Goal: Task Accomplishment & Management: Manage account settings

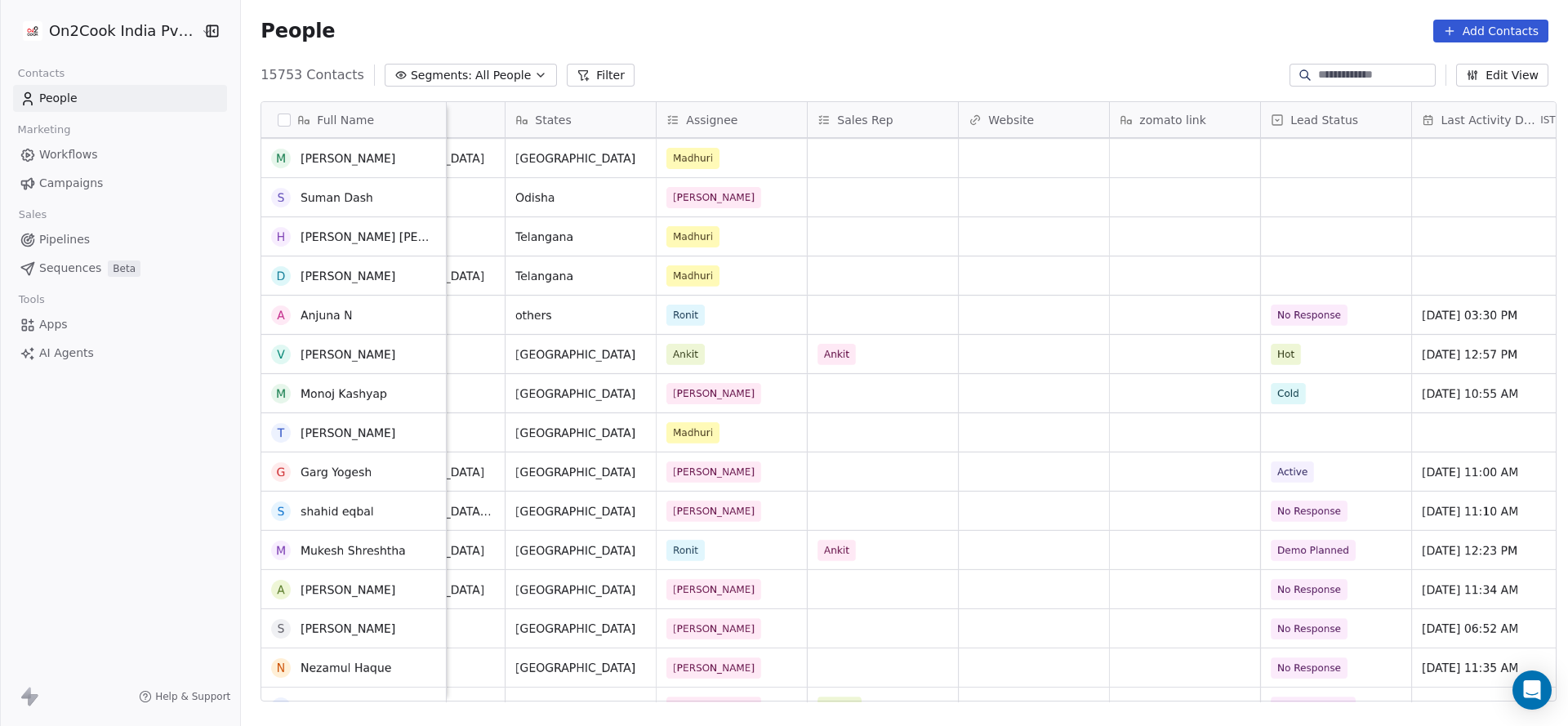
scroll to position [1348, 0]
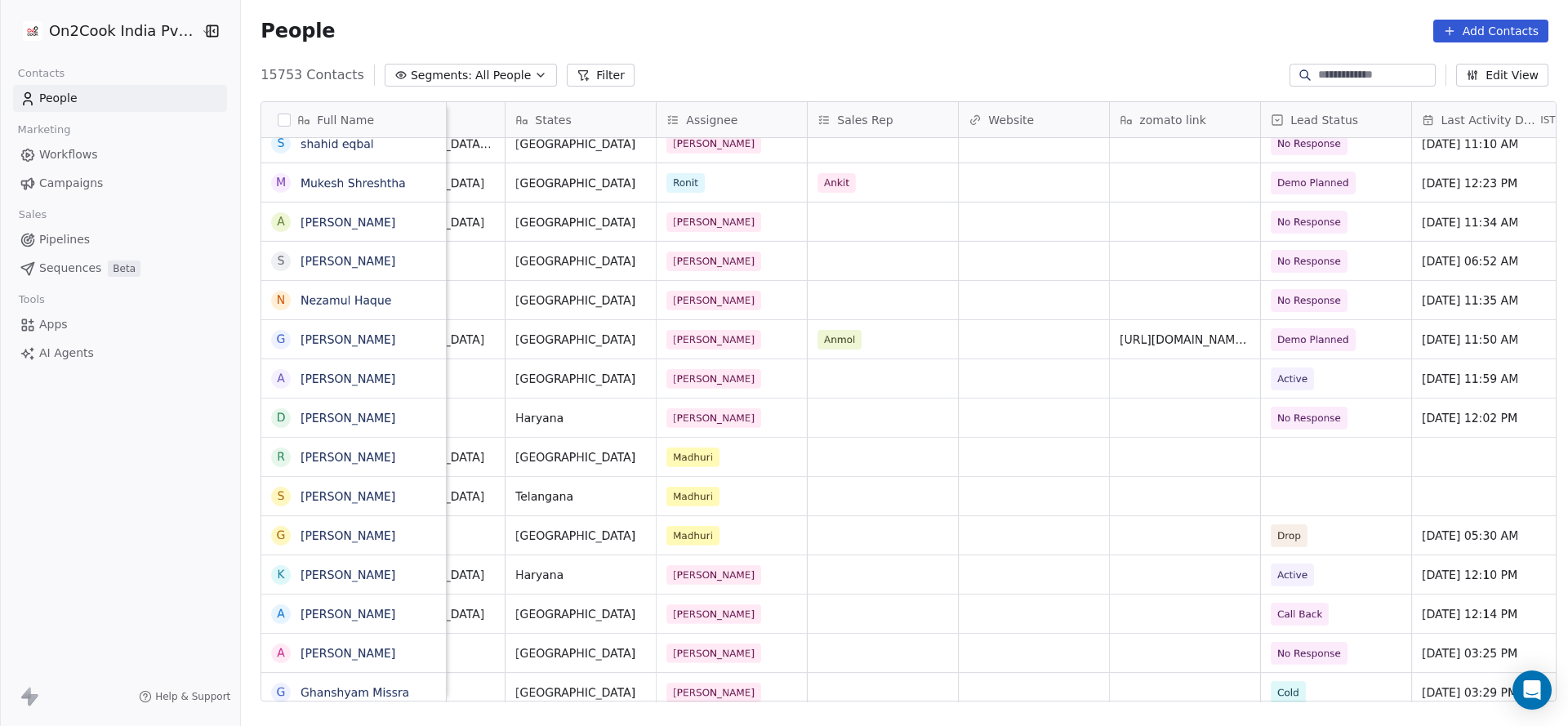
click at [578, 66] on button "Filter" at bounding box center [601, 75] width 68 height 23
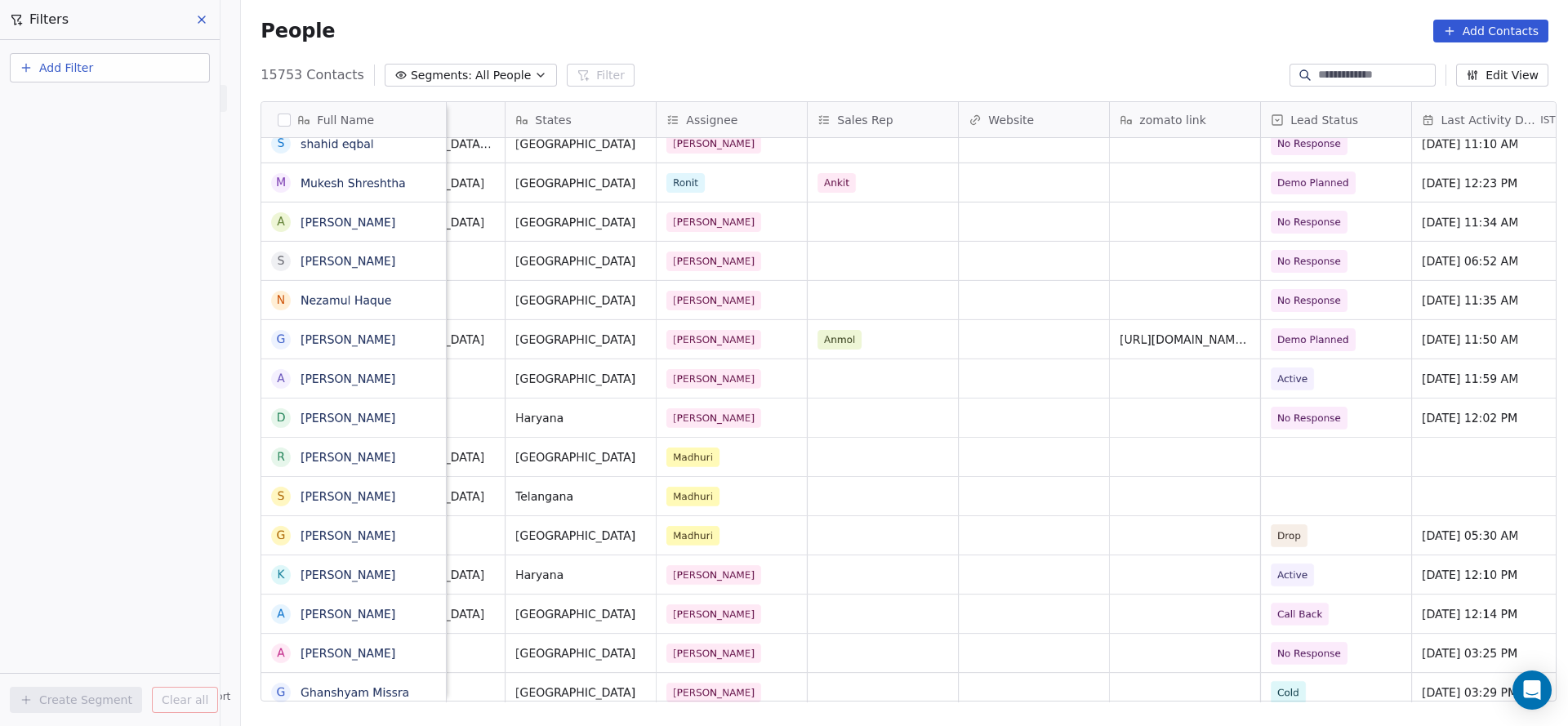
click at [108, 80] on button "Add Filter" at bounding box center [110, 67] width 200 height 30
click at [122, 106] on span "Contact properties" at bounding box center [80, 106] width 106 height 17
type input "***"
click at [127, 162] on div "Assignee" at bounding box center [110, 165] width 166 height 16
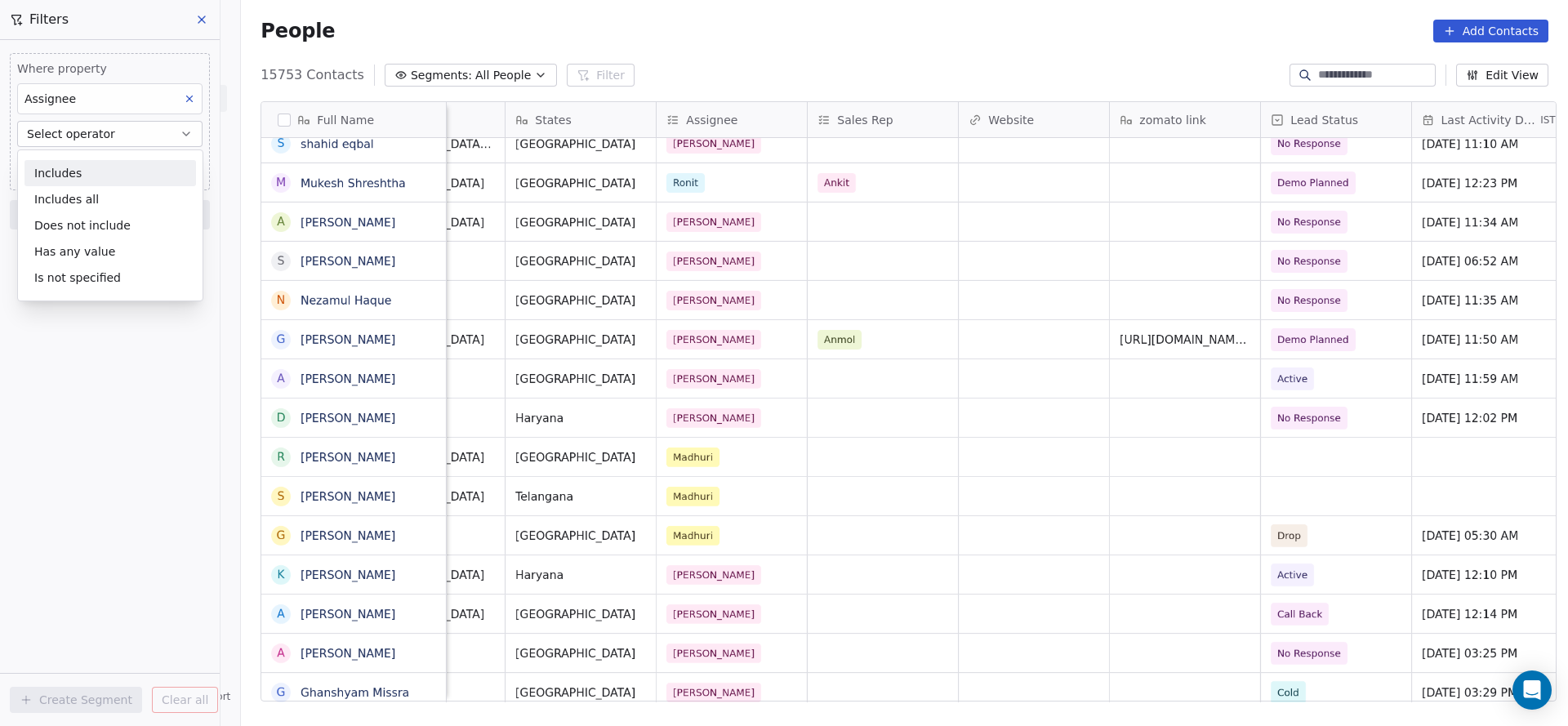
click at [127, 162] on div "Includes" at bounding box center [110, 173] width 172 height 26
click at [127, 162] on body "On2Cook India Pvt. Ltd. Contacts People Marketing Workflows Campaigns Sales Pip…" at bounding box center [784, 363] width 1568 height 726
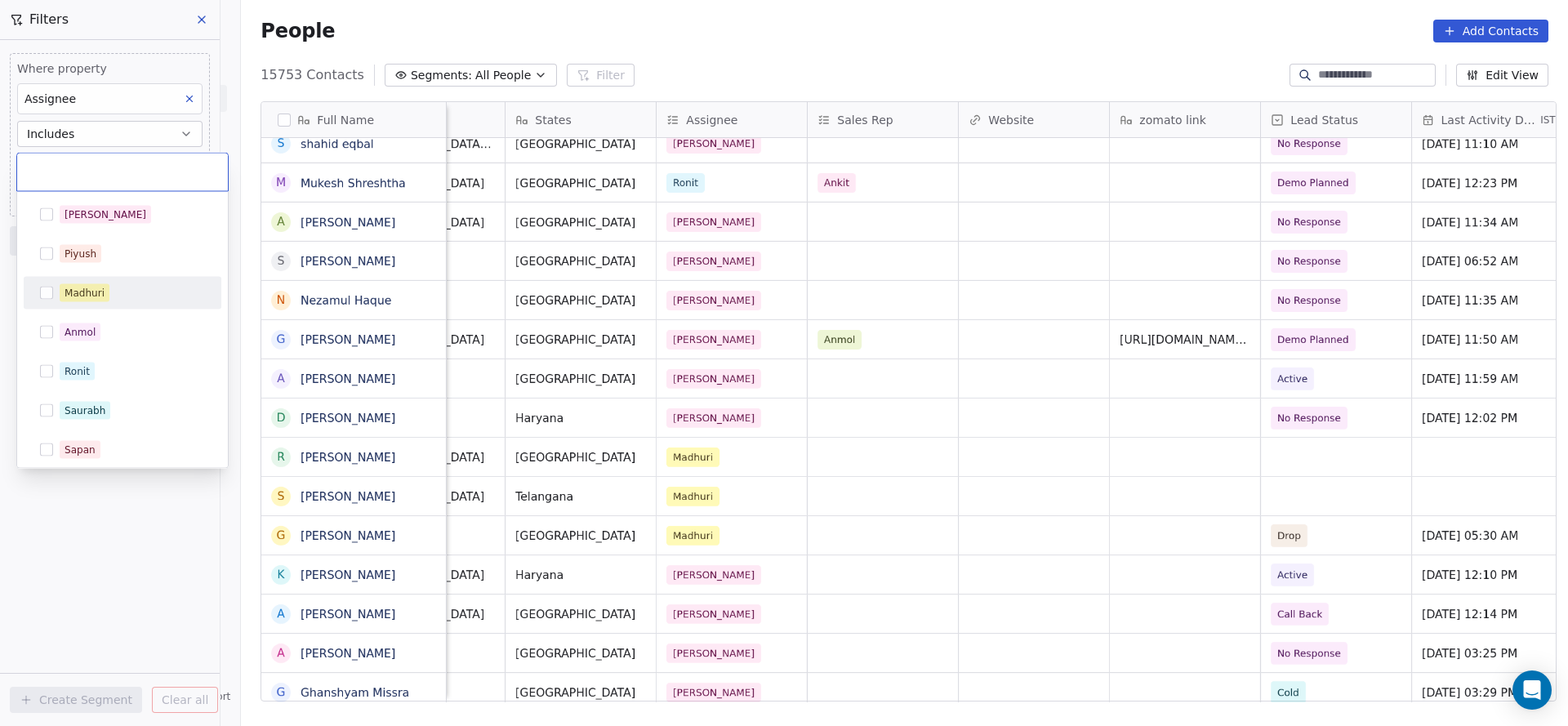
click at [125, 303] on div "Madhuri" at bounding box center [122, 293] width 184 height 26
click at [858, 484] on html "On2Cook India Pvt. Ltd. Contacts People Marketing Workflows Campaigns Sales Pip…" at bounding box center [784, 363] width 1568 height 726
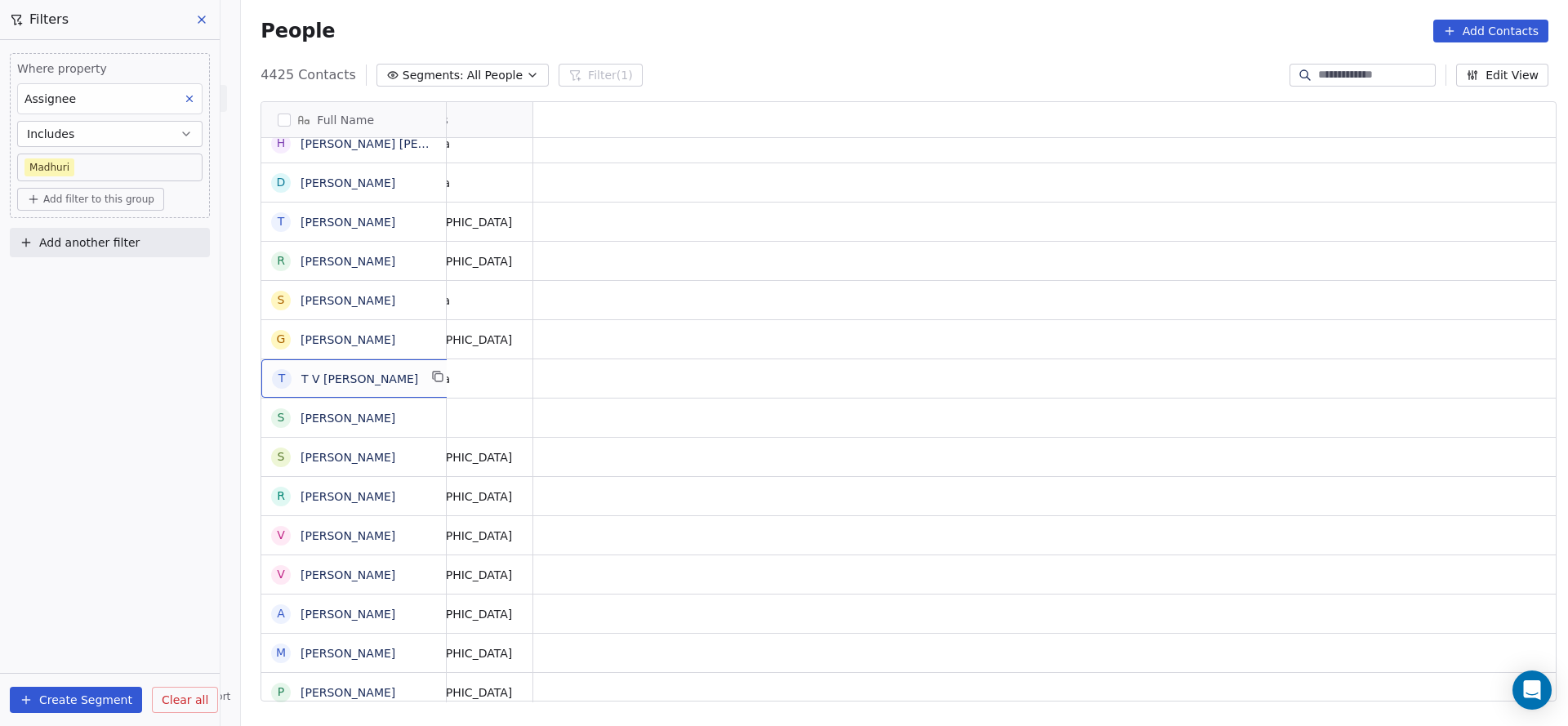
scroll to position [0, 0]
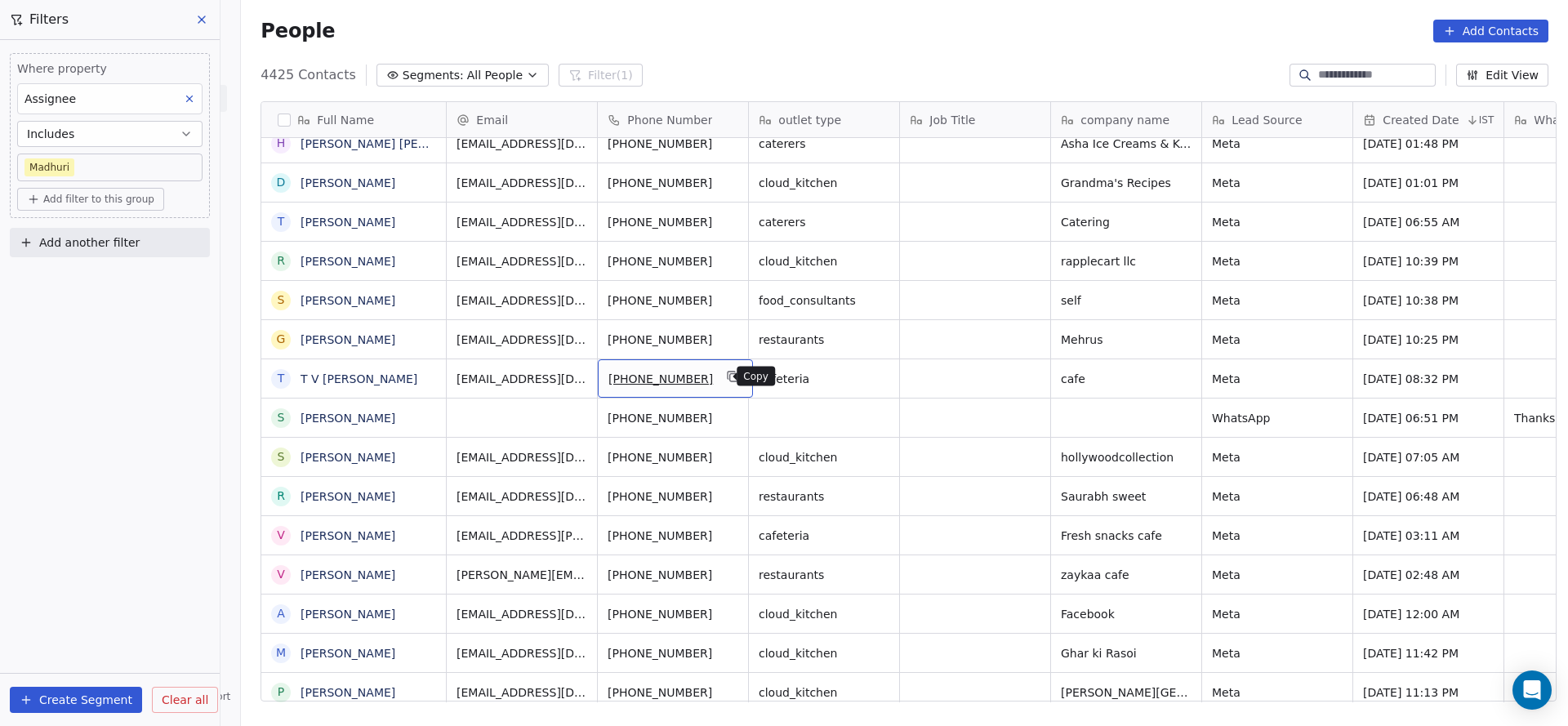
click at [730, 380] on icon "grid" at bounding box center [733, 377] width 8 height 8
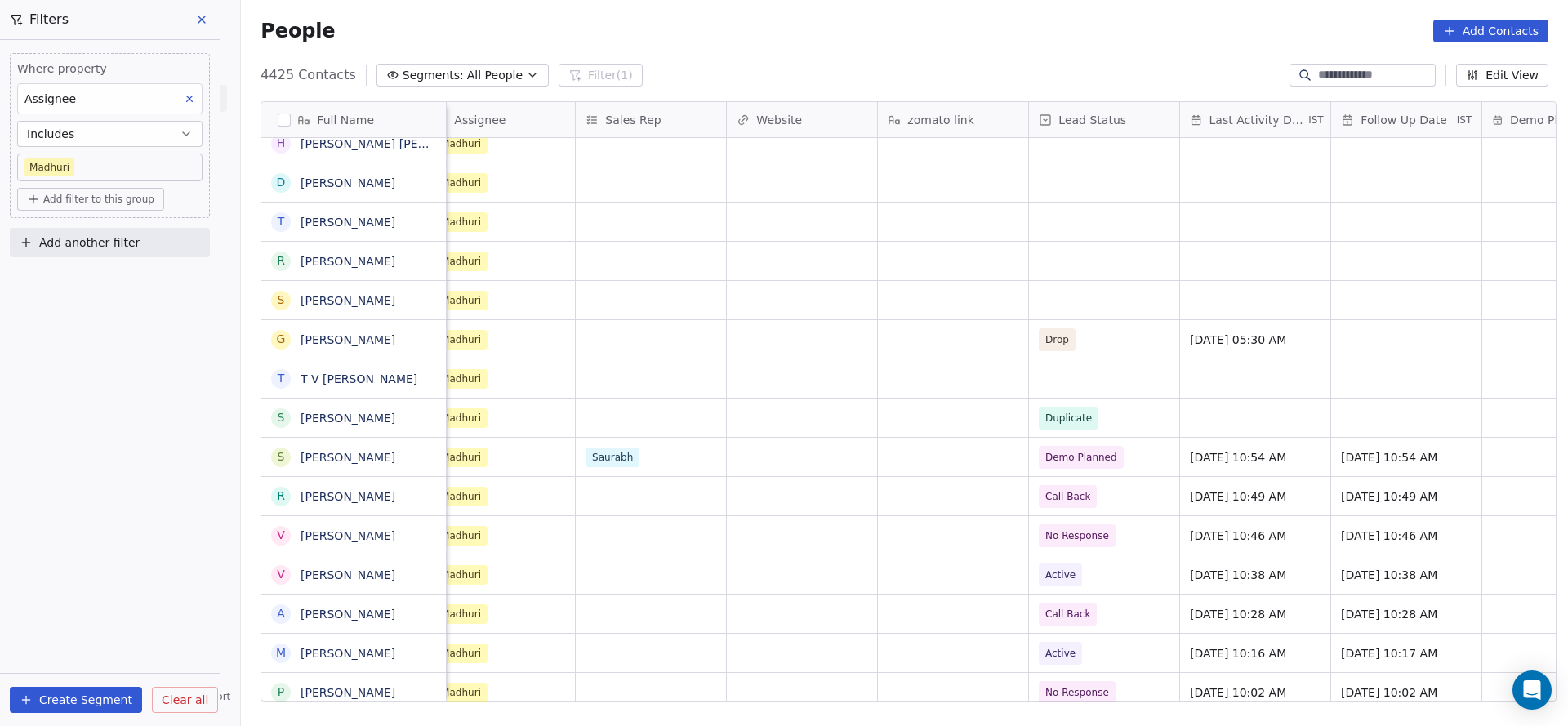
scroll to position [0, 1796]
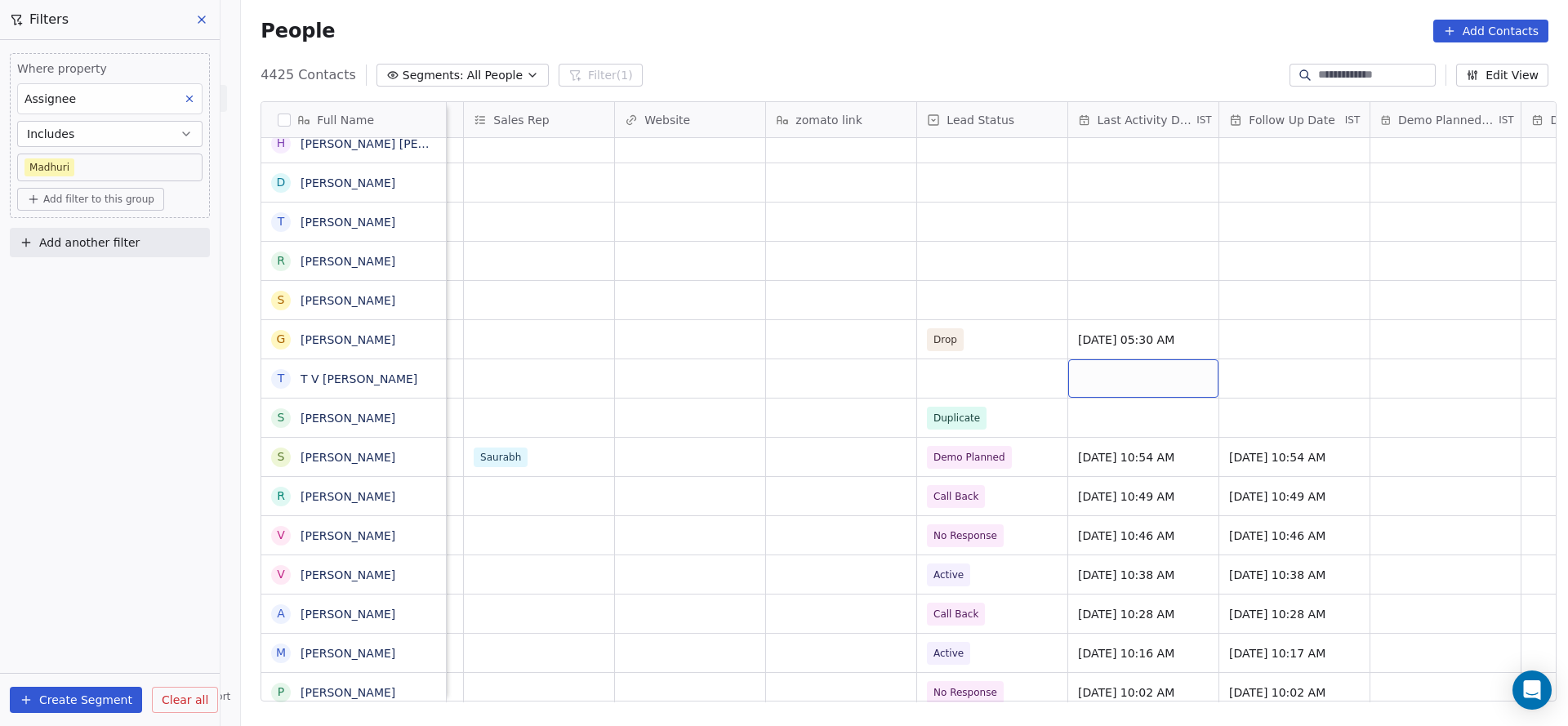
click at [1044, 372] on div "grid" at bounding box center [1143, 378] width 150 height 38
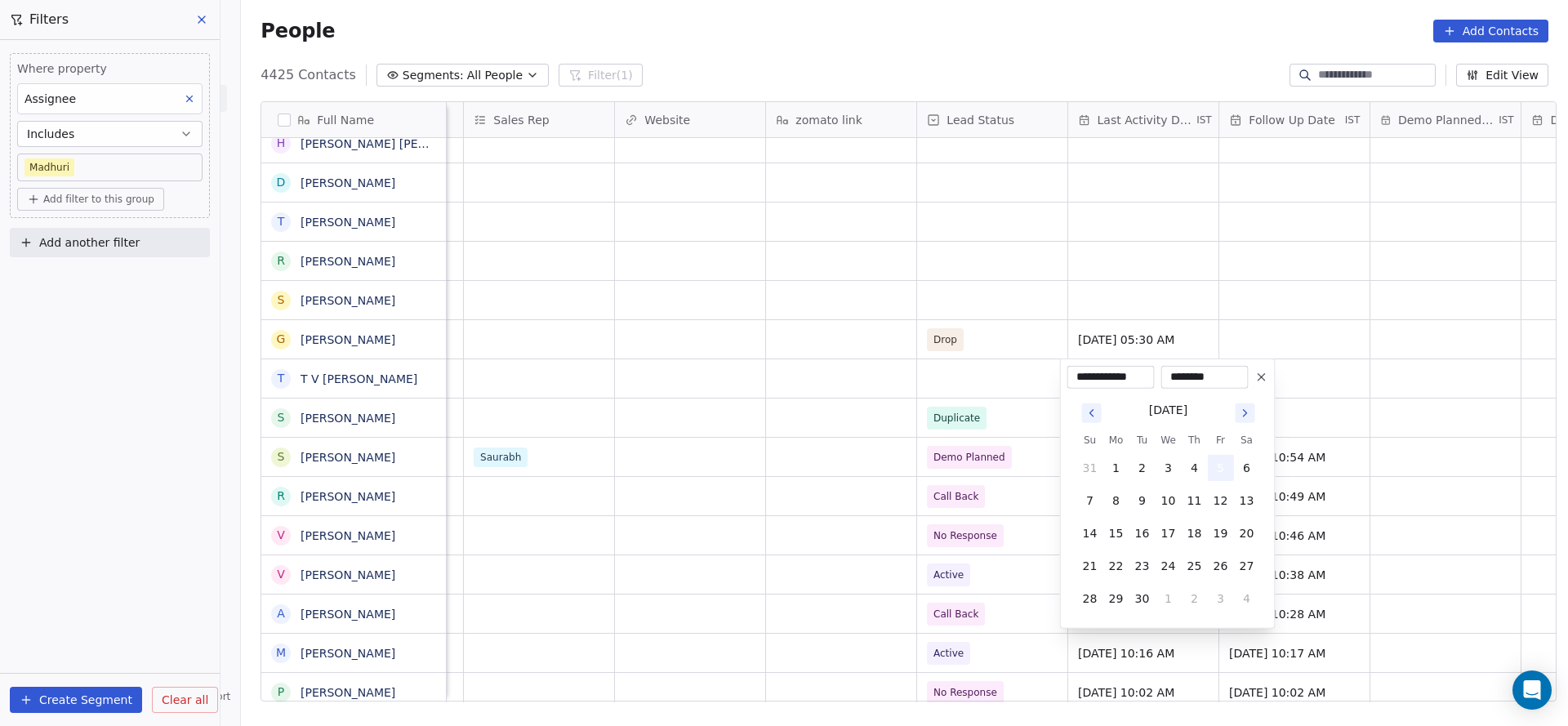
click at [1044, 474] on button "5" at bounding box center [1220, 468] width 26 height 26
click at [816, 484] on html "On2Cook India Pvt. Ltd. Contacts People Marketing Workflows Campaigns Sales Pip…" at bounding box center [784, 363] width 1568 height 726
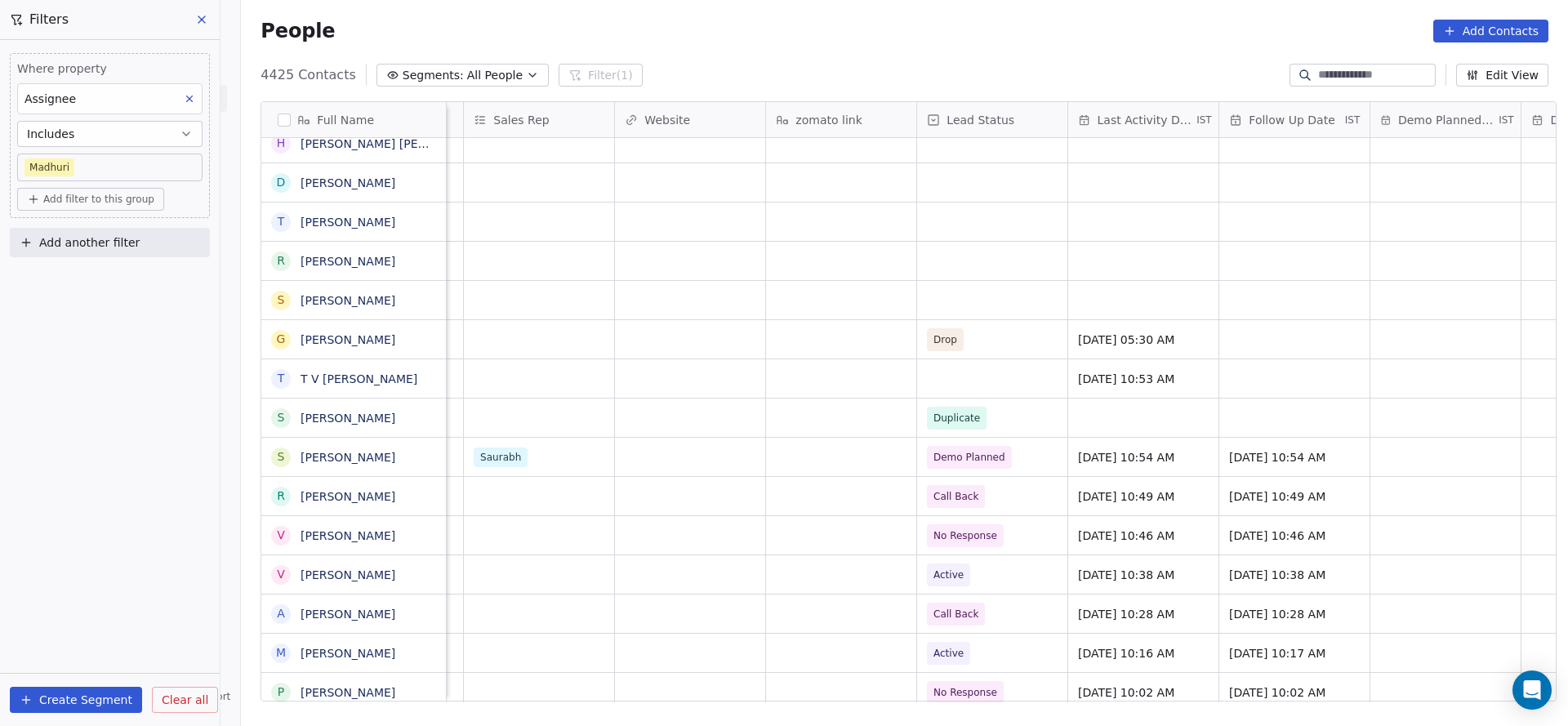
click at [1044, 67] on input at bounding box center [1375, 75] width 115 height 16
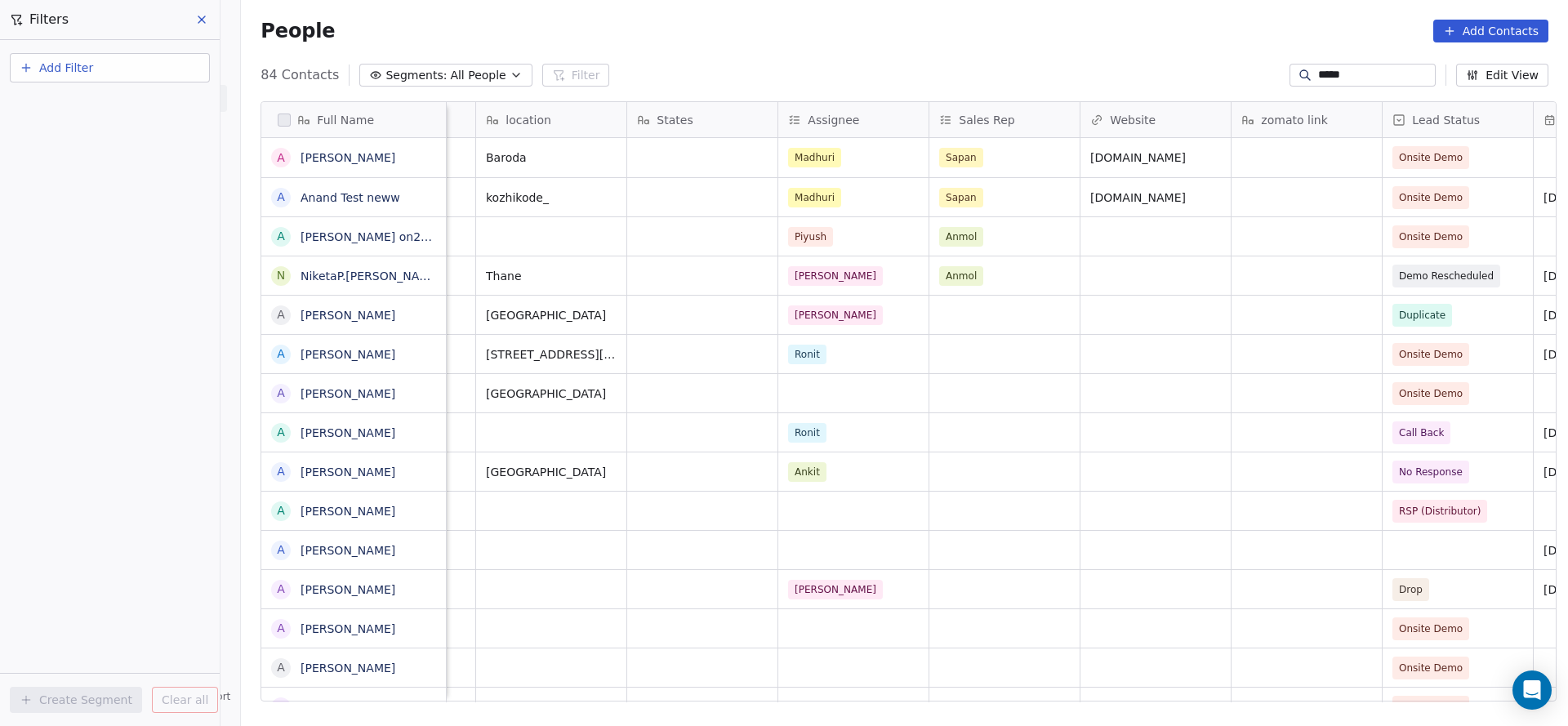
scroll to position [0, 1381]
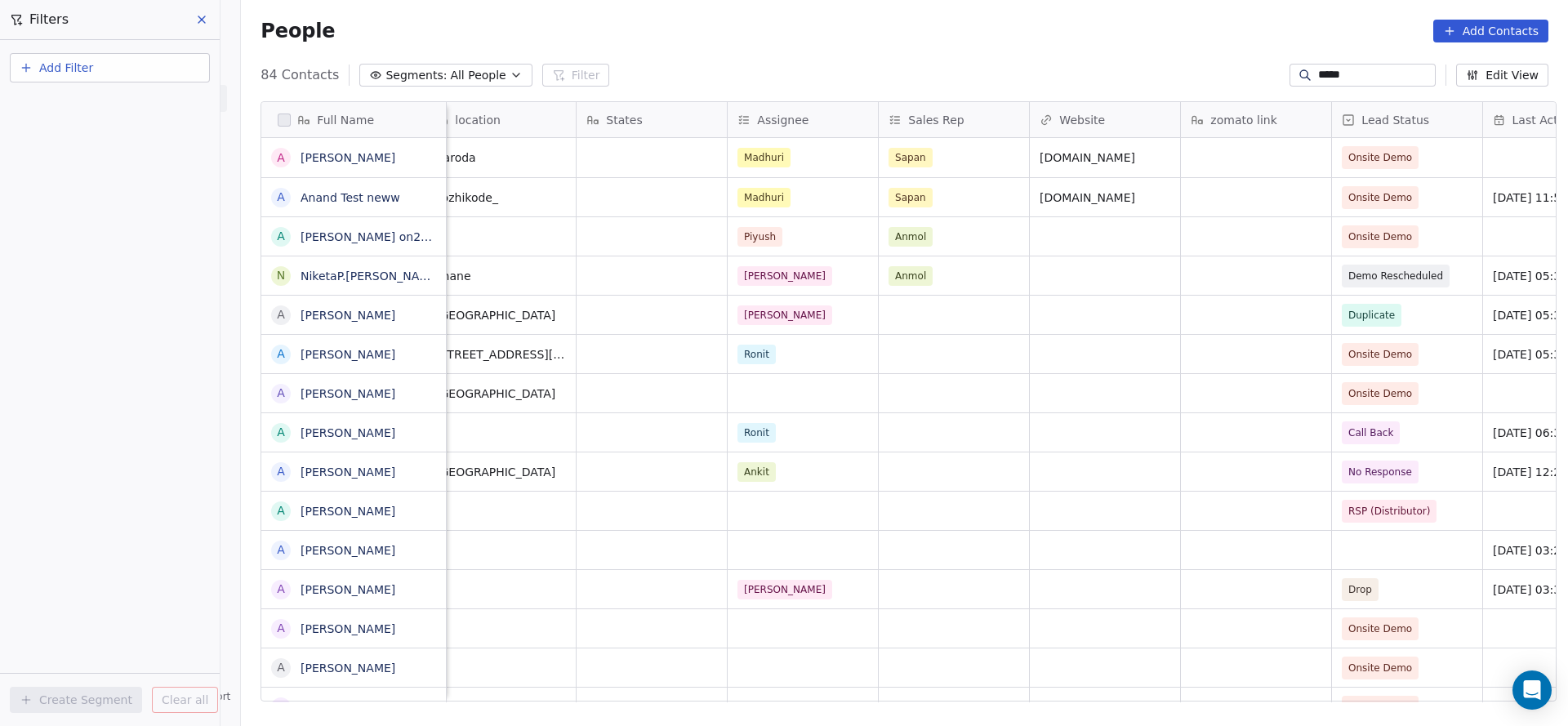
type input "*****"
click at [275, 232] on button "grid" at bounding box center [280, 236] width 13 height 13
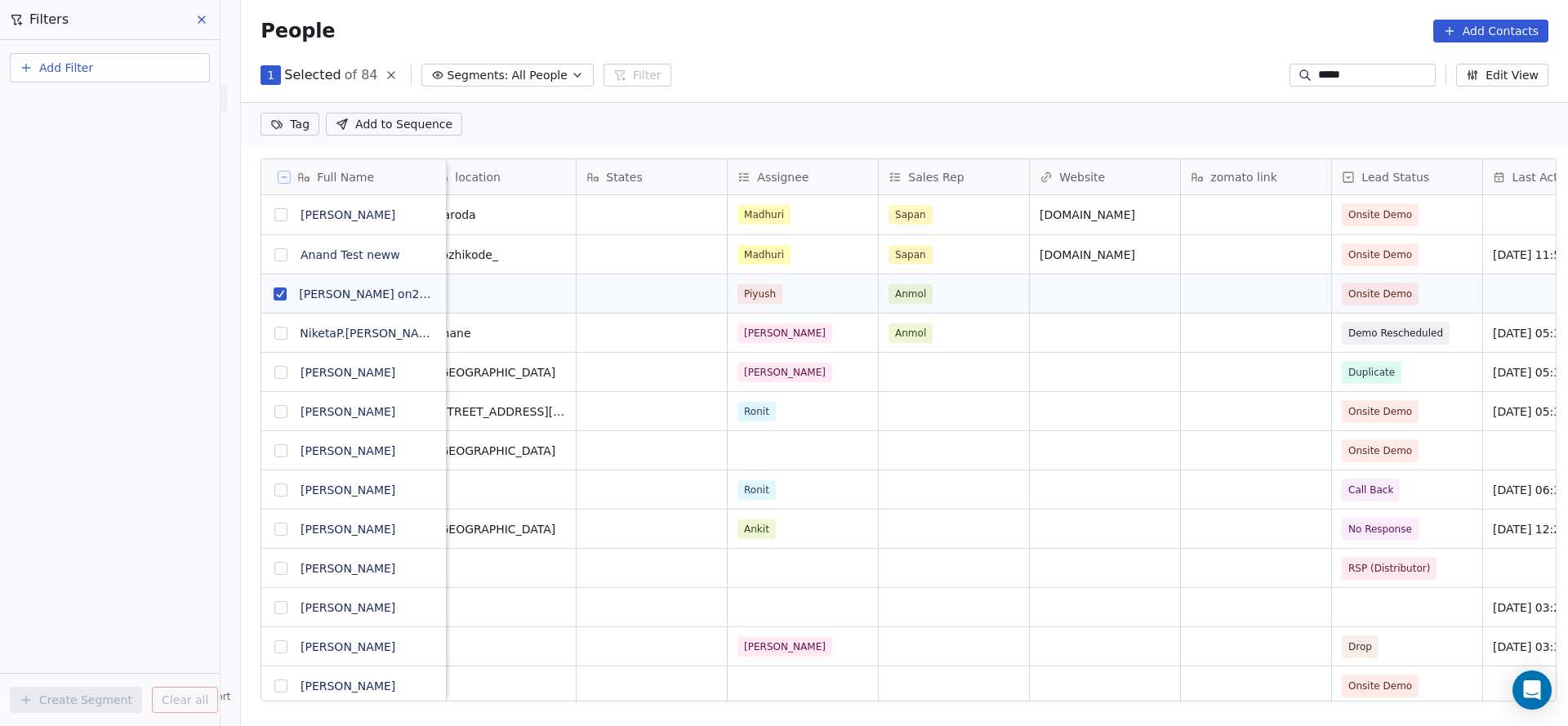
scroll to position [20, 19]
click at [275, 293] on button "grid" at bounding box center [280, 293] width 13 height 13
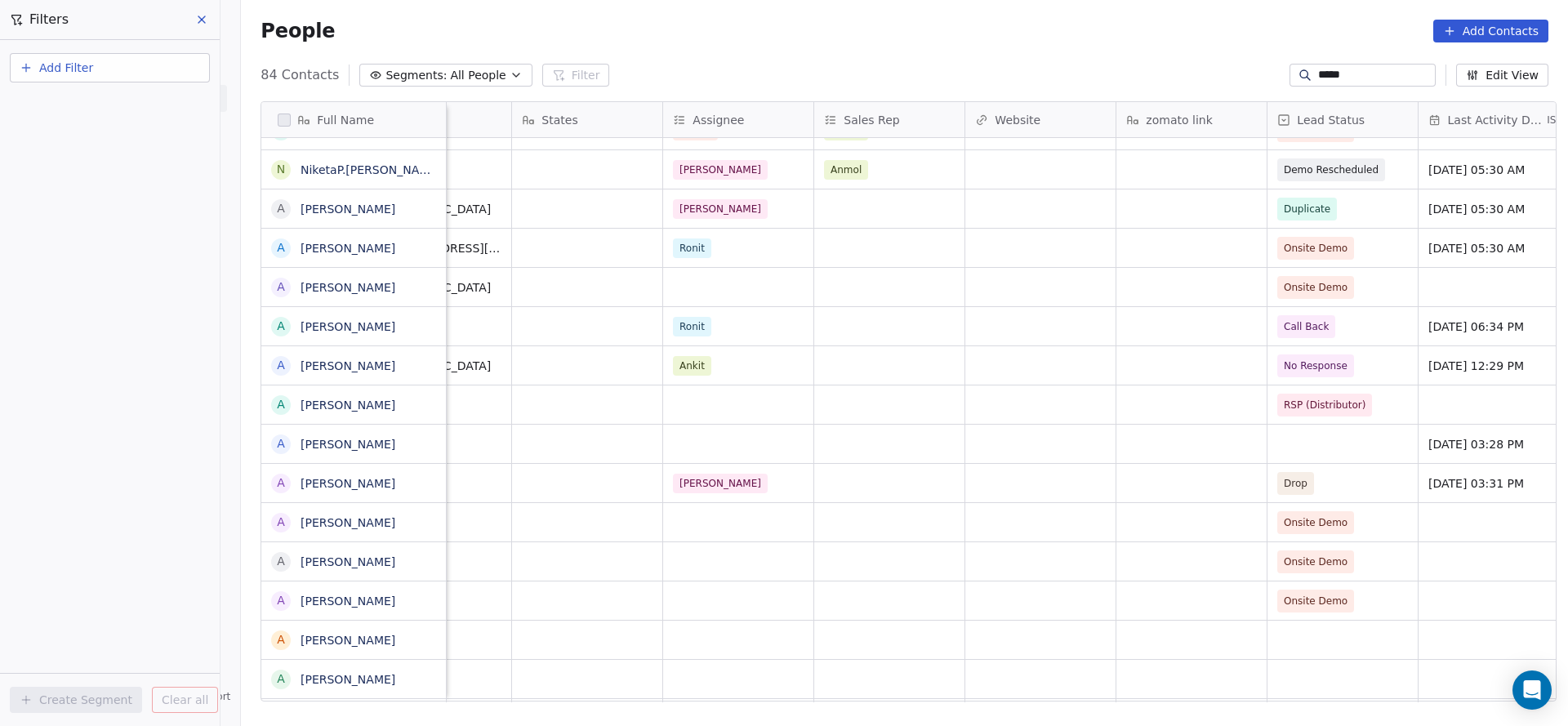
scroll to position [0, 1458]
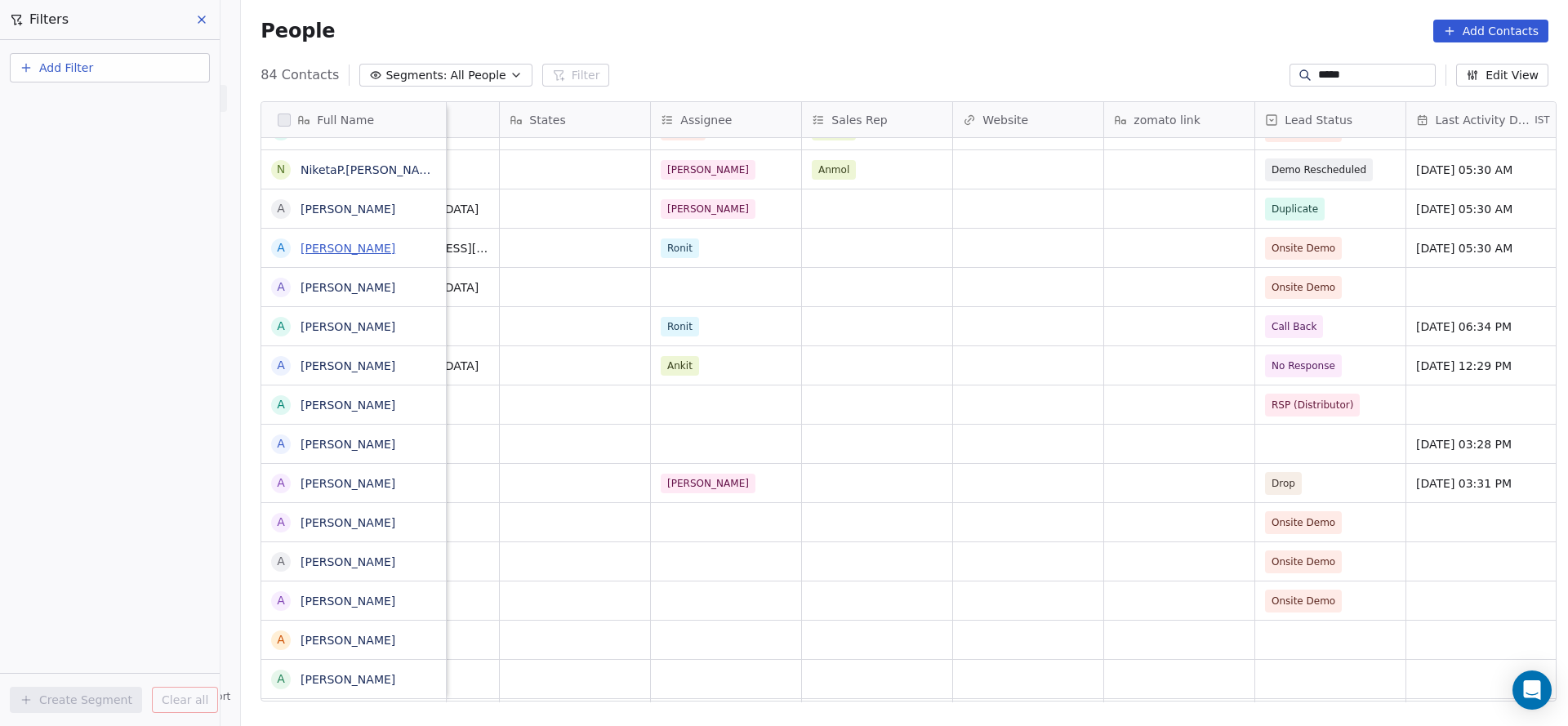
click at [312, 246] on link "[PERSON_NAME]" at bounding box center [348, 247] width 94 height 13
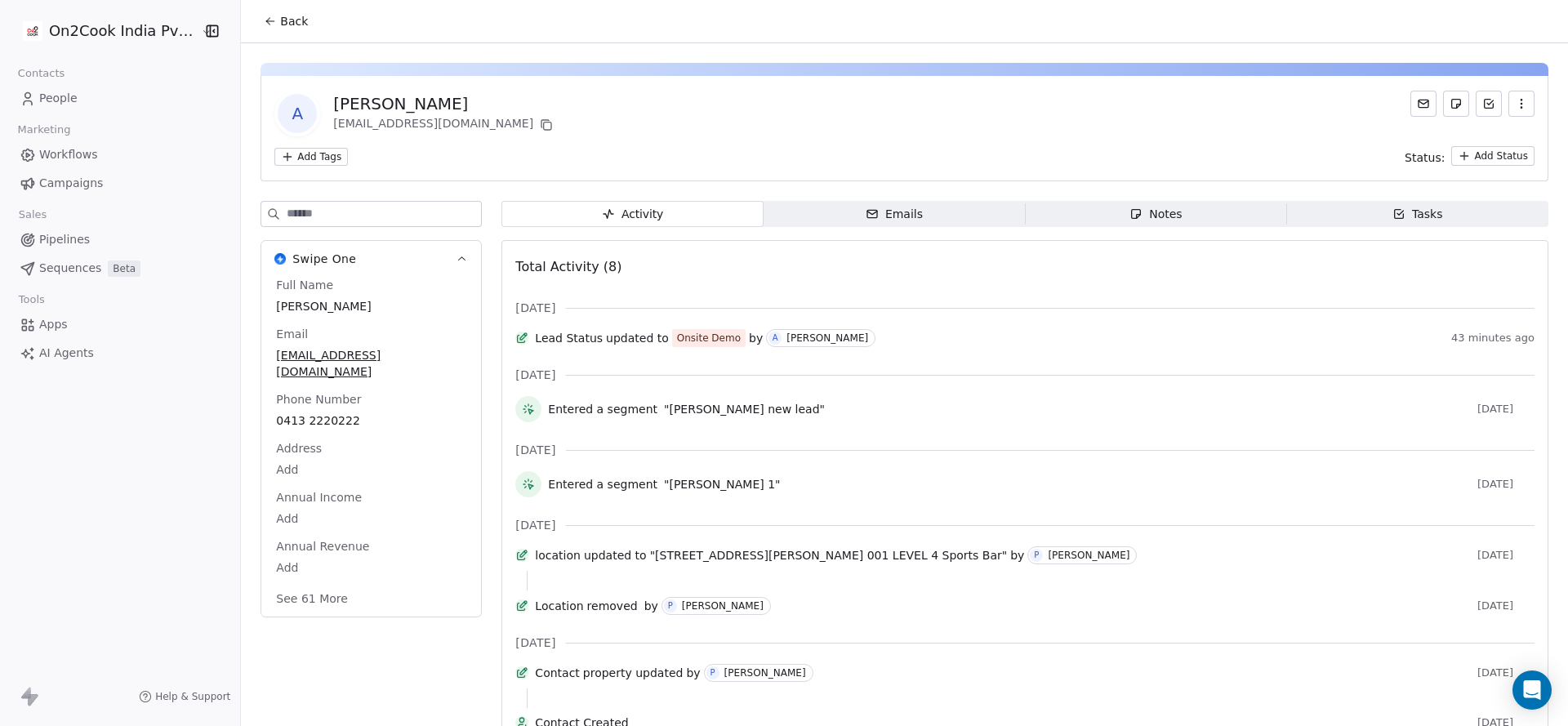
click at [282, 31] on button "Back" at bounding box center [286, 21] width 64 height 30
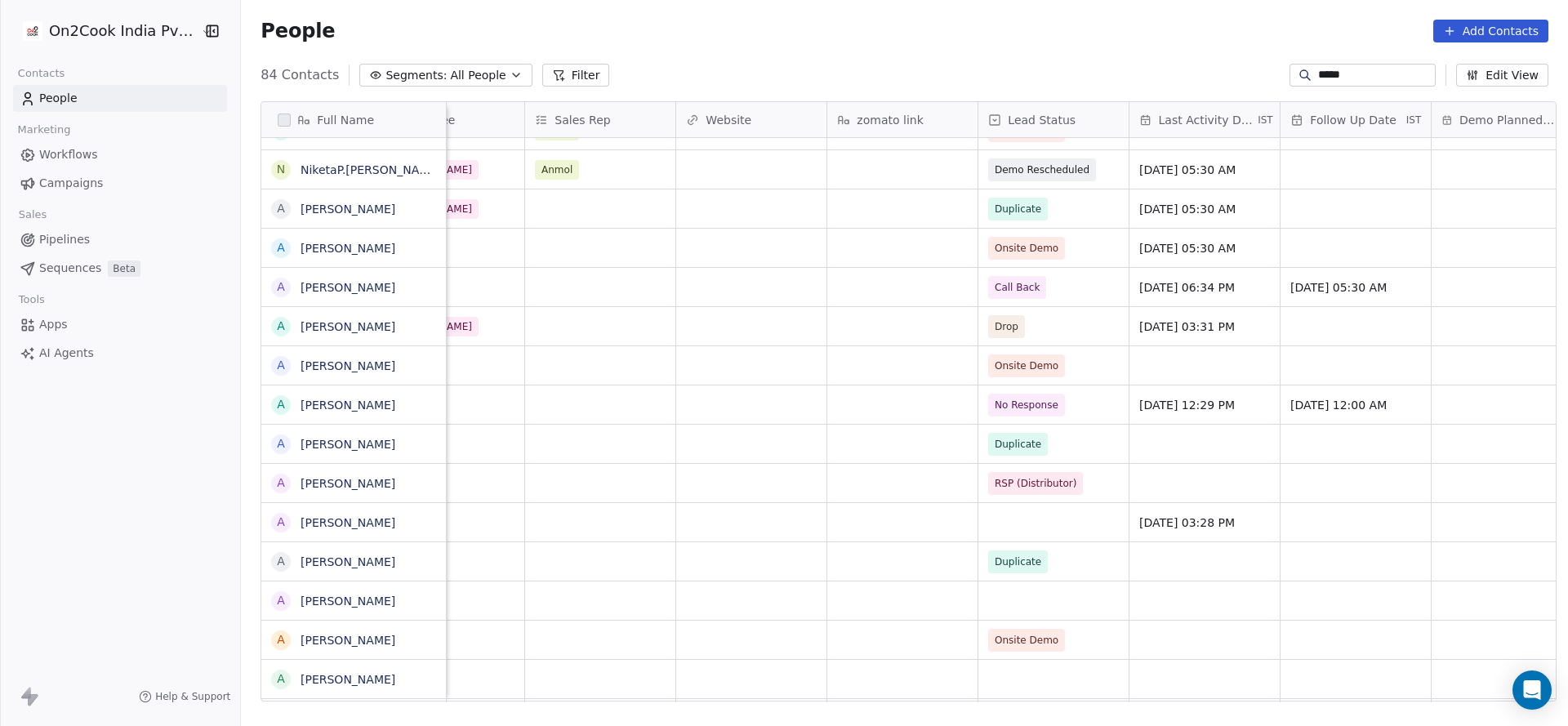
scroll to position [0, 2011]
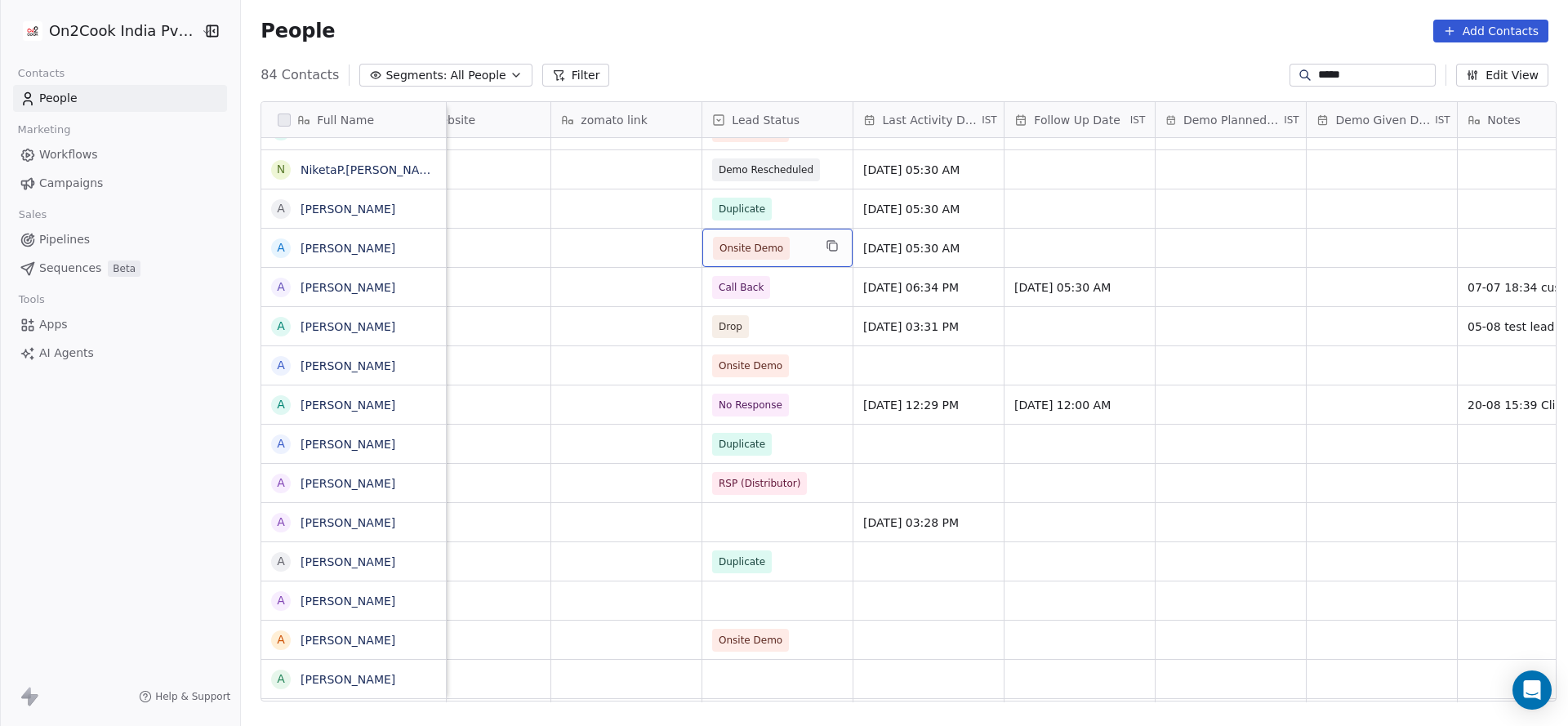
click at [796, 255] on span "Onsite Demo" at bounding box center [762, 248] width 99 height 23
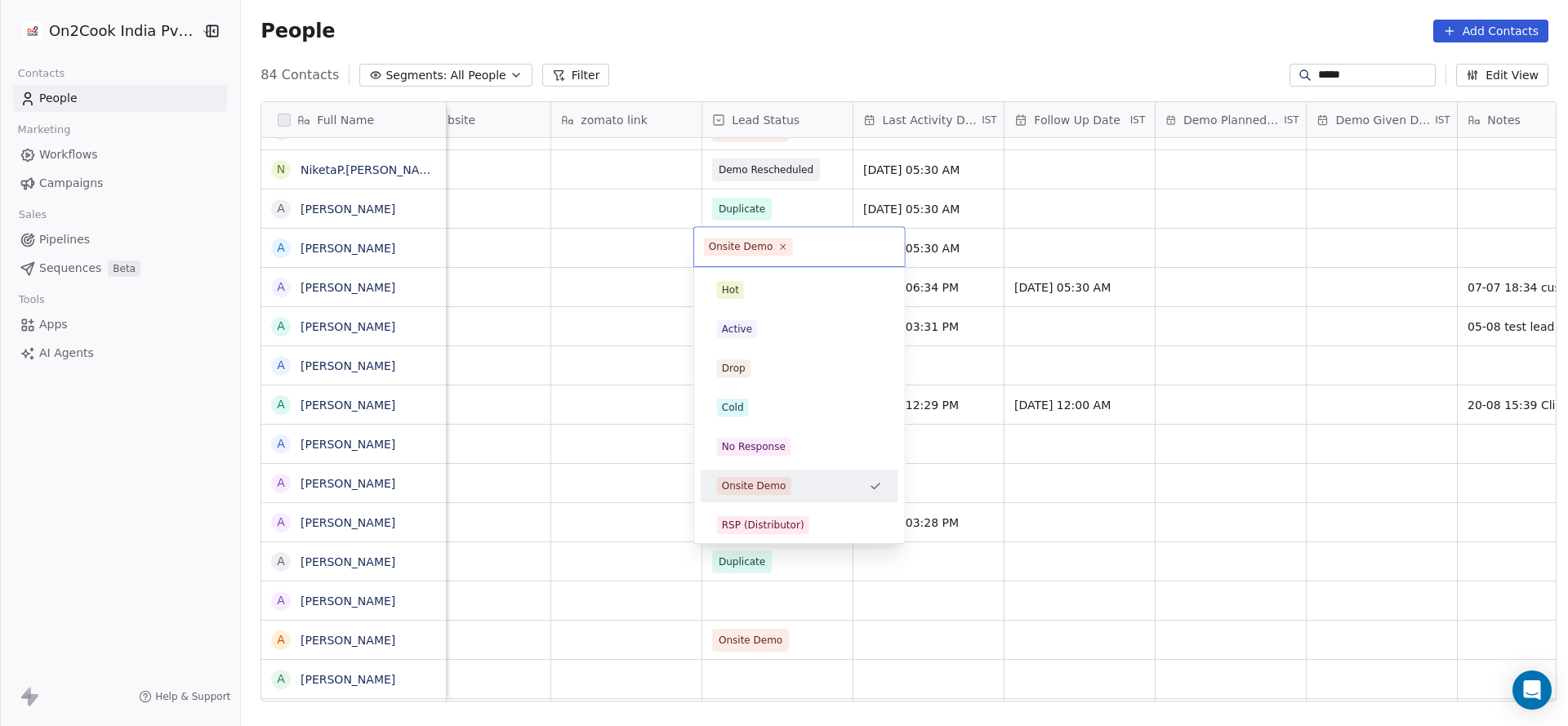
click at [778, 238] on span "Onsite Demo" at bounding box center [748, 247] width 89 height 18
click at [778, 243] on icon at bounding box center [783, 247] width 10 height 10
click at [552, 265] on html "On2Cook India Pvt. Ltd. Contacts People Marketing Workflows Campaigns Sales Pip…" at bounding box center [784, 363] width 1568 height 726
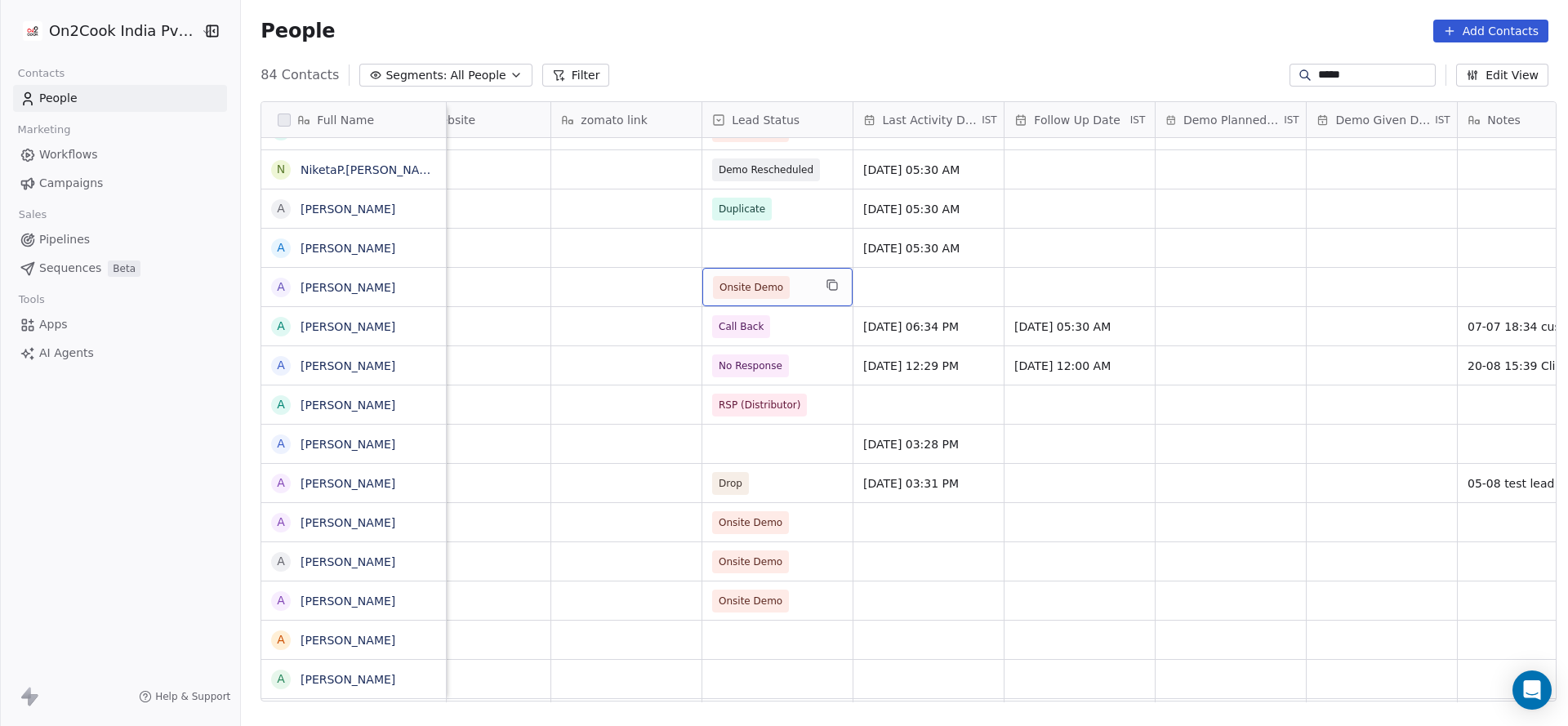
click at [791, 281] on span "Onsite Demo" at bounding box center [762, 287] width 99 height 23
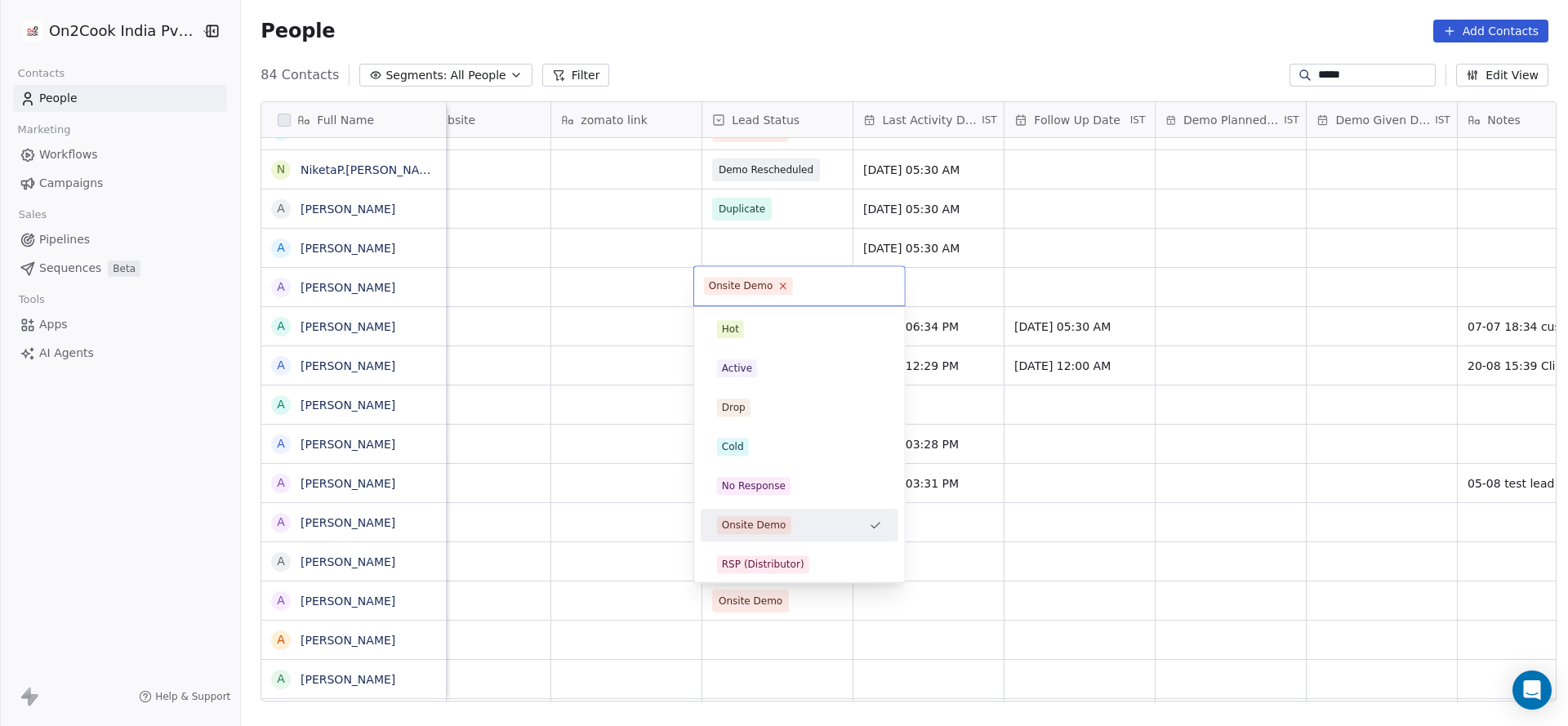
click at [783, 287] on icon at bounding box center [783, 286] width 10 height 10
click at [619, 313] on html "On2Cook India Pvt. Ltd. Contacts People Marketing Workflows Campaigns Sales Pip…" at bounding box center [784, 363] width 1568 height 726
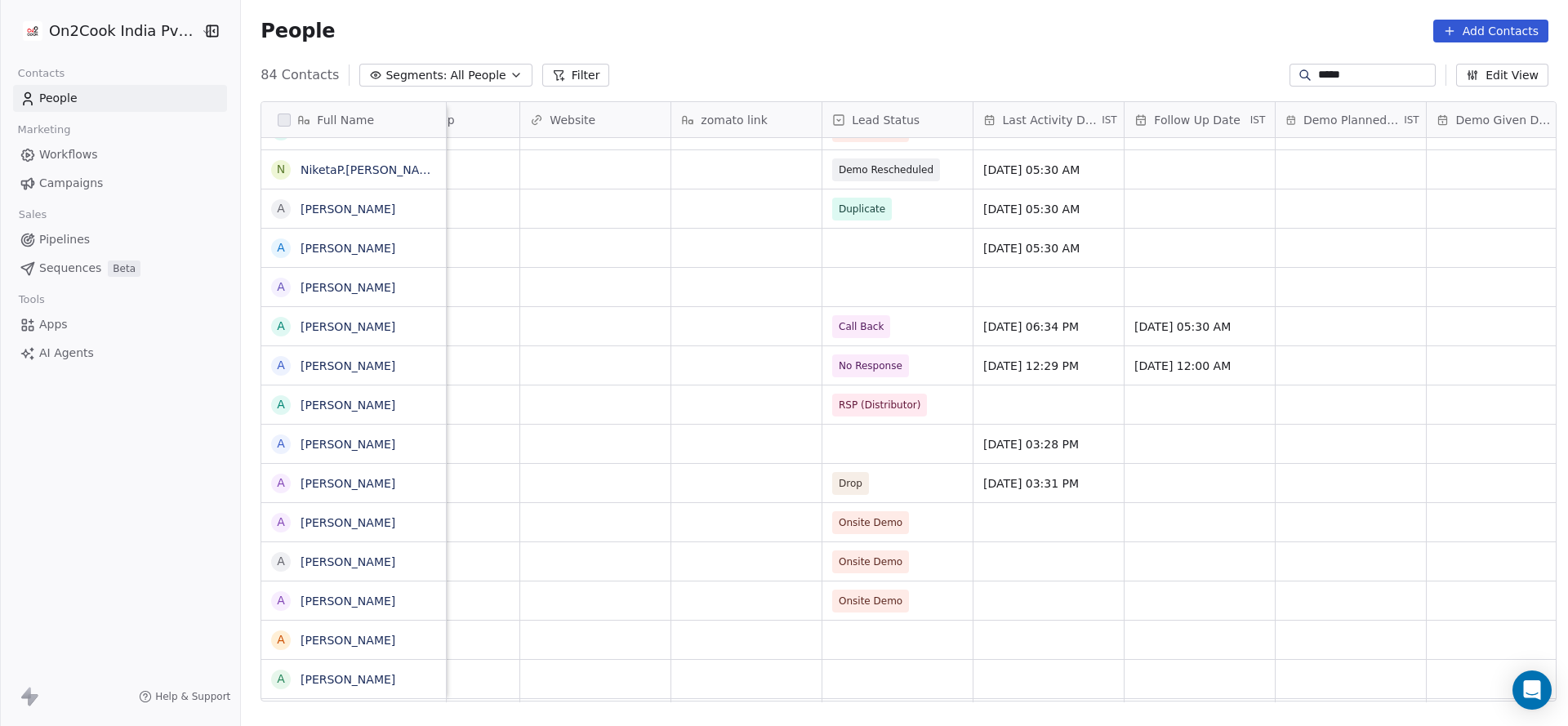
scroll to position [0, 1854]
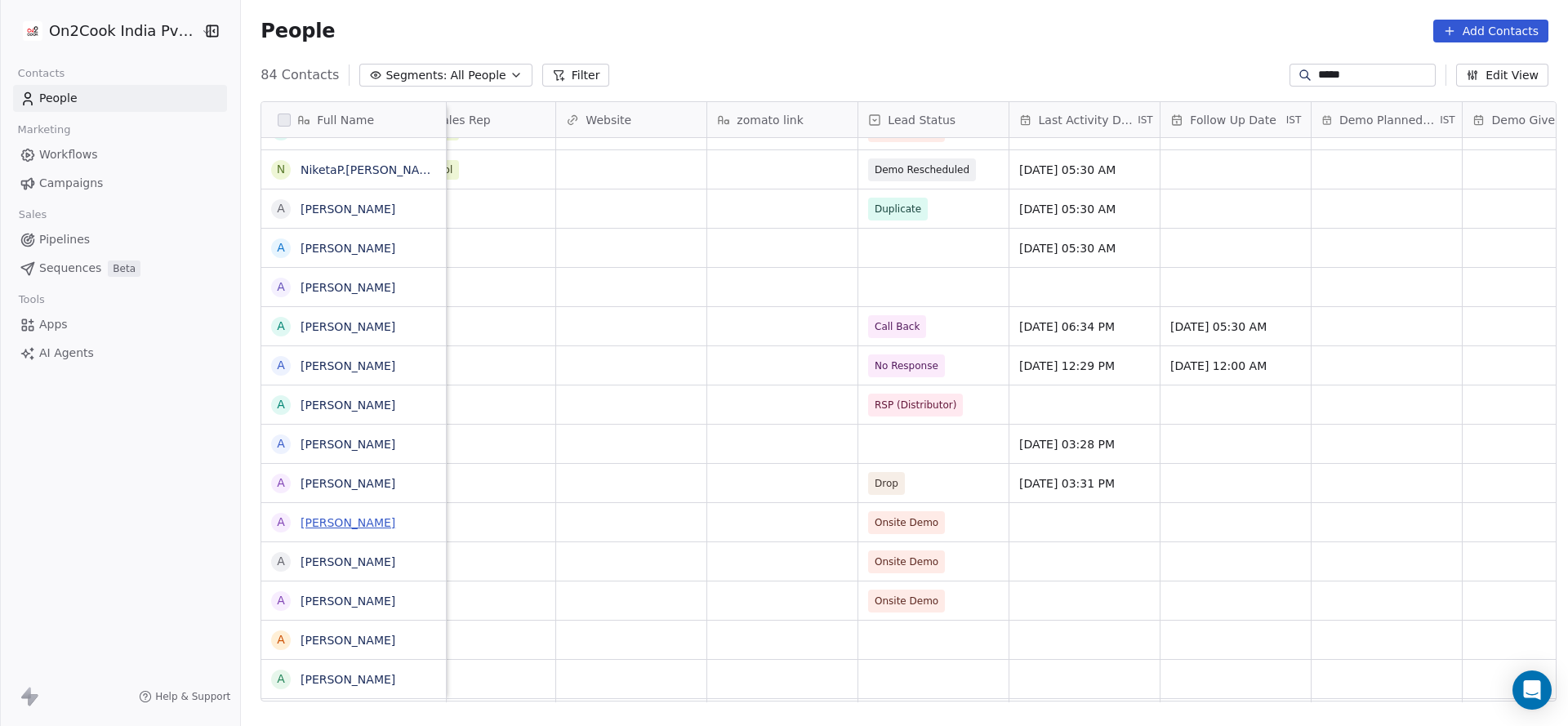
click at [318, 484] on link "[PERSON_NAME]" at bounding box center [348, 522] width 94 height 13
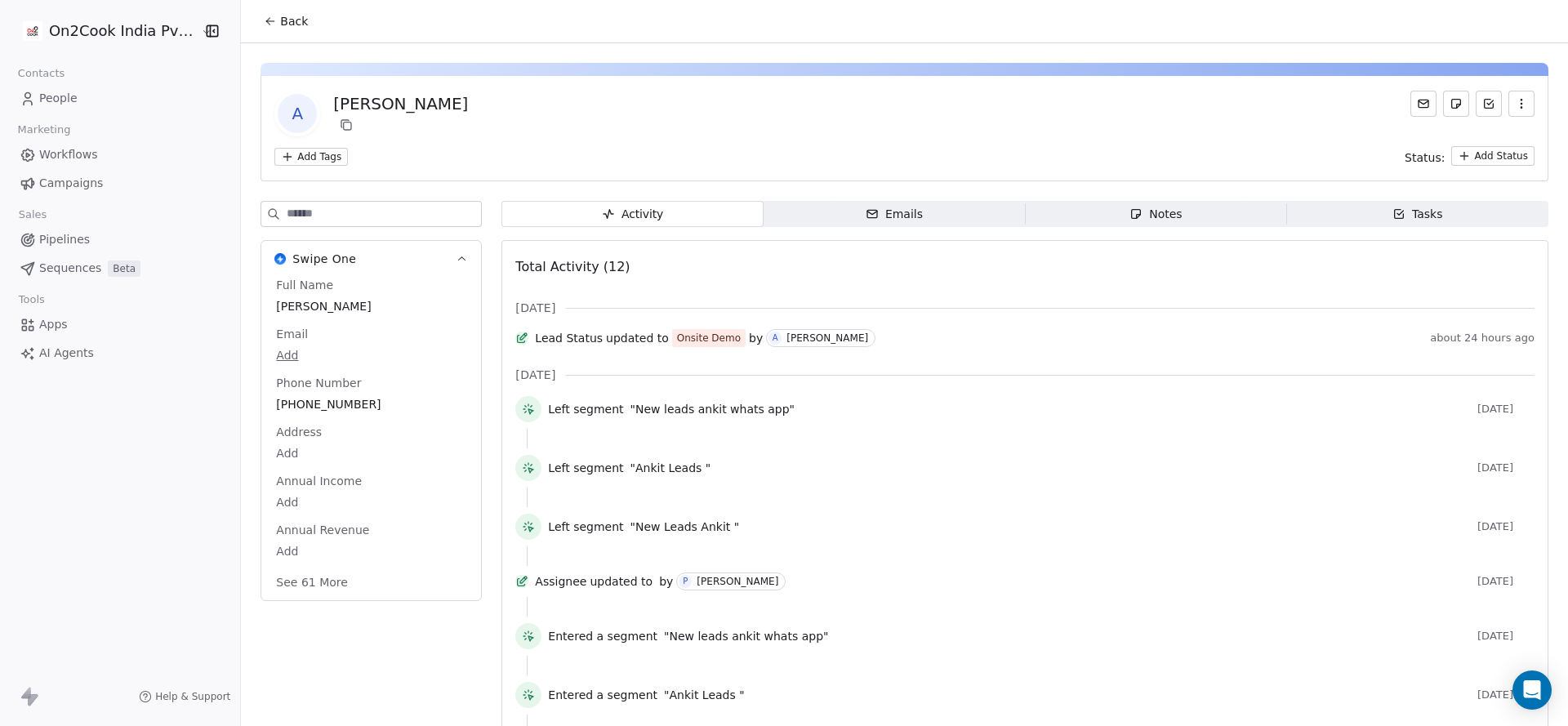
click at [267, 21] on icon at bounding box center [269, 20] width 3 height 3
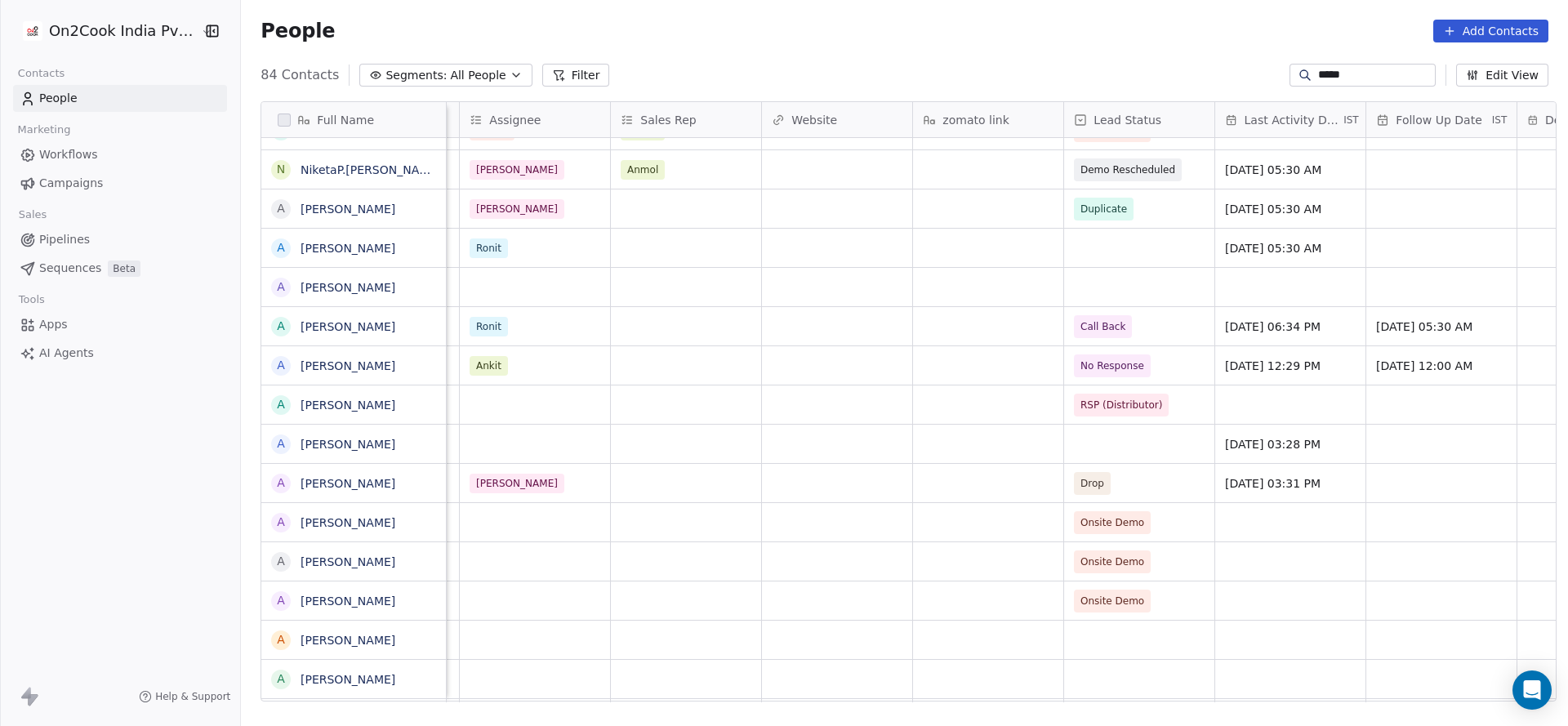
scroll to position [0, 1335]
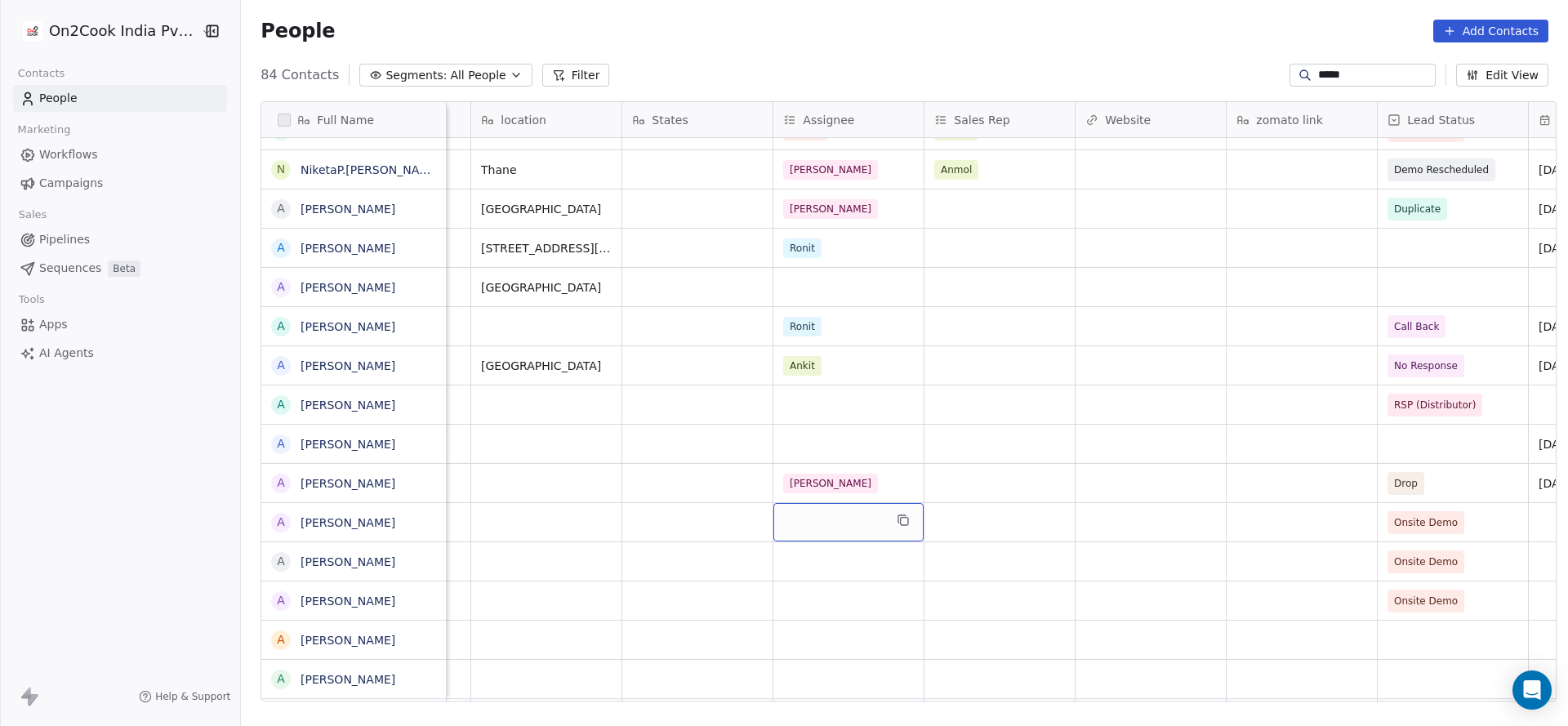
click at [804, 484] on div "grid" at bounding box center [848, 522] width 150 height 38
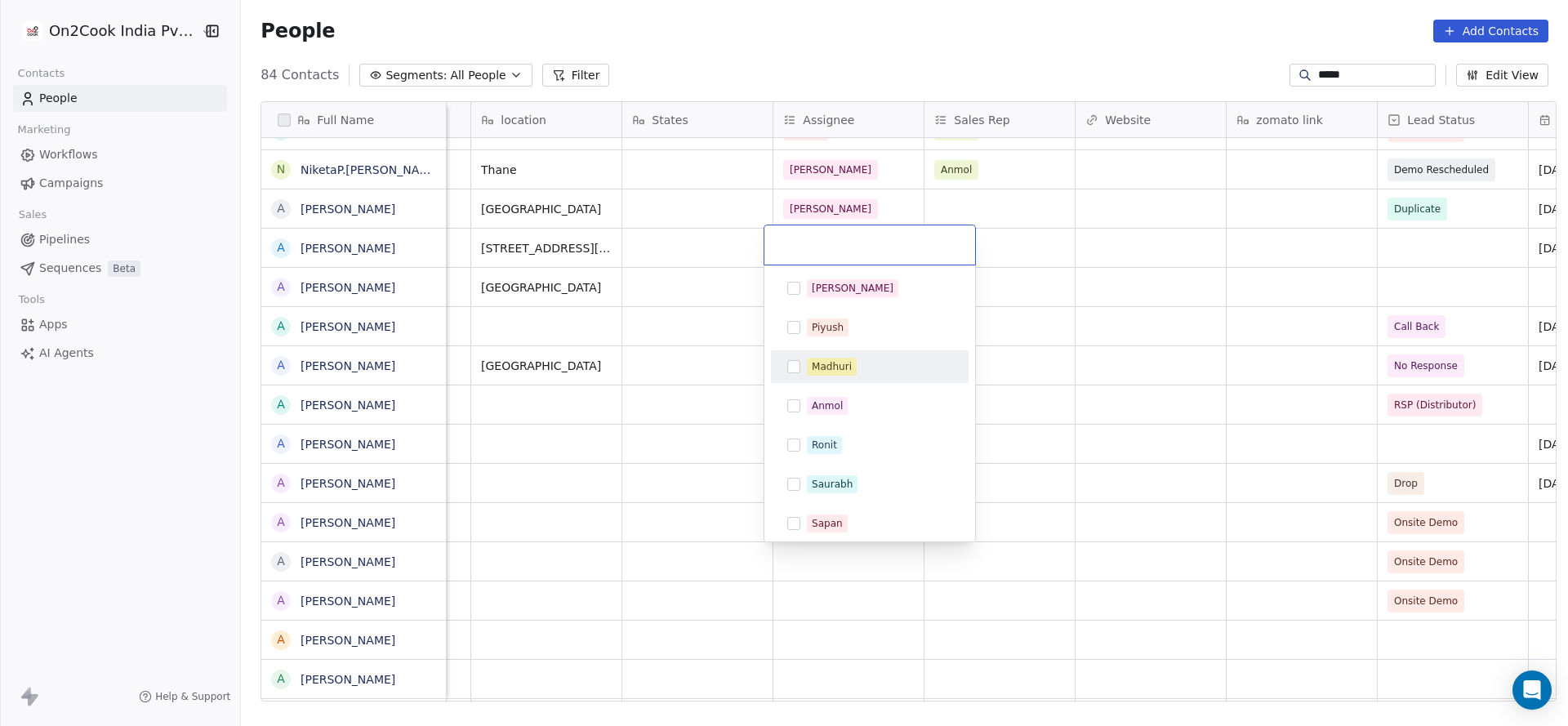
click at [824, 365] on div "Madhuri" at bounding box center [831, 366] width 40 height 14
click at [713, 484] on html "On2Cook India Pvt. Ltd. Contacts People Marketing Workflows Campaigns Sales Pip…" at bounding box center [784, 363] width 1568 height 726
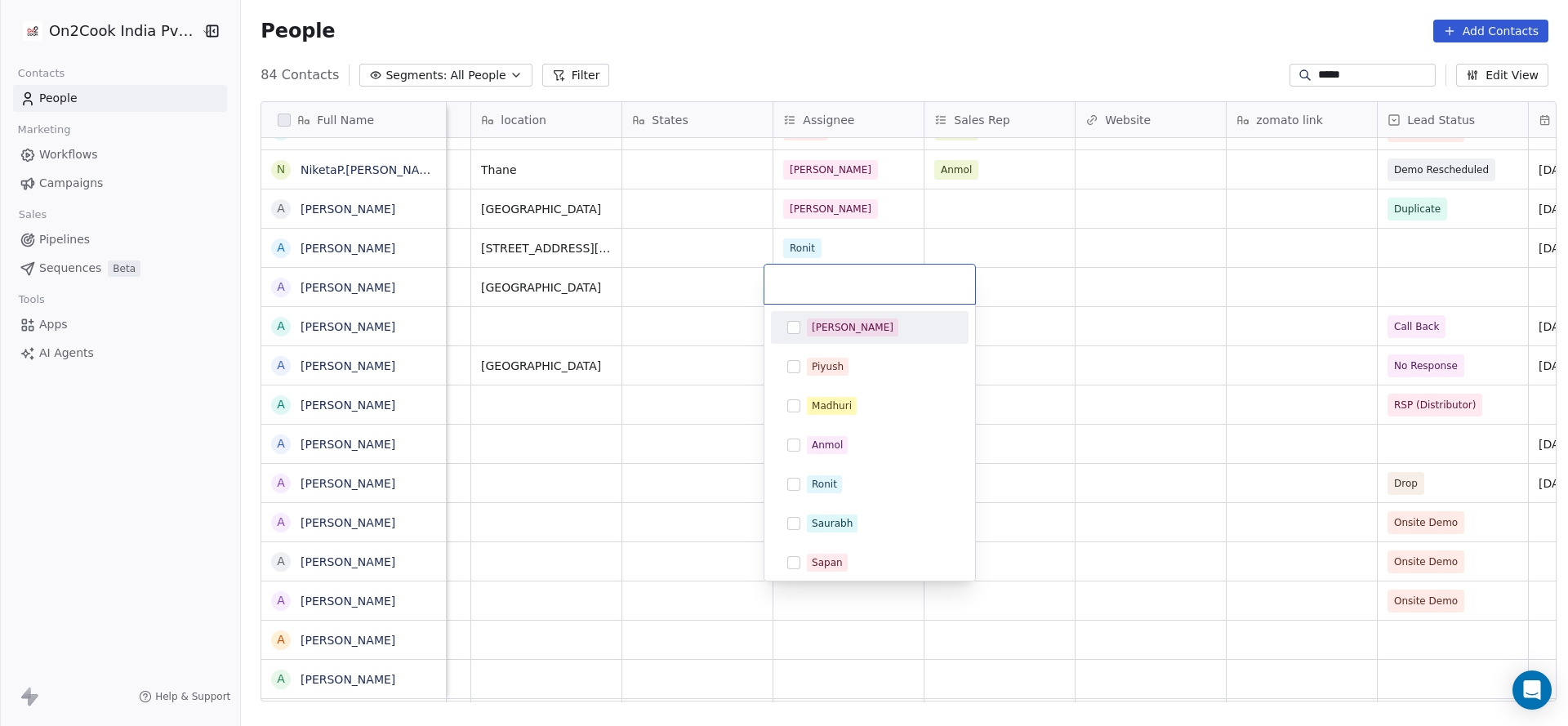
click at [843, 334] on div "[PERSON_NAME]" at bounding box center [879, 327] width 145 height 18
click at [509, 484] on html "On2Cook India Pvt. Ltd. Contacts People Marketing Workflows Campaigns Sales Pip…" at bounding box center [784, 363] width 1568 height 726
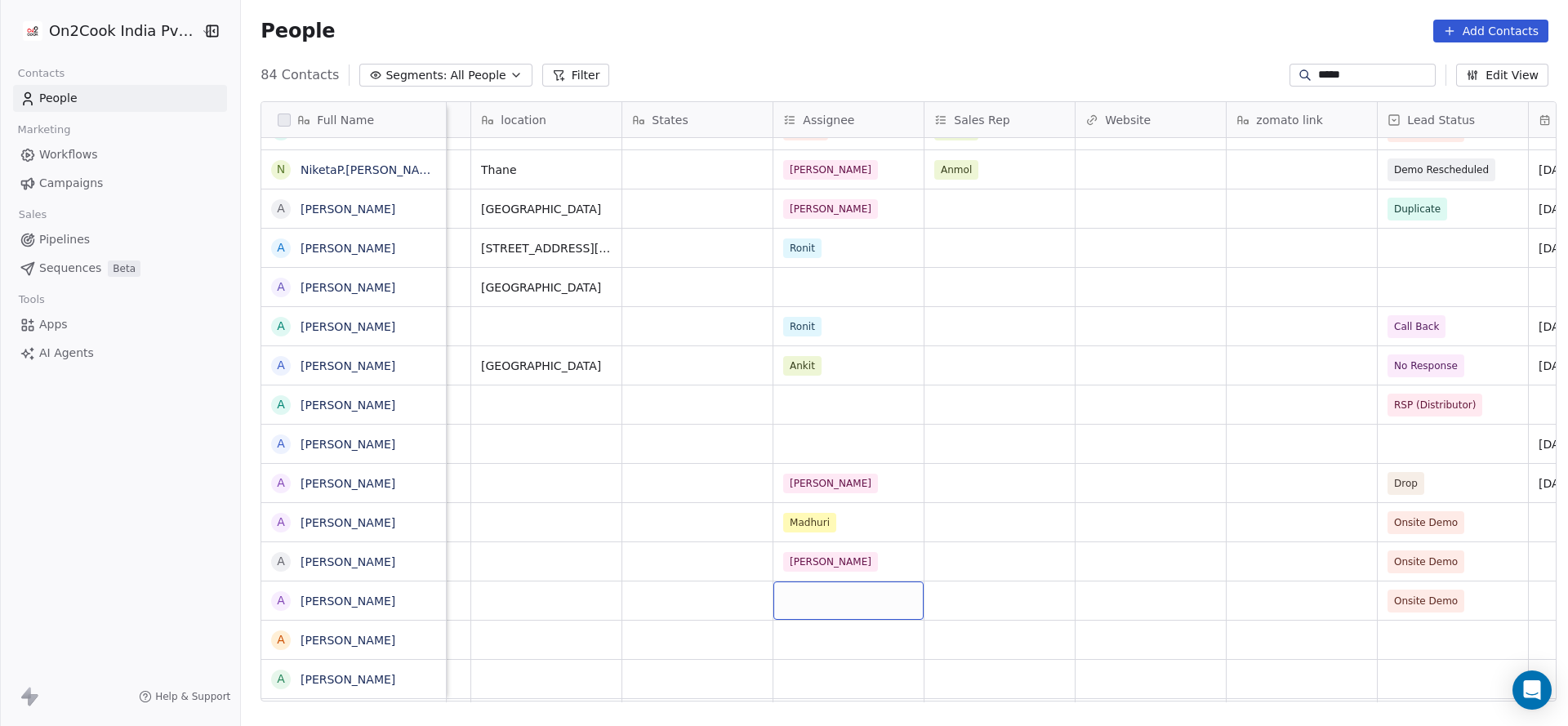
click at [800, 484] on div "grid" at bounding box center [848, 600] width 150 height 38
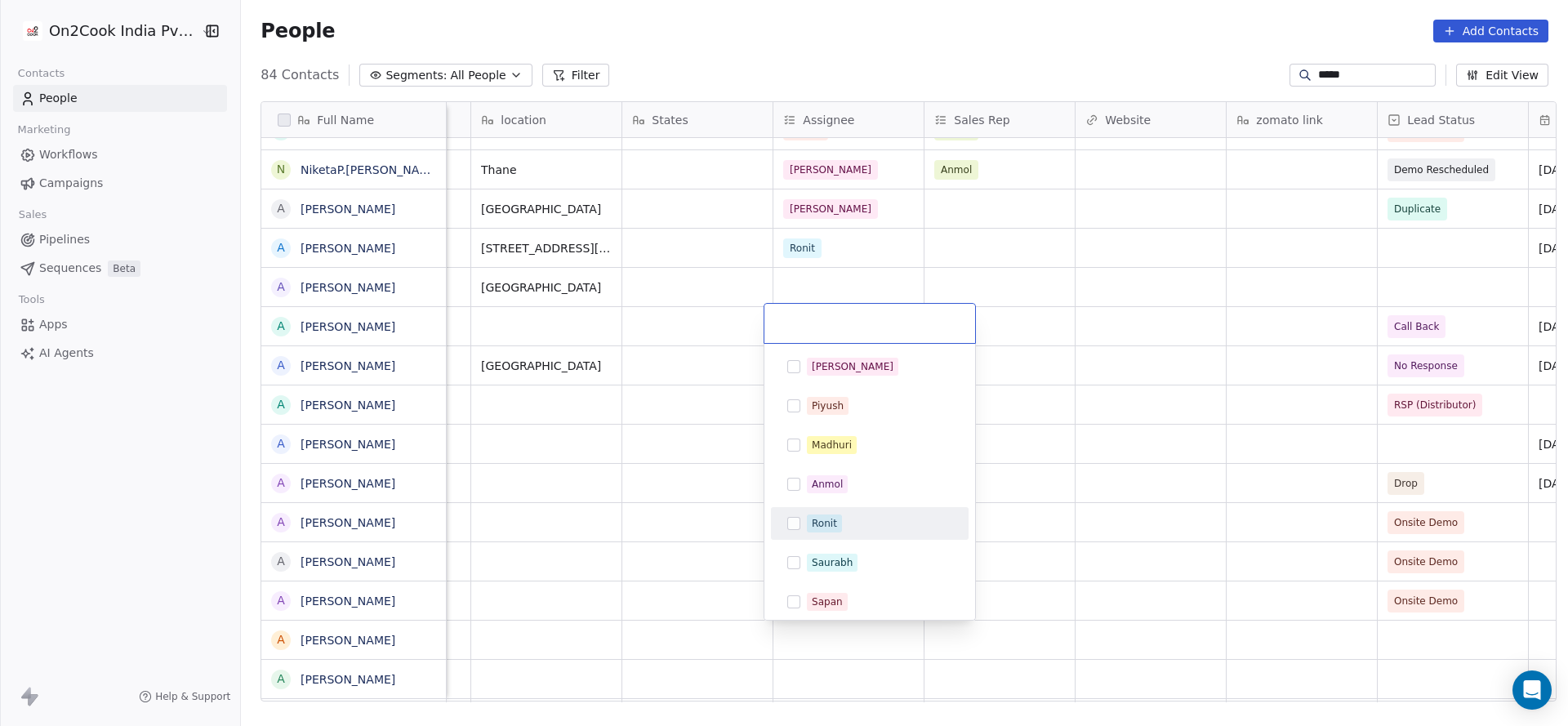
click at [827, 484] on span "Ronit" at bounding box center [824, 523] width 35 height 18
click at [232, 484] on html "On2Cook India Pvt. Ltd. Contacts People Marketing Workflows Campaigns Sales Pip…" at bounding box center [784, 363] width 1568 height 726
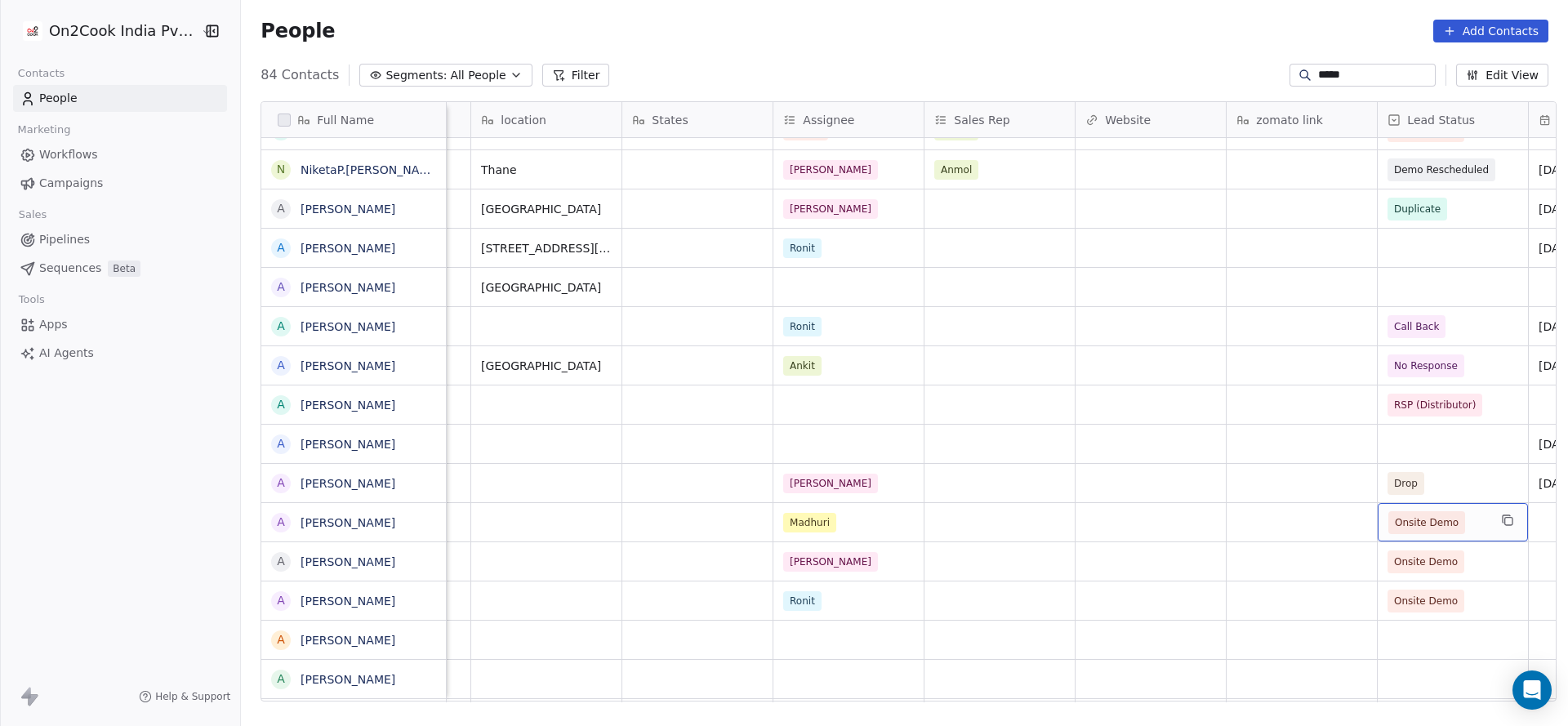
click at [1044, 484] on span "Onsite Demo" at bounding box center [1426, 522] width 64 height 16
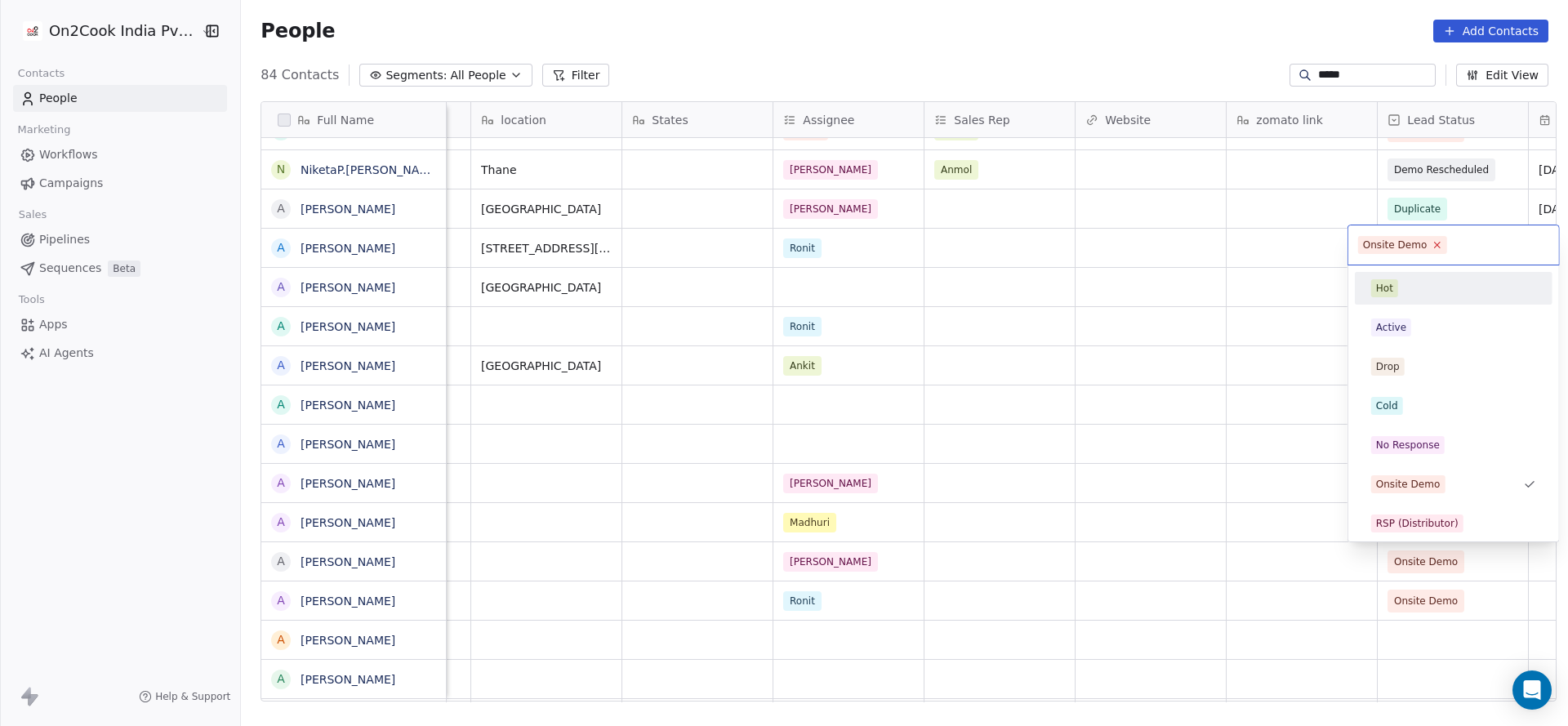
click at [1044, 242] on icon at bounding box center [1437, 245] width 10 height 10
click at [1044, 358] on html "On2Cook India Pvt. Ltd. Contacts People Marketing Workflows Campaigns Sales Pip…" at bounding box center [784, 363] width 1568 height 726
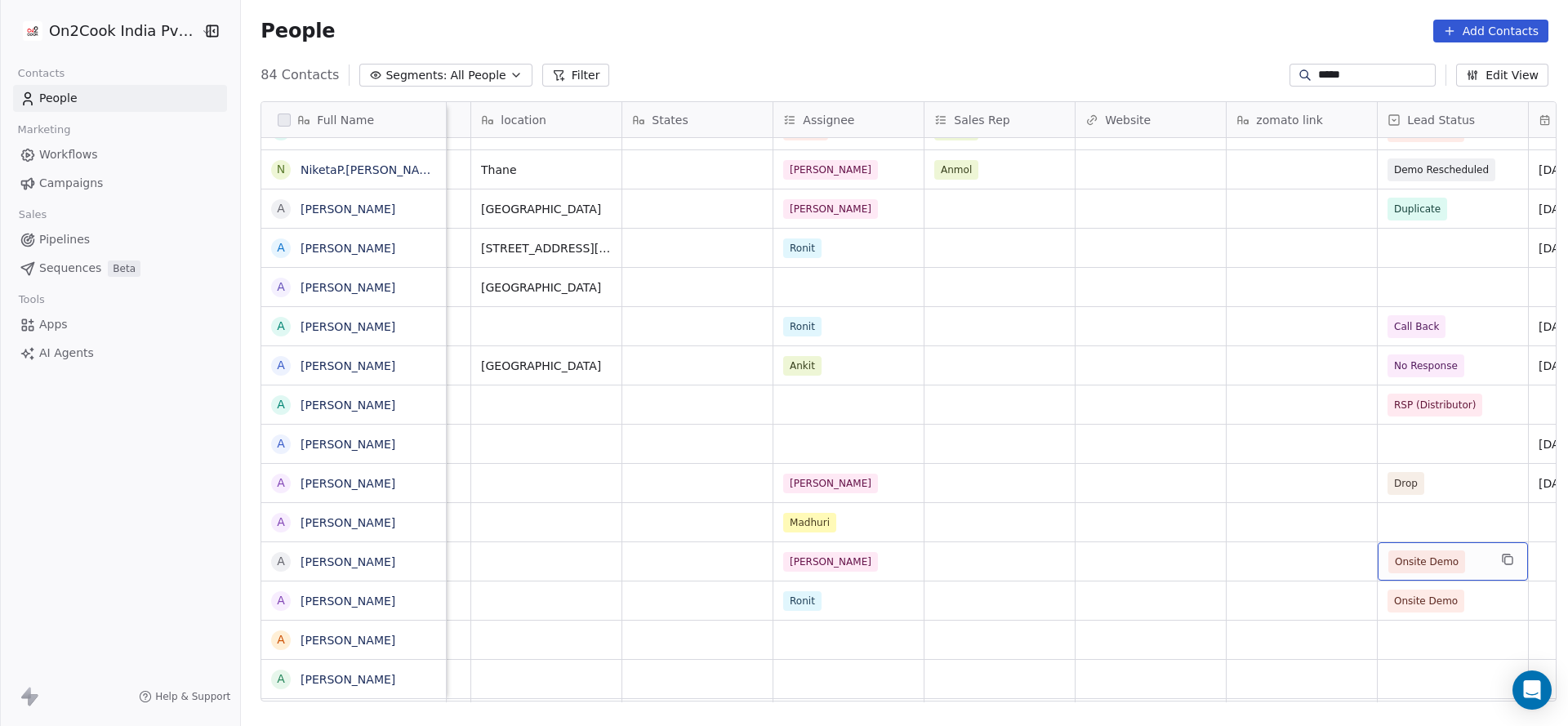
click at [1044, 484] on span "Onsite Demo" at bounding box center [1438, 562] width 99 height 23
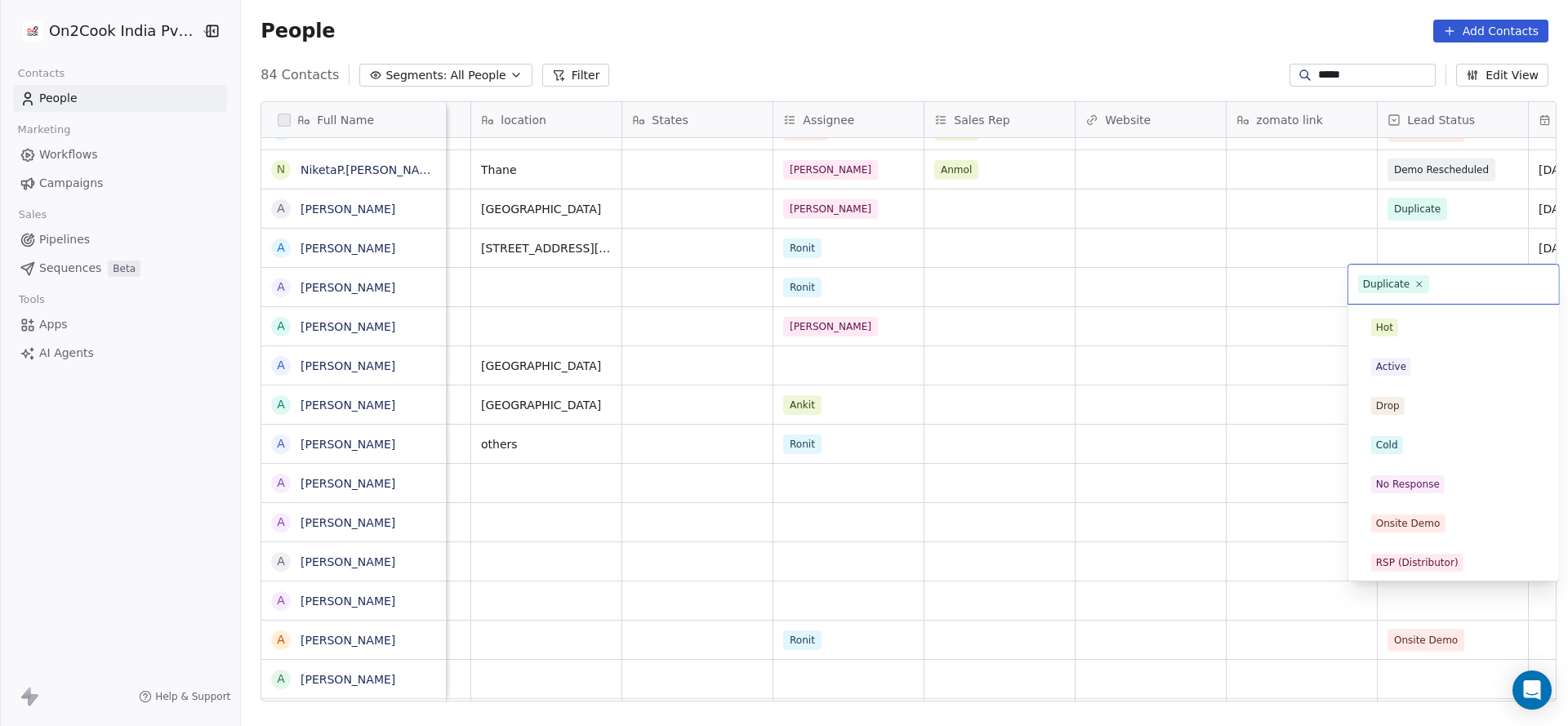
scroll to position [83, 0]
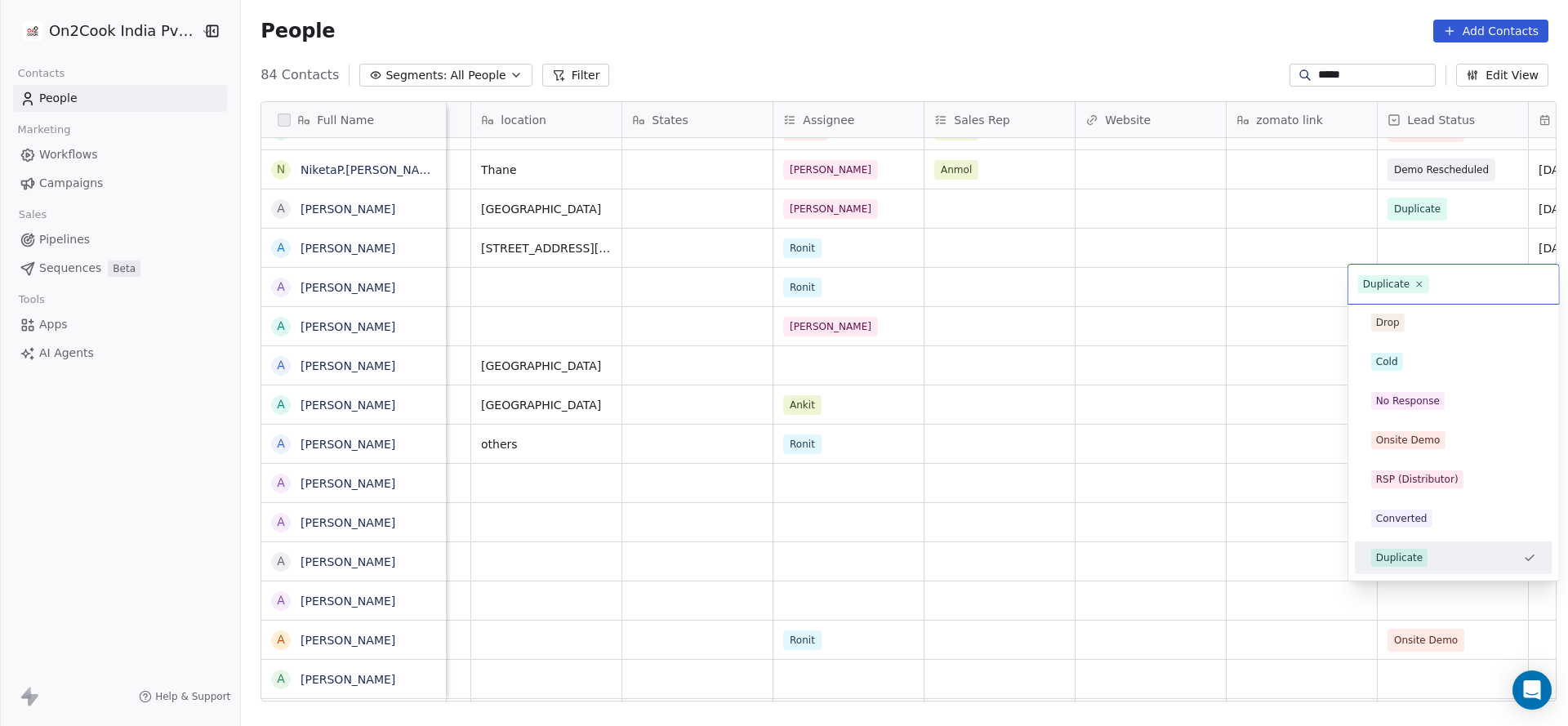
click at [921, 484] on html "On2Cook India Pvt. Ltd. Contacts People Marketing Workflows Campaigns Sales Pip…" at bounding box center [784, 363] width 1568 height 726
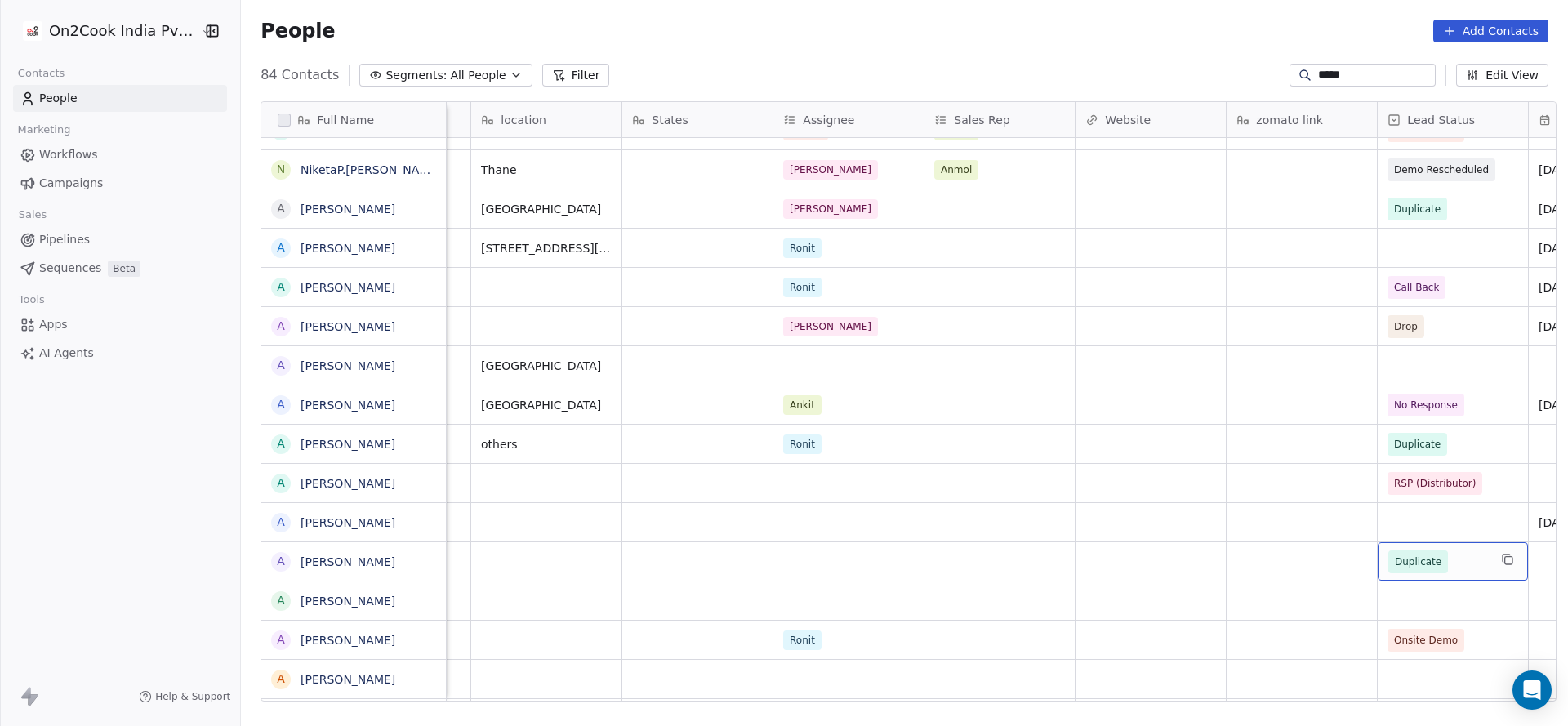
scroll to position [0, 0]
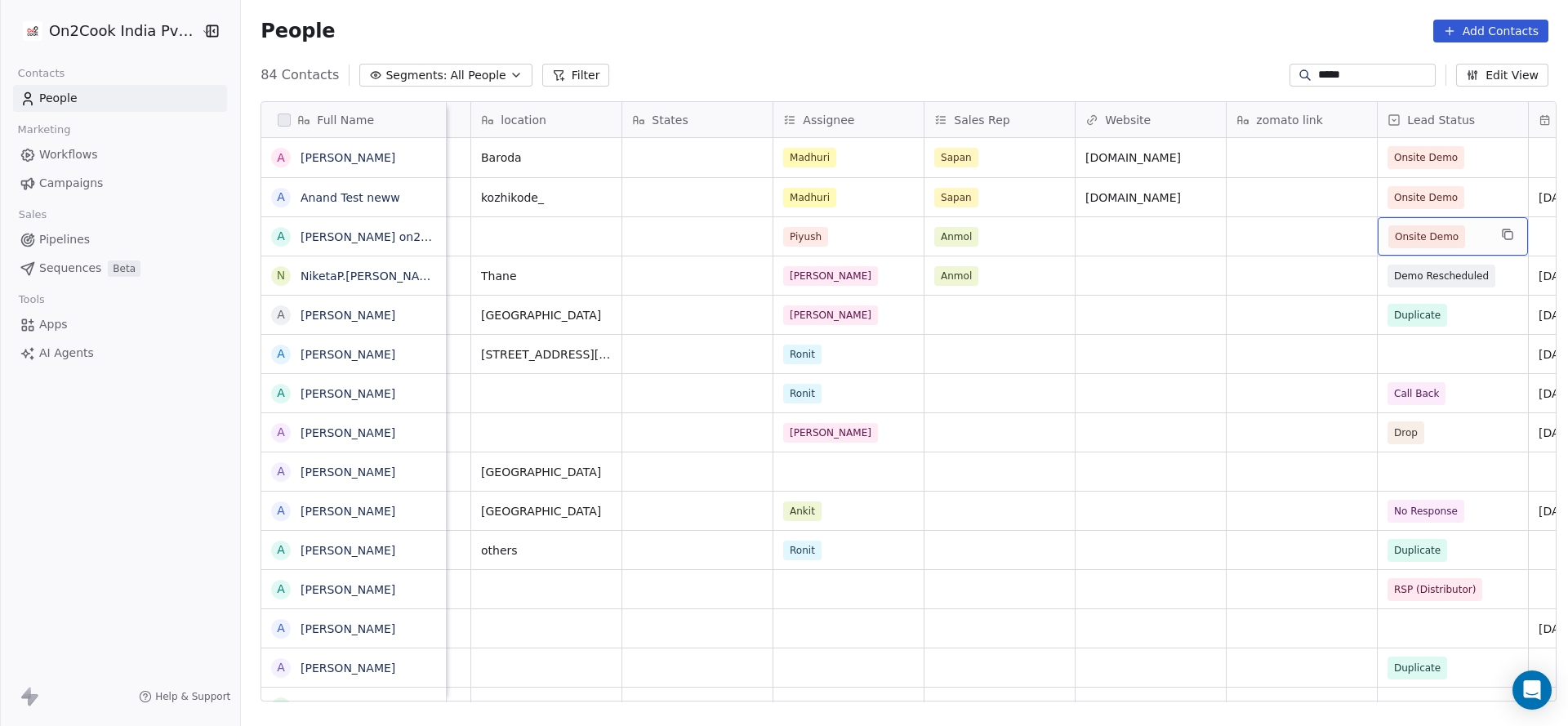
click at [1044, 225] on span "Onsite Demo" at bounding box center [1438, 236] width 99 height 23
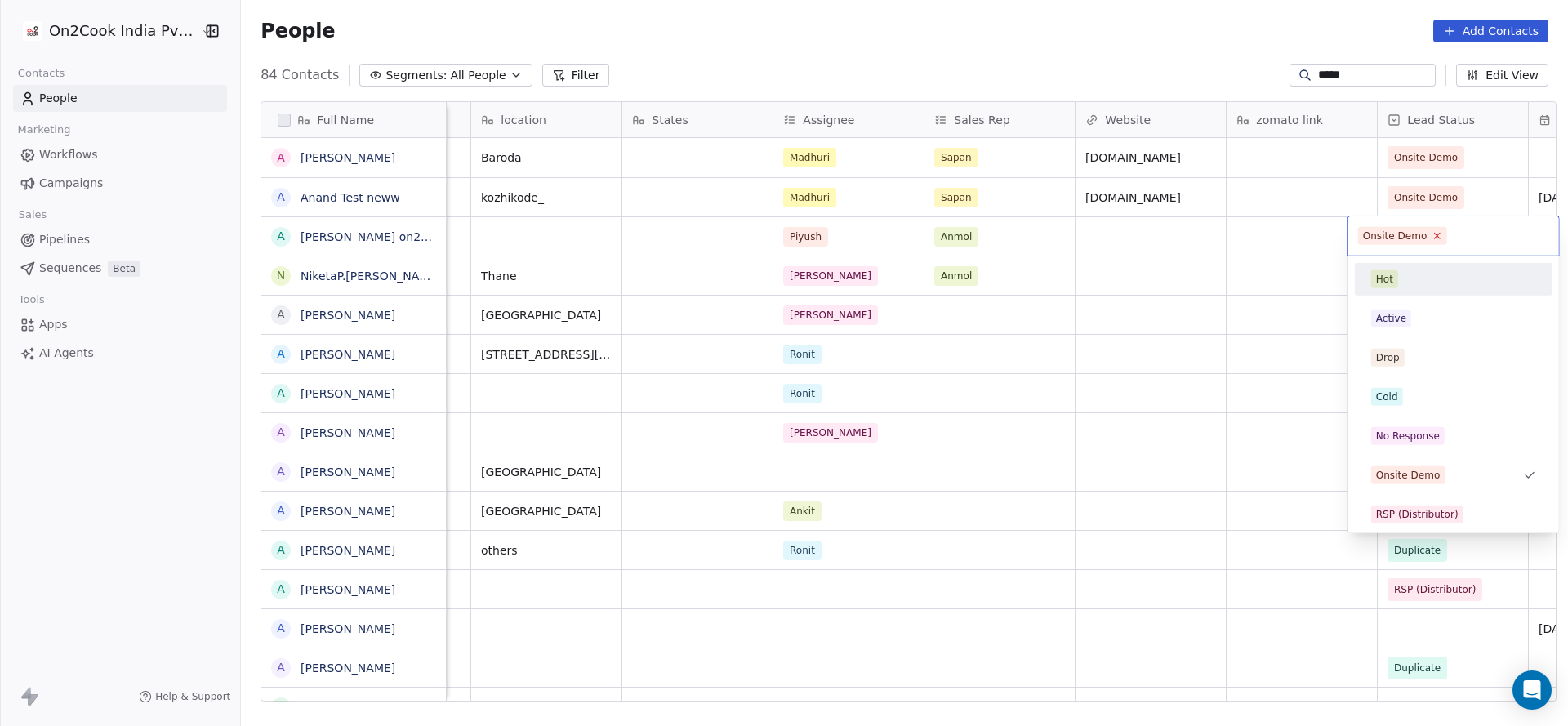
click at [1044, 234] on icon at bounding box center [1437, 235] width 6 height 6
click at [1044, 299] on html "On2Cook India Pvt. Ltd. Contacts People Marketing Workflows Campaigns Sales Pip…" at bounding box center [784, 363] width 1568 height 726
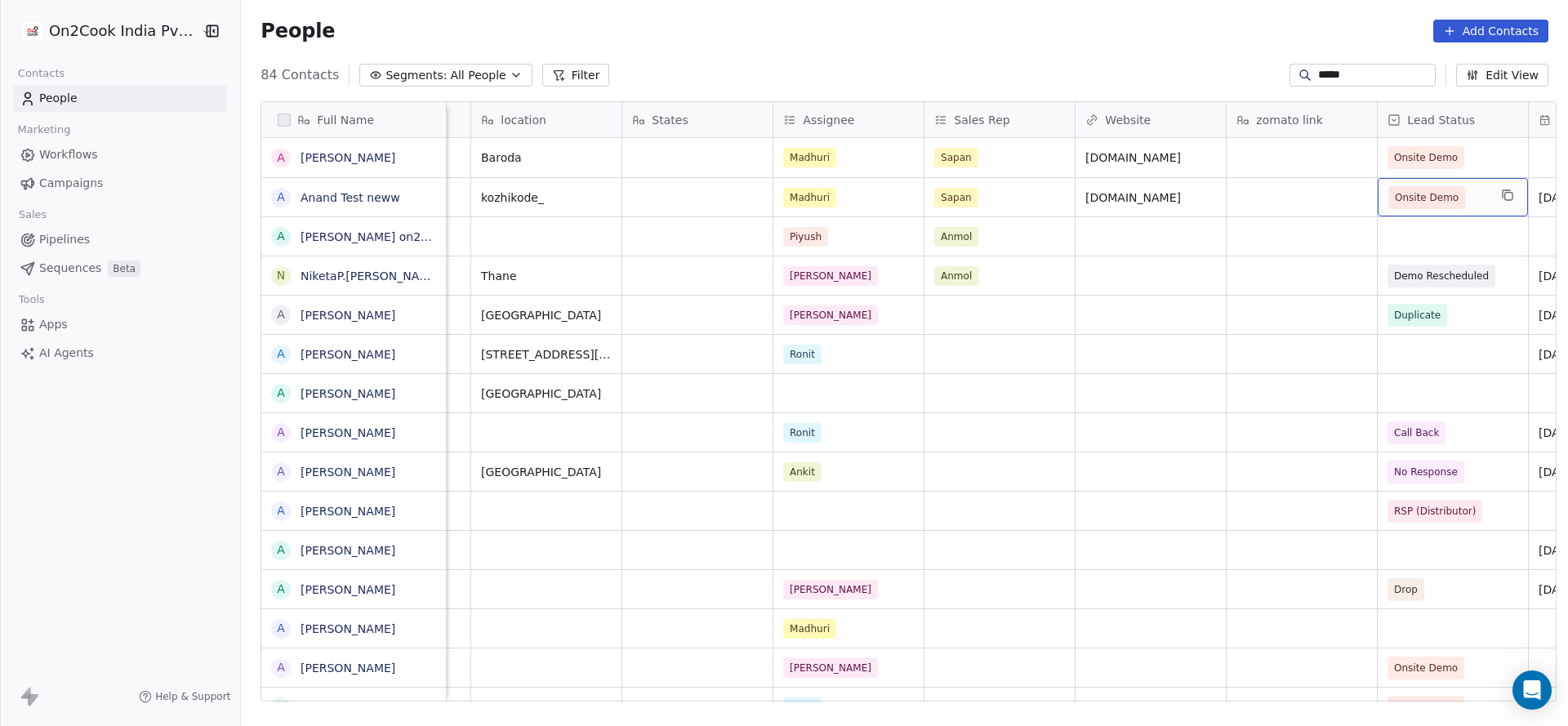
click at [1044, 200] on span "Onsite Demo" at bounding box center [1438, 197] width 99 height 23
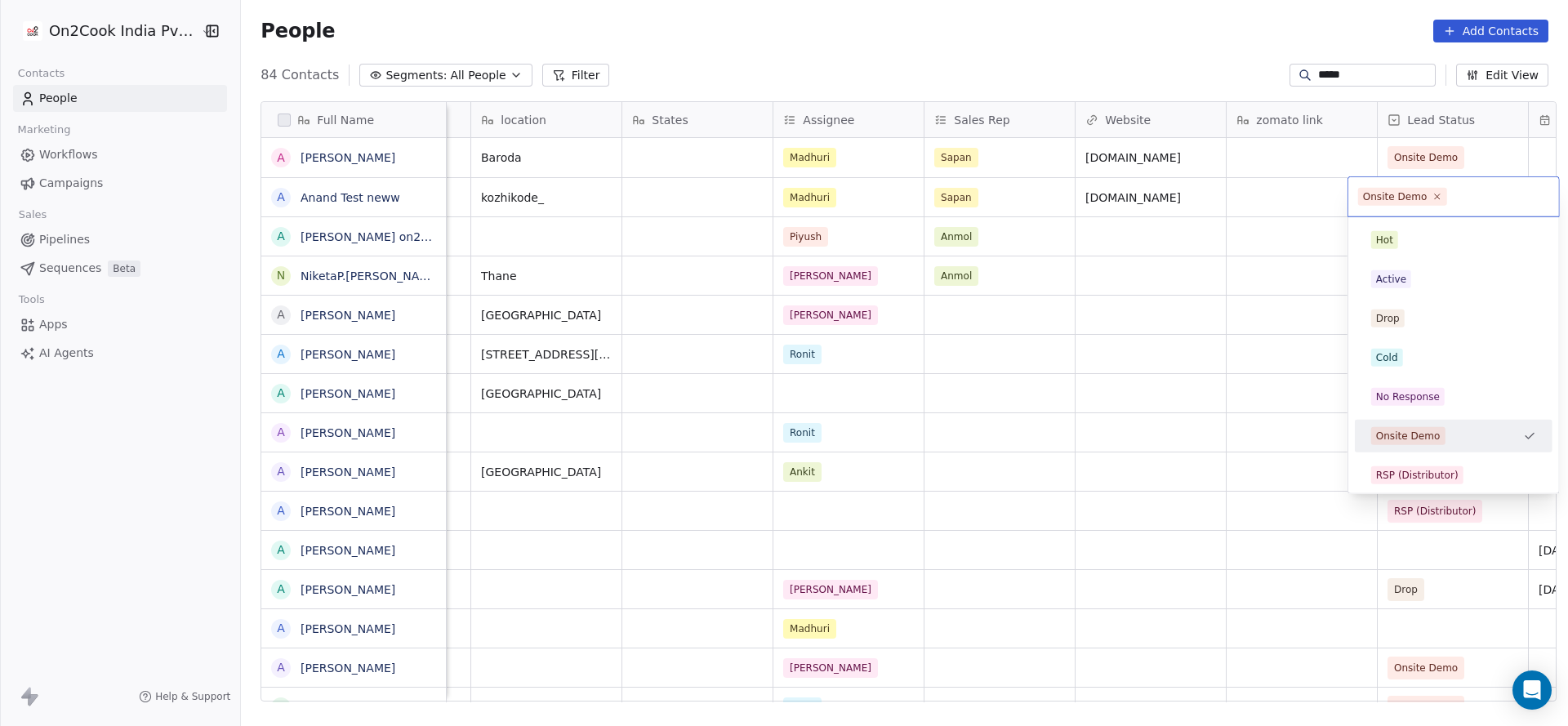
click at [1044, 186] on div "Onsite Demo" at bounding box center [1454, 197] width 211 height 39
click at [934, 379] on html "On2Cook India Pvt. Ltd. Contacts People Marketing Workflows Campaigns Sales Pip…" at bounding box center [784, 363] width 1568 height 726
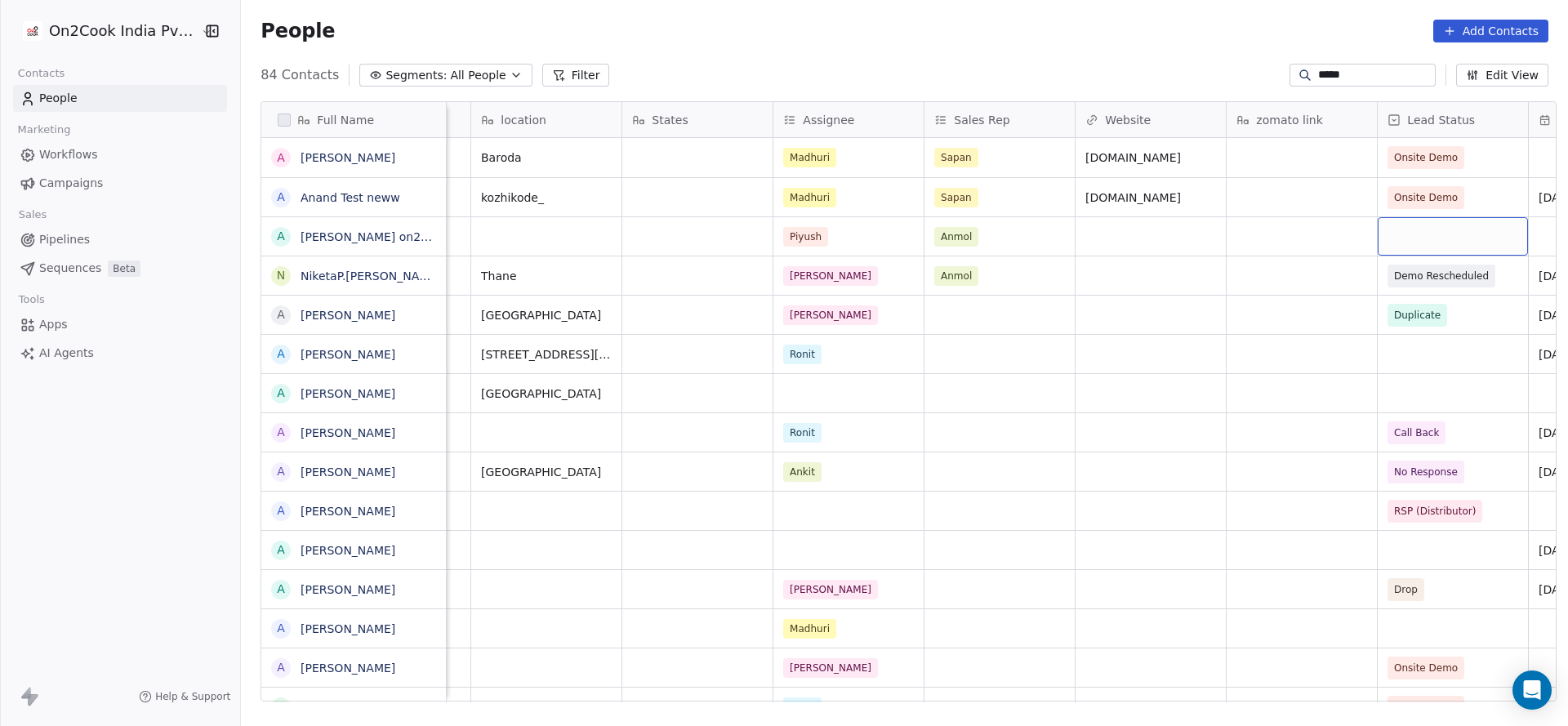
click at [1044, 228] on div "grid" at bounding box center [1452, 236] width 150 height 38
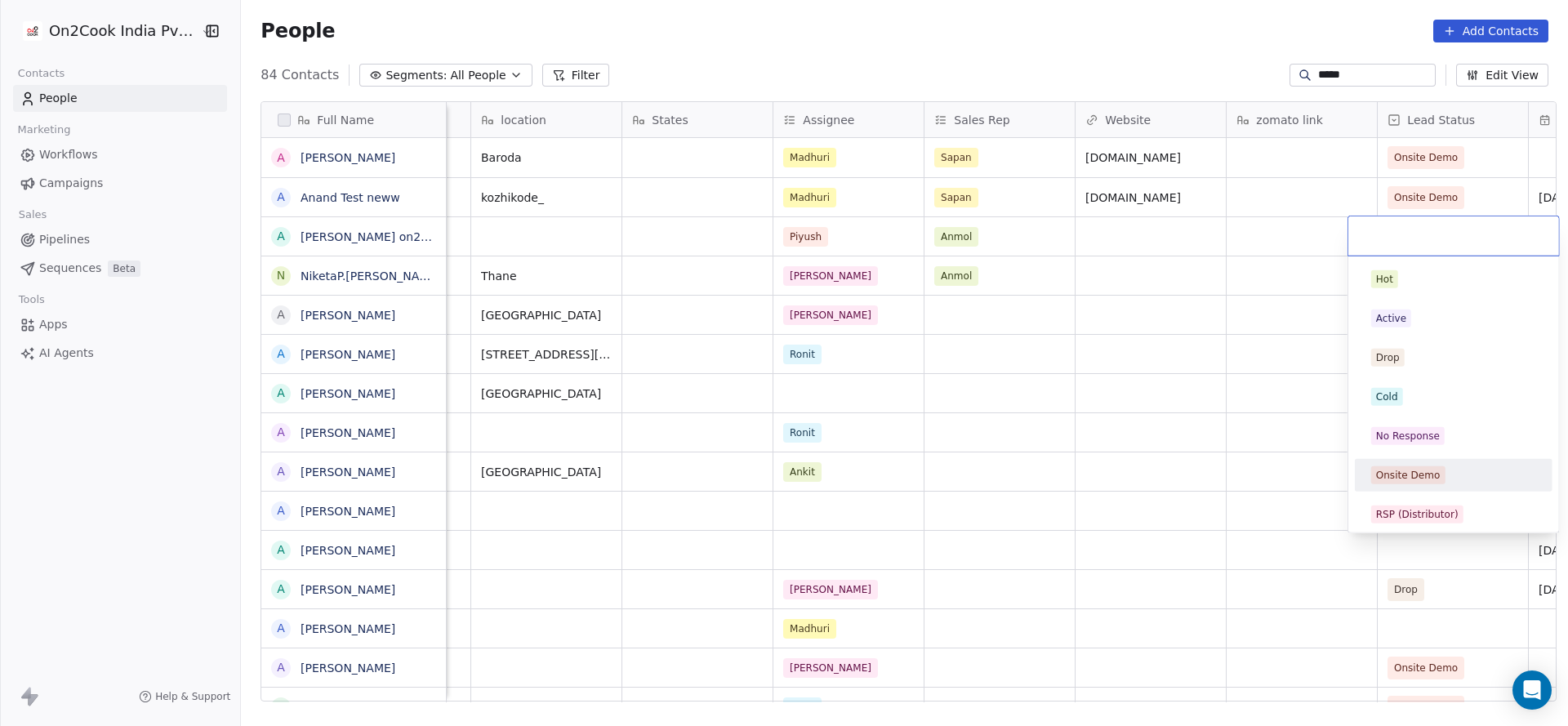
click at [1044, 479] on div "Onsite Demo" at bounding box center [1408, 475] width 65 height 14
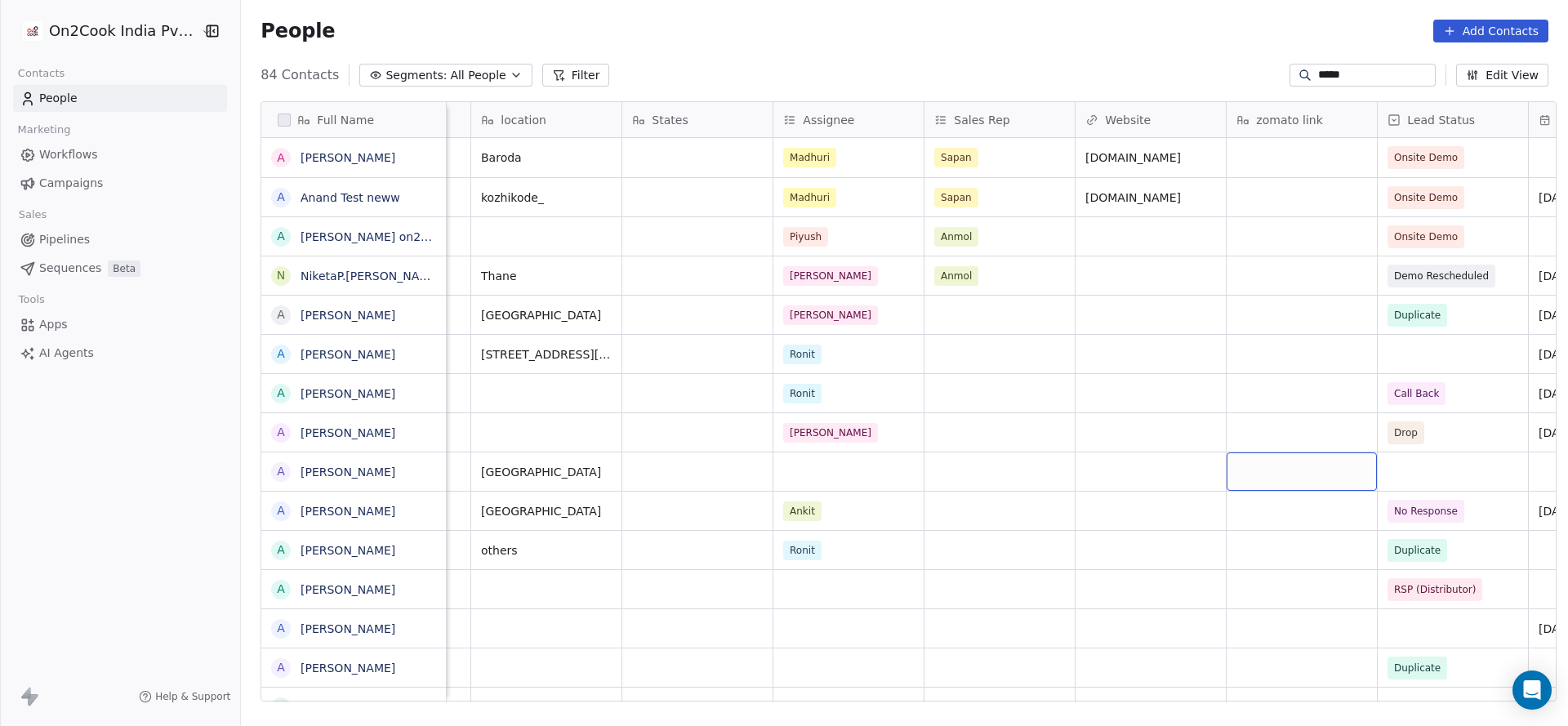
click at [1044, 71] on input "*****" at bounding box center [1375, 75] width 115 height 16
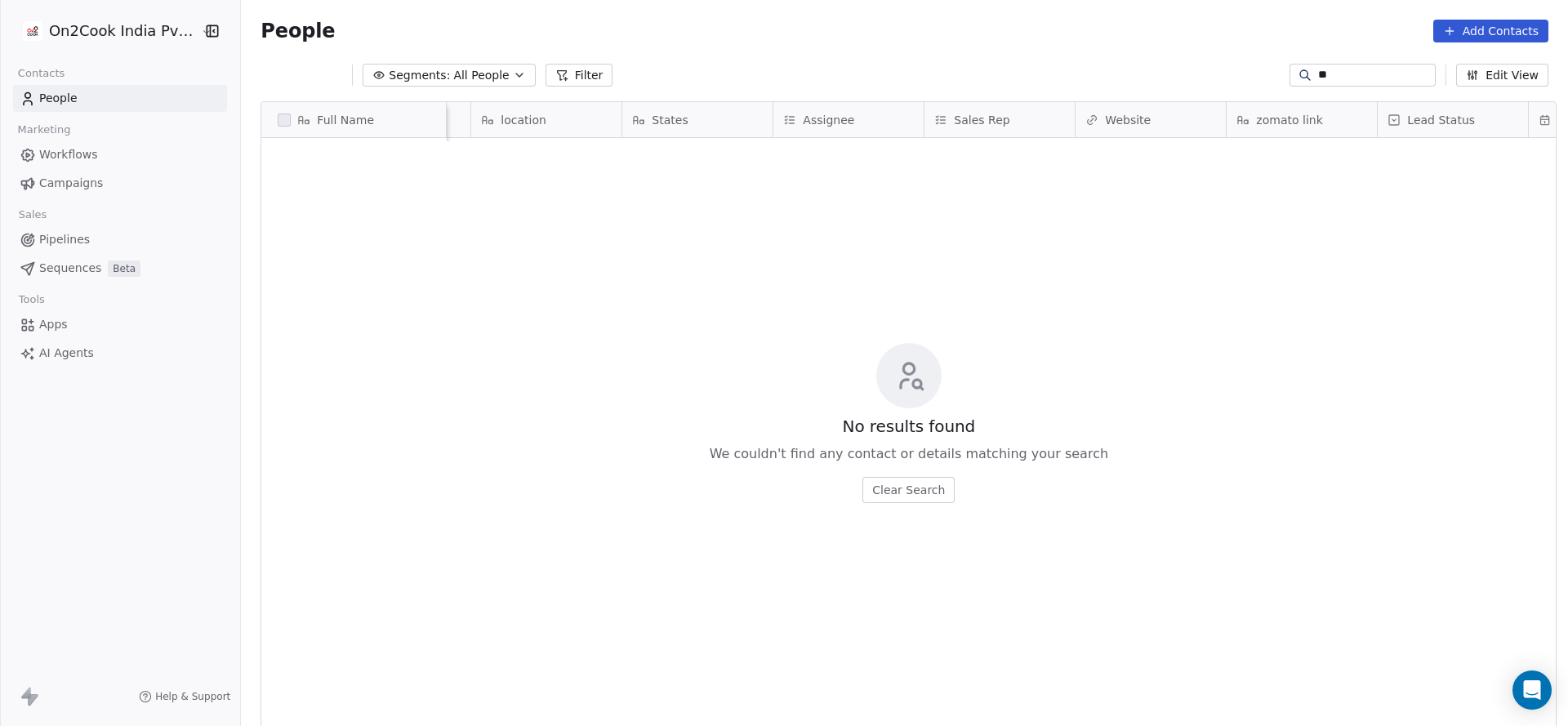
type input "*"
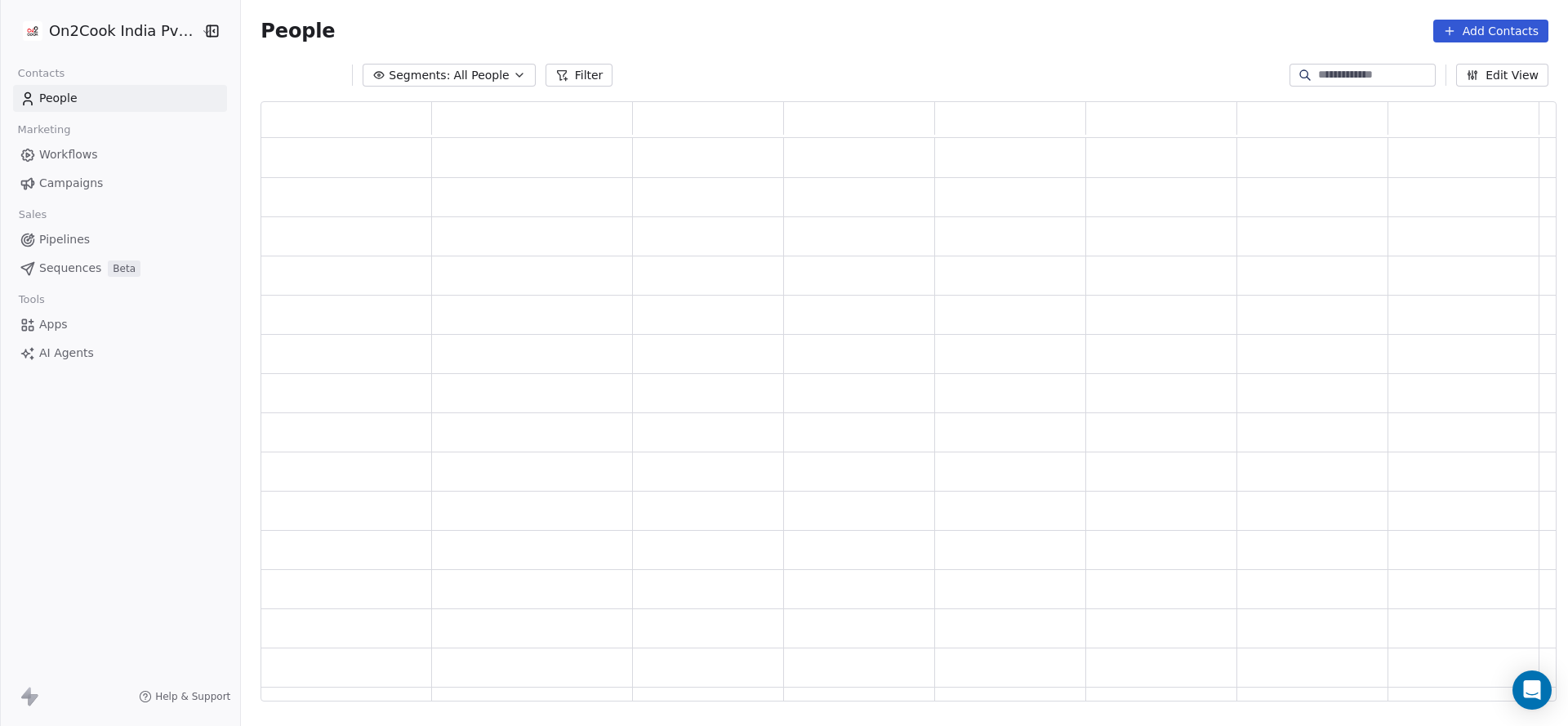
scroll to position [581, 1276]
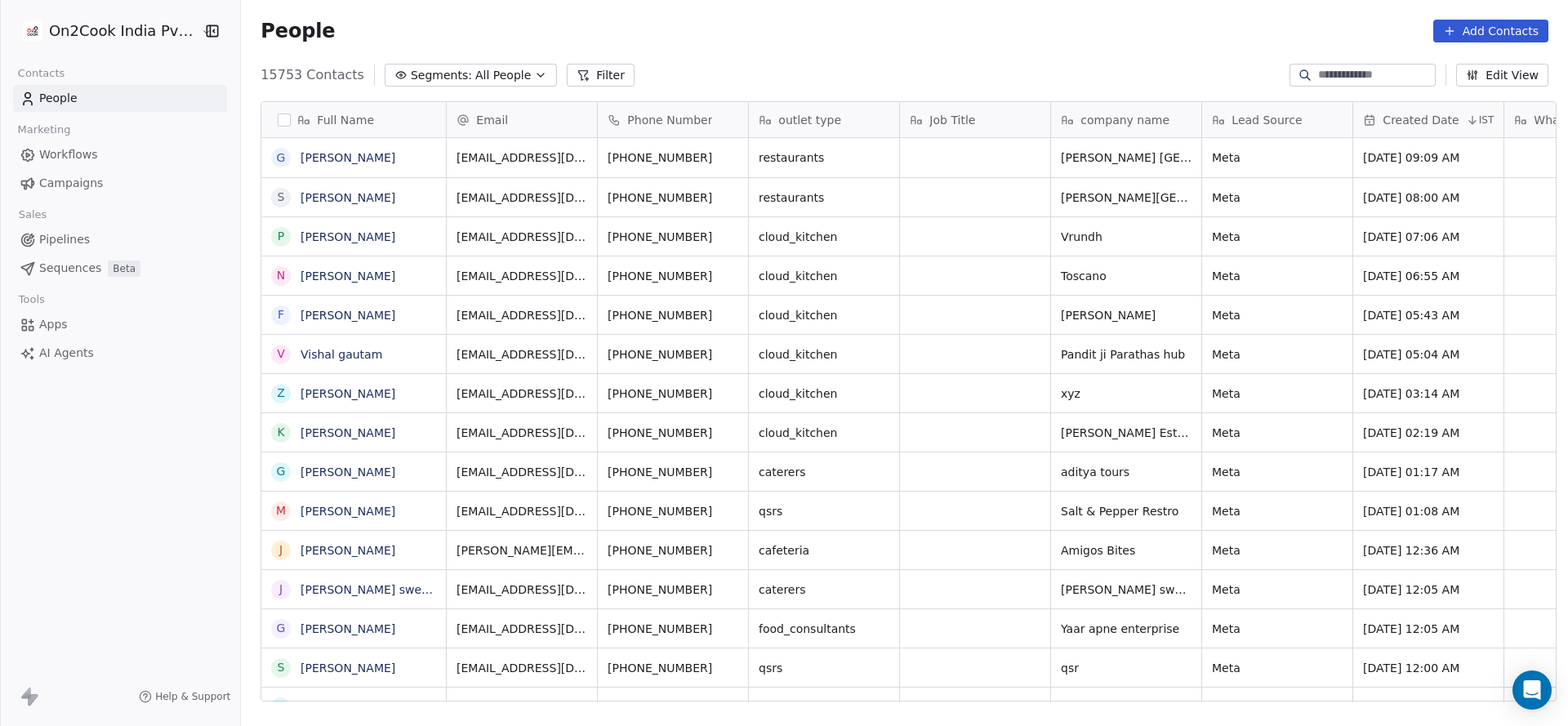
click at [567, 76] on button "Filter" at bounding box center [601, 75] width 68 height 23
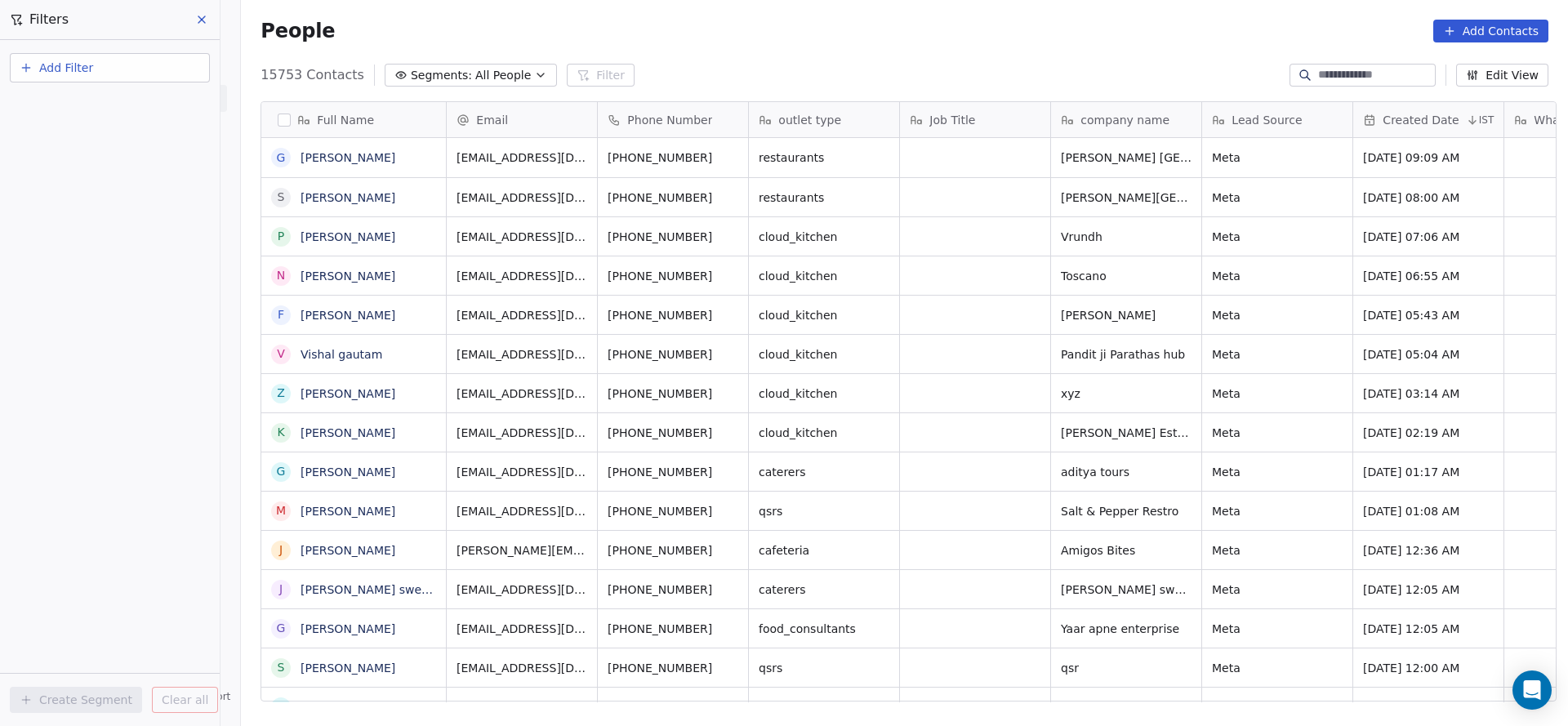
click at [95, 73] on button "Add Filter" at bounding box center [110, 67] width 200 height 30
click at [99, 111] on span "Contact properties" at bounding box center [80, 106] width 106 height 17
type input "***"
click at [110, 179] on div "General System Custom Assignee B2B Fields Ecommerce Subscription / SaaS" at bounding box center [110, 151] width 199 height 65
click at [101, 172] on div "Assignee" at bounding box center [110, 165] width 166 height 16
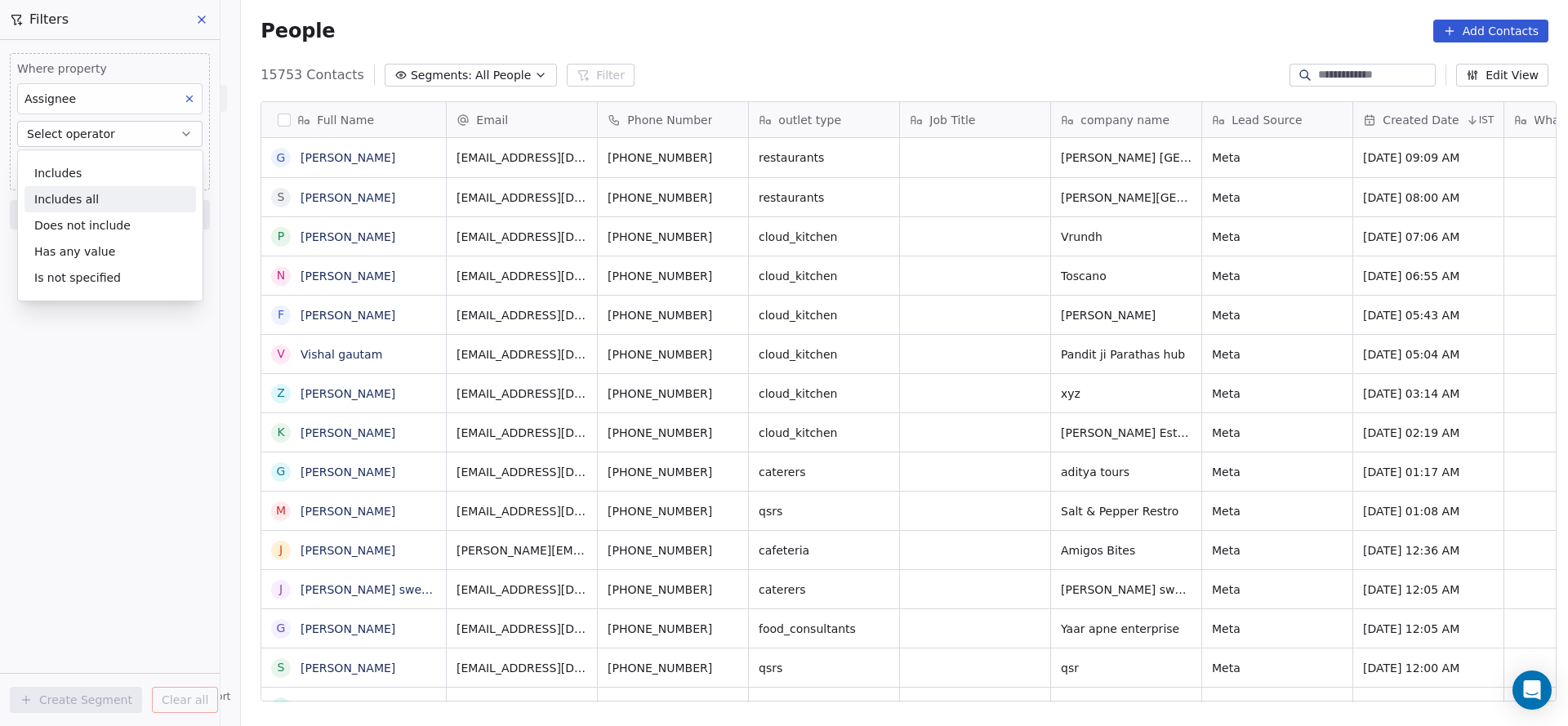
click at [92, 190] on div "Includes all" at bounding box center [110, 199] width 172 height 26
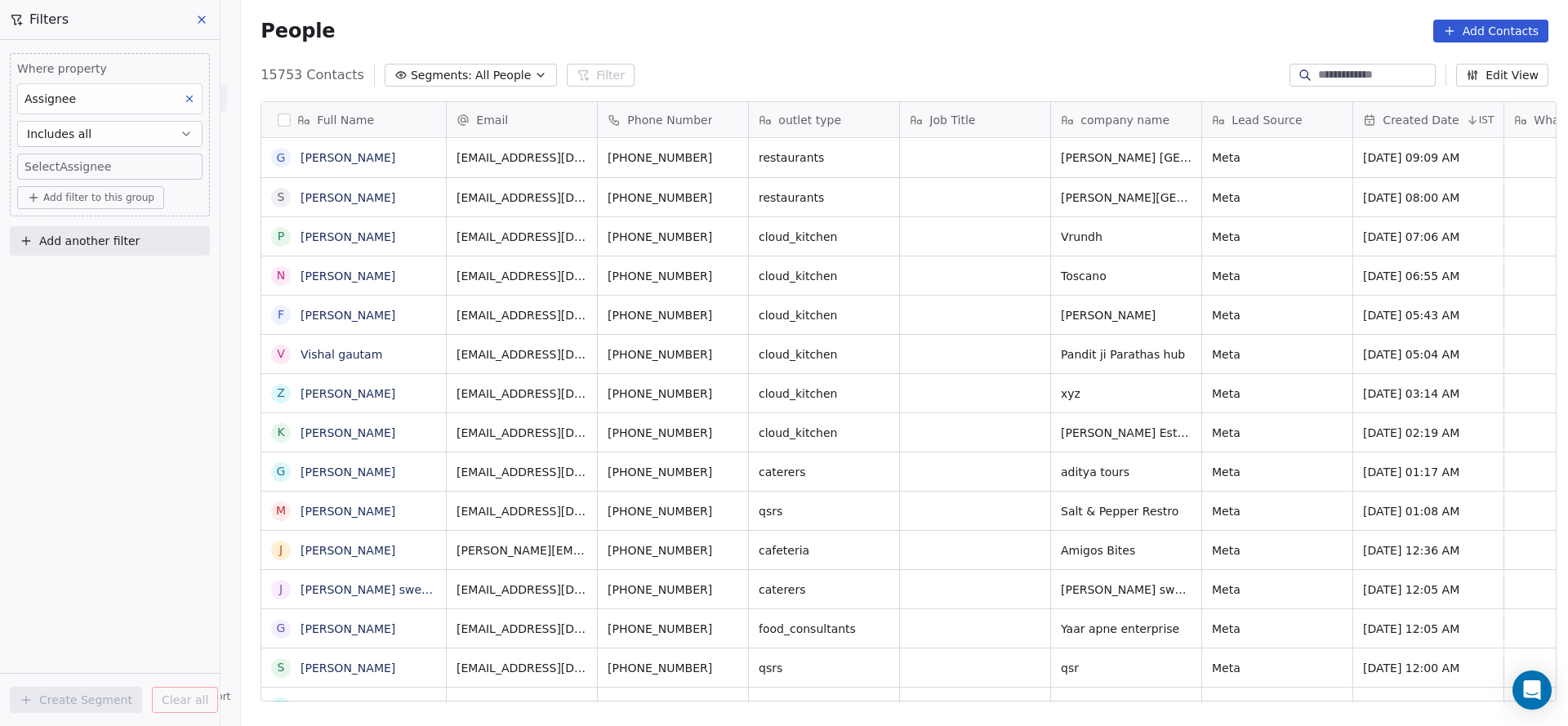
click at [75, 157] on body "On2Cook India Pvt. Ltd. Contacts People Marketing Workflows Campaigns Sales Pip…" at bounding box center [784, 363] width 1568 height 726
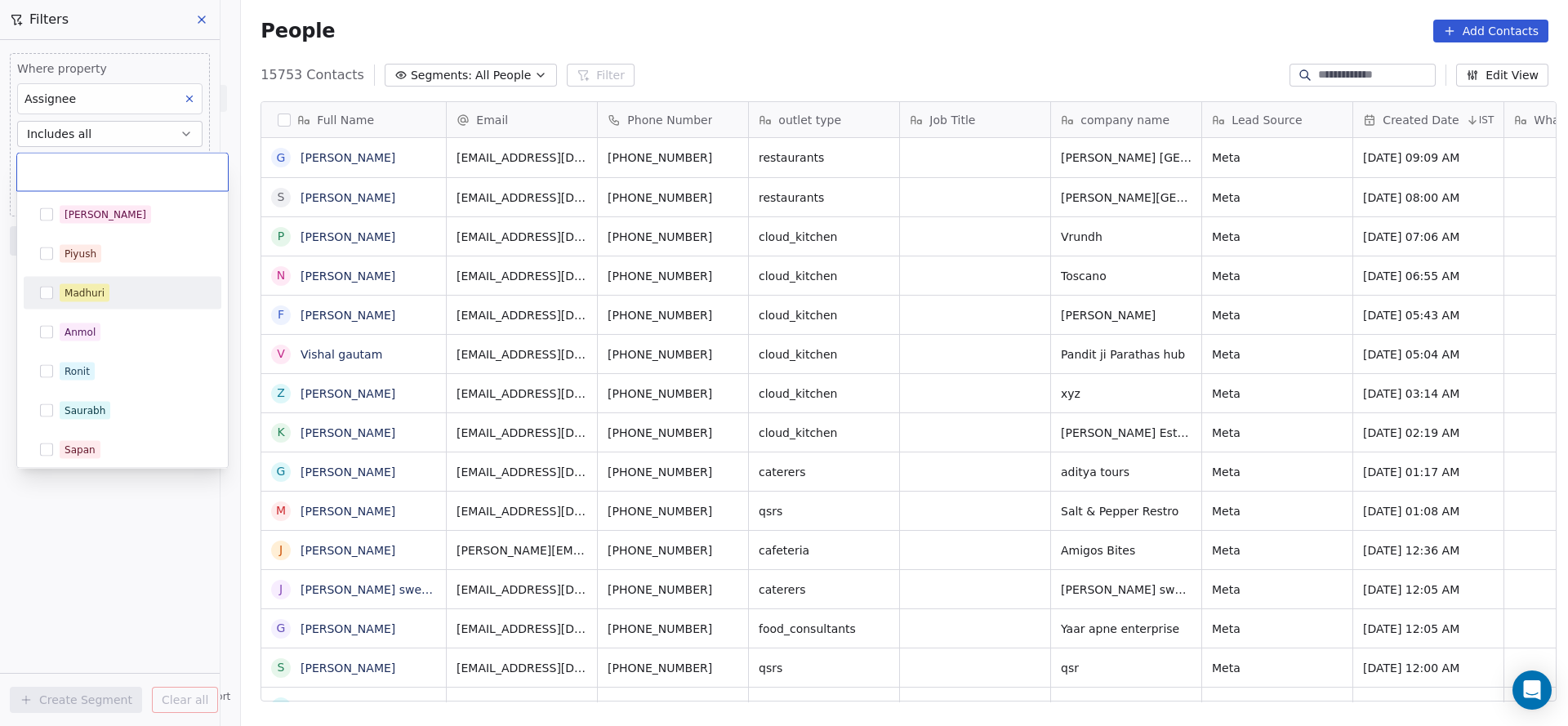
click at [90, 291] on div "Madhuri" at bounding box center [84, 292] width 40 height 14
click at [155, 484] on html "On2Cook India Pvt. Ltd. Contacts People Marketing Workflows Campaigns Sales Pip…" at bounding box center [784, 363] width 1568 height 726
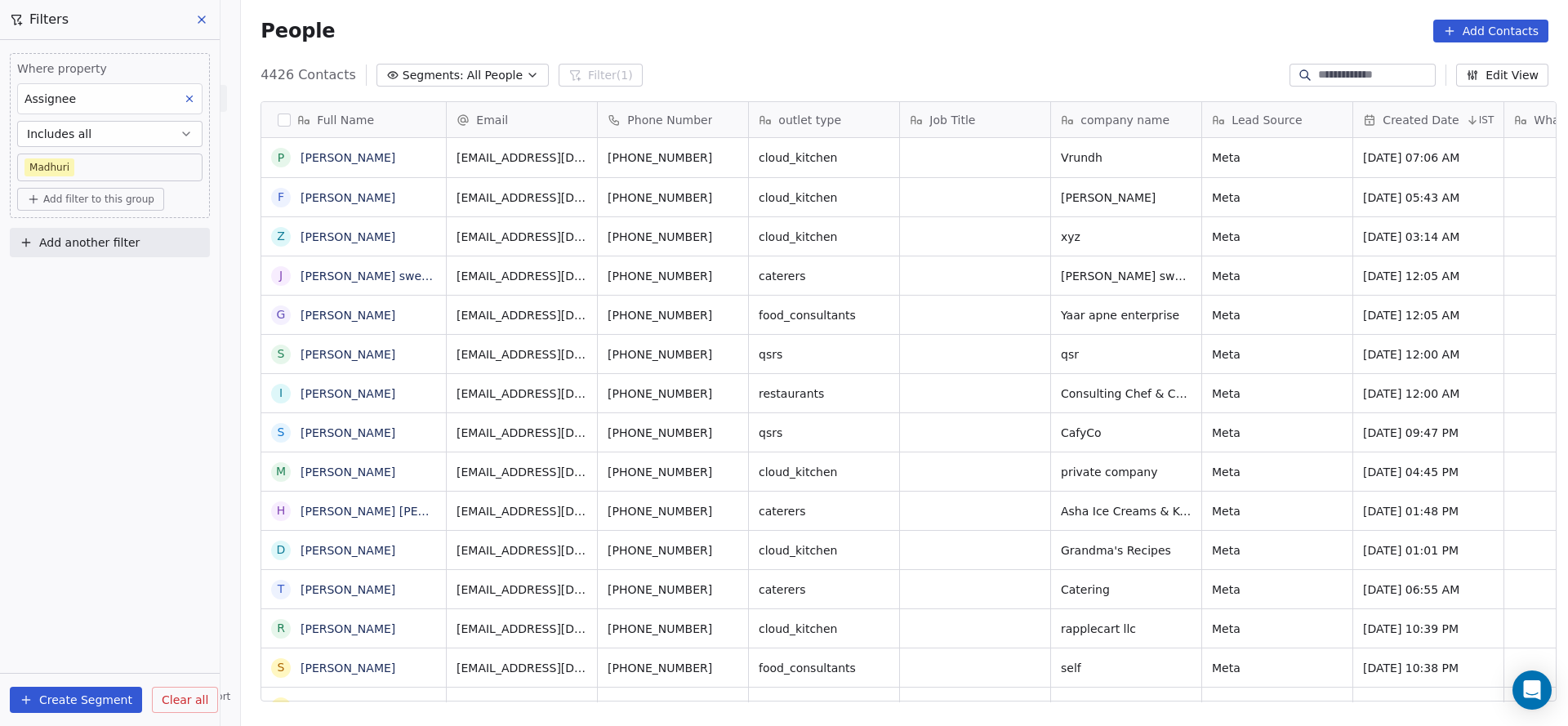
drag, startPoint x: 597, startPoint y: 696, endPoint x: 1232, endPoint y: 664, distance: 635.8
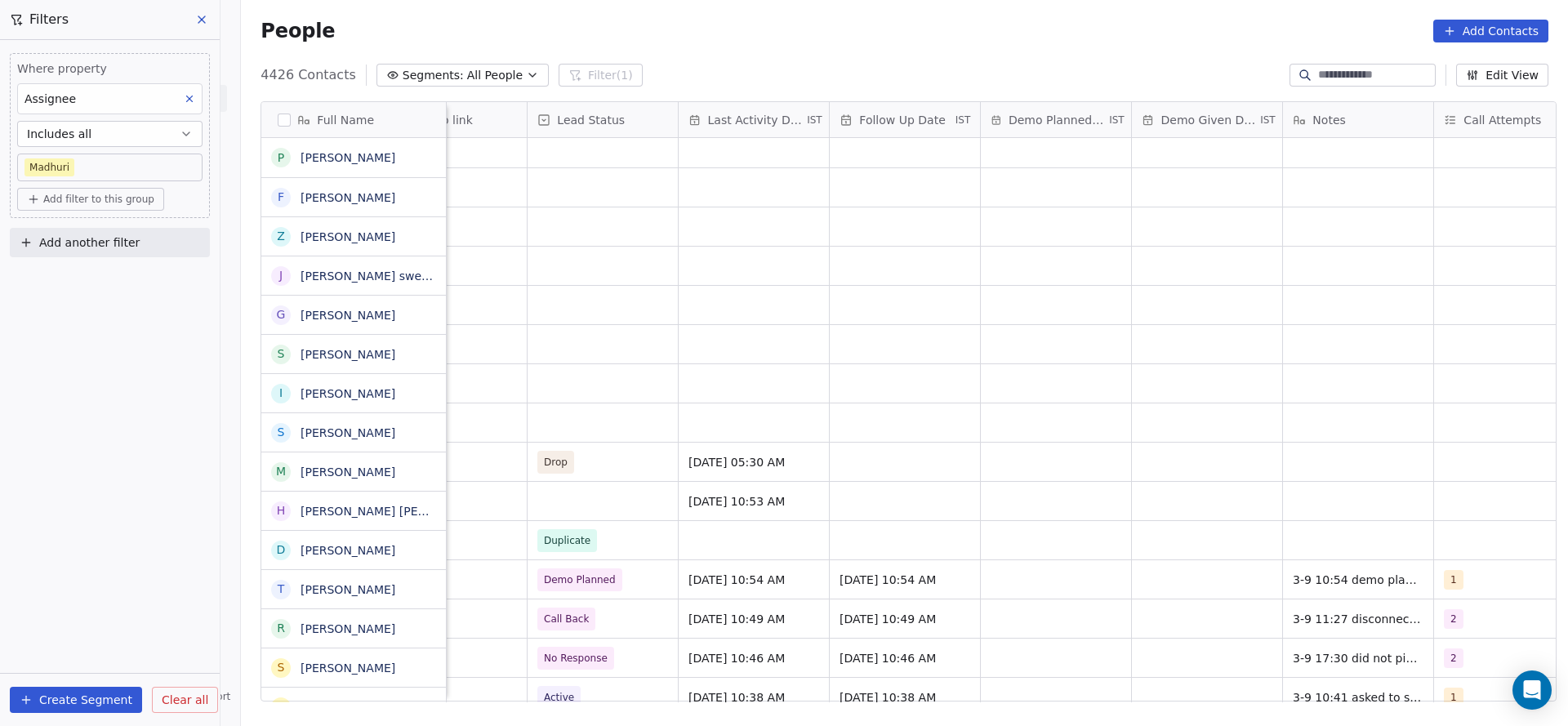
scroll to position [245, 0]
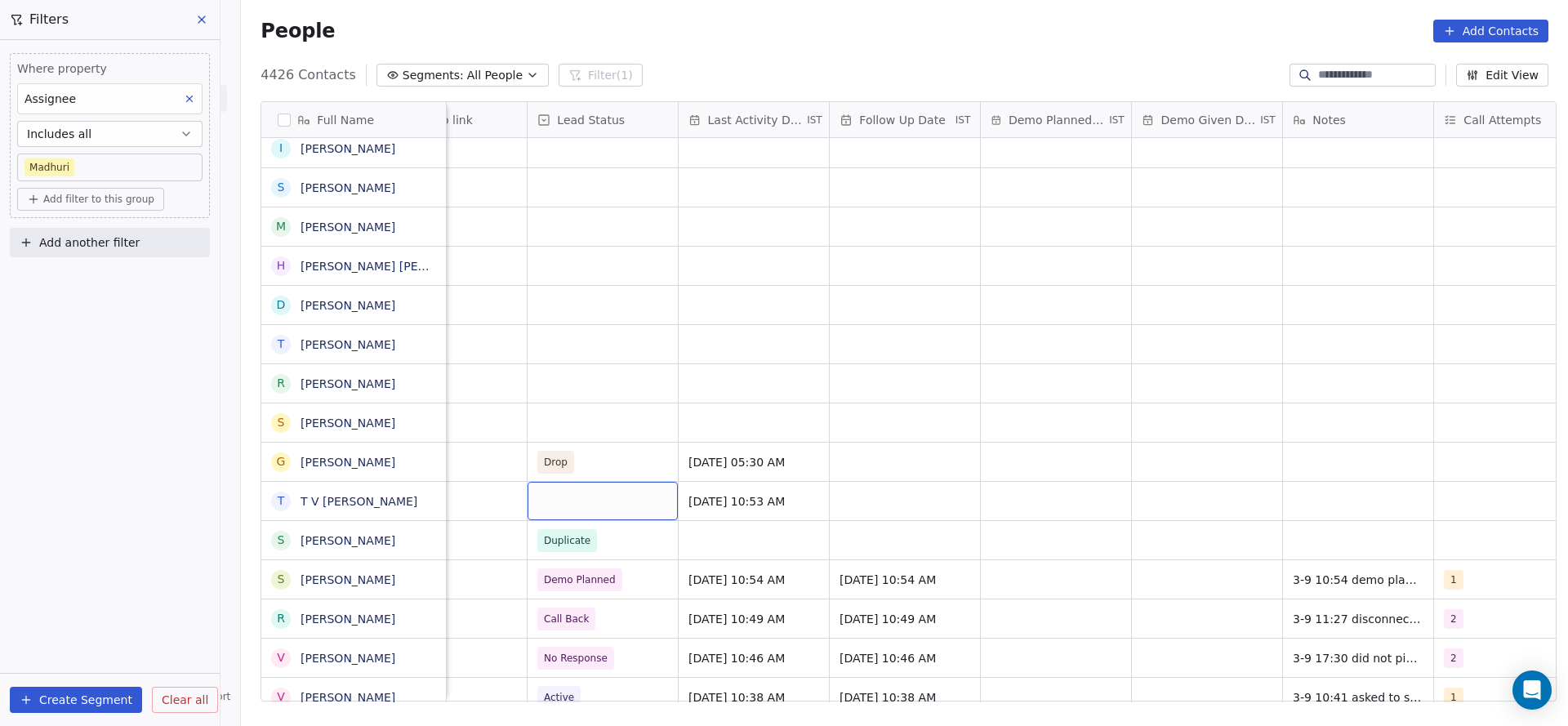
click at [586, 484] on div "grid" at bounding box center [603, 501] width 150 height 38
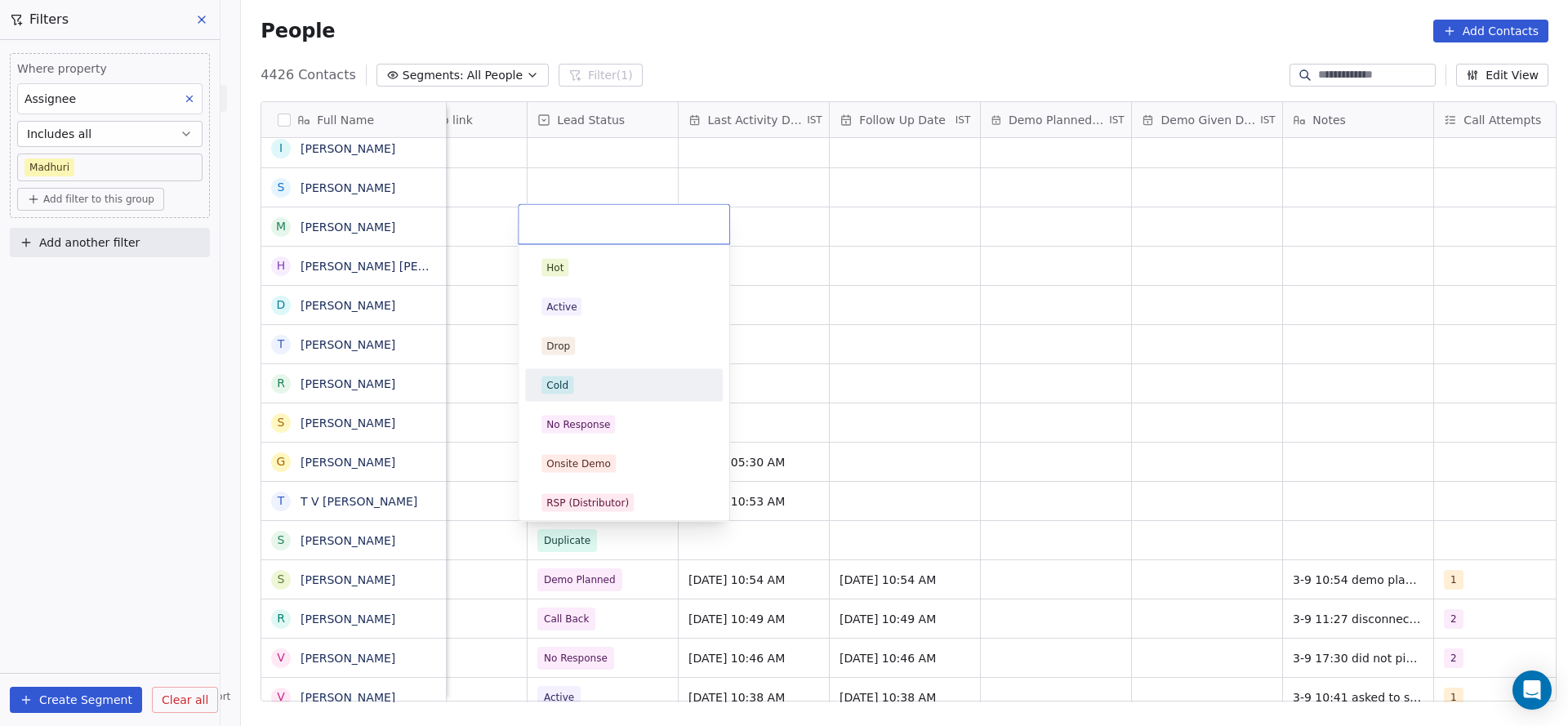
click at [597, 390] on div "Cold" at bounding box center [624, 385] width 165 height 18
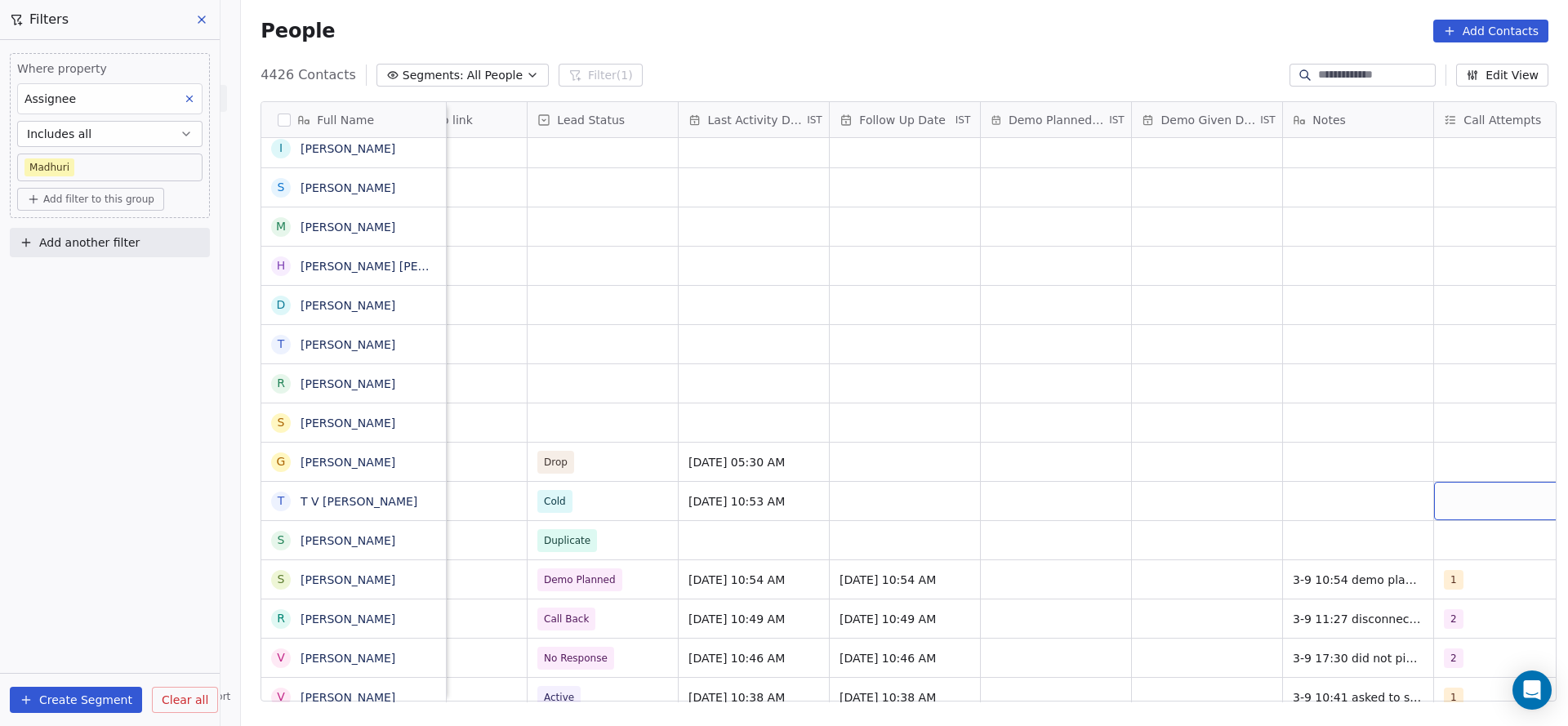
scroll to position [0, 2232]
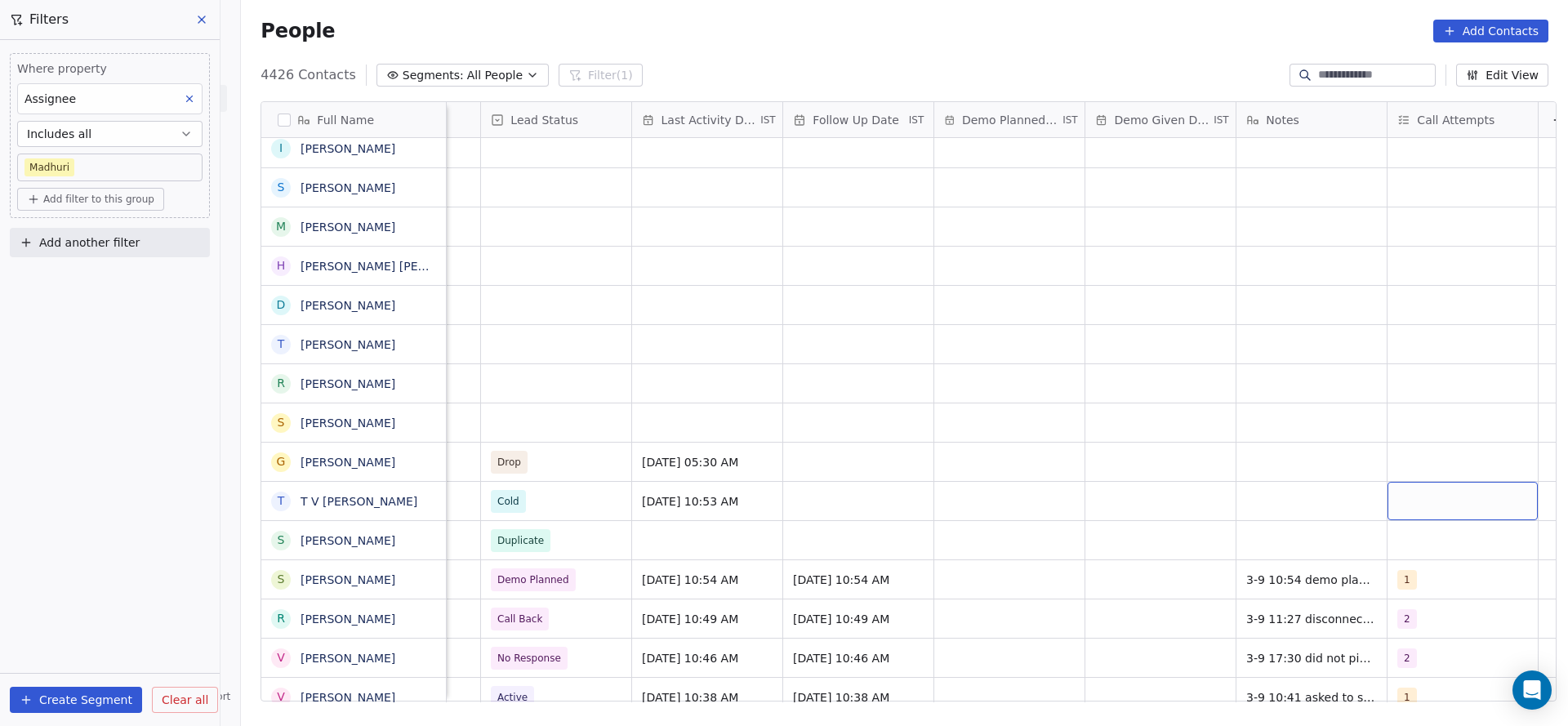
click at [1044, 484] on div "grid" at bounding box center [1463, 501] width 150 height 38
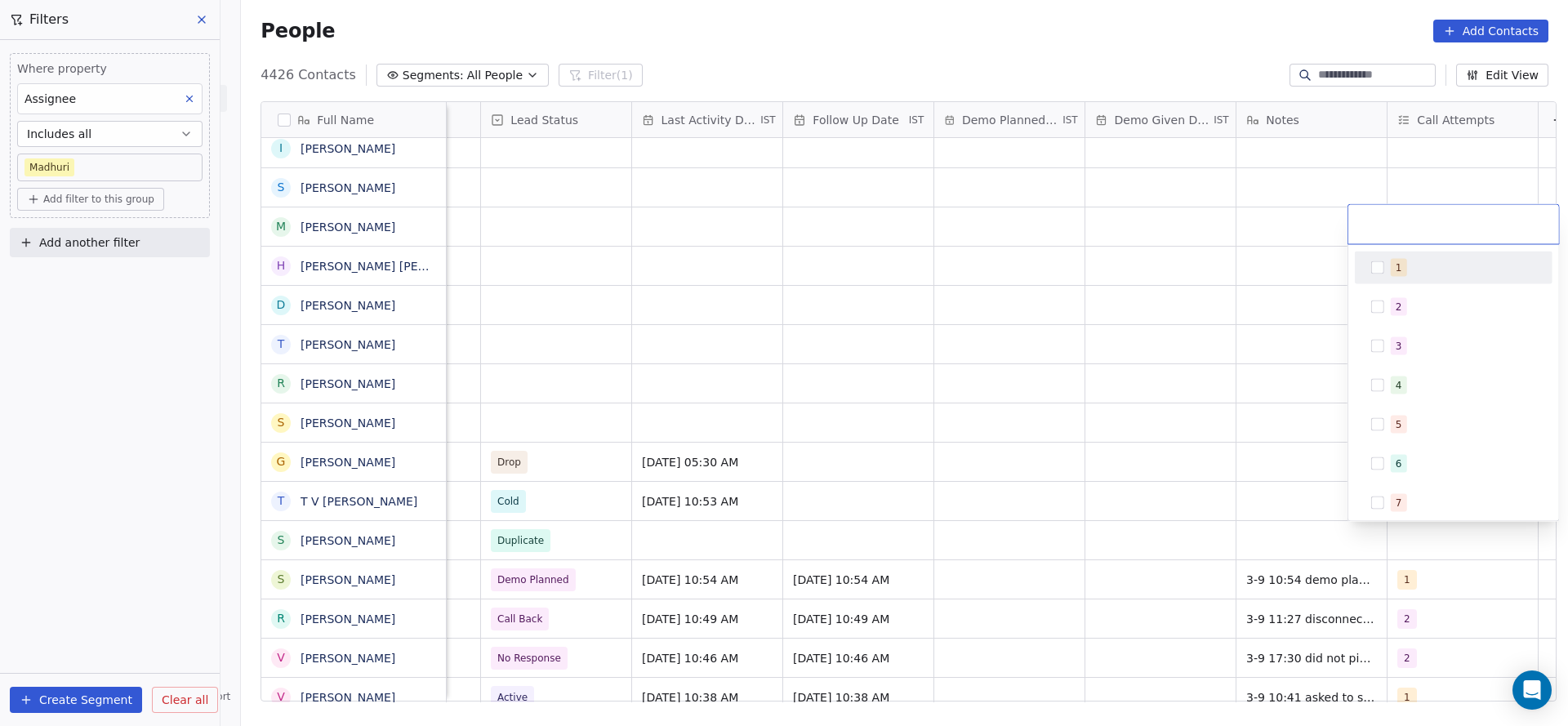
drag, startPoint x: 1390, startPoint y: 276, endPoint x: 1063, endPoint y: 377, distance: 342.2
click at [1044, 275] on div "1" at bounding box center [1453, 268] width 184 height 26
click at [841, 484] on html "On2Cook India Pvt. Ltd. Contacts People Marketing Workflows Campaigns Sales Pip…" at bounding box center [784, 363] width 1568 height 726
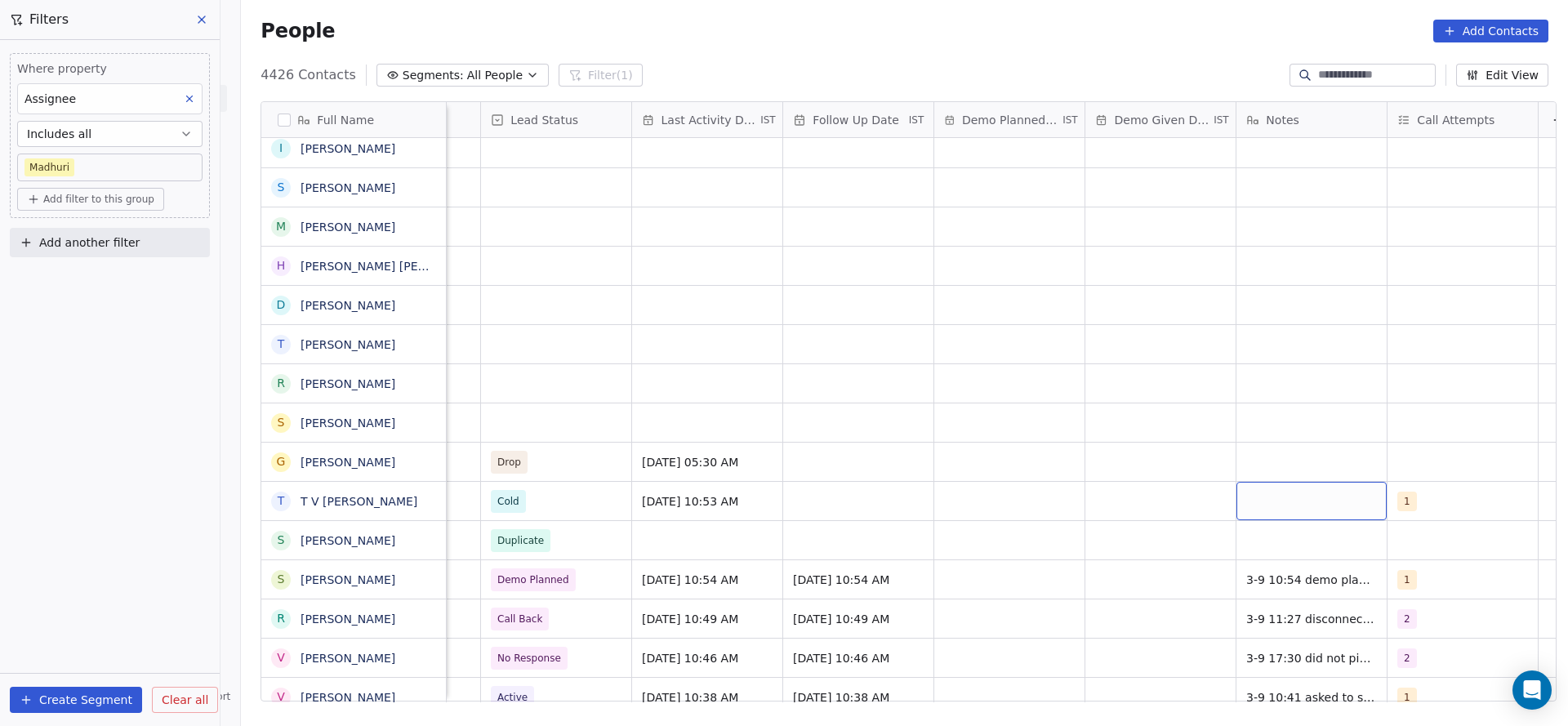
click at [1044, 484] on div "grid" at bounding box center [1311, 501] width 150 height 38
type textarea "*"
type textarea "**********"
click at [821, 484] on html "On2Cook India Pvt. Ltd. Contacts People Marketing Workflows Campaigns Sales Pip…" at bounding box center [784, 363] width 1568 height 726
click at [818, 484] on div "grid" at bounding box center [858, 540] width 150 height 38
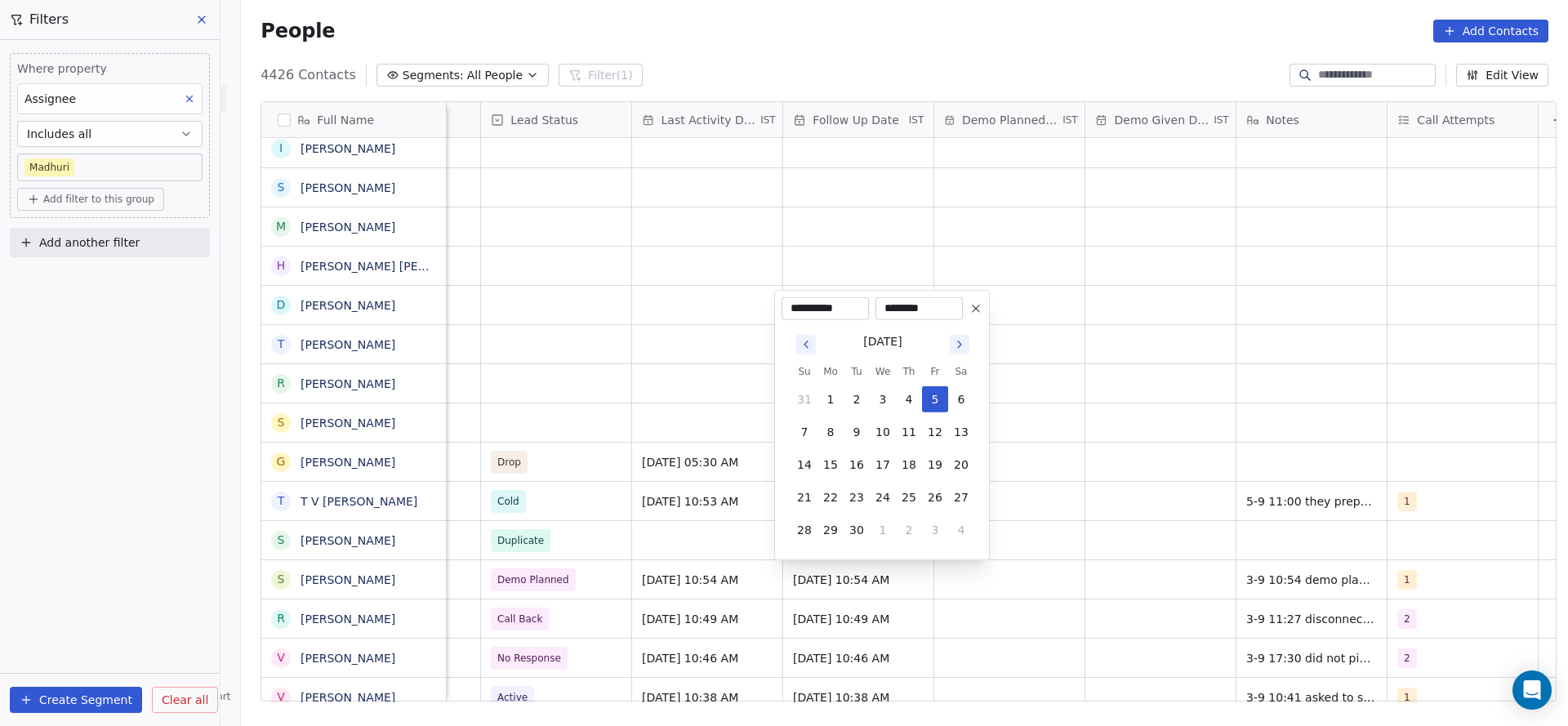
click at [572, 484] on html "On2Cook India Pvt. Ltd. Contacts People Marketing Workflows Campaigns Sales Pip…" at bounding box center [784, 363] width 1568 height 726
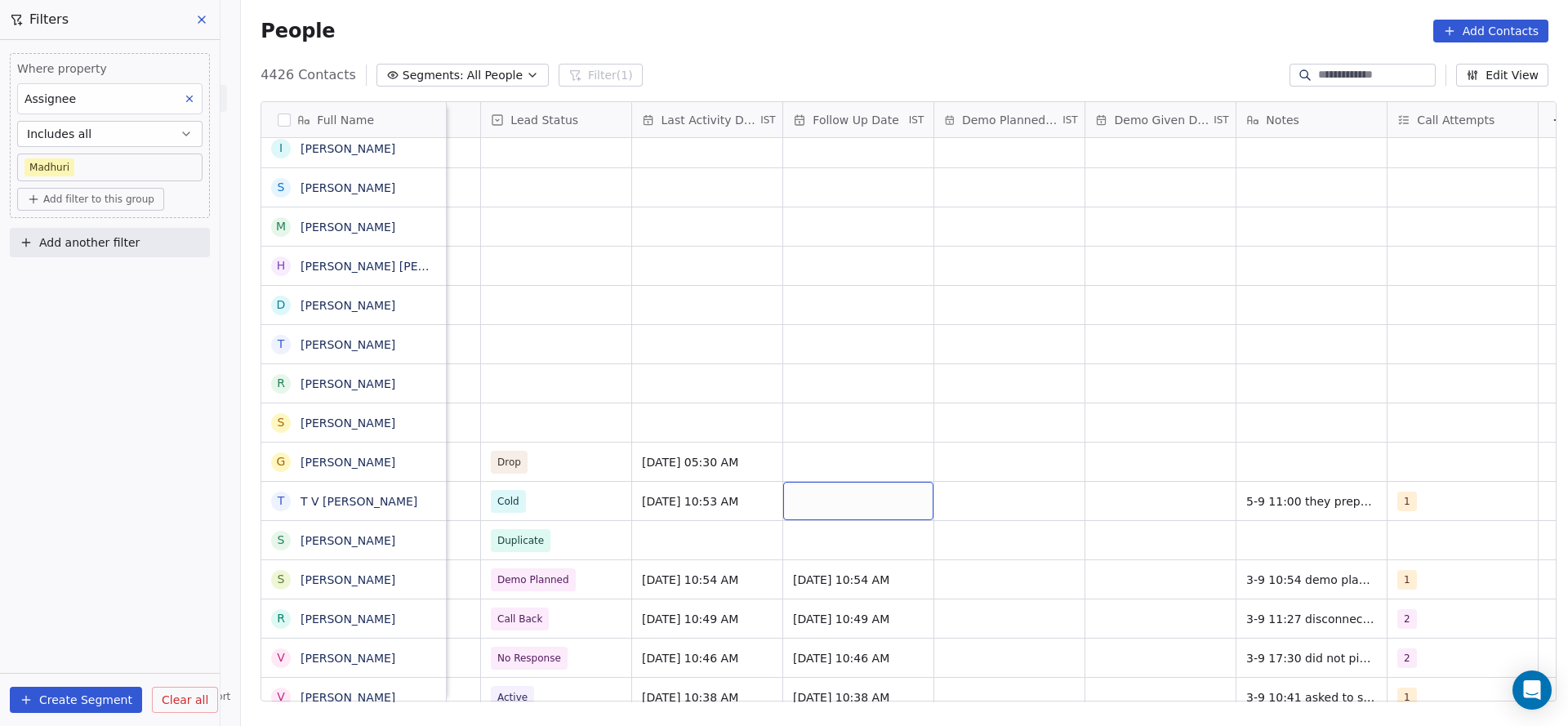
click at [840, 484] on div "grid" at bounding box center [858, 501] width 150 height 38
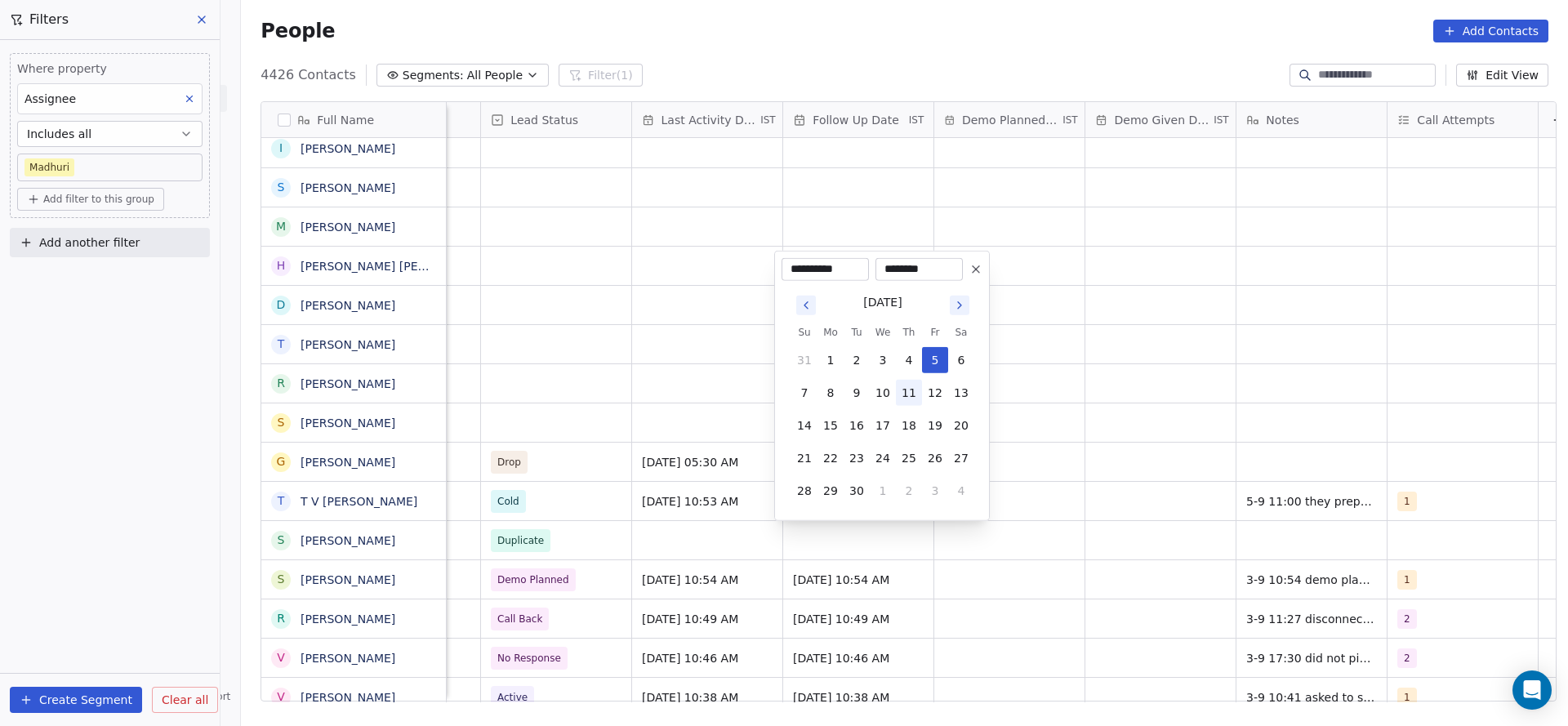
click at [903, 382] on button "11" at bounding box center [909, 393] width 26 height 26
type input "**********"
click at [1020, 431] on html "On2Cook India Pvt. Ltd. Contacts People Marketing Workflows Campaigns Sales Pip…" at bounding box center [784, 363] width 1568 height 726
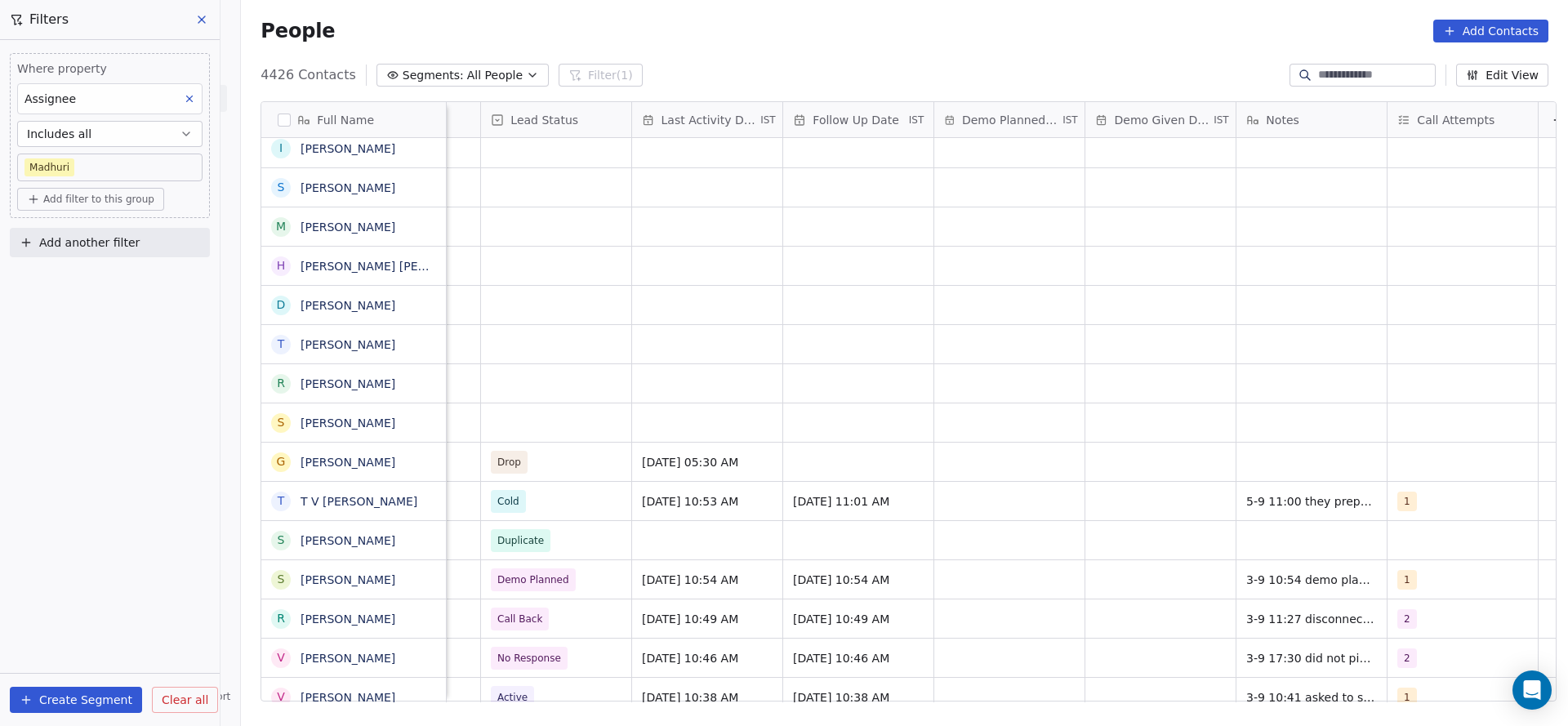
click at [1044, 76] on button "Edit View" at bounding box center [1502, 75] width 93 height 23
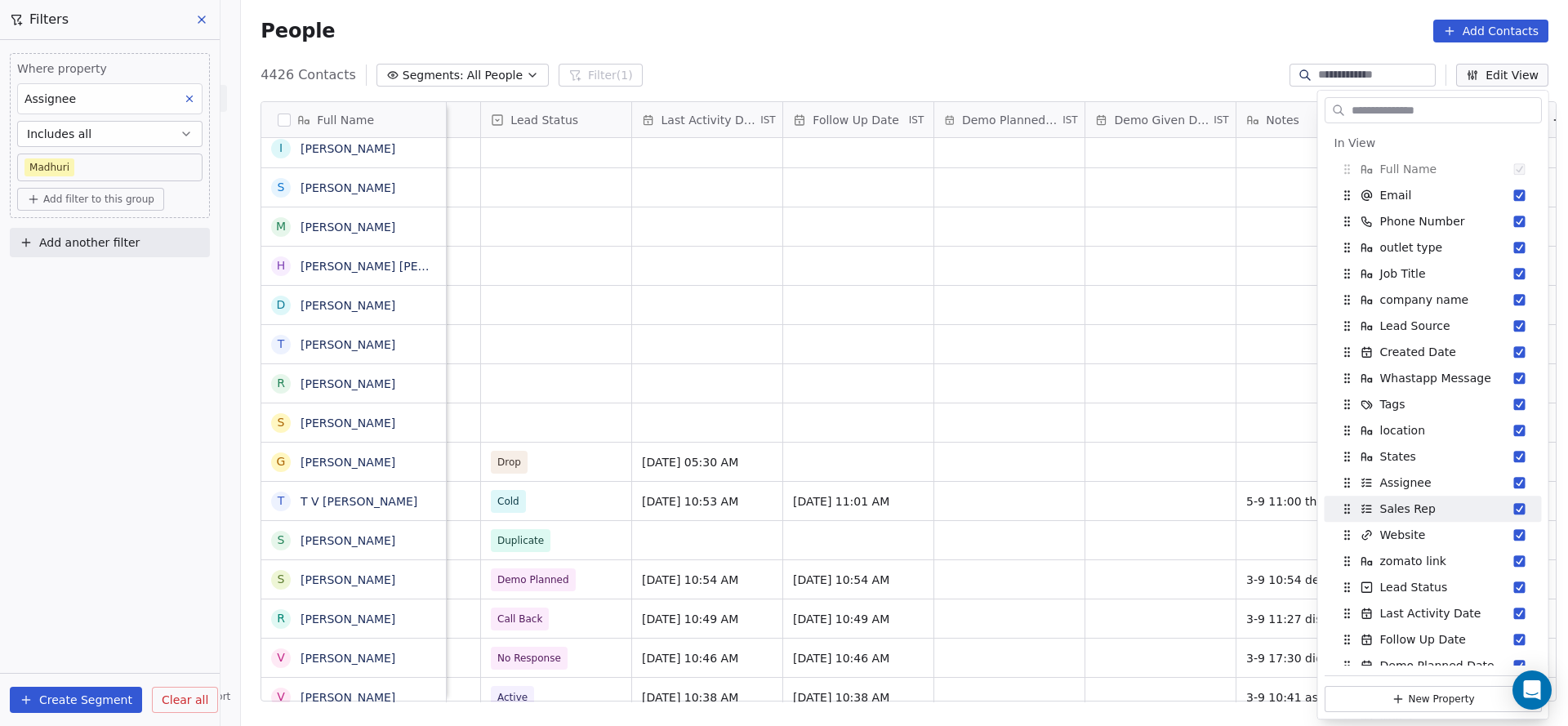
scroll to position [122, 0]
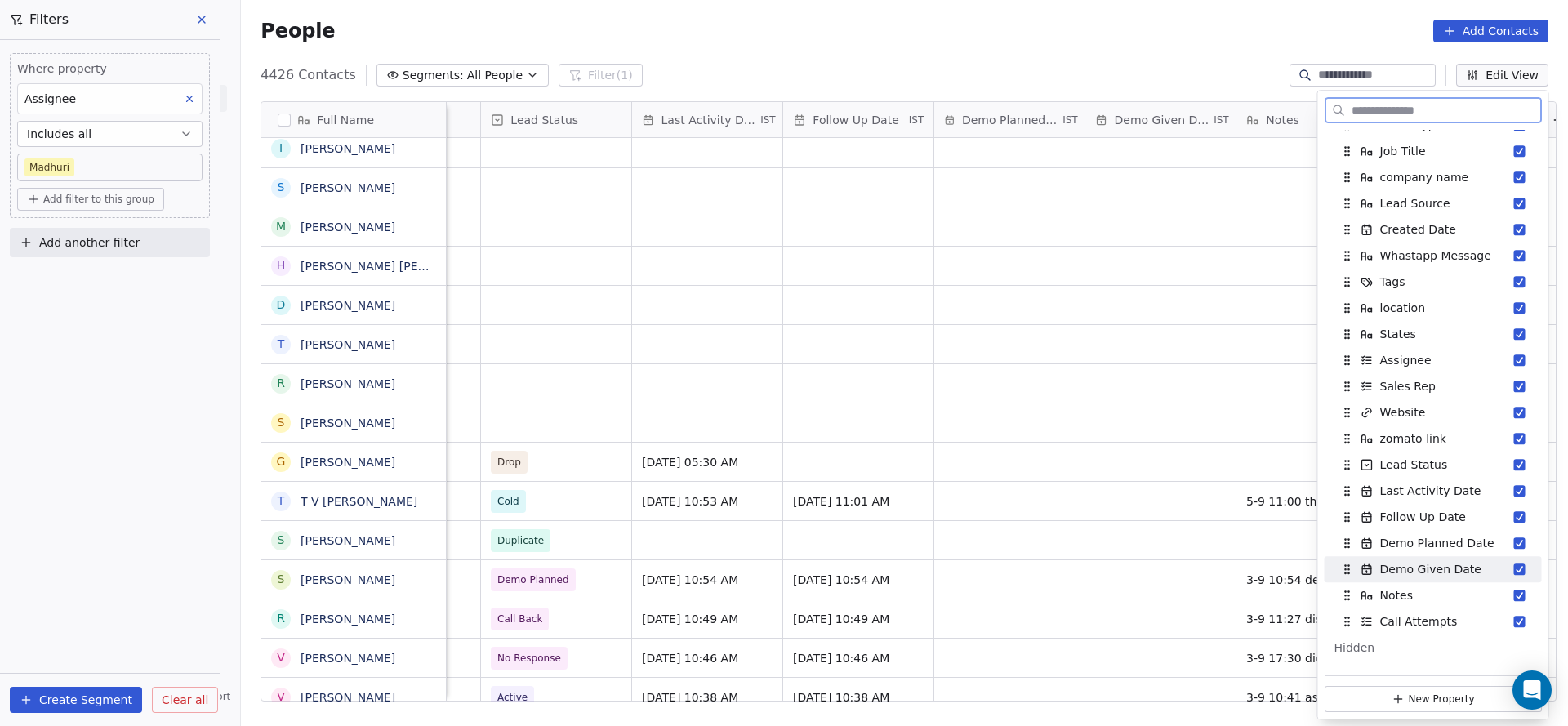
click at [1044, 484] on div "Demo Given Date" at bounding box center [1433, 569] width 204 height 26
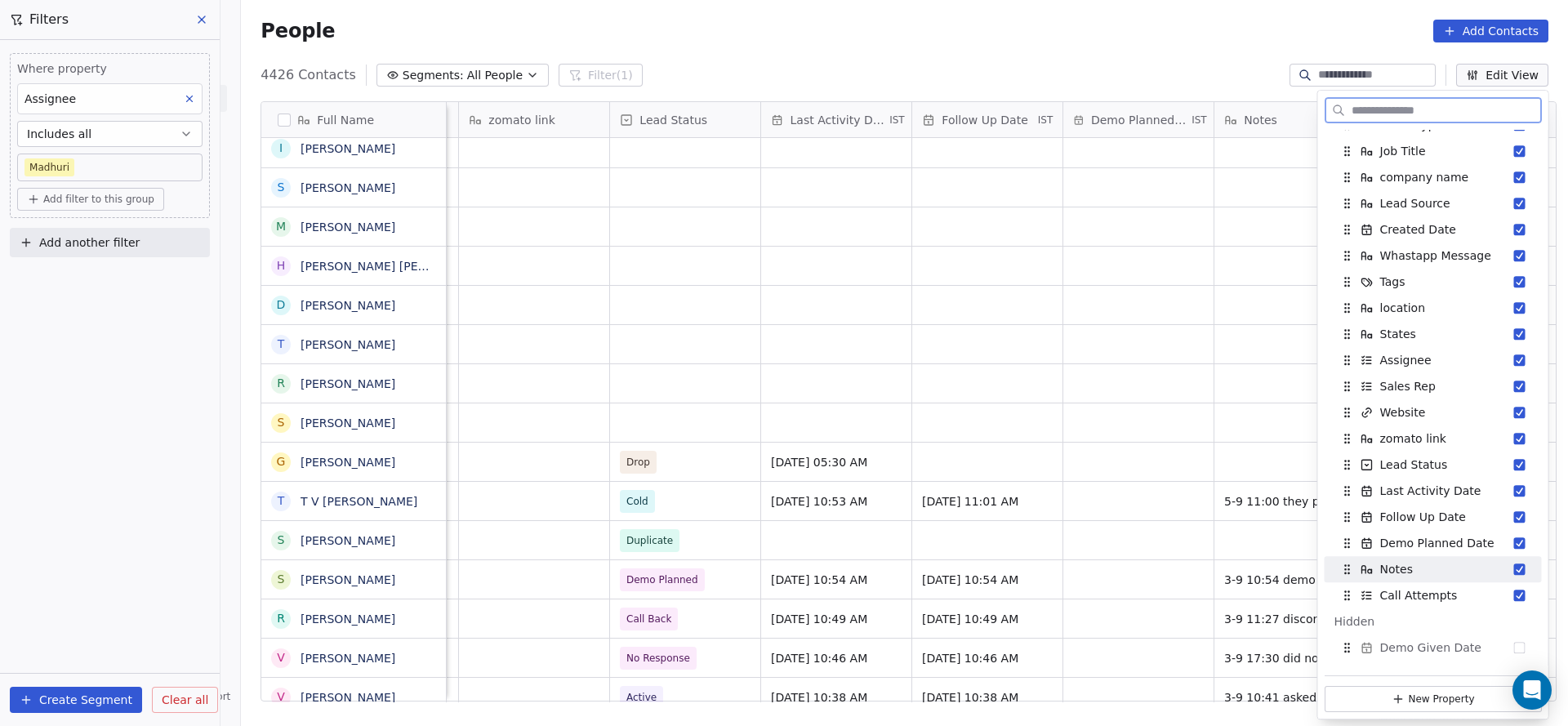
scroll to position [0, 2121]
drag, startPoint x: 1370, startPoint y: 565, endPoint x: 1370, endPoint y: 531, distance: 34.0
click at [1044, 484] on icon "Suggestions" at bounding box center [1367, 535] width 13 height 13
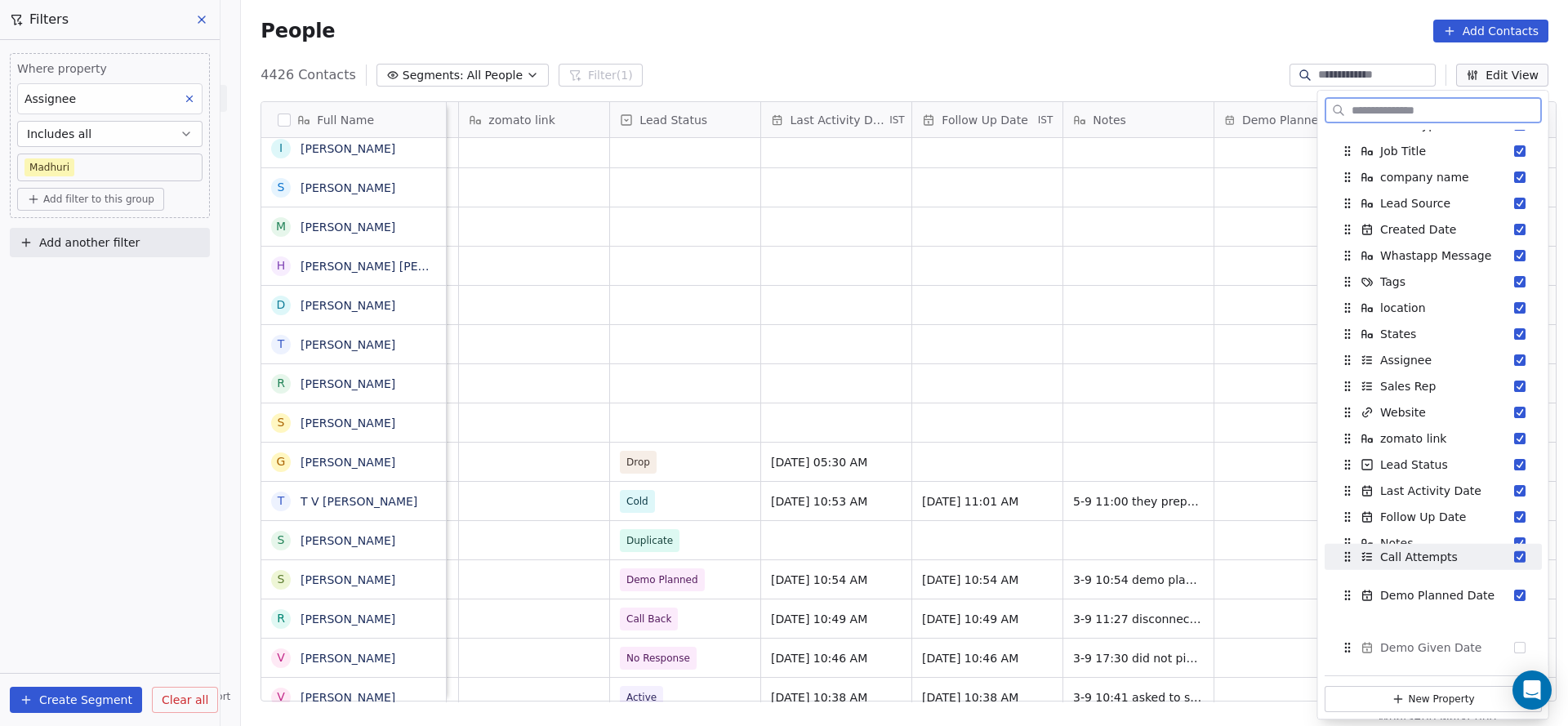
drag, startPoint x: 1385, startPoint y: 593, endPoint x: 1385, endPoint y: 554, distance: 39.0
click at [1044, 484] on span "Call Attempts" at bounding box center [1418, 557] width 77 height 16
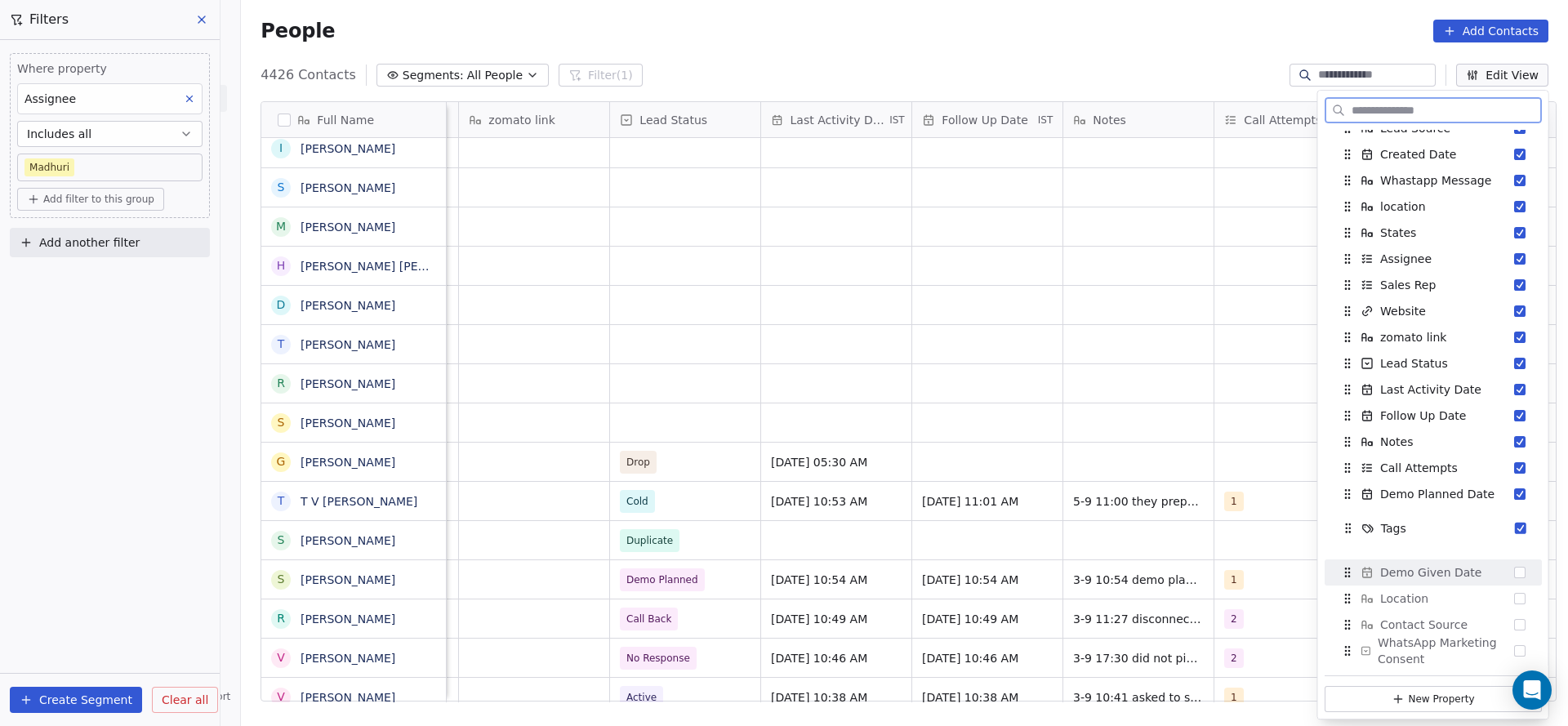
scroll to position [201, 0]
drag, startPoint x: 1401, startPoint y: 281, endPoint x: 1394, endPoint y: 514, distance: 233.1
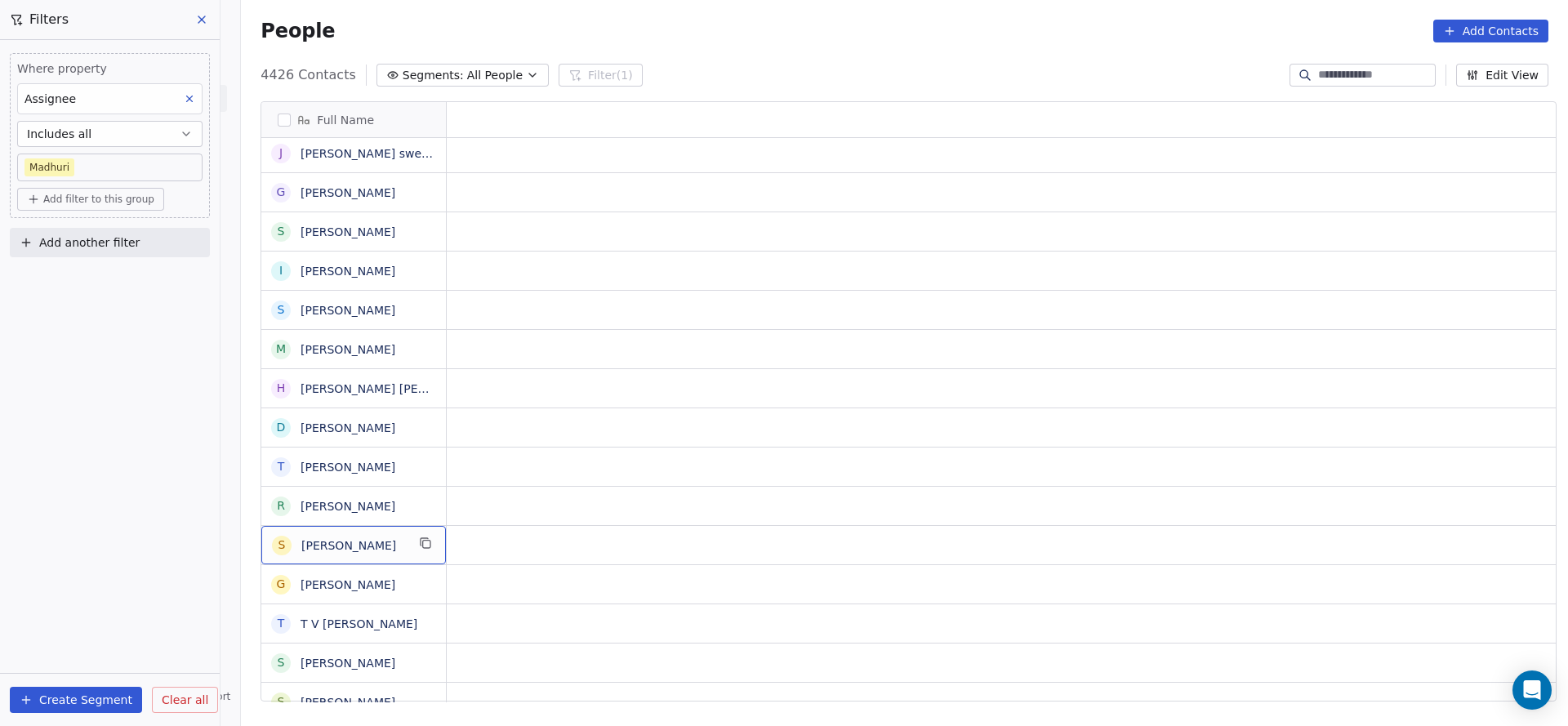
scroll to position [0, 0]
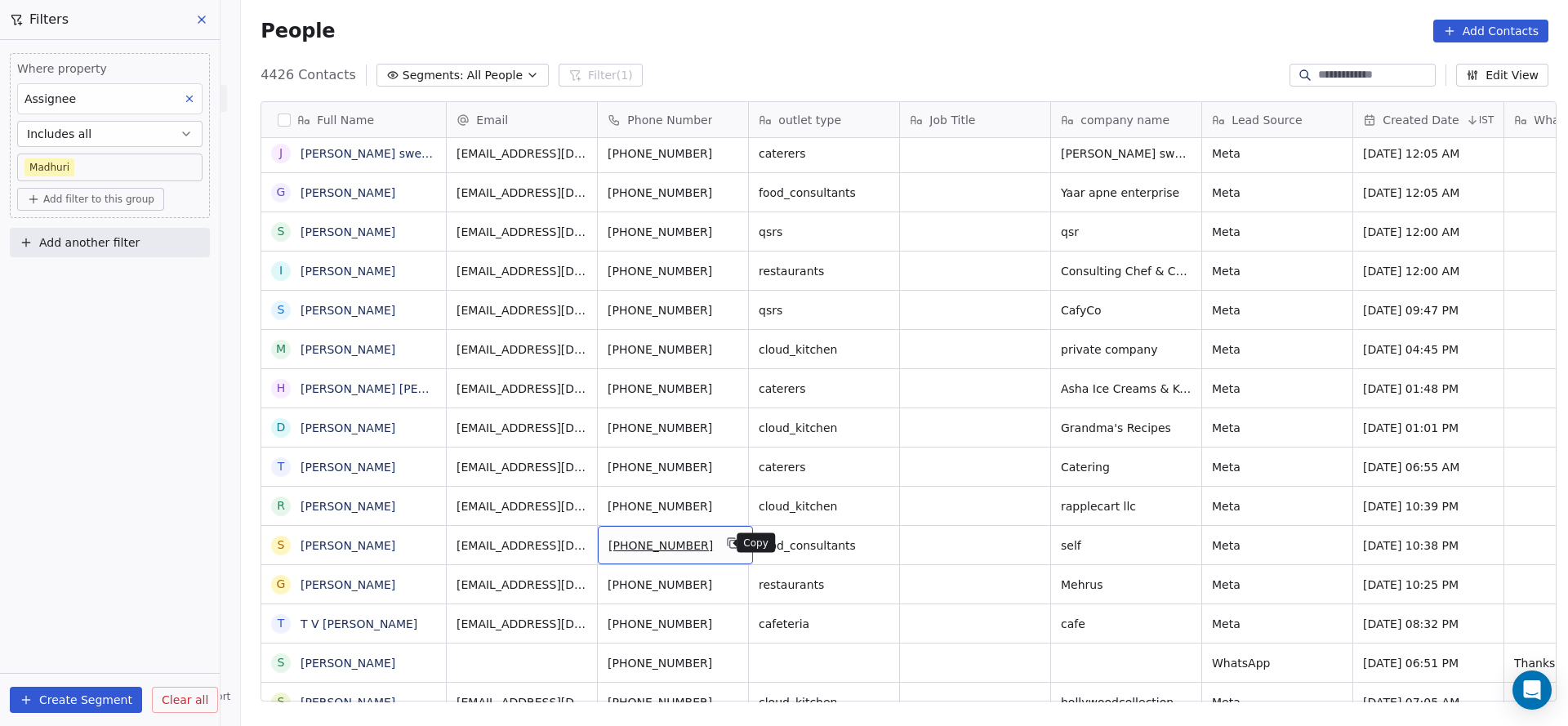
click at [727, 484] on icon "grid" at bounding box center [733, 542] width 13 height 13
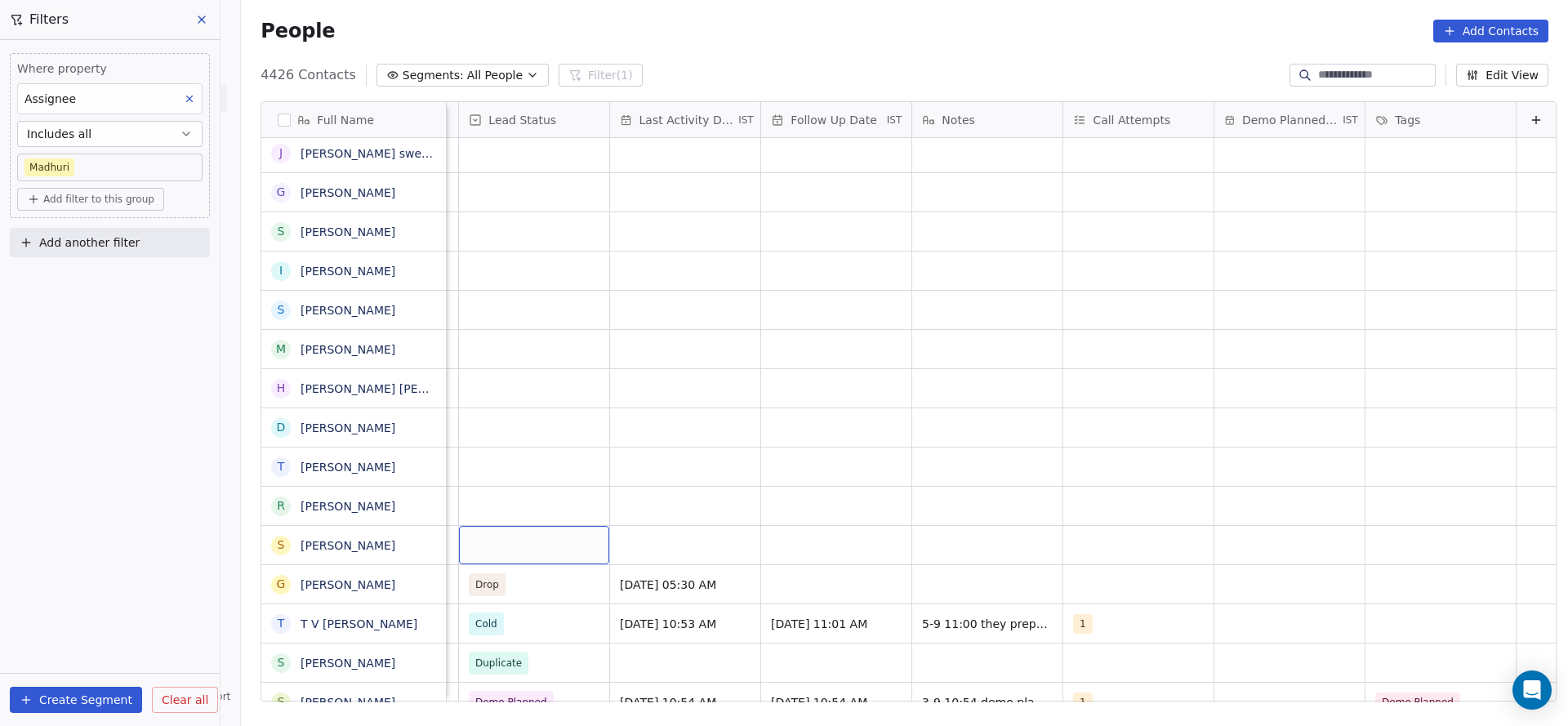
scroll to position [0, 2114]
click at [508, 484] on div "grid" at bounding box center [534, 545] width 150 height 38
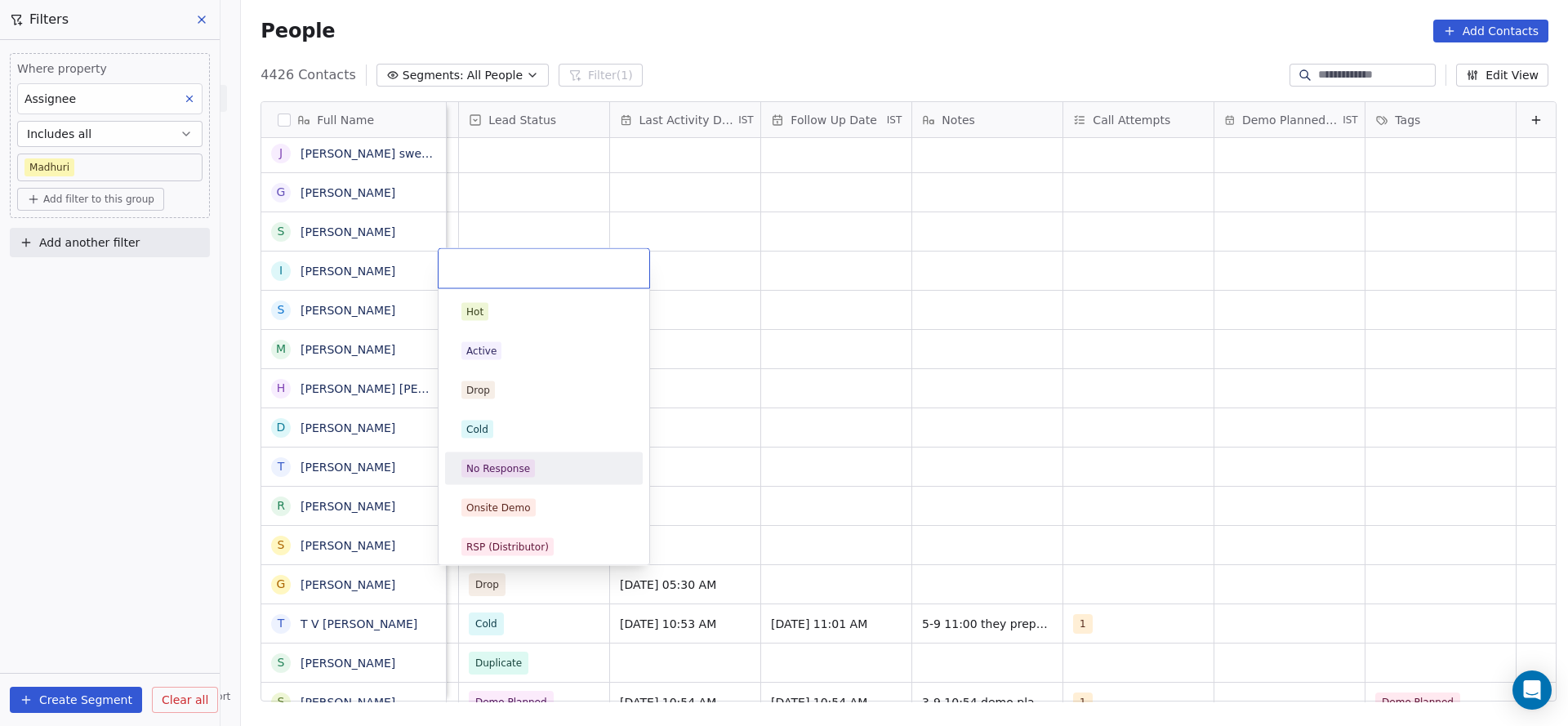
drag, startPoint x: 510, startPoint y: 457, endPoint x: 920, endPoint y: 549, distance: 420.2
click at [510, 458] on div "No Response" at bounding box center [543, 468] width 184 height 26
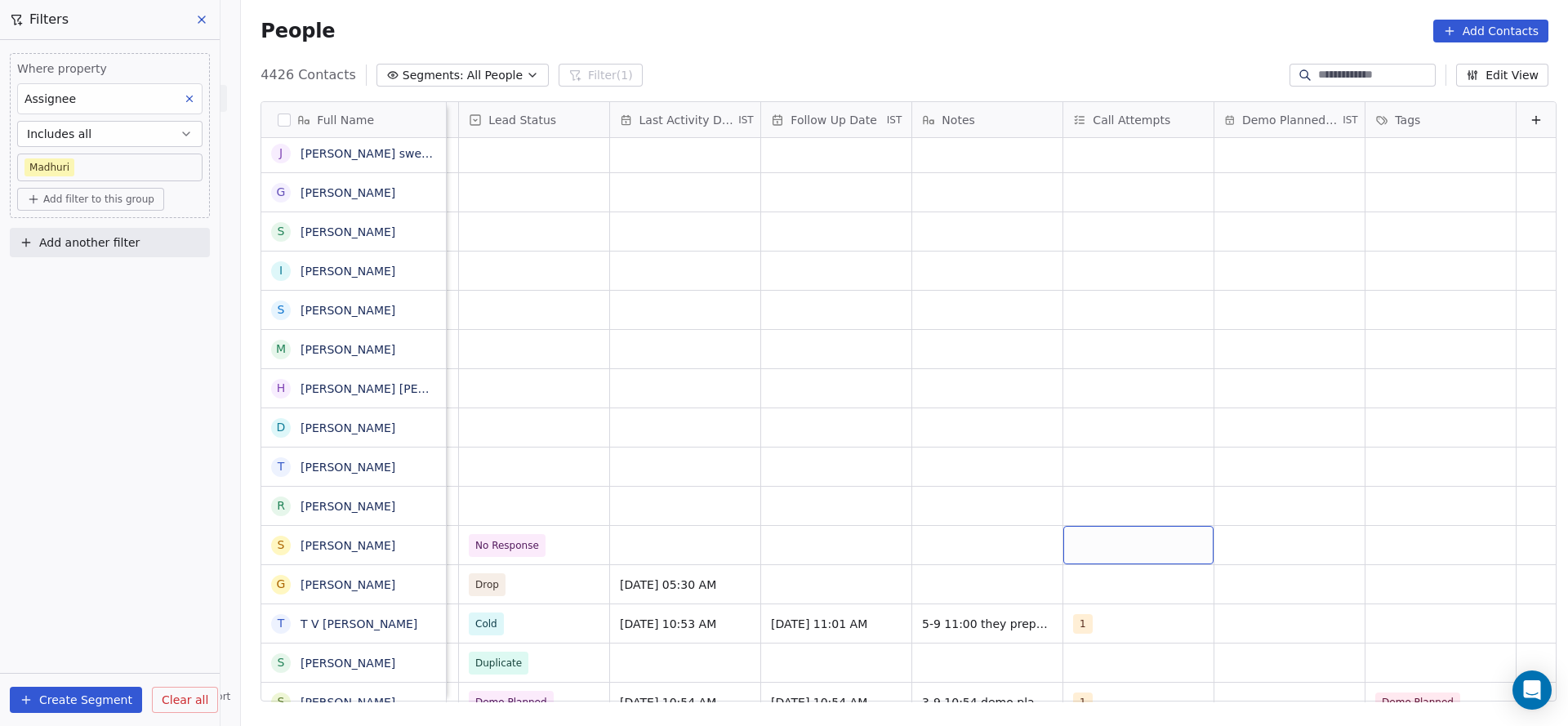
click at [1044, 484] on div "grid" at bounding box center [1138, 545] width 150 height 38
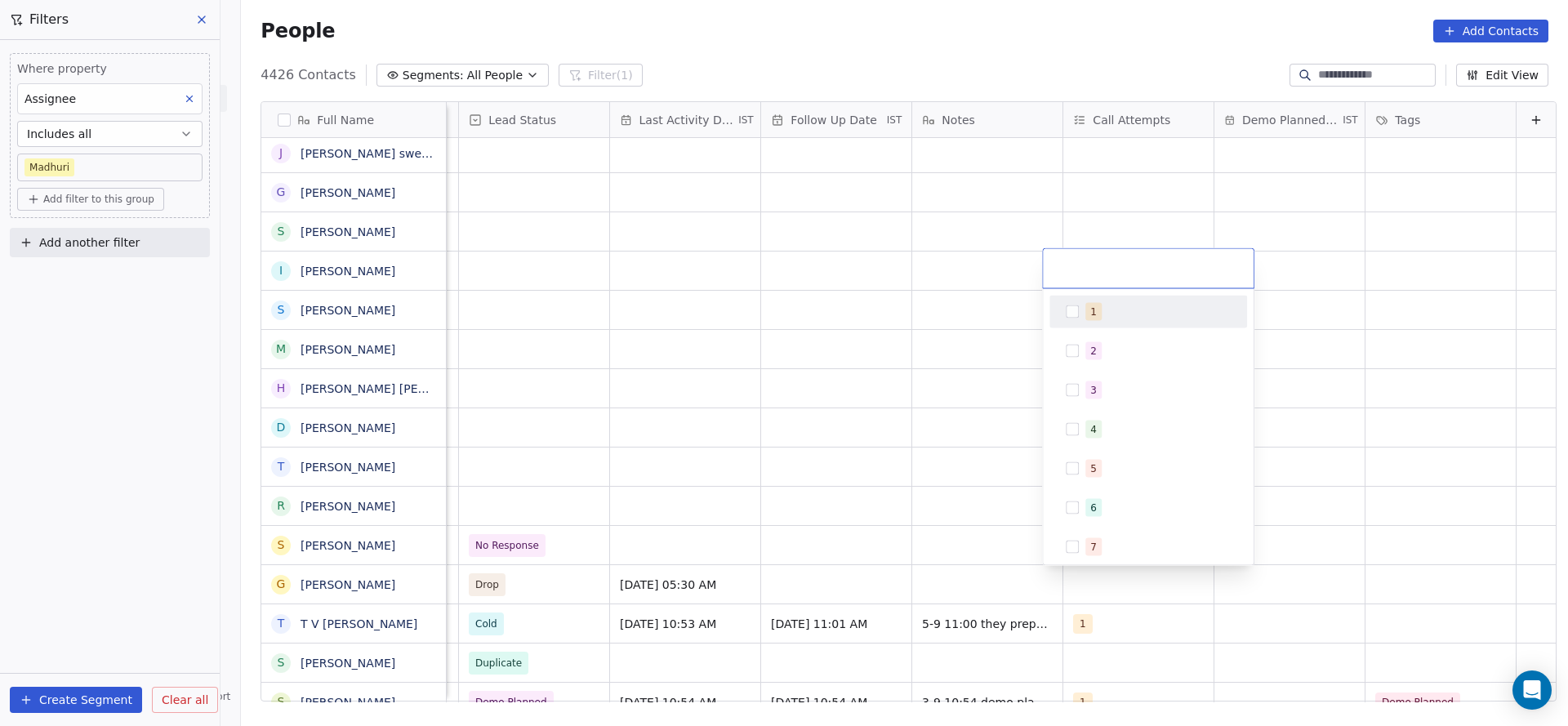
click at [1044, 311] on div "1" at bounding box center [1148, 312] width 184 height 26
click at [877, 467] on html "On2Cook India Pvt. Ltd. Contacts People Marketing Workflows Campaigns Sales Pip…" at bounding box center [784, 363] width 1568 height 726
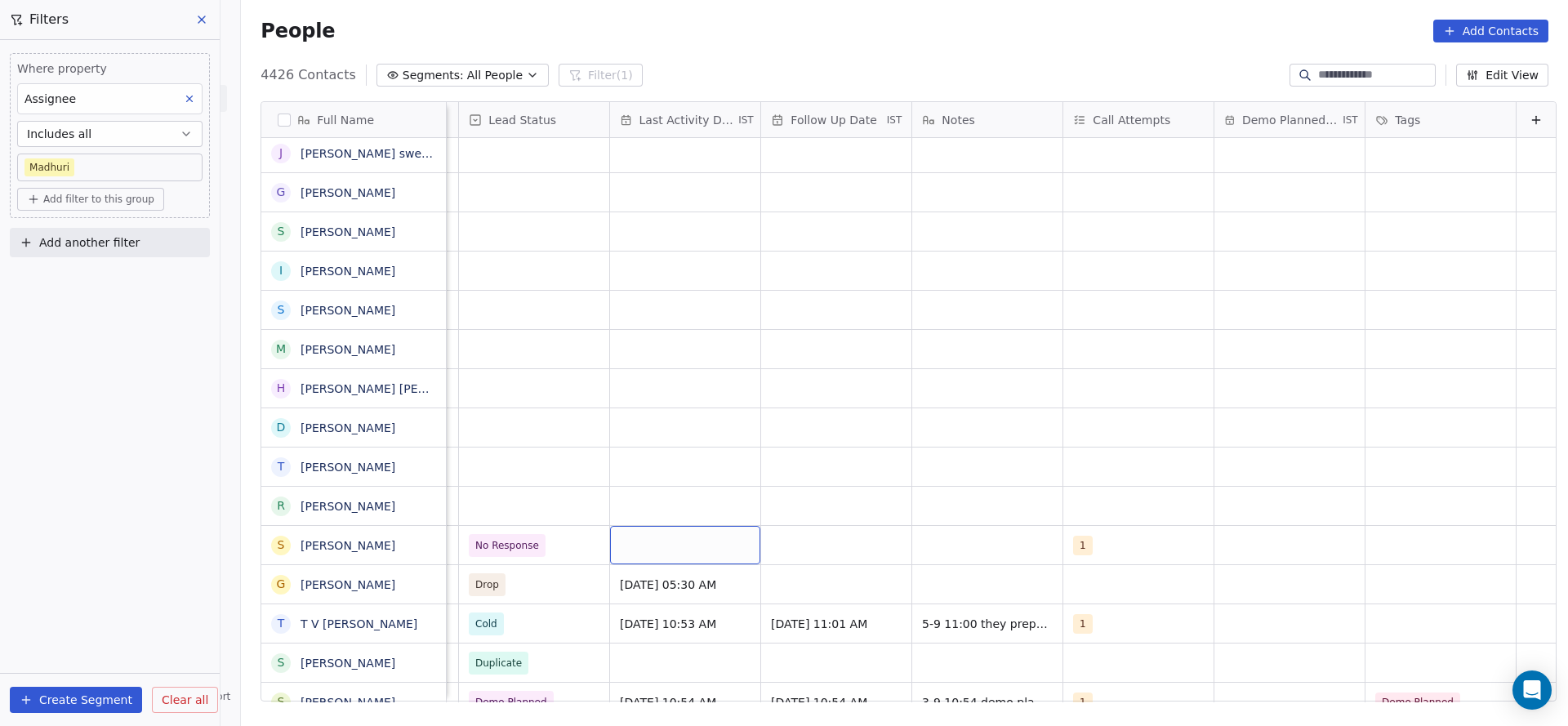
click at [673, 484] on div "grid" at bounding box center [685, 545] width 150 height 38
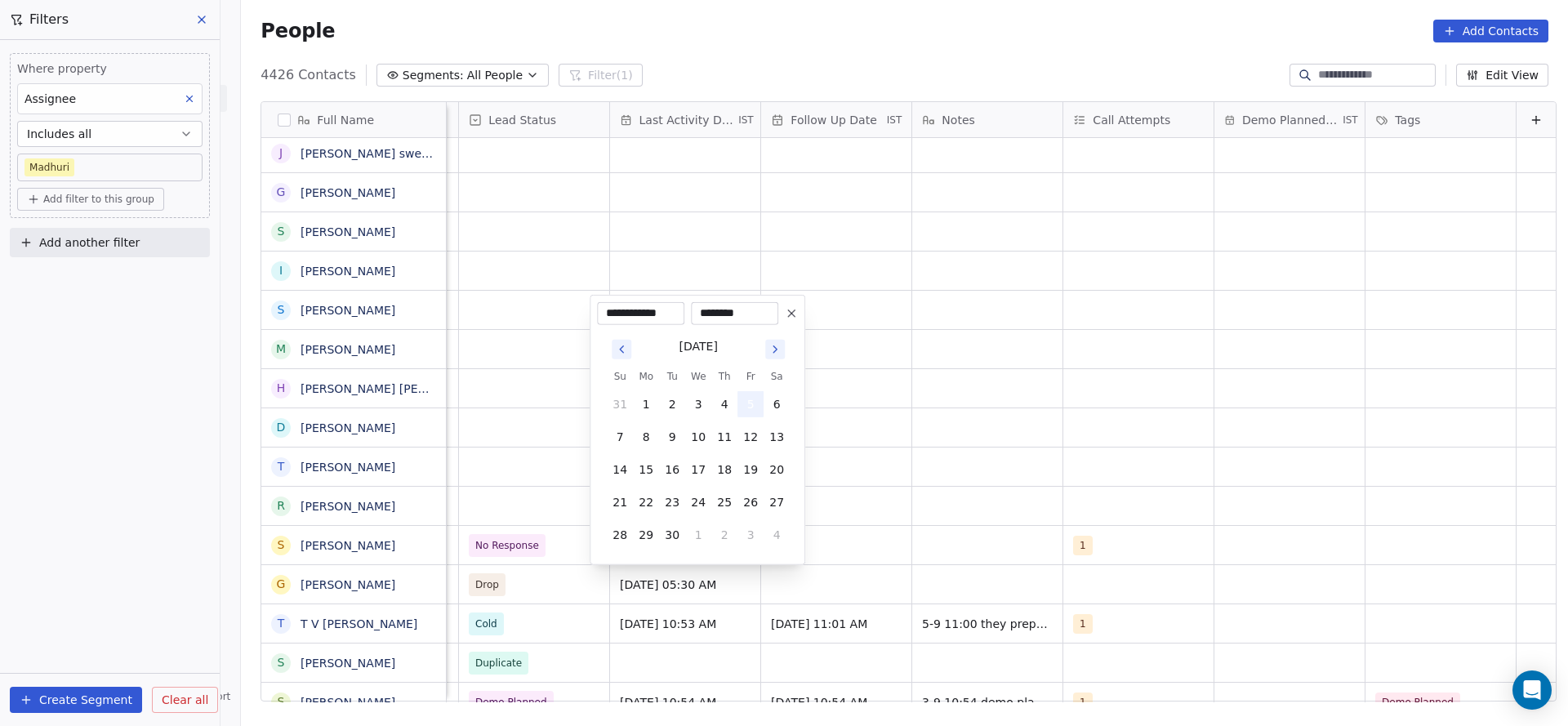
click at [748, 405] on button "5" at bounding box center [750, 404] width 26 height 26
click at [928, 450] on html "On2Cook India Pvt. Ltd. Contacts People Marketing Workflows Campaigns Sales Pip…" at bounding box center [784, 363] width 1568 height 726
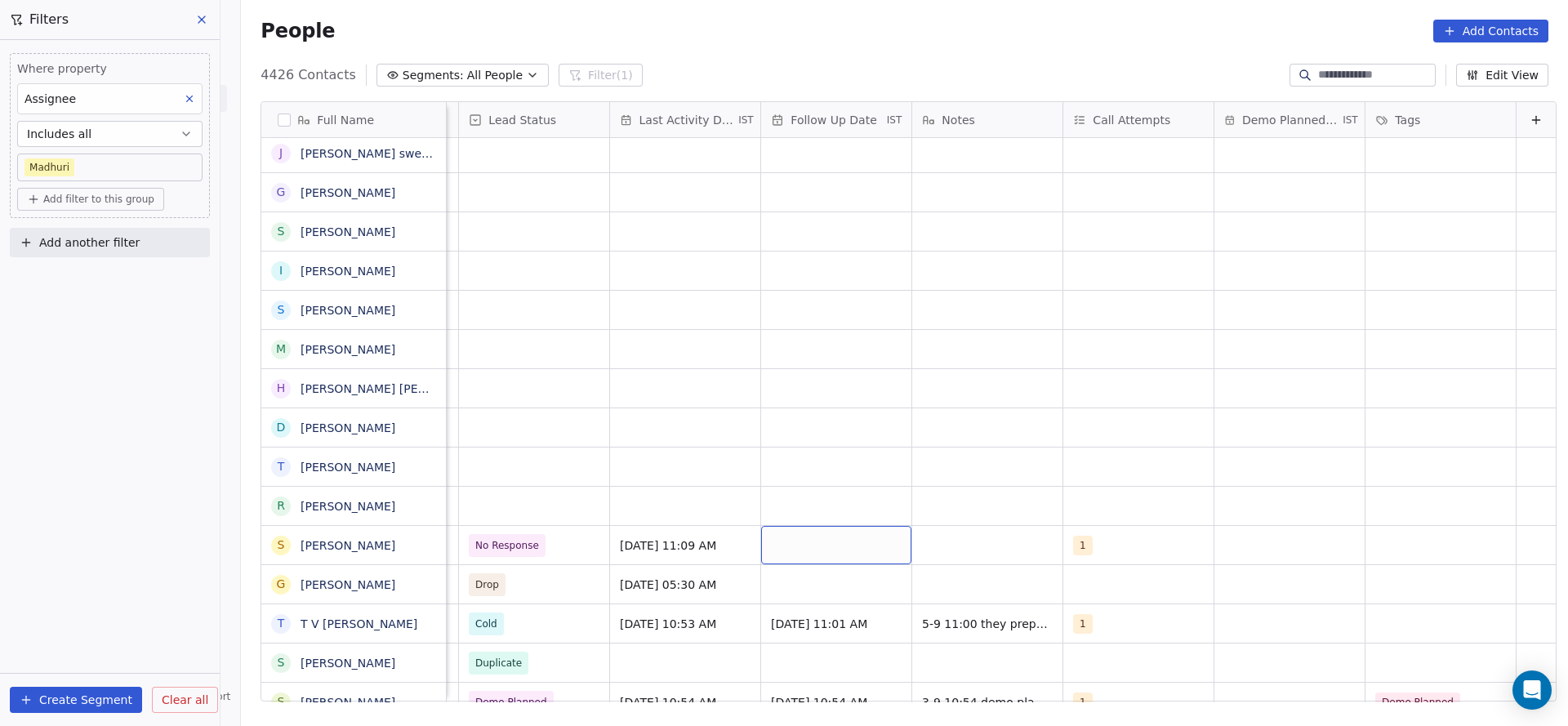
click at [813, 484] on div "grid" at bounding box center [836, 545] width 150 height 38
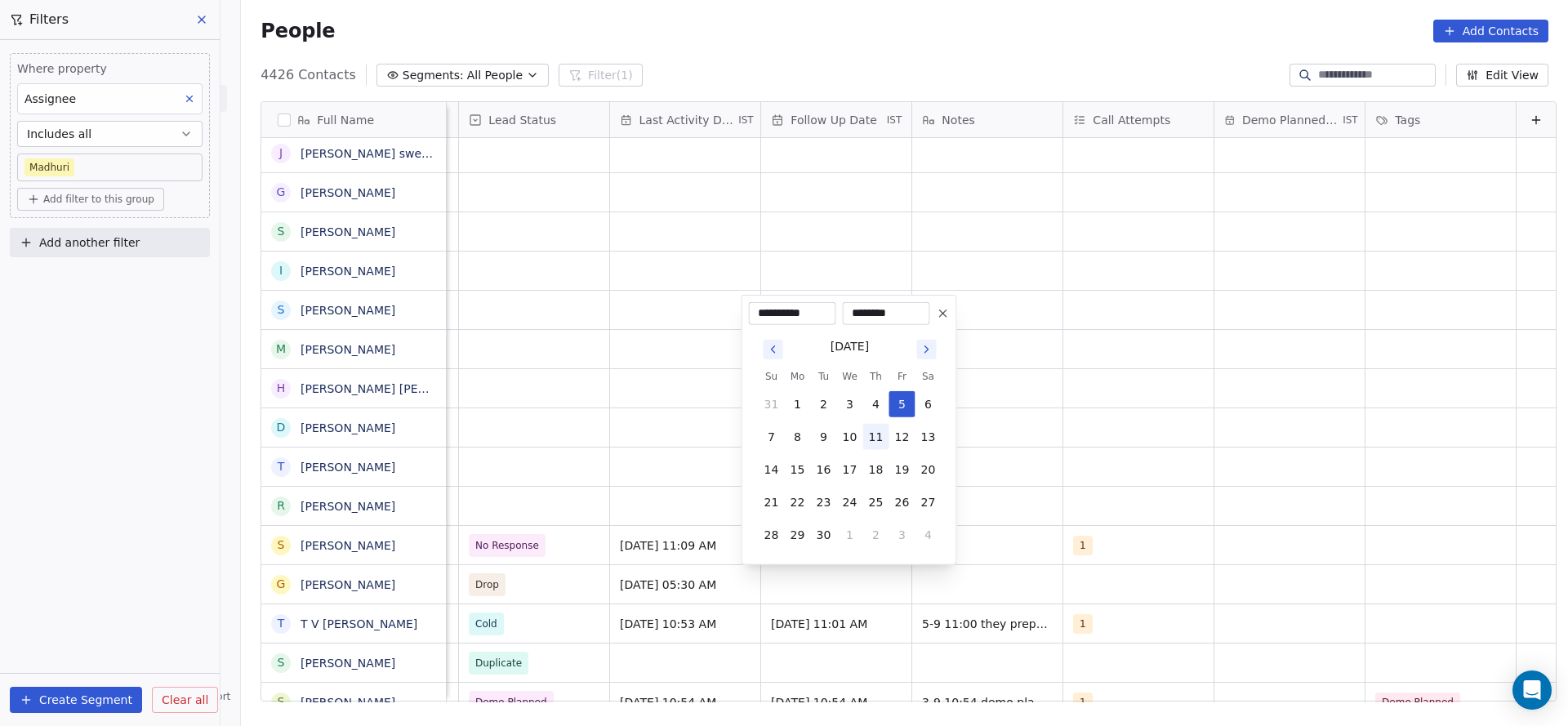
click at [875, 436] on button "11" at bounding box center [876, 437] width 26 height 26
type input "**********"
click at [1044, 464] on html "On2Cook India Pvt. Ltd. Contacts People Marketing Workflows Campaigns Sales Pip…" at bounding box center [784, 363] width 1568 height 726
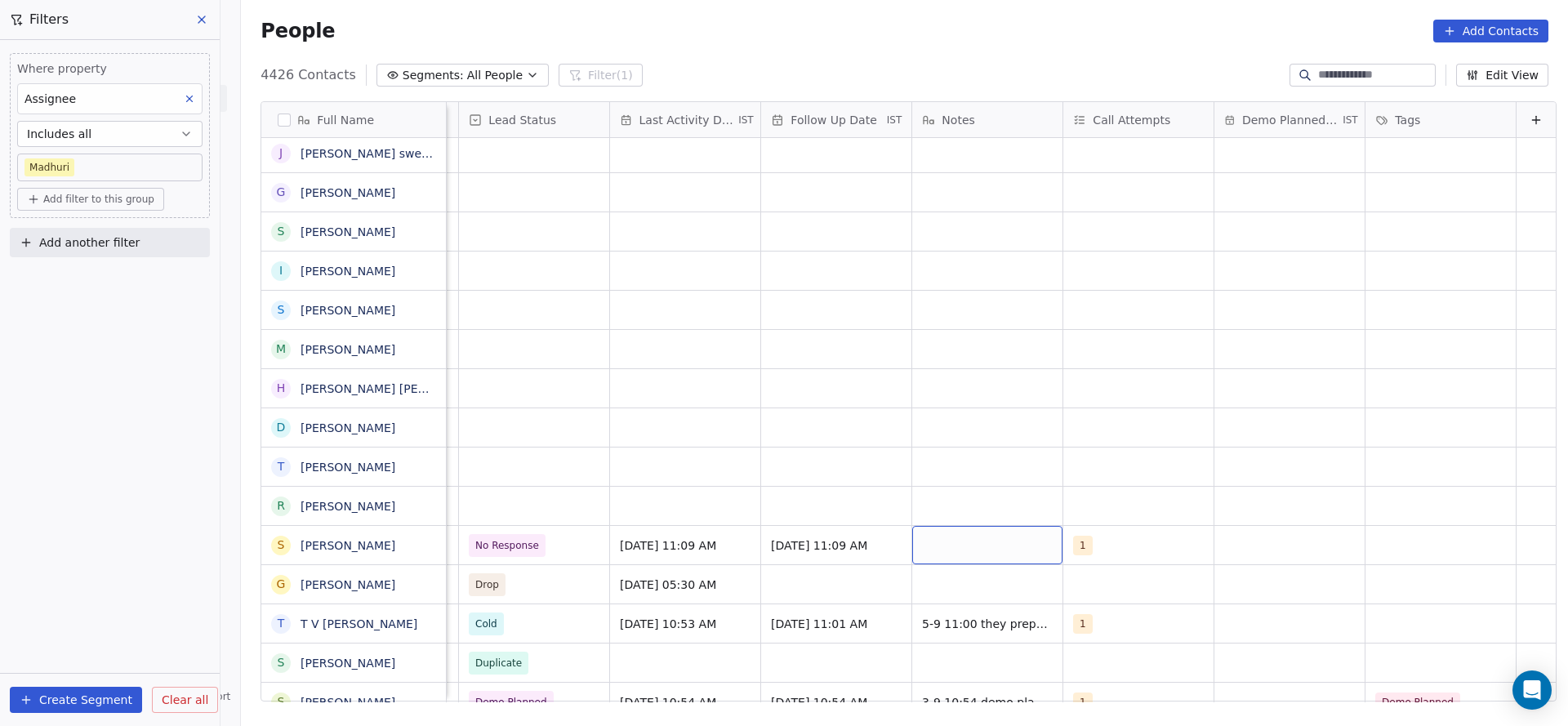
click at [985, 484] on div "grid" at bounding box center [987, 545] width 150 height 38
type textarea "**********"
click at [553, 484] on html "On2Cook India Pvt. Ltd. Contacts People Marketing Workflows Campaigns Sales Pip…" at bounding box center [784, 363] width 1568 height 726
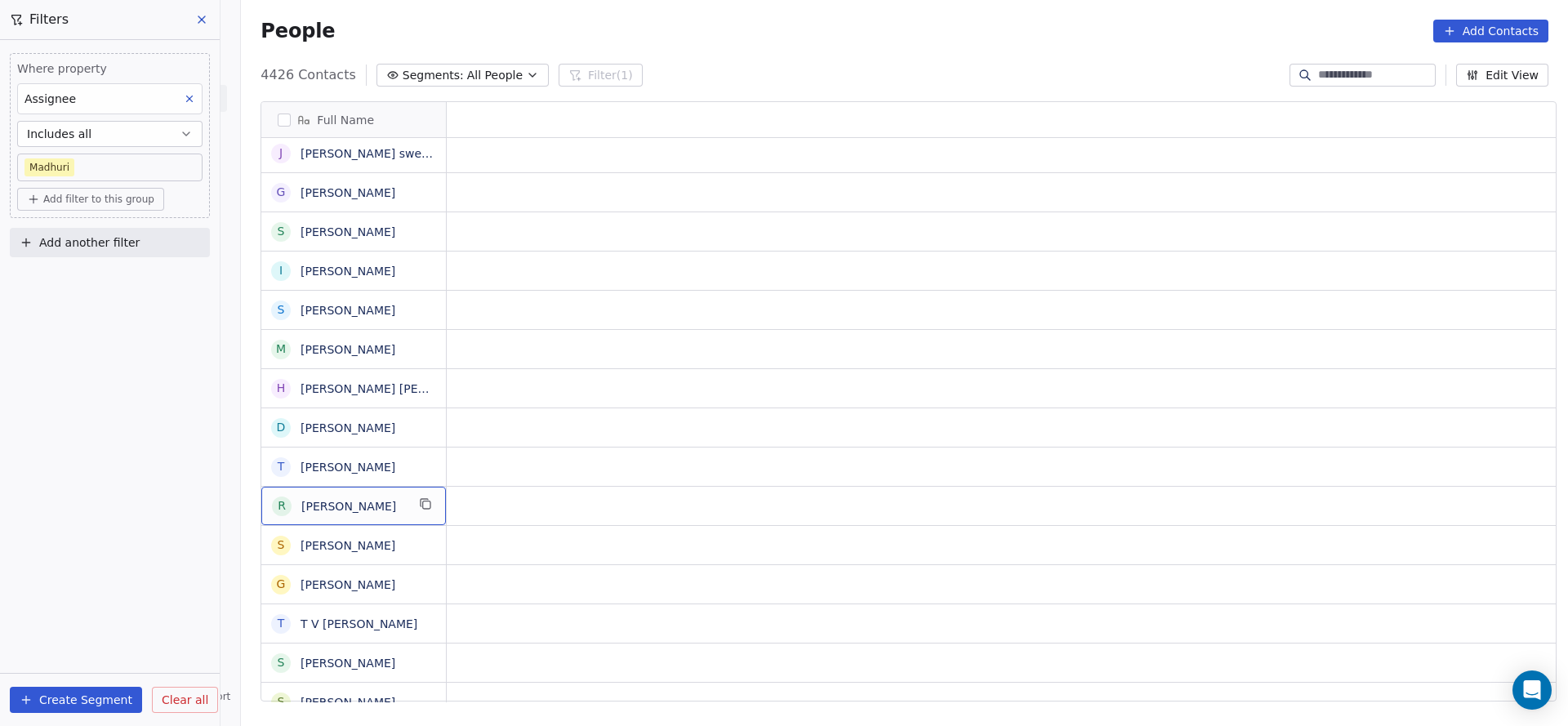
scroll to position [0, 0]
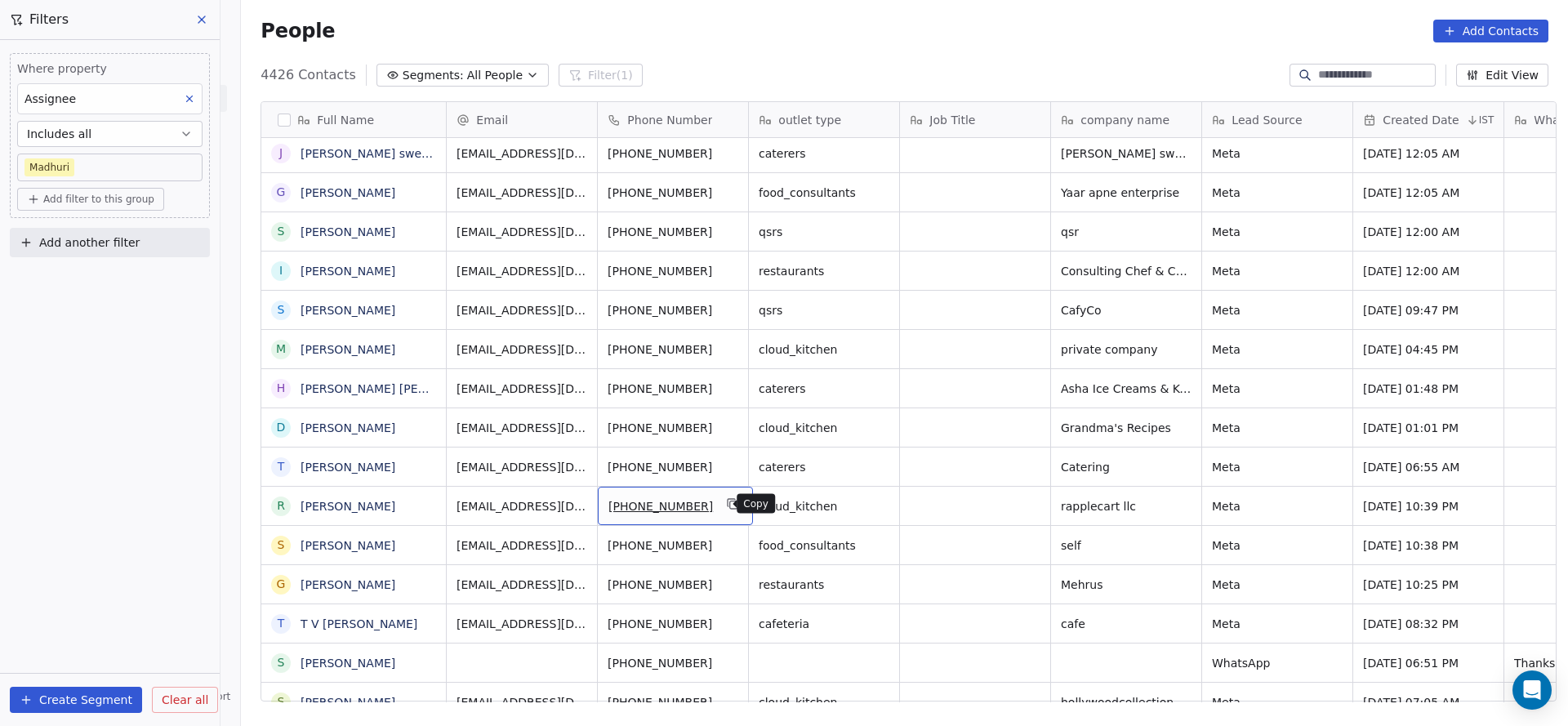
click at [727, 484] on icon "grid" at bounding box center [733, 503] width 13 height 13
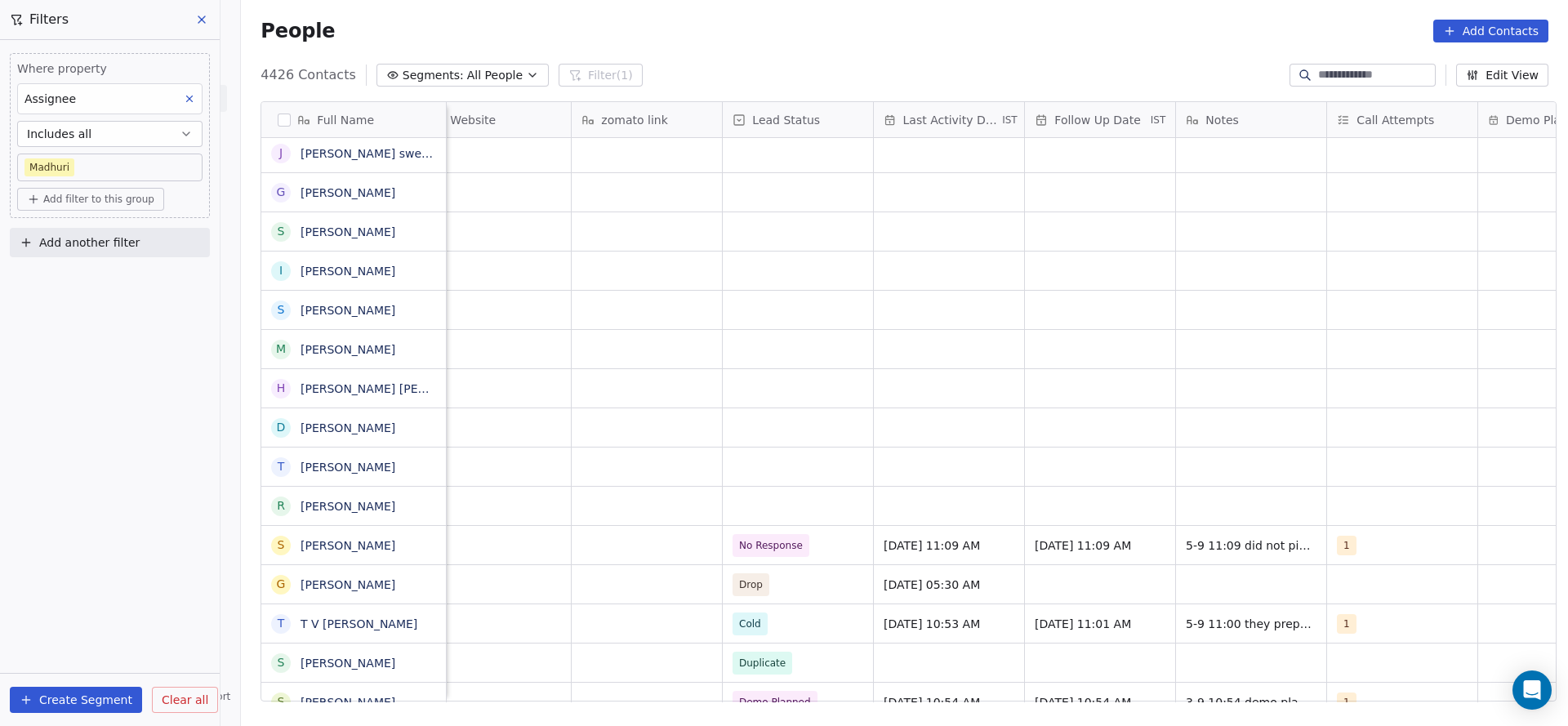
scroll to position [0, 1936]
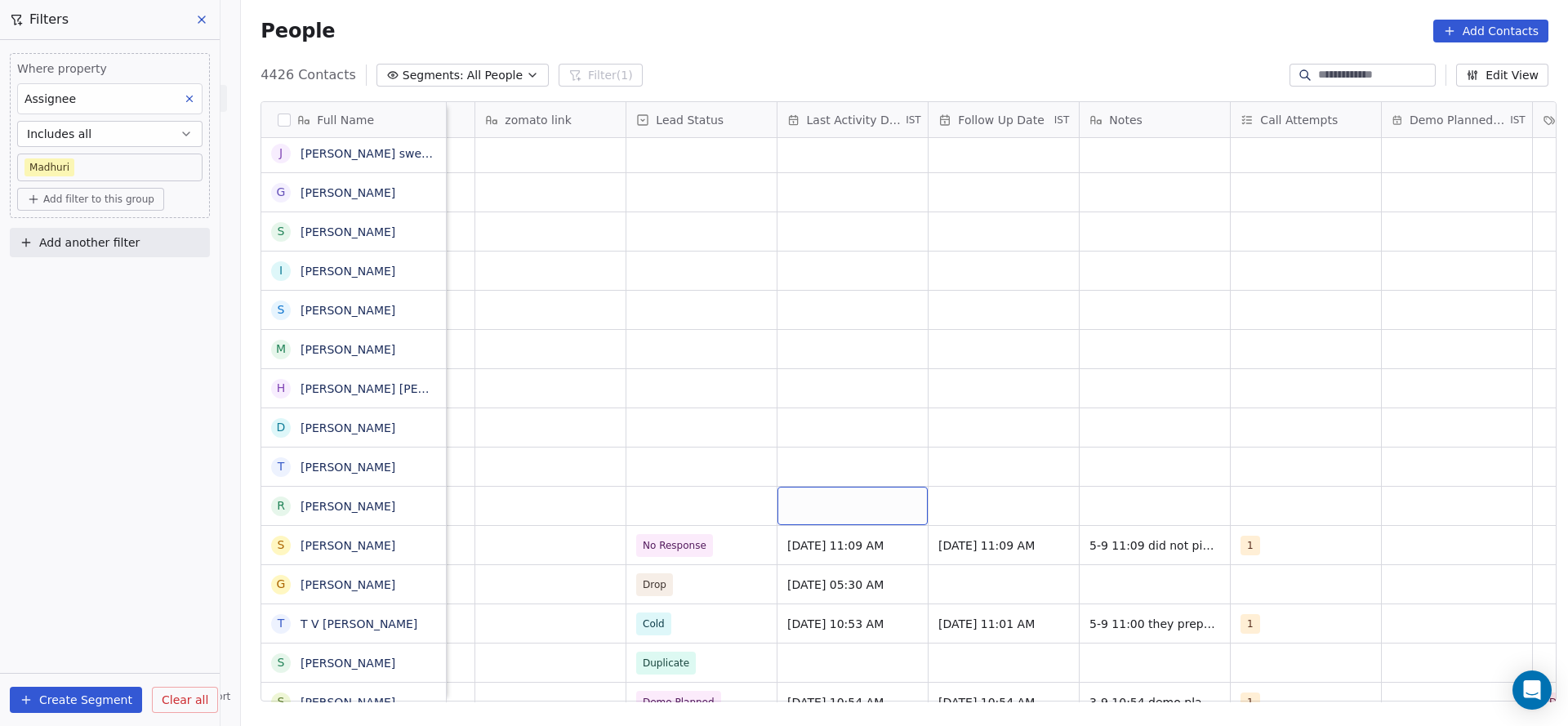
click at [833, 484] on div "grid" at bounding box center [852, 506] width 150 height 38
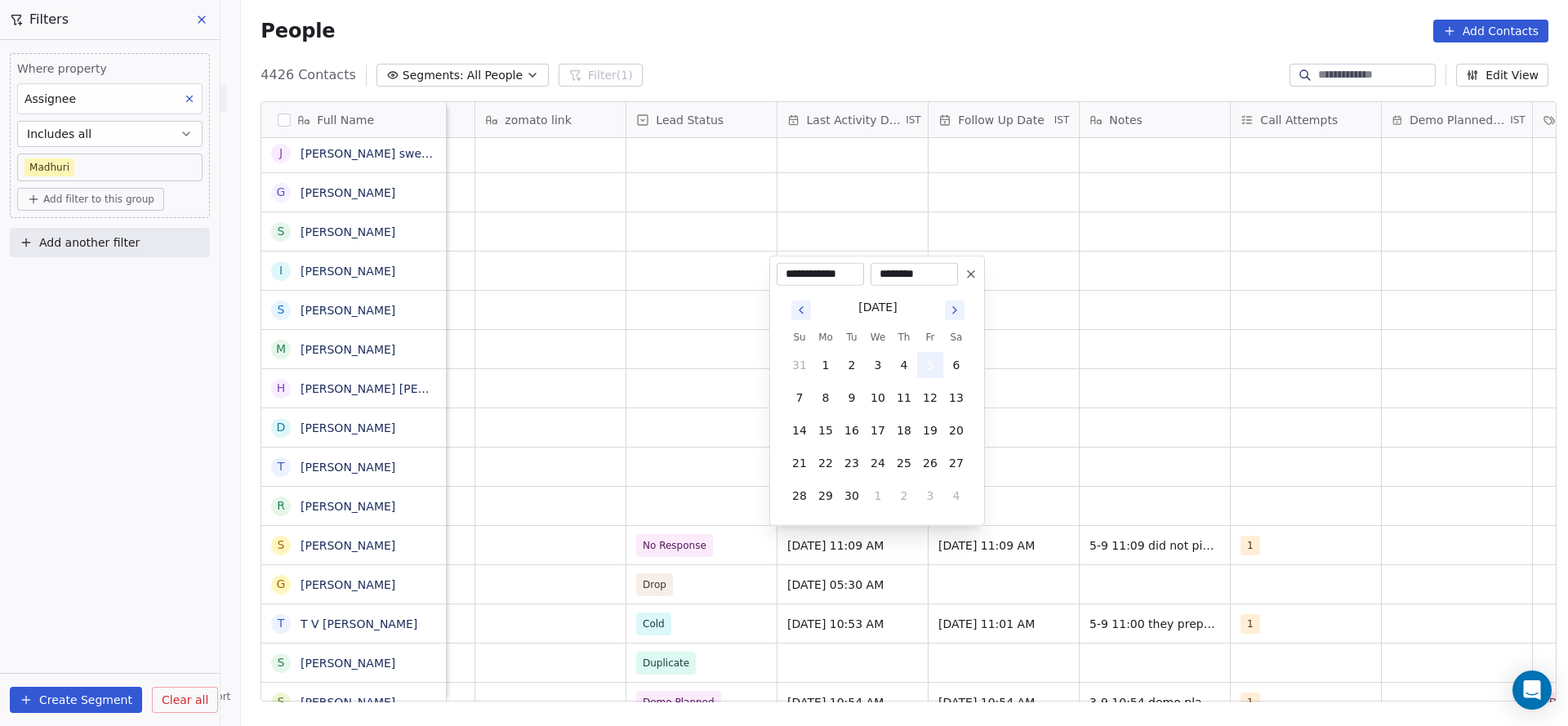
click at [932, 365] on button "5" at bounding box center [930, 365] width 26 height 26
click at [709, 455] on html "On2Cook India Pvt. Ltd. Contacts People Marketing Workflows Campaigns Sales Pip…" at bounding box center [784, 363] width 1568 height 726
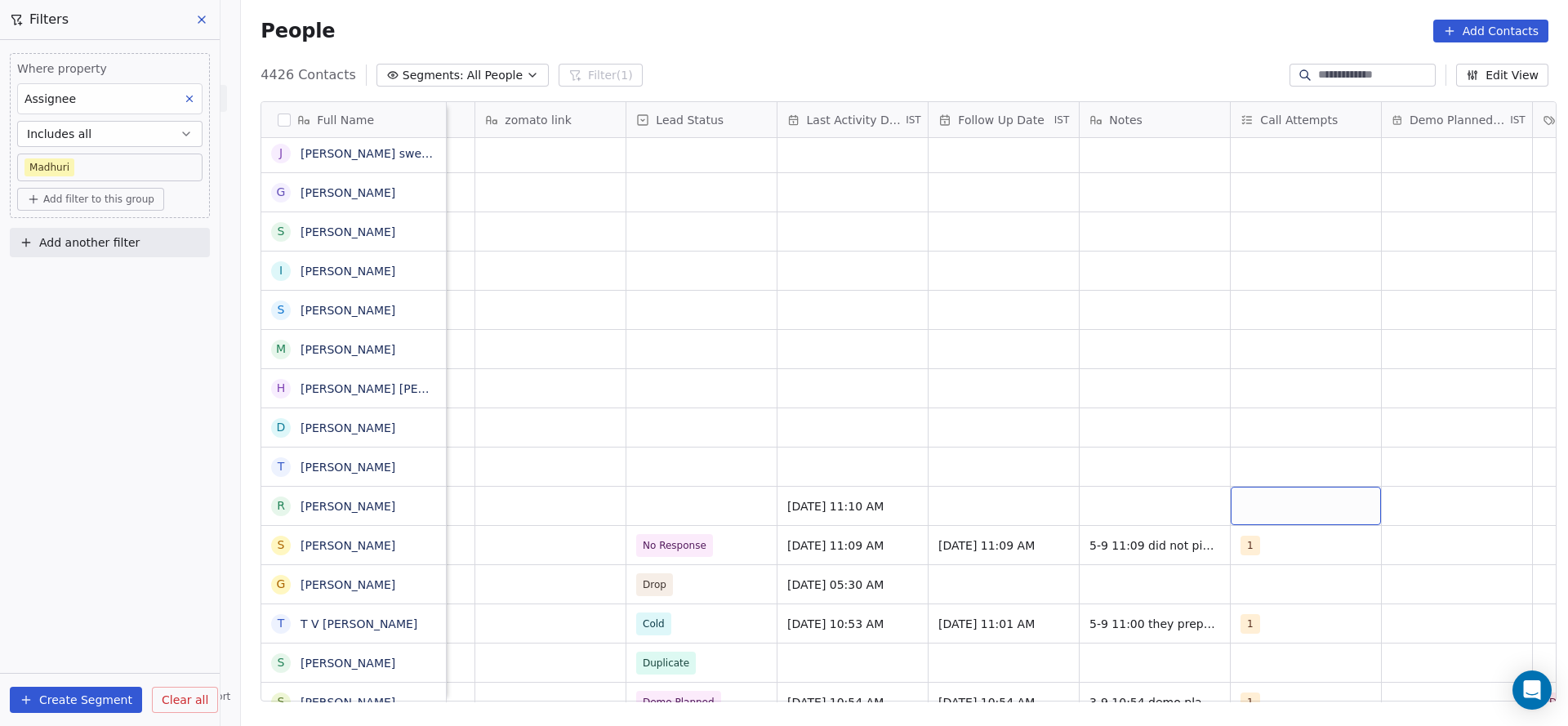
click at [1044, 484] on div "grid" at bounding box center [1305, 506] width 150 height 38
click at [1044, 275] on button "Suggestions" at bounding box center [1252, 272] width 13 height 13
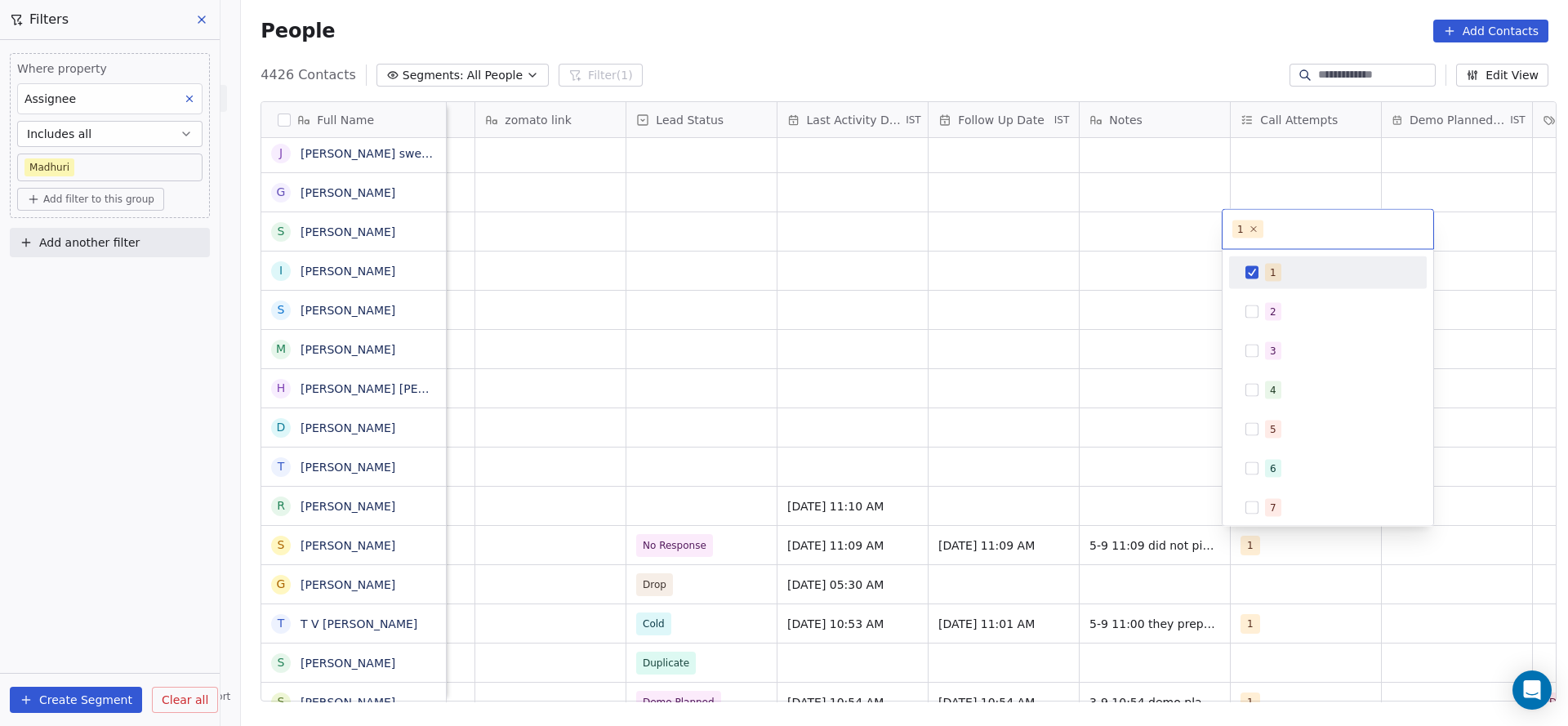
click at [1044, 437] on html "On2Cook India Pvt. Ltd. Contacts People Marketing Workflows Campaigns Sales Pip…" at bounding box center [784, 363] width 1568 height 726
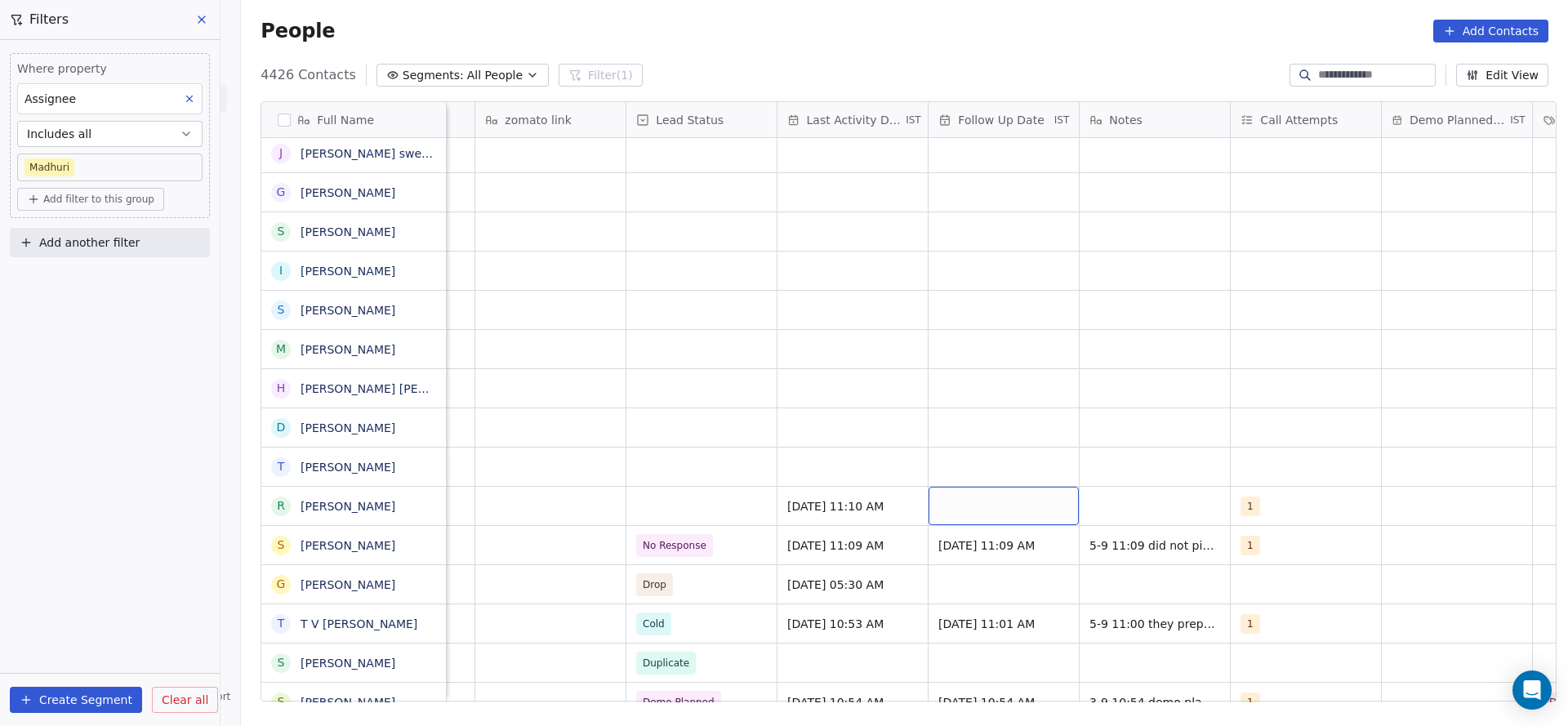
click at [960, 484] on div "grid" at bounding box center [1004, 506] width 150 height 38
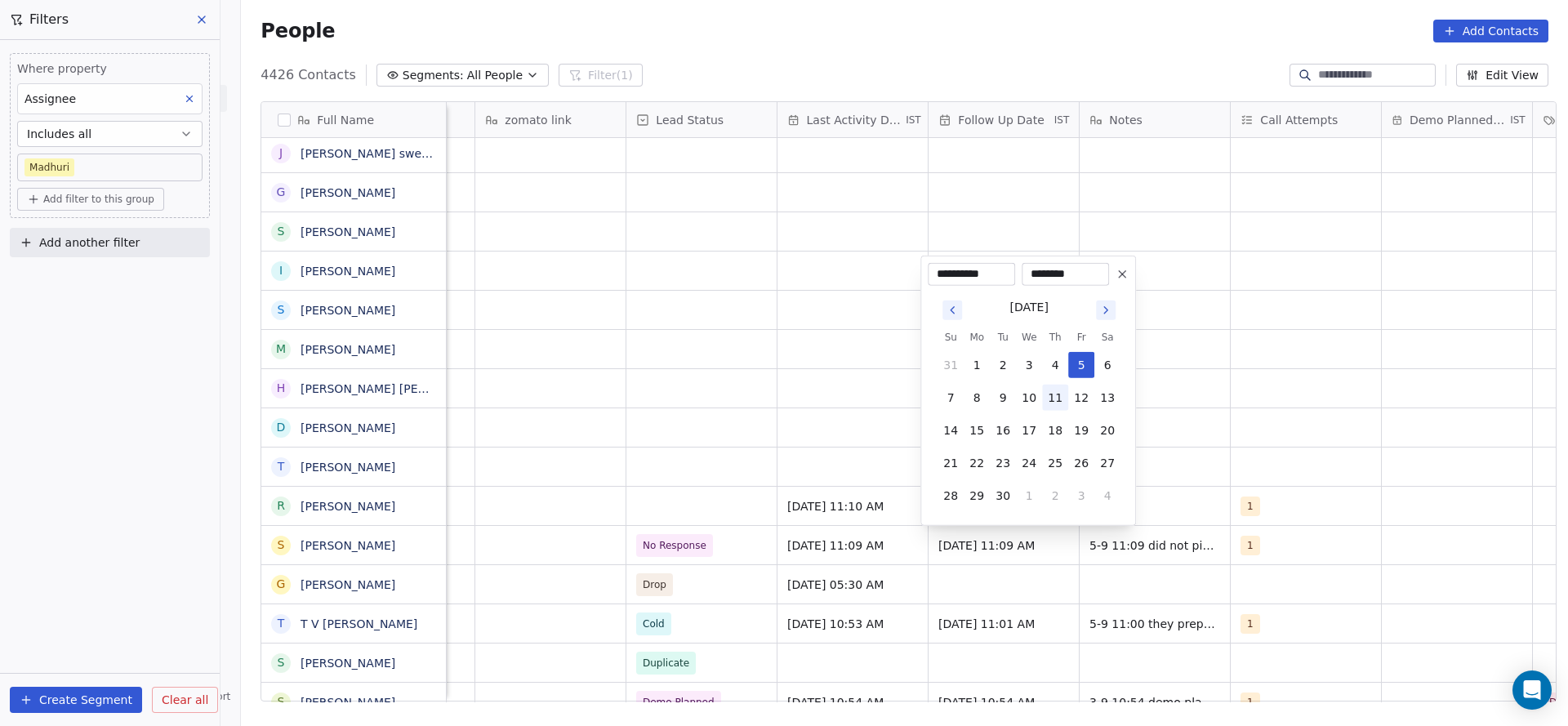
click at [1044, 404] on button "11" at bounding box center [1055, 398] width 26 height 26
type input "**********"
click at [463, 484] on html "On2Cook India Pvt. Ltd. Contacts People Marketing Workflows Campaigns Sales Pip…" at bounding box center [784, 363] width 1568 height 726
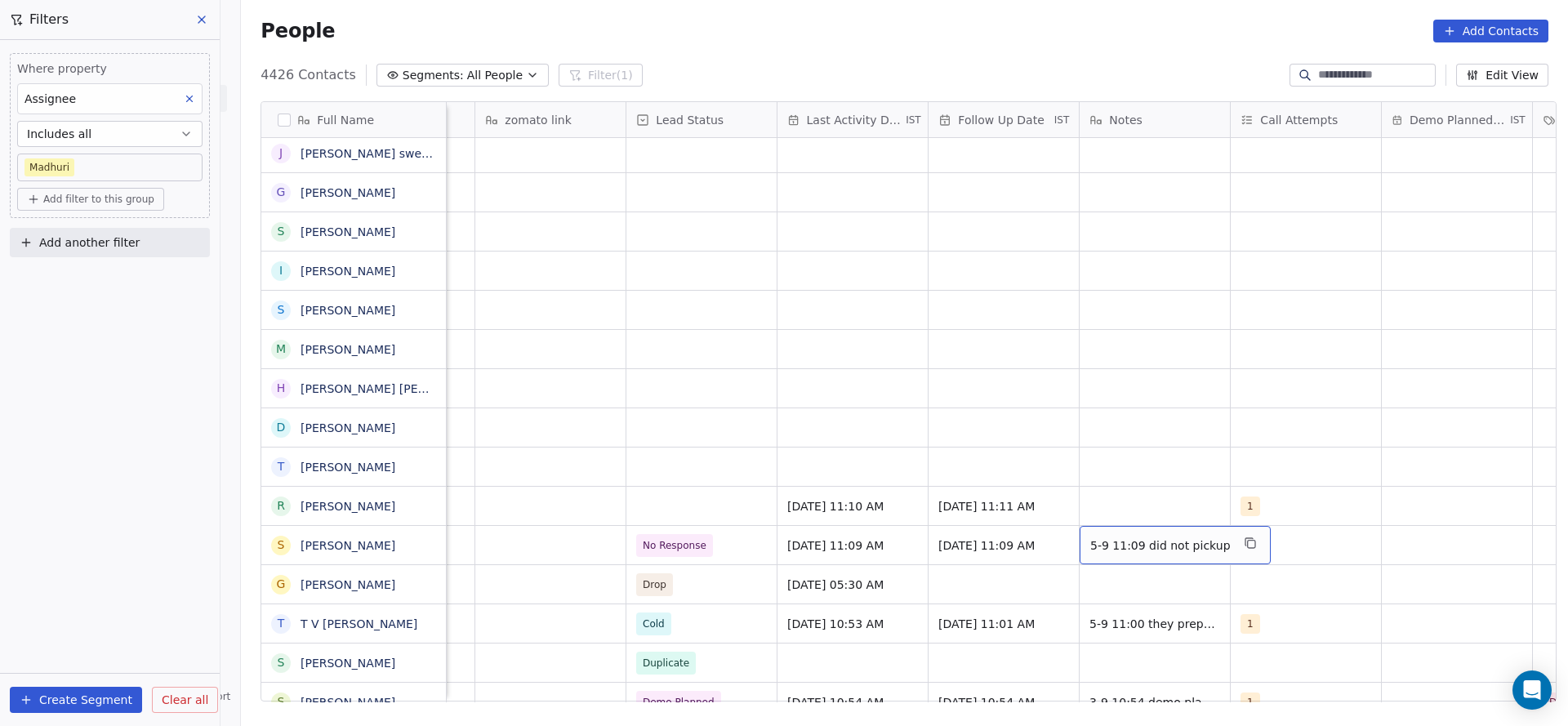
click at [1044, 484] on span "5-9 11:09 did not pickup" at bounding box center [1160, 545] width 140 height 16
click at [1044, 484] on textarea "**********" at bounding box center [1160, 552] width 176 height 51
type textarea "**********"
click at [613, 484] on html "On2Cook India Pvt. Ltd. Contacts People Marketing Workflows Campaigns Sales Pip…" at bounding box center [784, 363] width 1568 height 726
click at [693, 484] on span "No Response" at bounding box center [675, 545] width 64 height 16
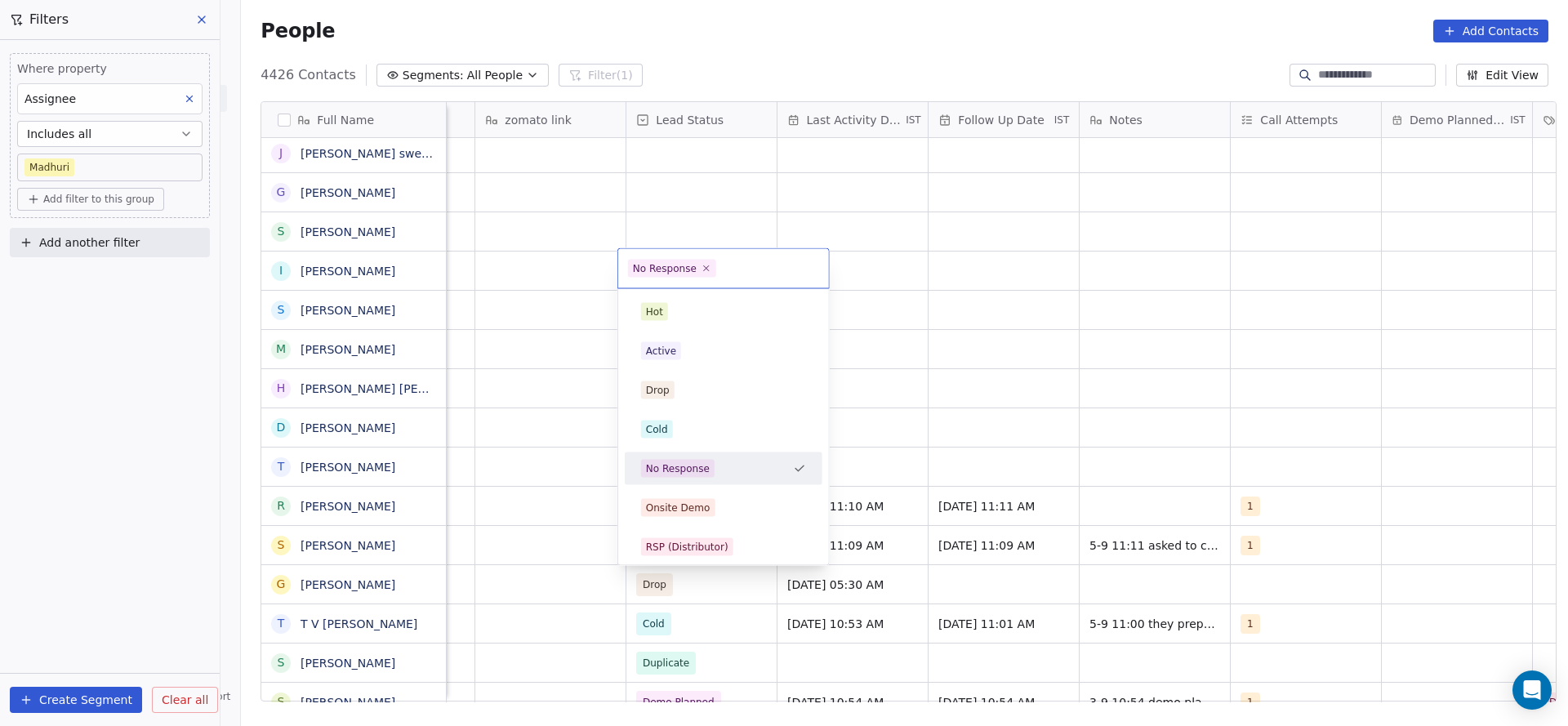
scroll to position [122, 0]
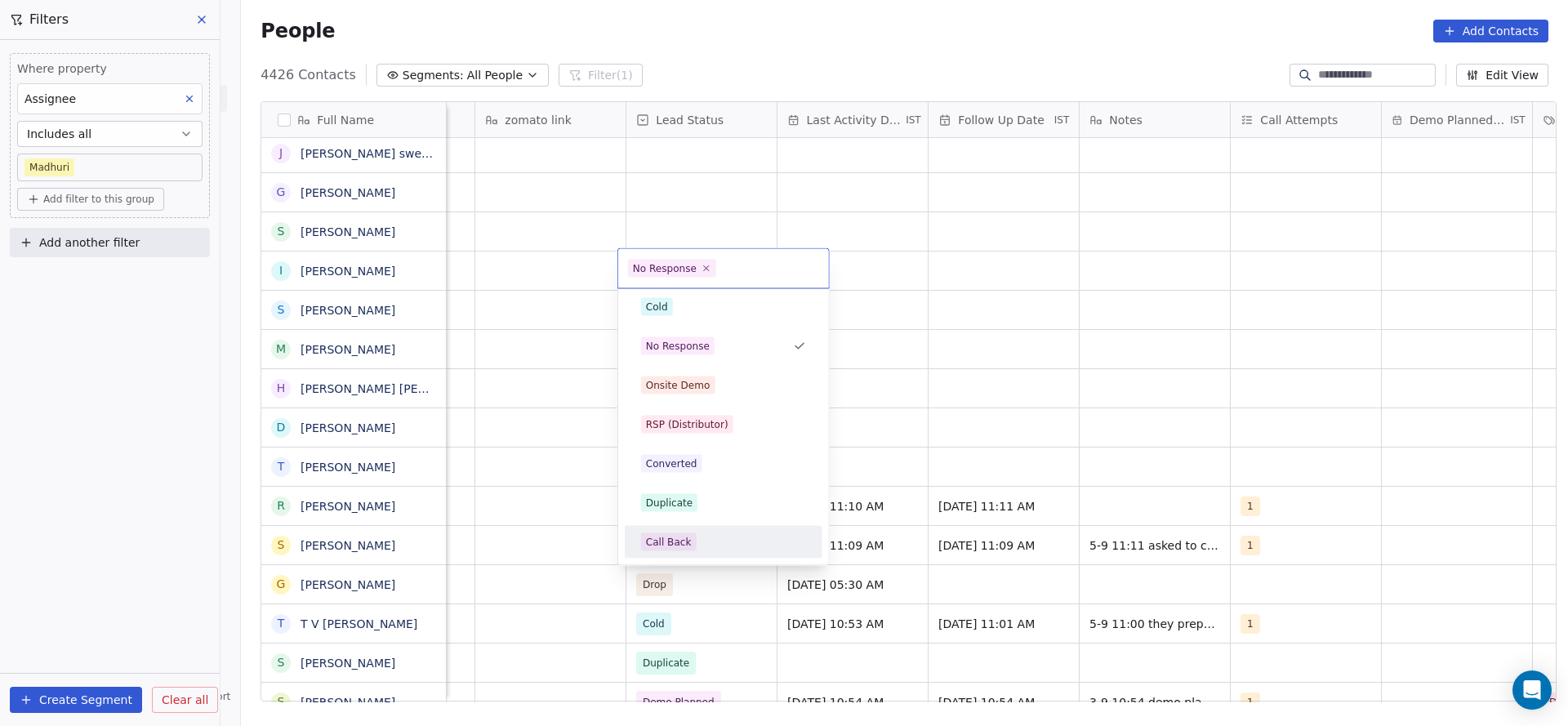
click at [664, 484] on div "Call Back" at bounding box center [723, 542] width 184 height 26
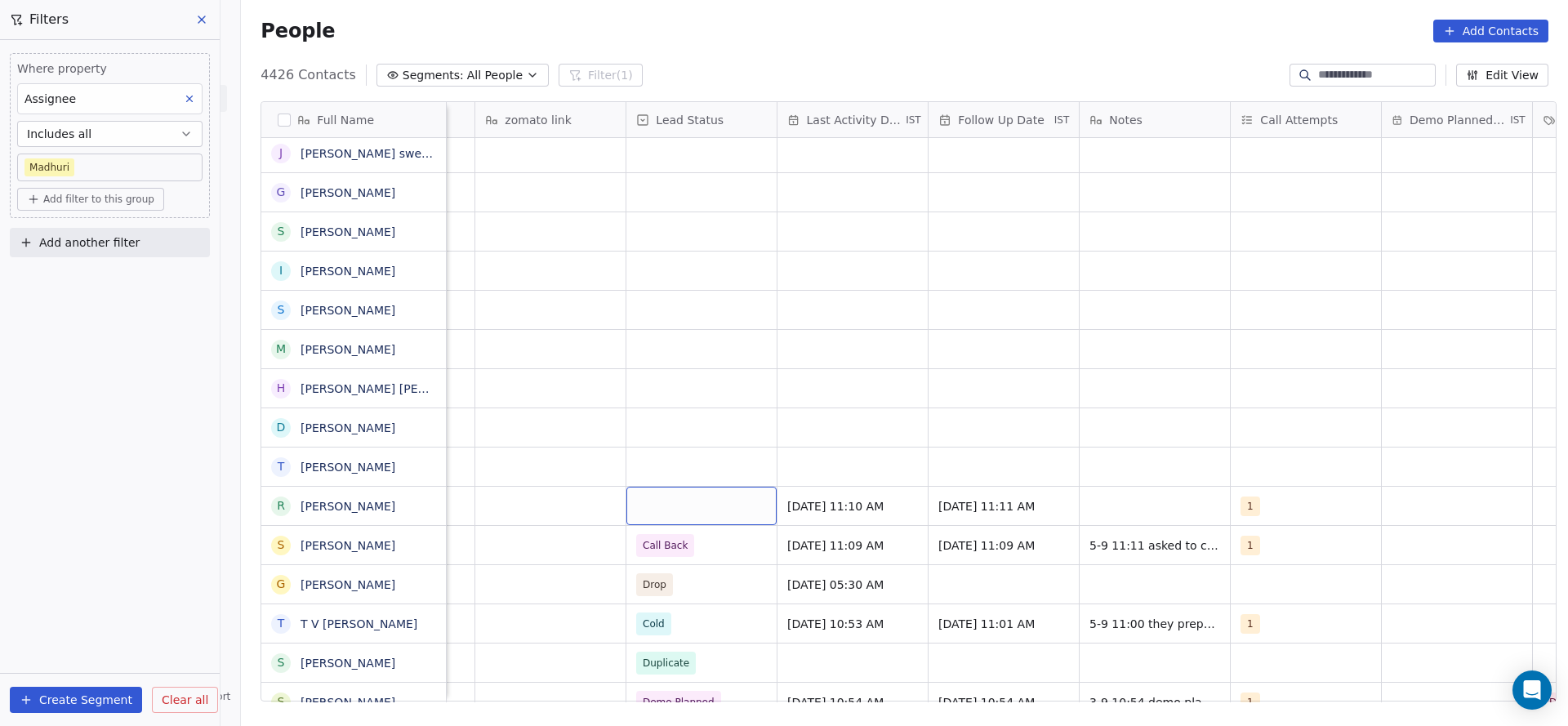
click at [659, 484] on div "grid" at bounding box center [701, 506] width 150 height 38
click at [664, 484] on span "RSP (Distributor)" at bounding box center [684, 506] width 82 height 16
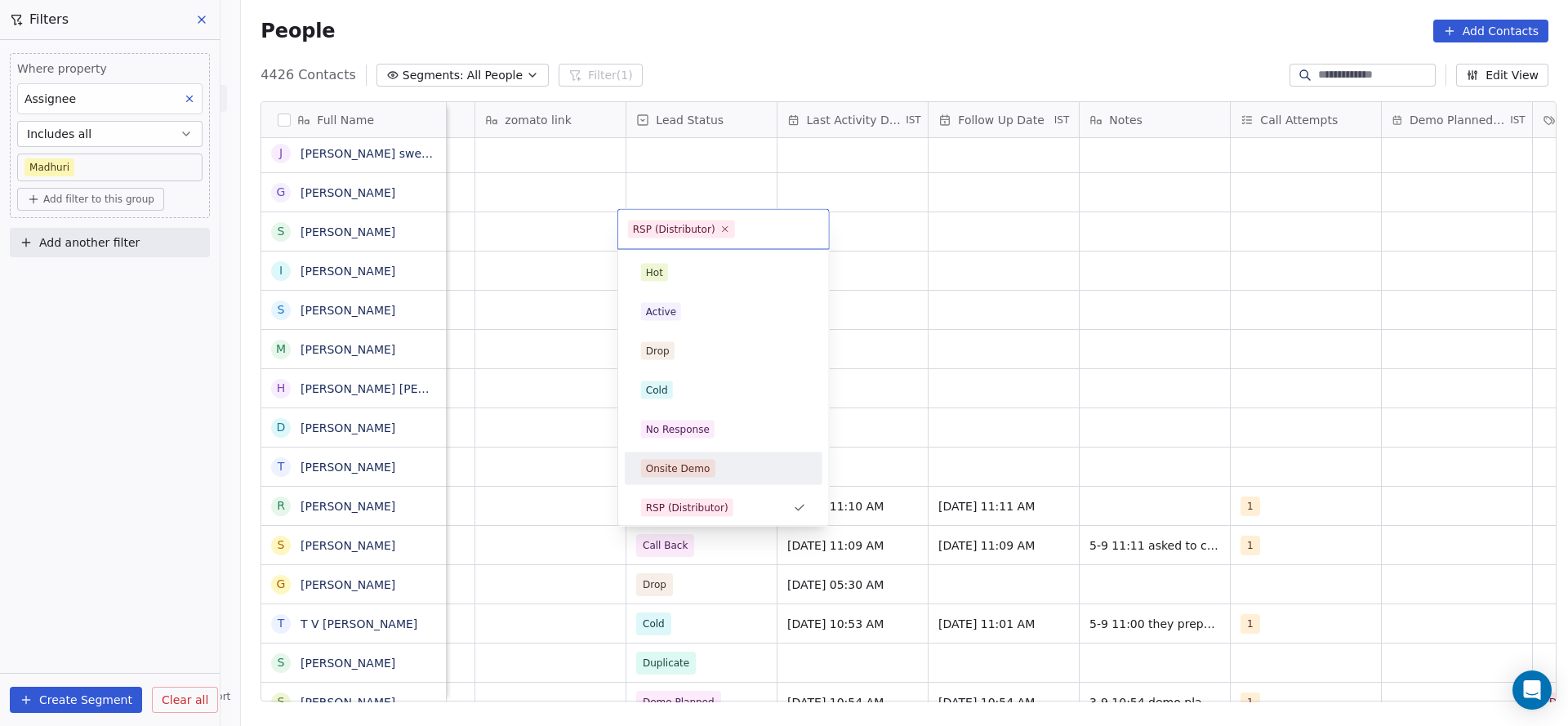
scroll to position [5, 0]
click at [691, 434] on div "No Response" at bounding box center [723, 424] width 184 height 26
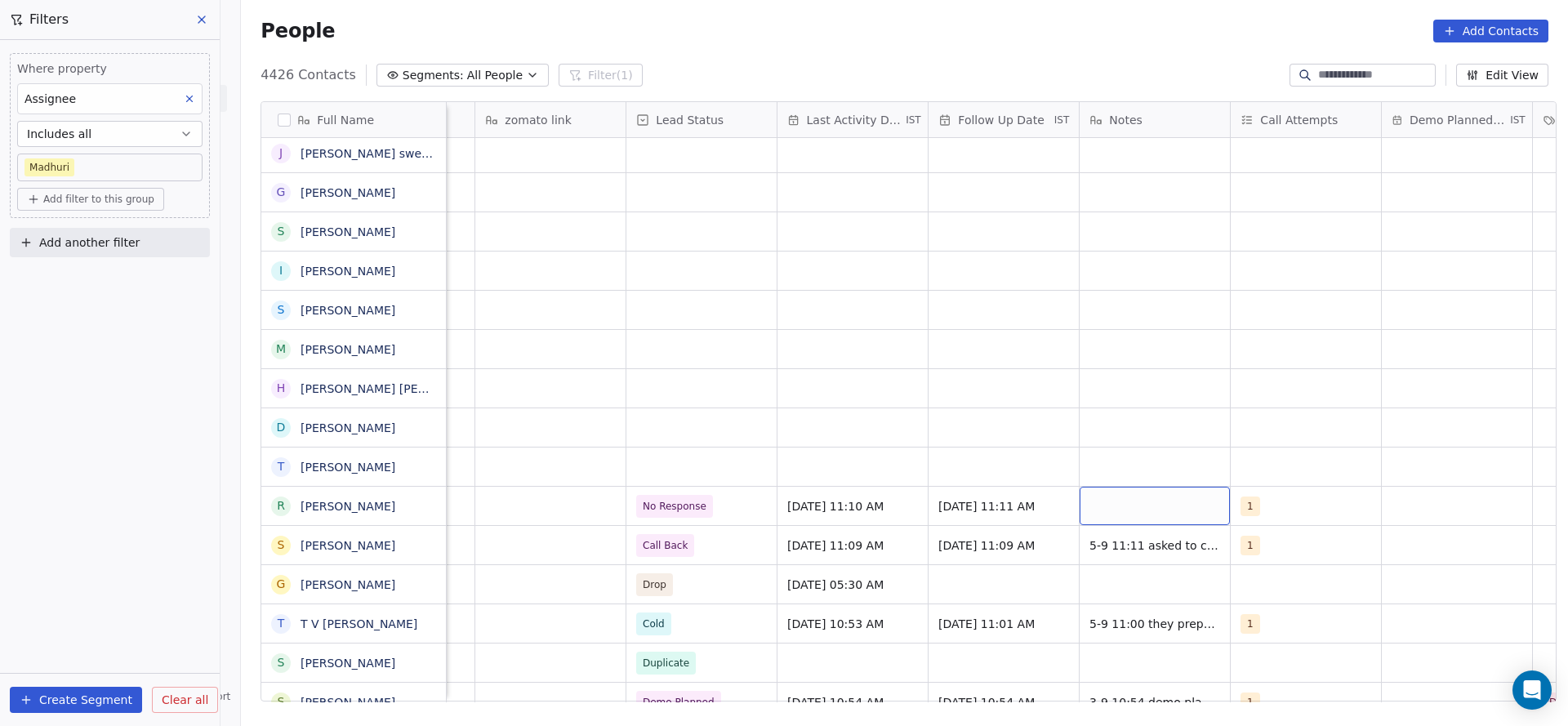
click at [1044, 484] on div "grid" at bounding box center [1154, 506] width 150 height 38
type textarea "**********"
click at [495, 484] on html "On2Cook India Pvt. Ltd. Contacts People Marketing Workflows Campaigns Sales Pip…" at bounding box center [784, 363] width 1568 height 726
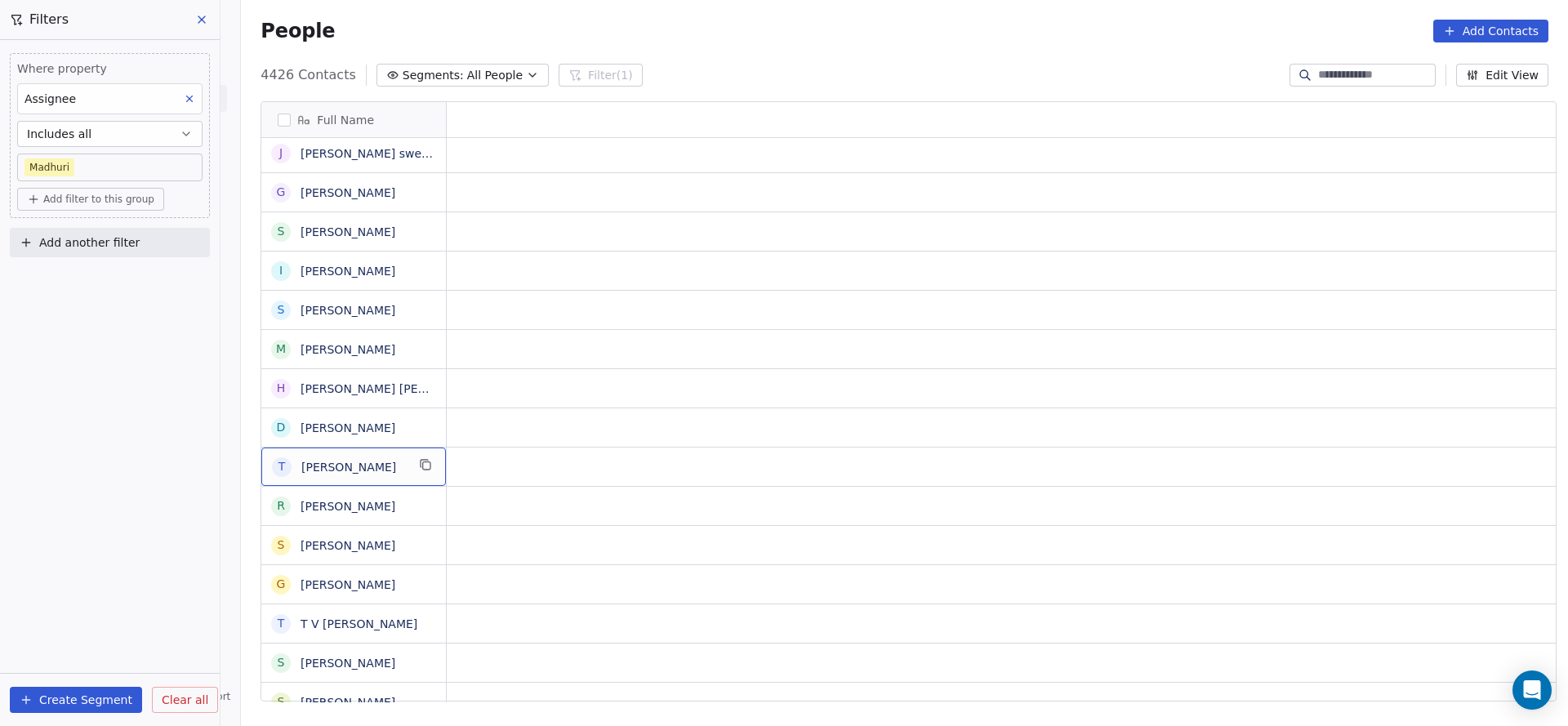
scroll to position [0, 0]
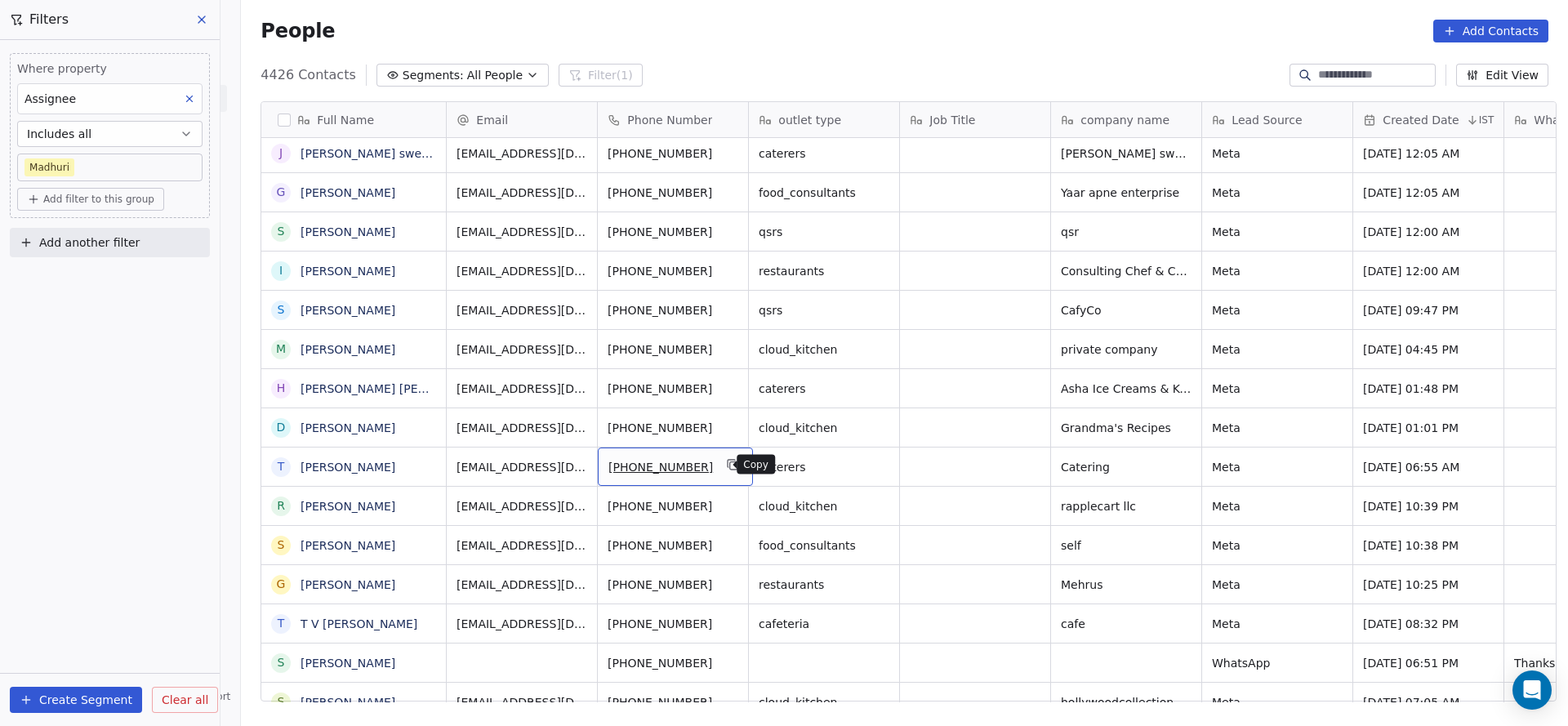
click at [727, 468] on icon "grid" at bounding box center [733, 464] width 13 height 13
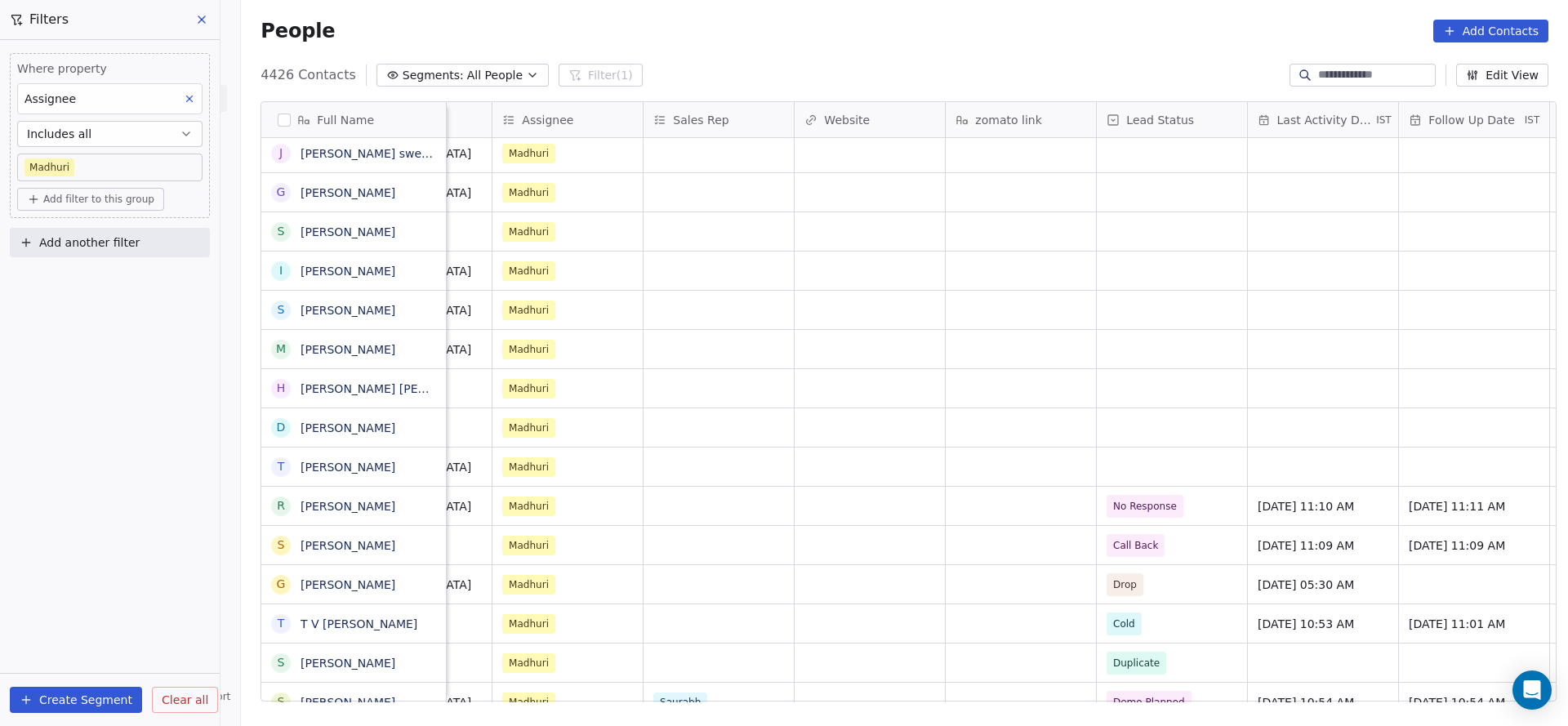
scroll to position [0, 1639]
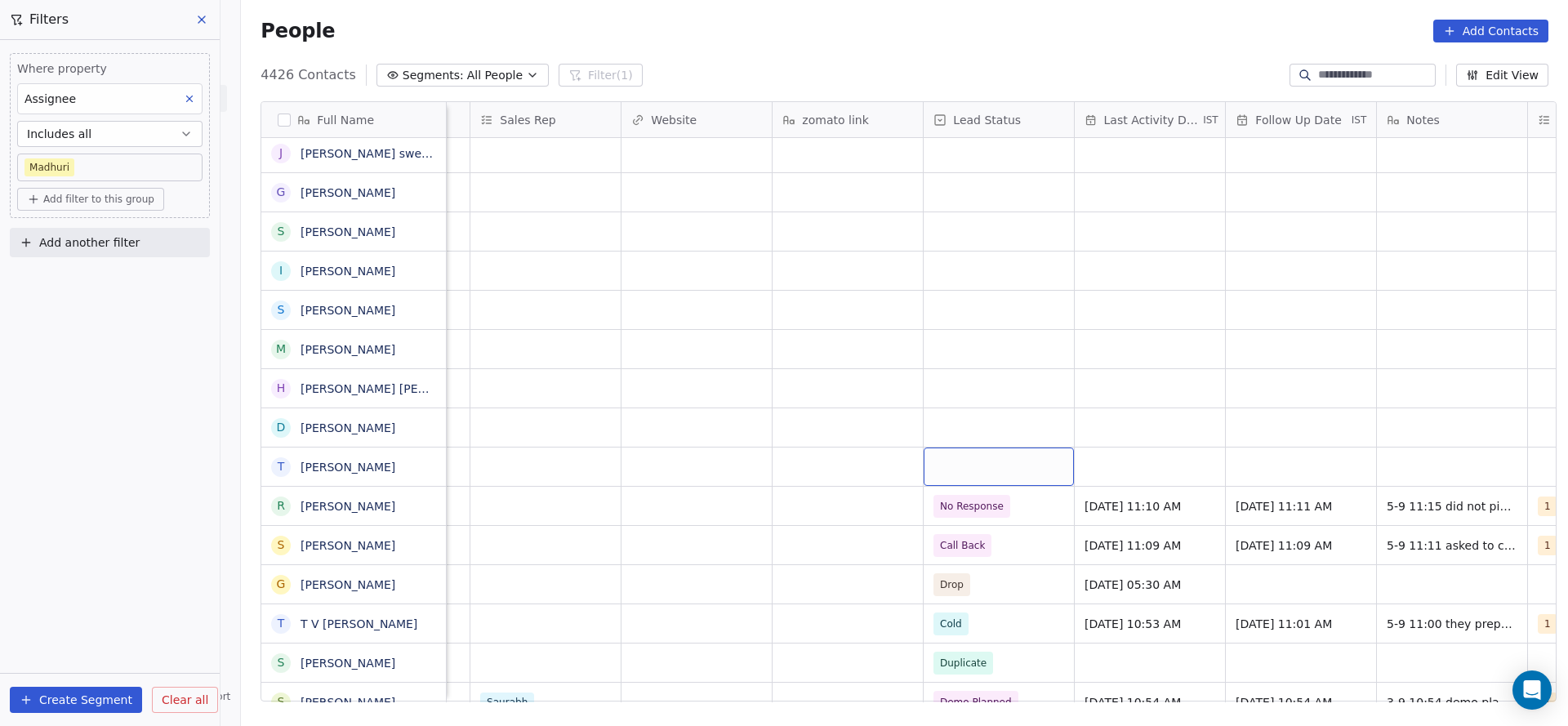
click at [964, 462] on div "grid" at bounding box center [999, 467] width 150 height 38
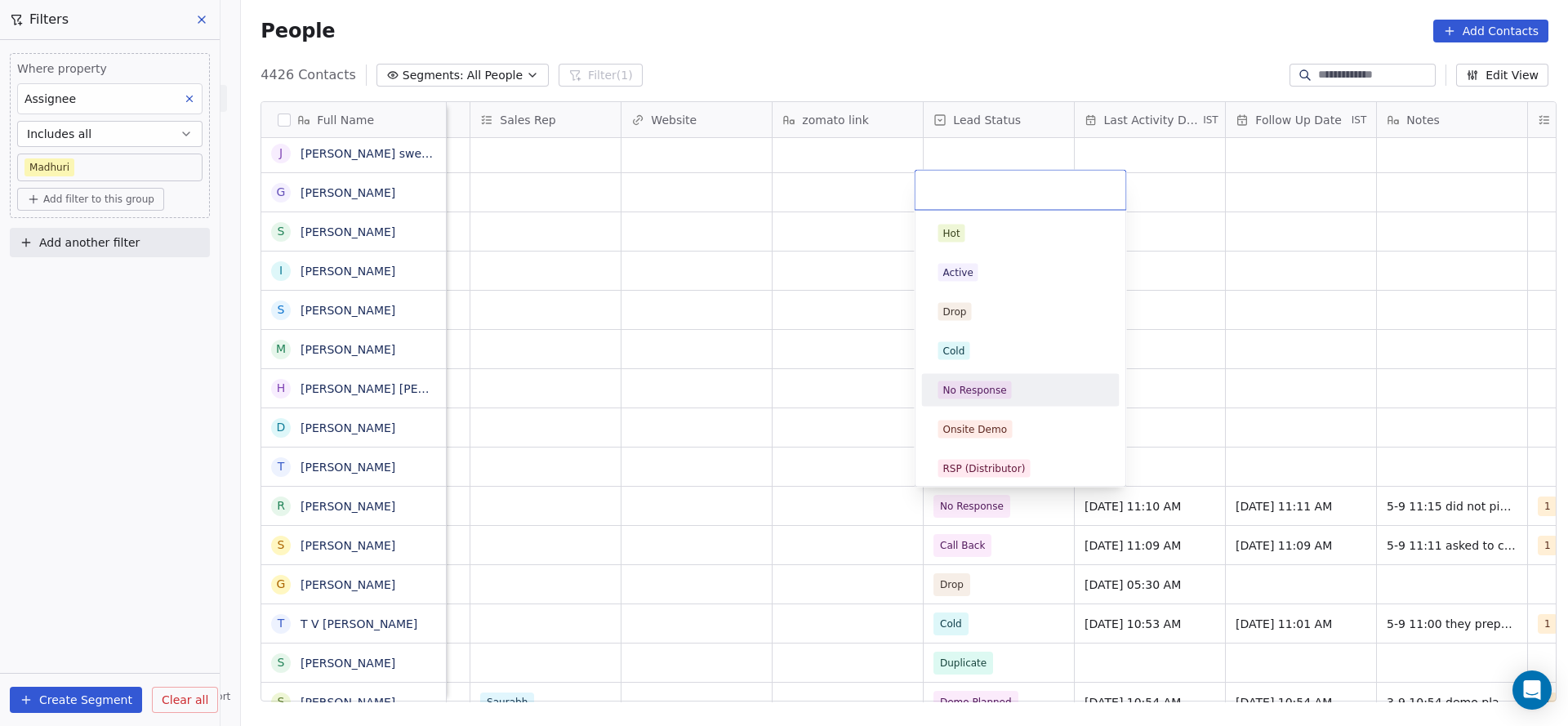
click at [999, 386] on div "No Response" at bounding box center [975, 390] width 64 height 14
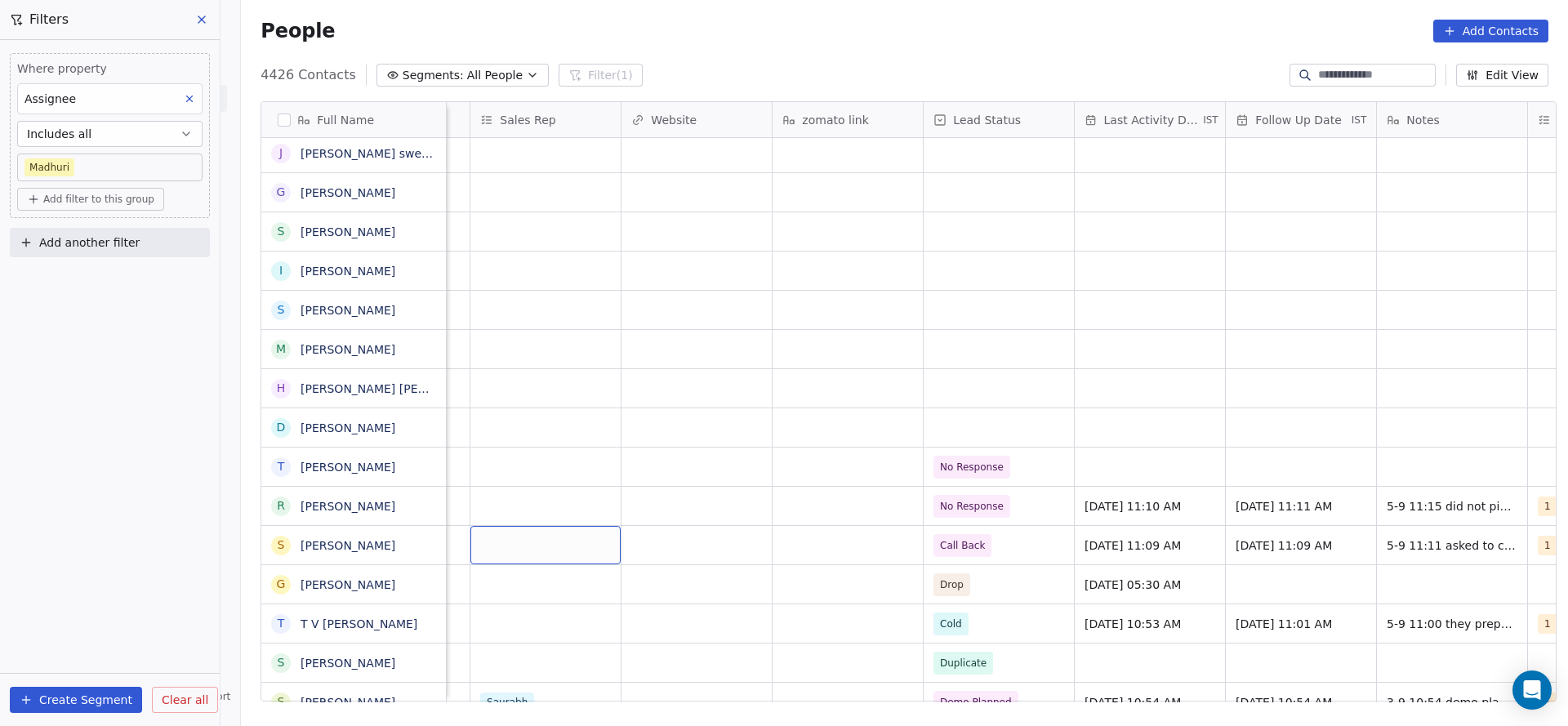
scroll to position [0, 2121]
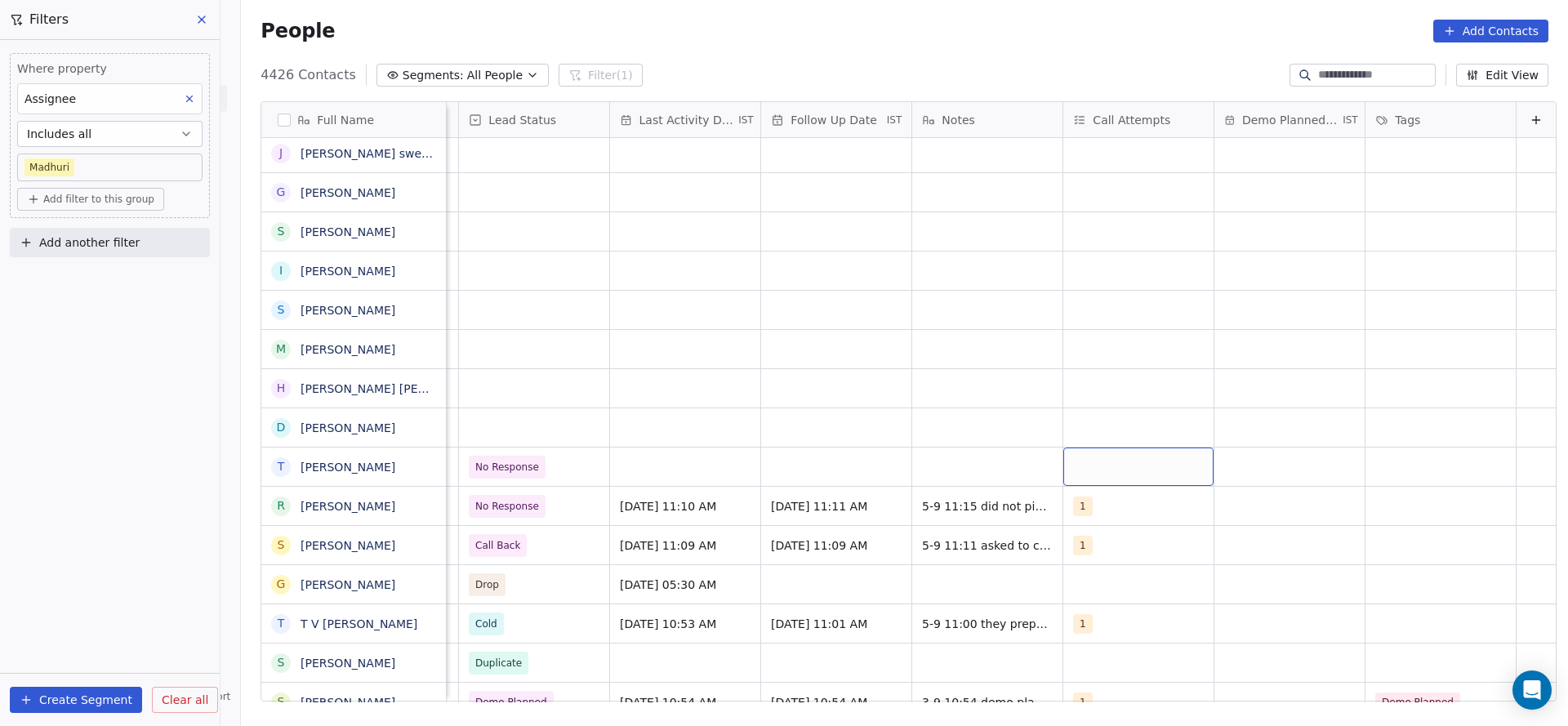
click at [1044, 465] on div "grid" at bounding box center [1138, 467] width 150 height 38
click at [1044, 227] on div "1" at bounding box center [1142, 233] width 184 height 26
click at [926, 303] on html "On2Cook India Pvt. Ltd. Contacts People Marketing Workflows Campaigns Sales Pip…" at bounding box center [784, 363] width 1568 height 726
click at [674, 472] on div "grid" at bounding box center [685, 467] width 150 height 38
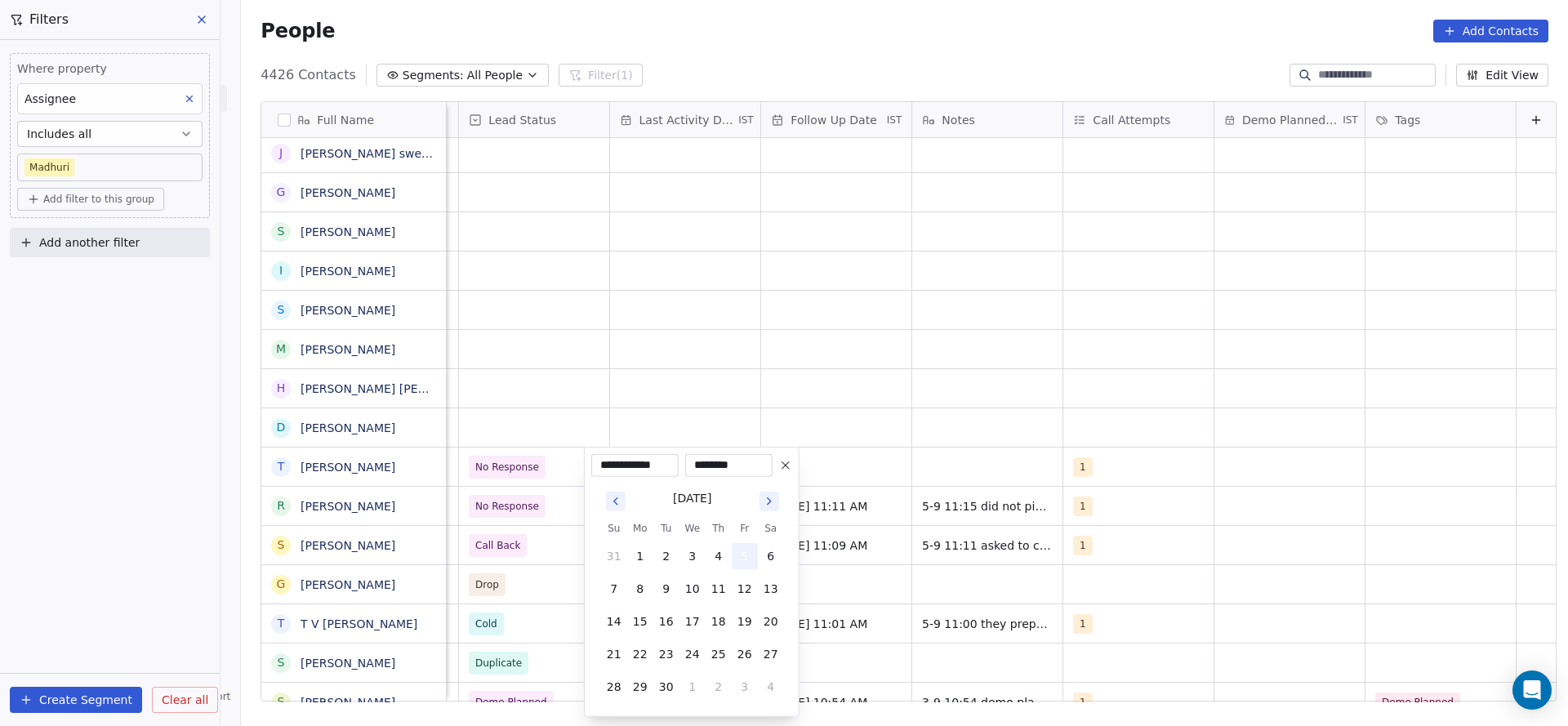
click at [747, 484] on button "5" at bounding box center [744, 556] width 26 height 26
click at [980, 484] on html "On2Cook India Pvt. Ltd. Contacts People Marketing Workflows Campaigns Sales Pip…" at bounding box center [784, 363] width 1568 height 726
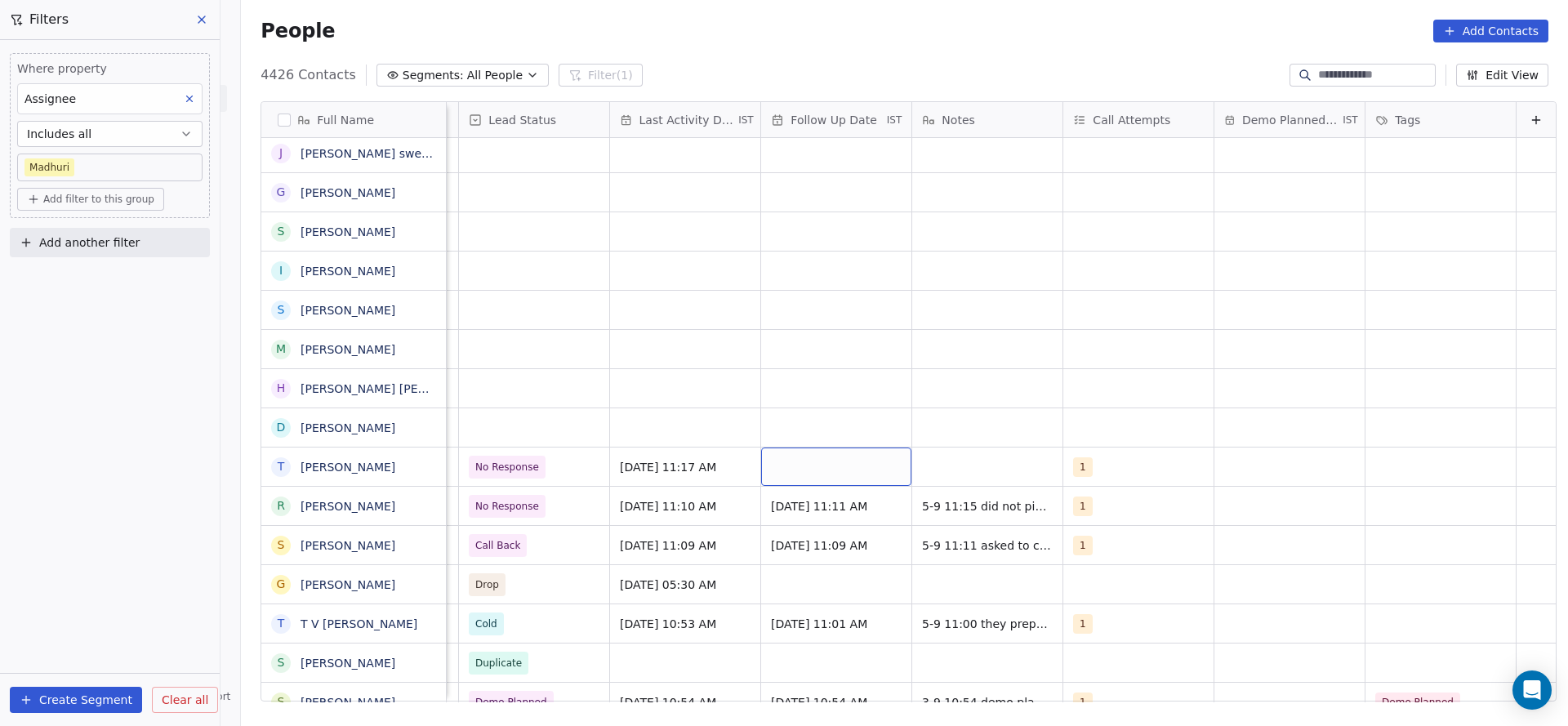
click at [809, 474] on div "grid" at bounding box center [836, 467] width 150 height 38
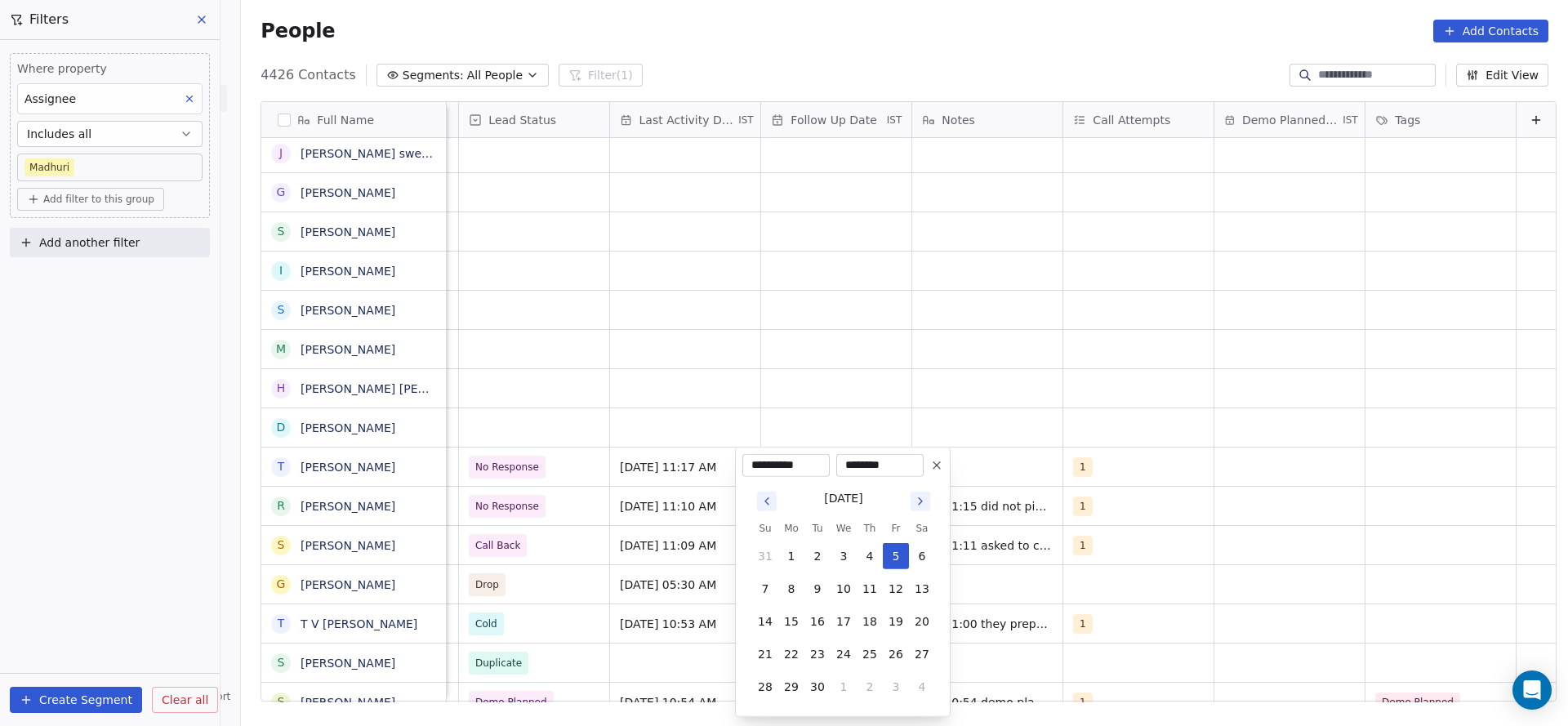
click at [558, 440] on html "On2Cook India Pvt. Ltd. Contacts People Marketing Workflows Campaigns Sales Pip…" at bounding box center [784, 363] width 1568 height 726
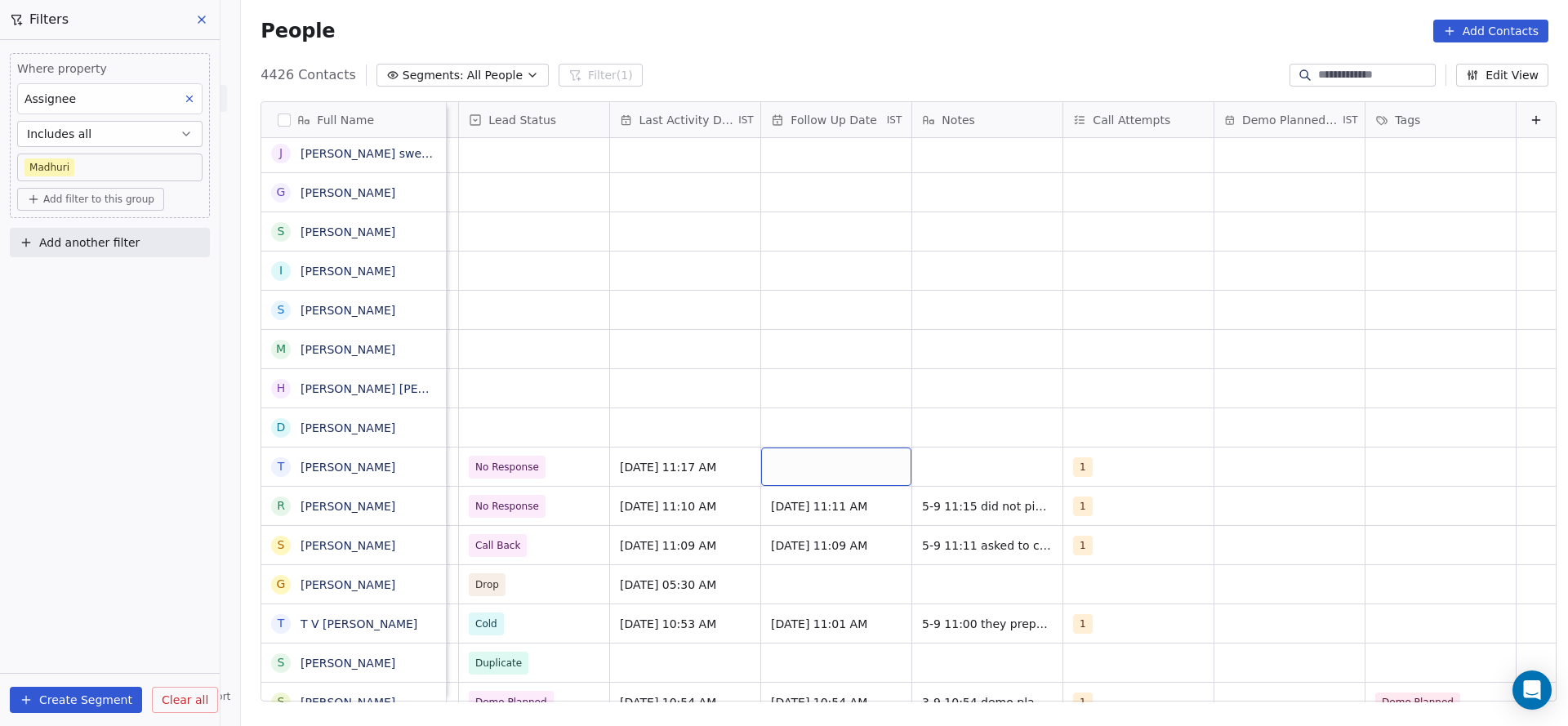
click at [773, 458] on div "grid" at bounding box center [836, 467] width 150 height 38
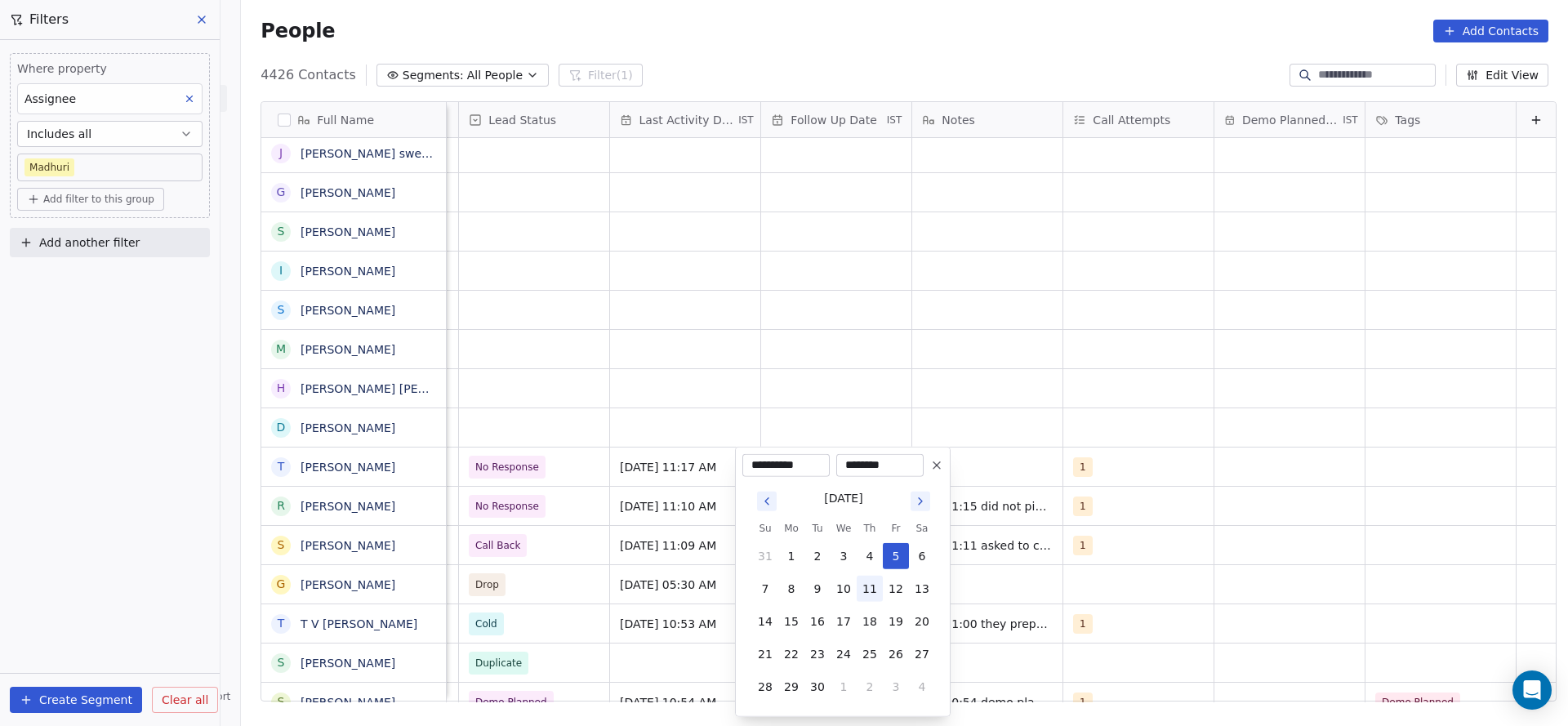
click at [877, 484] on button "11" at bounding box center [869, 589] width 26 height 26
type input "**********"
click at [541, 411] on html "On2Cook India Pvt. Ltd. Contacts People Marketing Workflows Campaigns Sales Pip…" at bounding box center [784, 363] width 1568 height 726
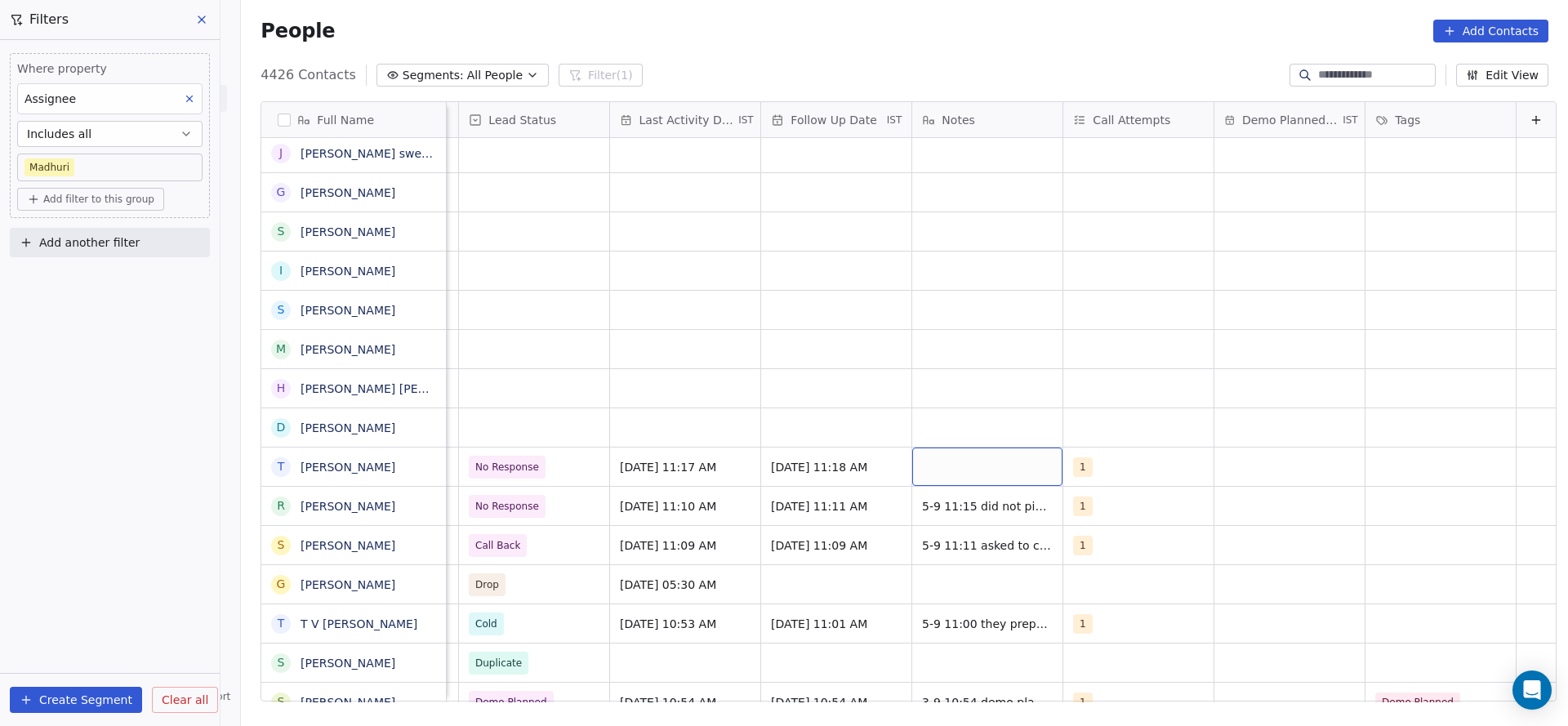
click at [954, 465] on div "grid" at bounding box center [987, 467] width 150 height 38
type textarea "**********"
click at [512, 484] on html "On2Cook India Pvt. Ltd. Contacts People Marketing Workflows Campaigns Sales Pip…" at bounding box center [784, 363] width 1568 height 726
click at [502, 470] on span "No Response" at bounding box center [507, 467] width 64 height 16
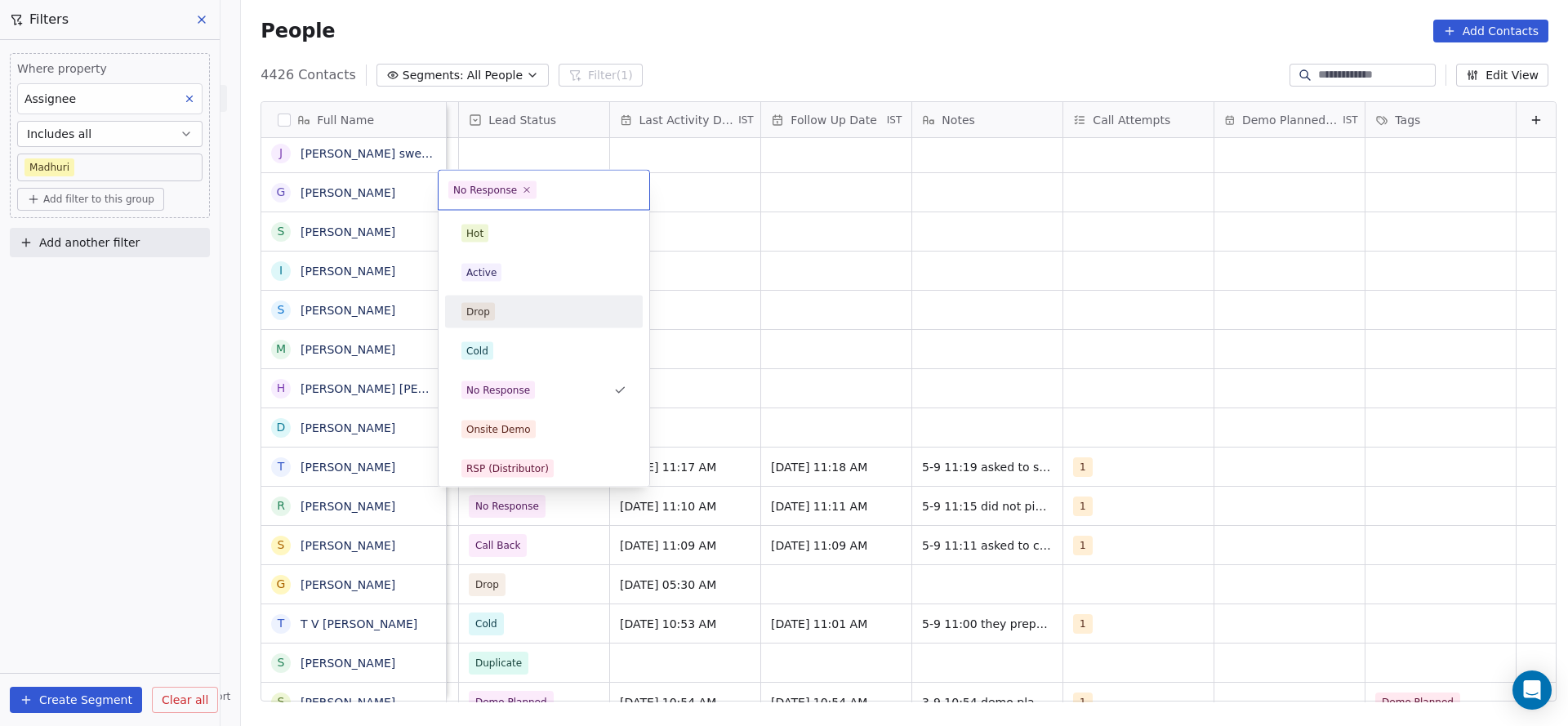
click at [983, 466] on html "On2Cook India Pvt. Ltd. Contacts People Marketing Workflows Campaigns Sales Pip…" at bounding box center [784, 363] width 1568 height 726
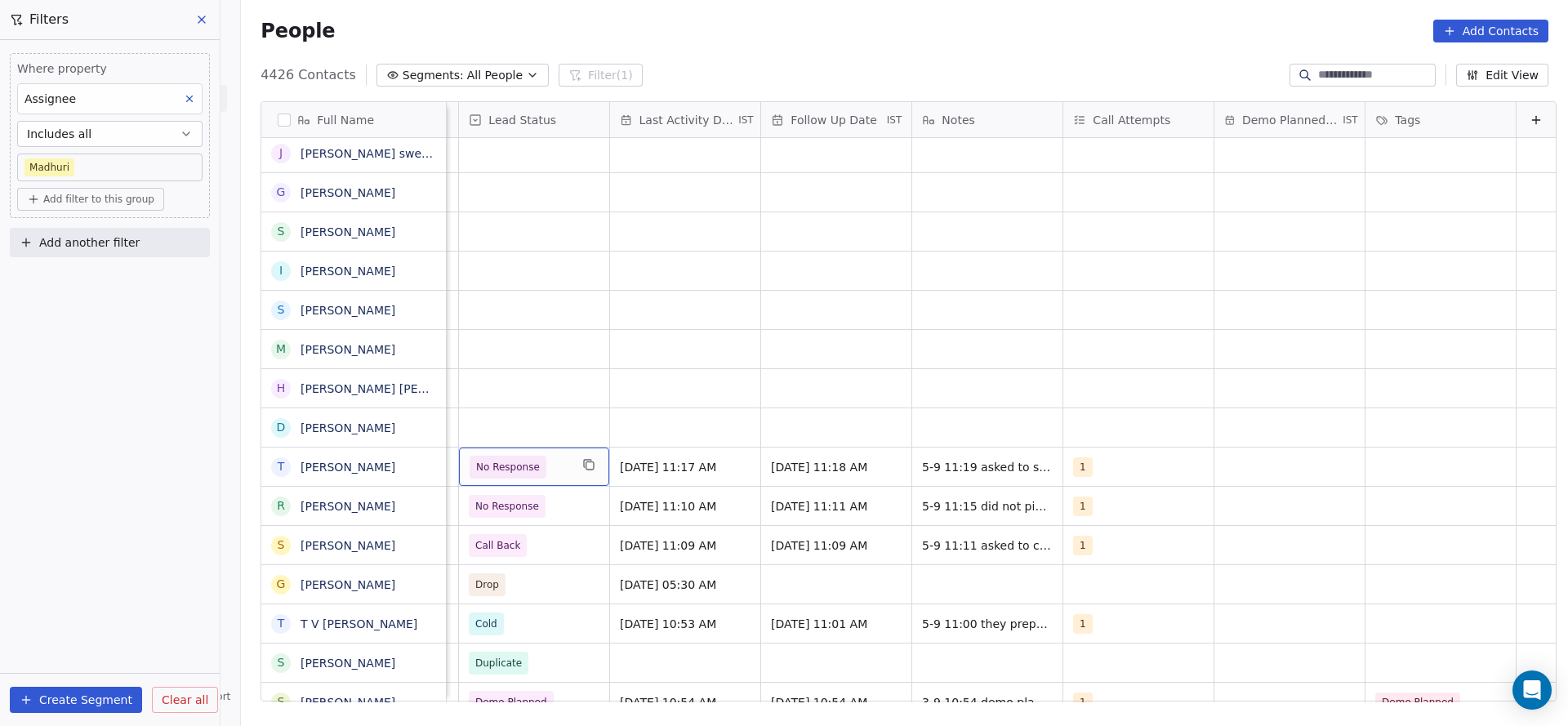
click at [469, 479] on div "No Response" at bounding box center [534, 467] width 150 height 38
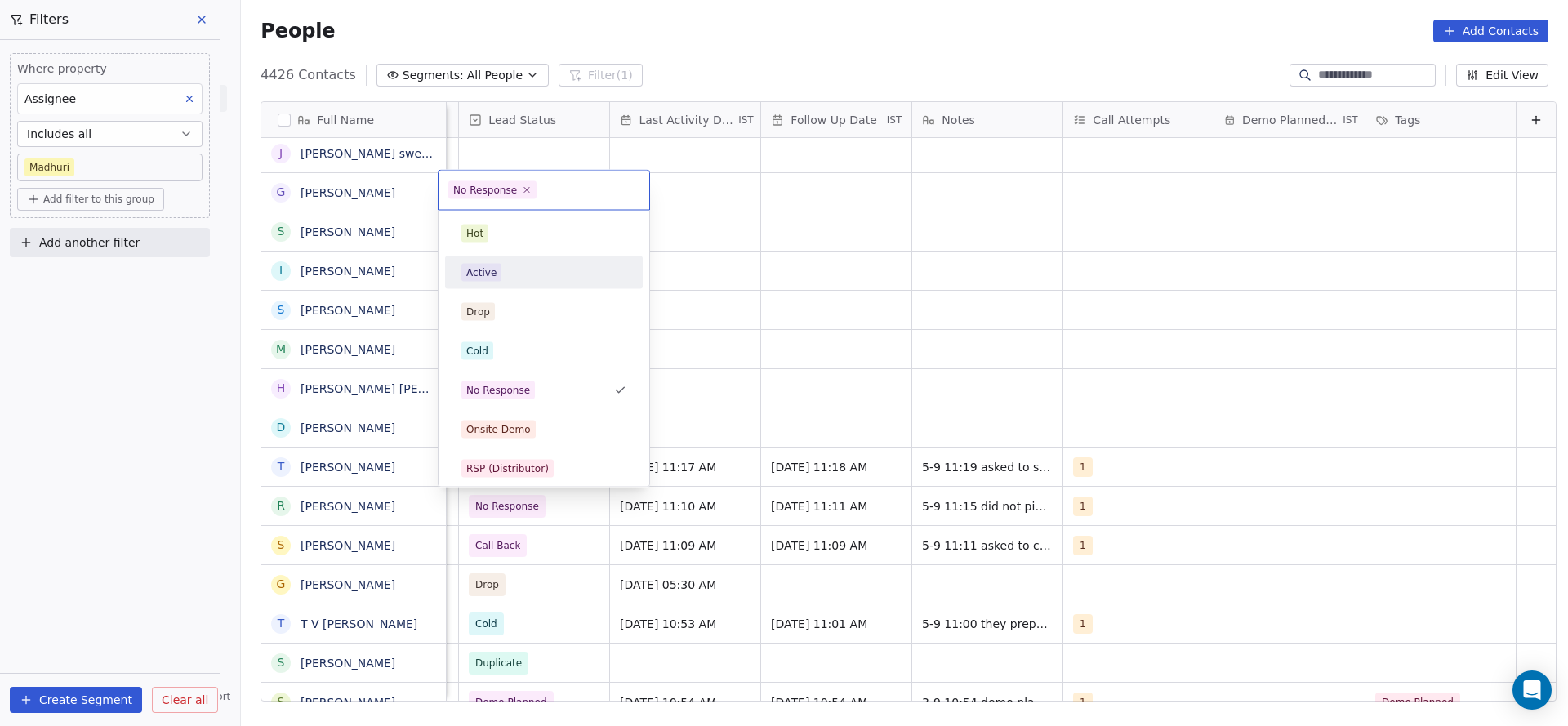
click at [486, 266] on div "Active" at bounding box center [482, 272] width 31 height 14
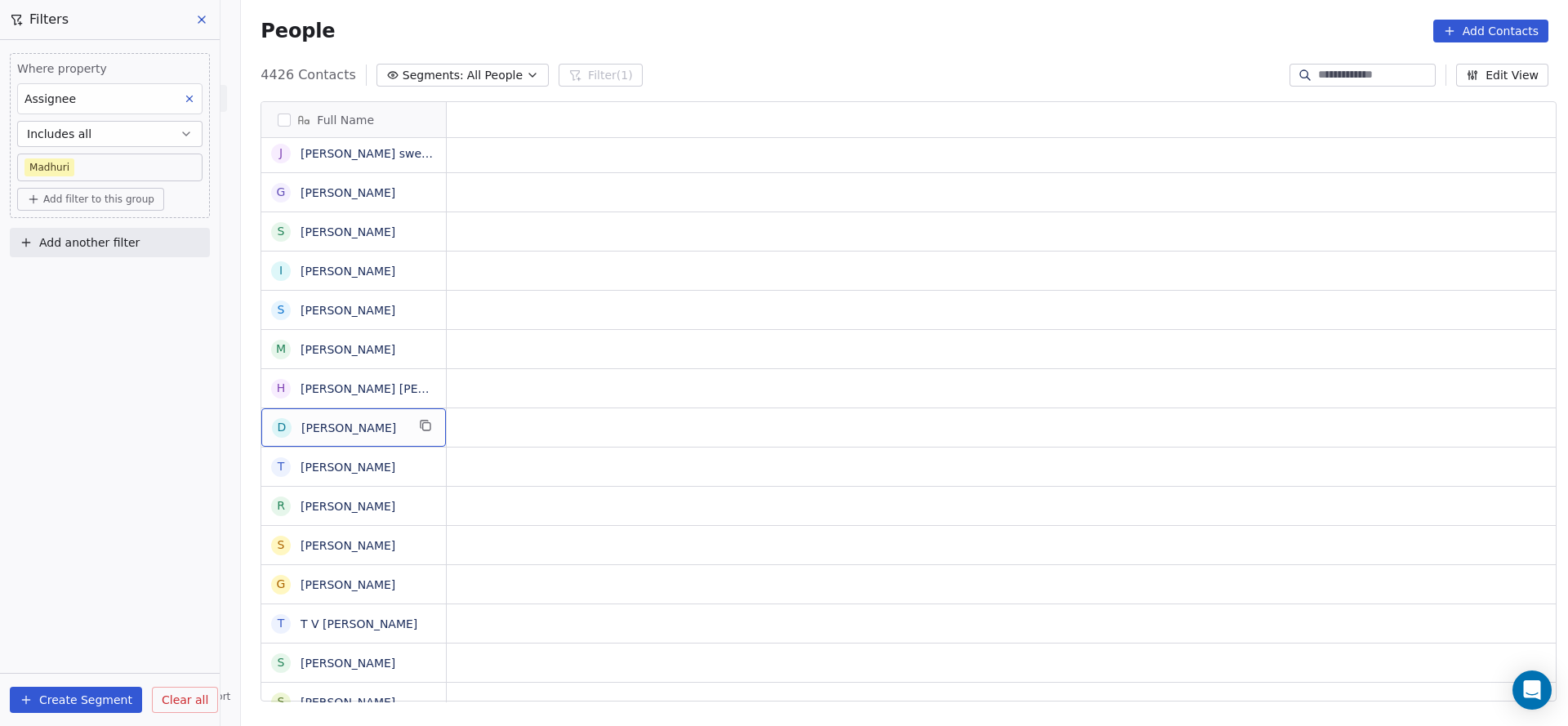
scroll to position [0, 0]
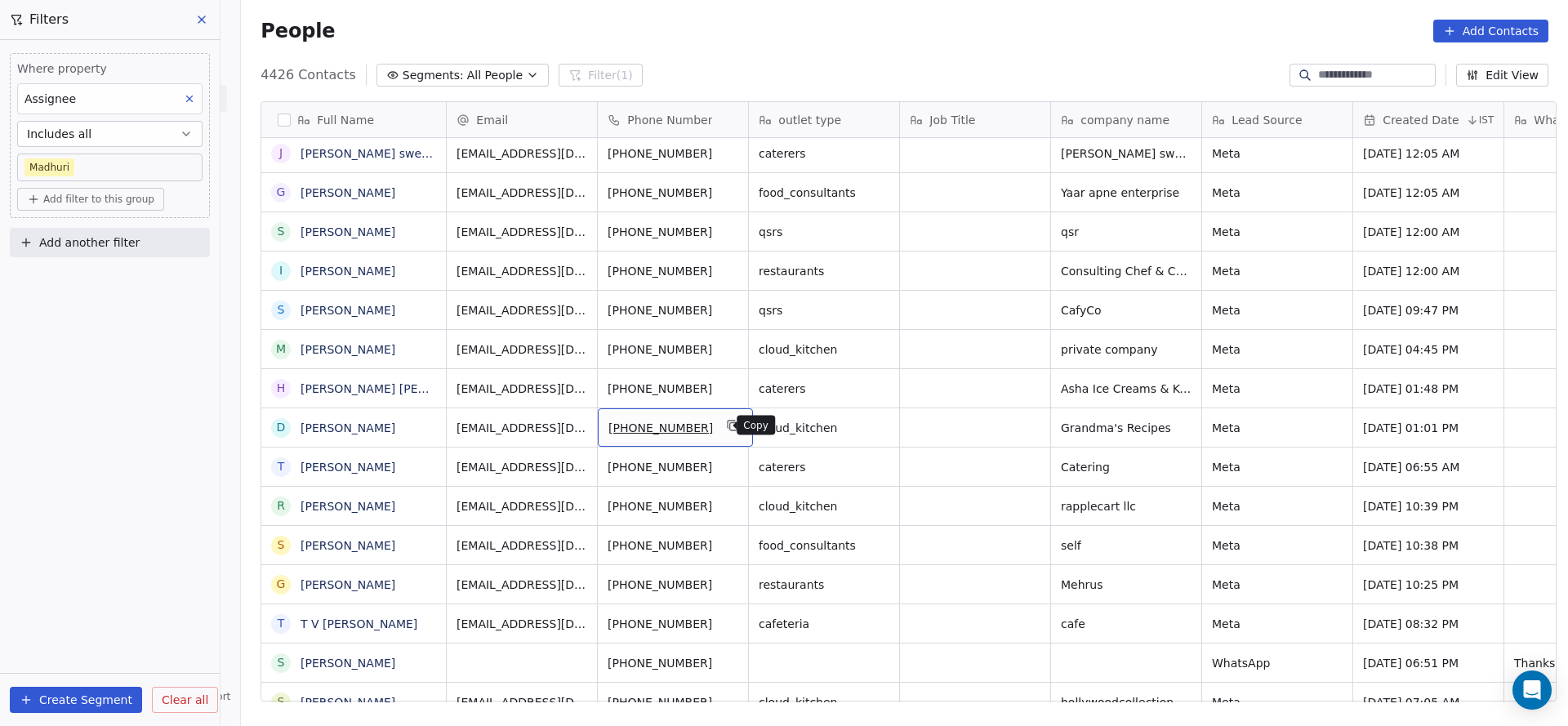
click at [727, 428] on icon "grid" at bounding box center [733, 425] width 13 height 13
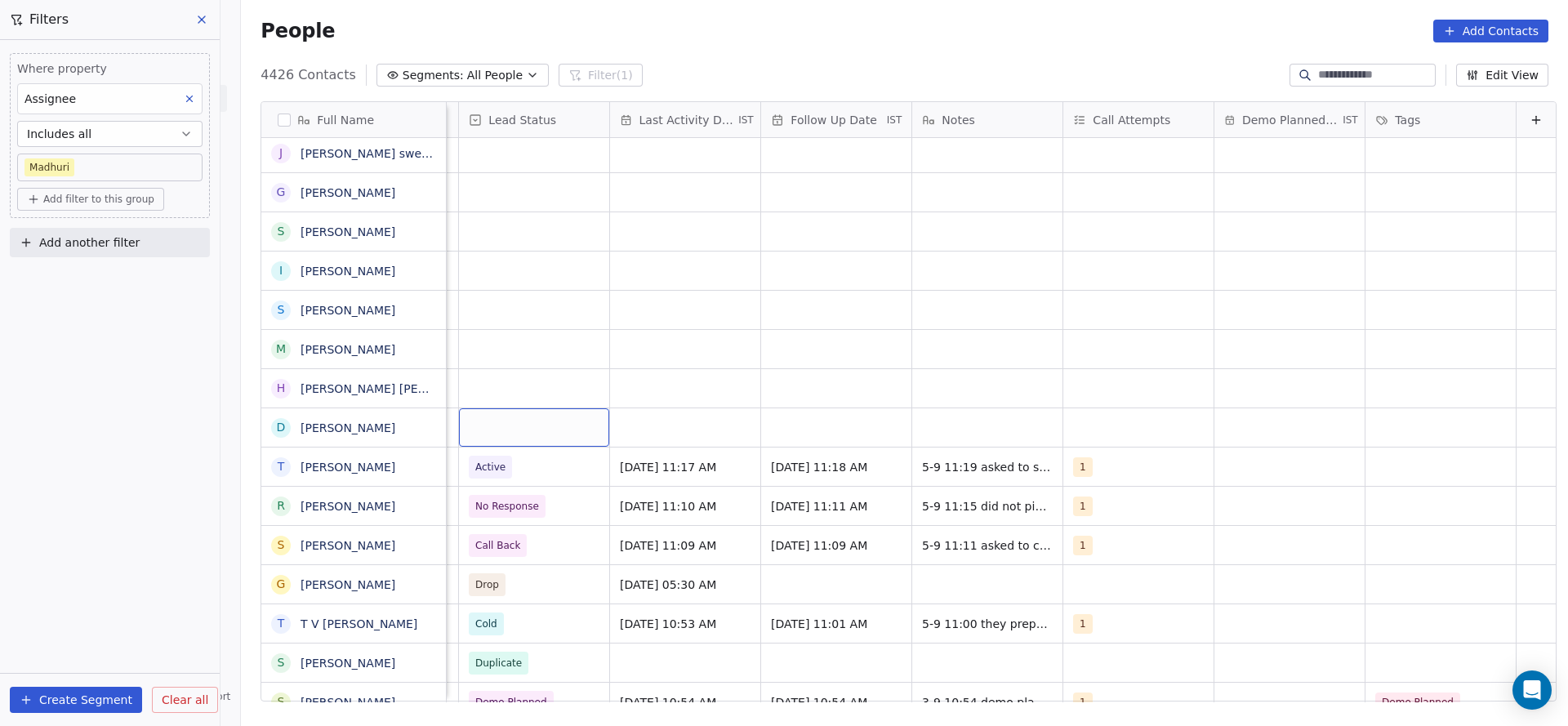
scroll to position [0, 2114]
click at [488, 434] on div "grid" at bounding box center [534, 428] width 150 height 38
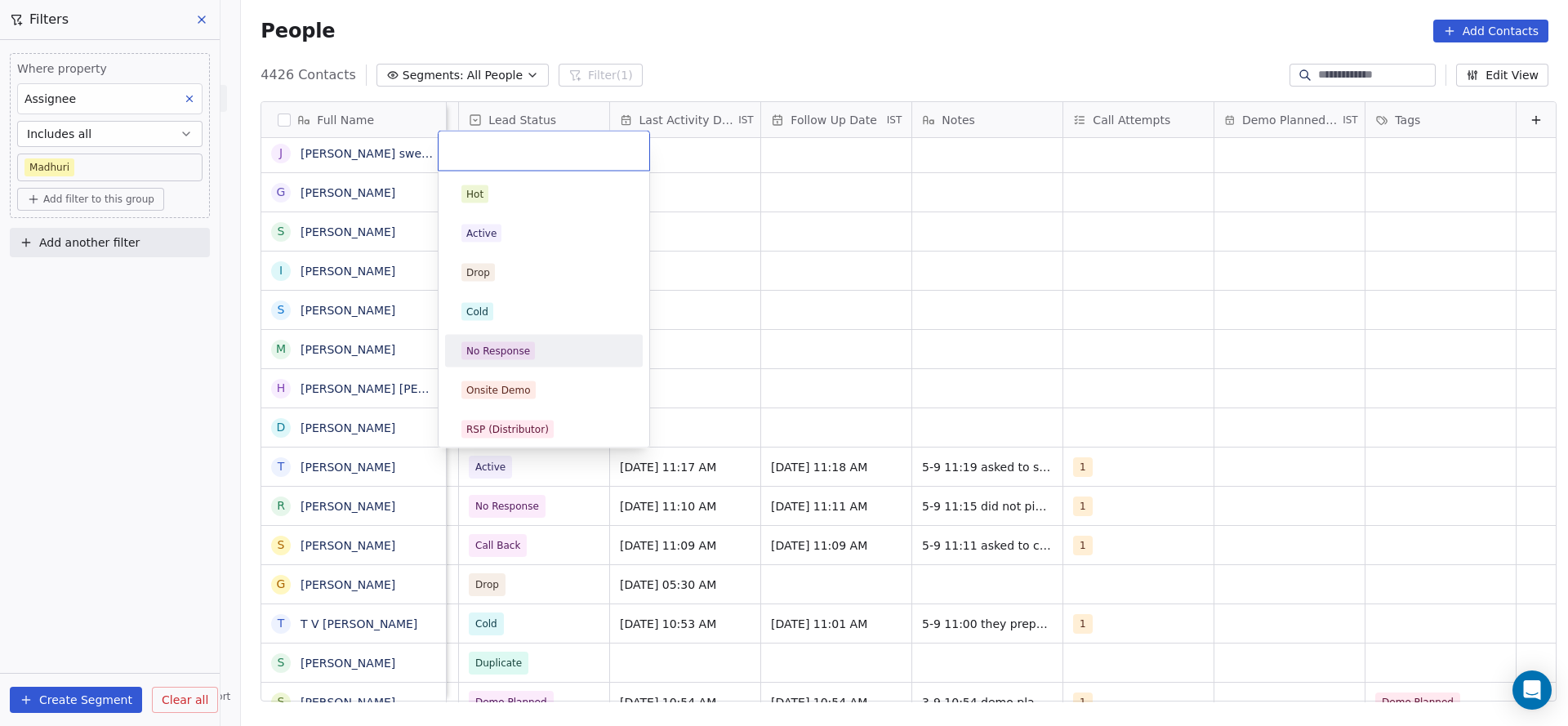
click at [524, 353] on div "No Response" at bounding box center [498, 351] width 64 height 14
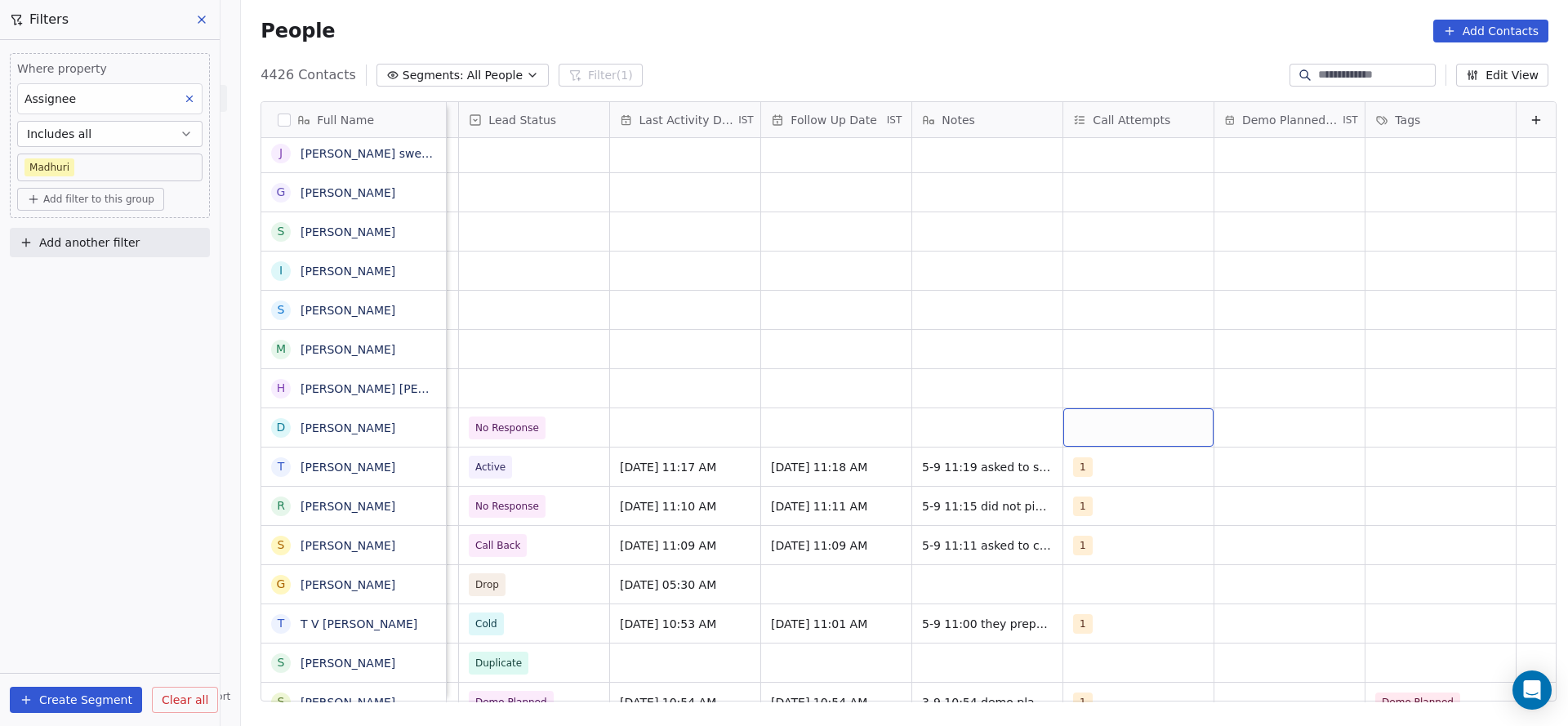
click at [1044, 429] on div "grid" at bounding box center [1138, 428] width 150 height 38
drag, startPoint x: 1090, startPoint y: 199, endPoint x: 1078, endPoint y: 207, distance: 14.4
click at [1044, 199] on div "1" at bounding box center [1094, 194] width 7 height 14
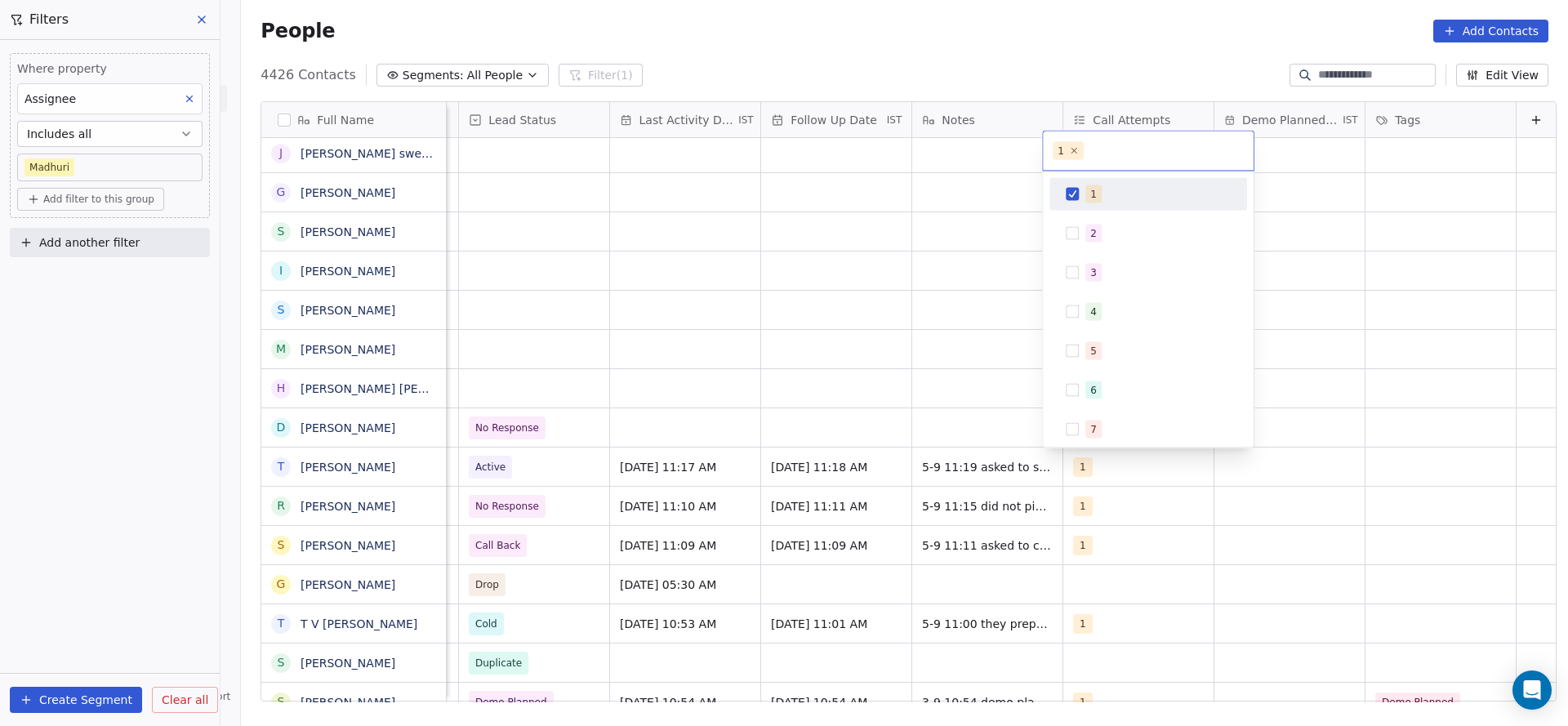
click at [789, 360] on html "On2Cook India Pvt. Ltd. Contacts People Marketing Workflows Campaigns Sales Pip…" at bounding box center [784, 363] width 1568 height 726
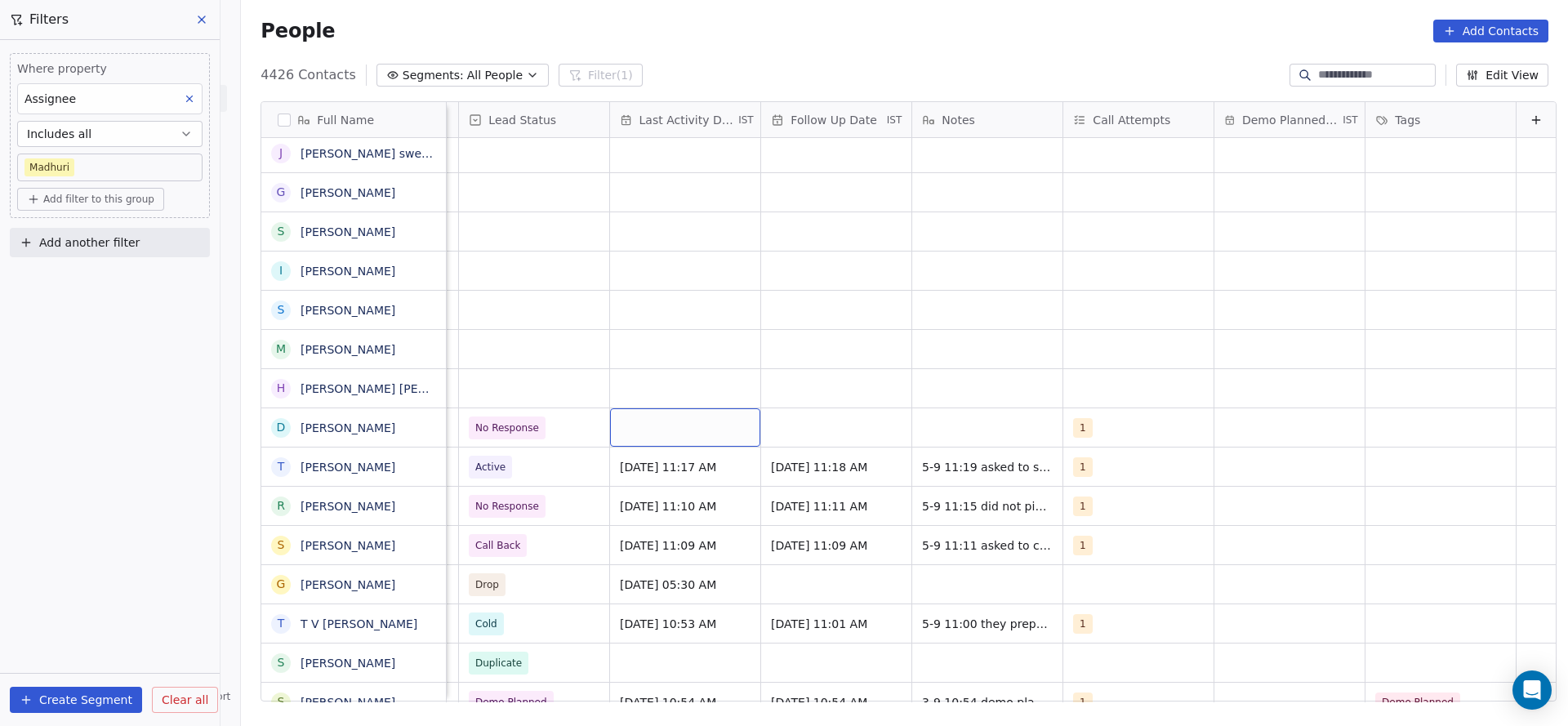
click at [656, 420] on div "grid" at bounding box center [685, 428] width 150 height 38
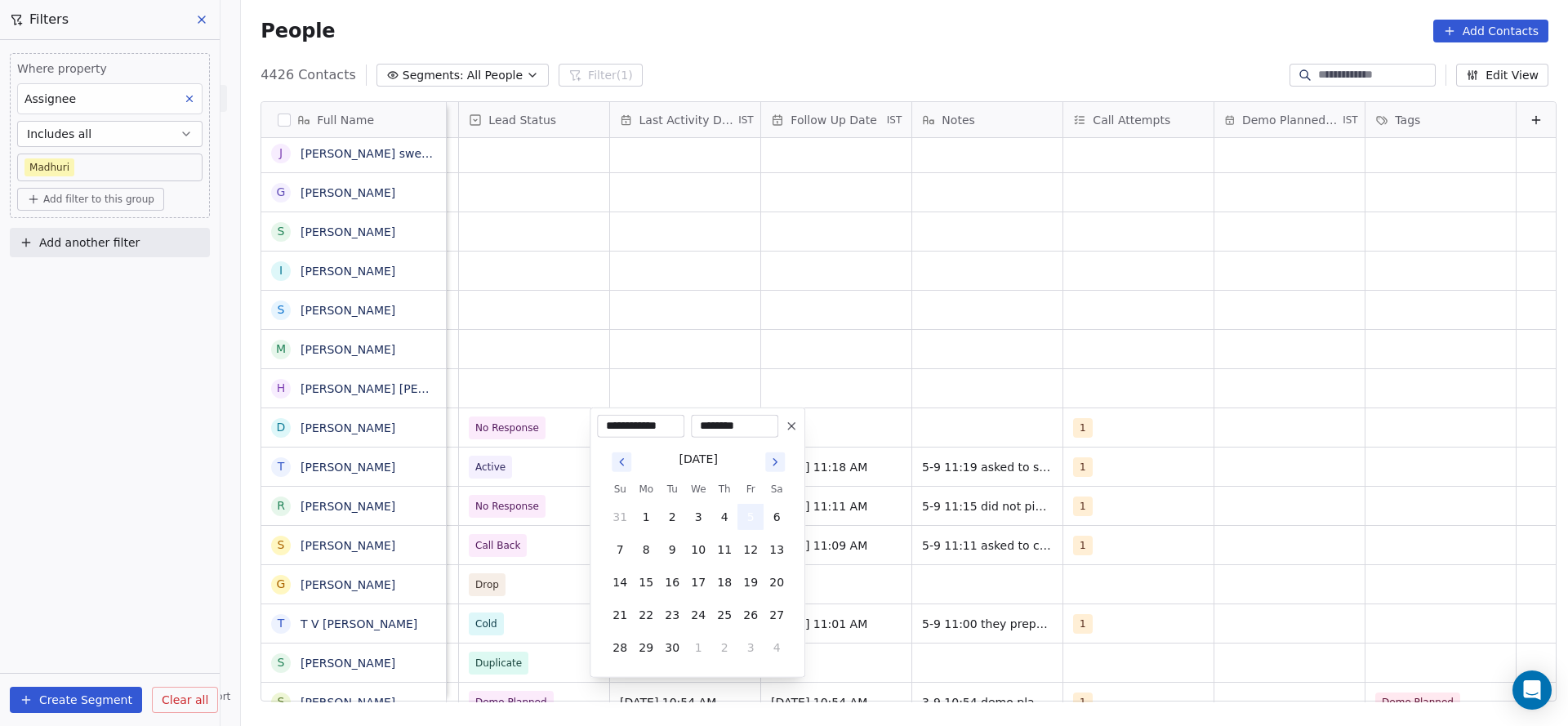
click at [750, 484] on button "5" at bounding box center [750, 517] width 26 height 26
click at [912, 461] on html "On2Cook India Pvt. Ltd. Contacts People Marketing Workflows Campaigns Sales Pip…" at bounding box center [784, 363] width 1568 height 726
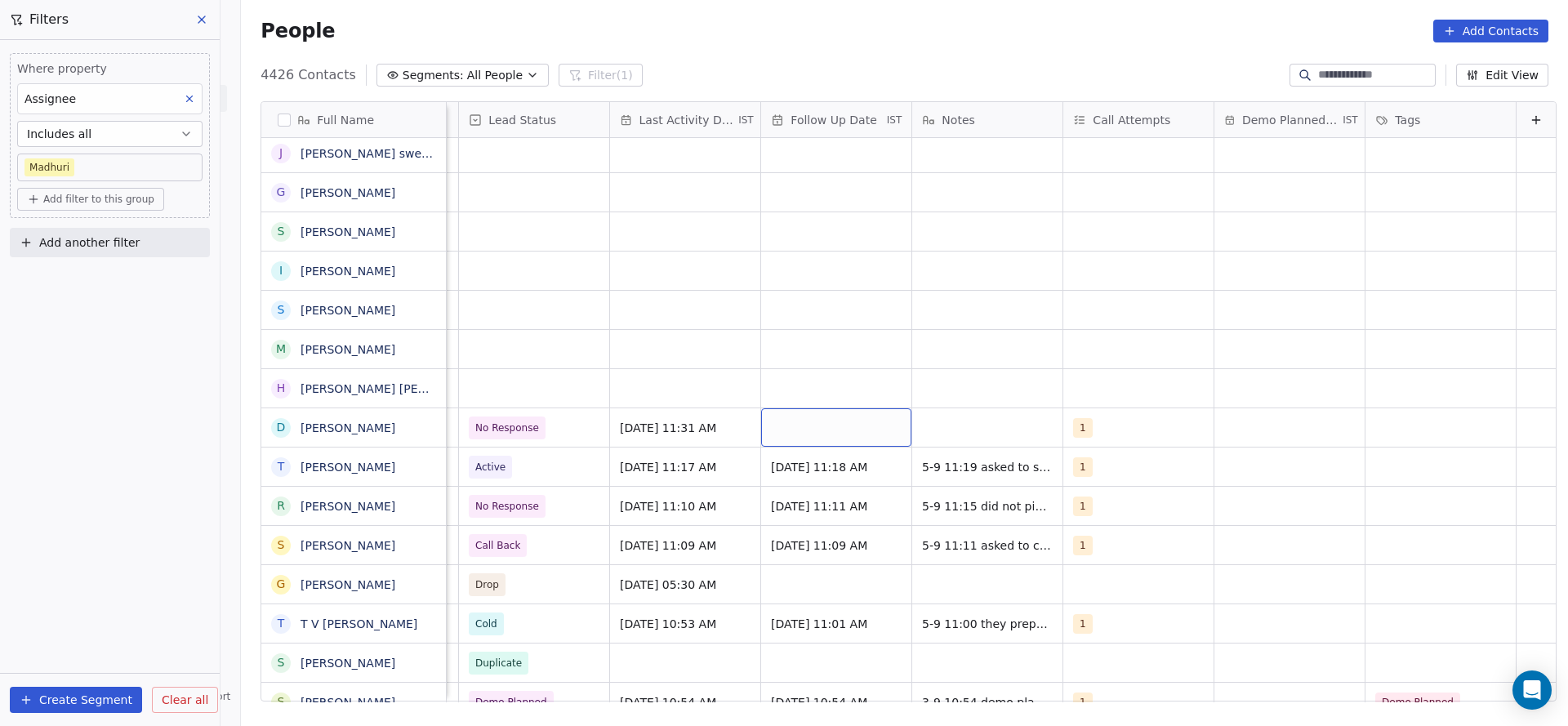
click at [812, 432] on div "grid" at bounding box center [836, 428] width 150 height 38
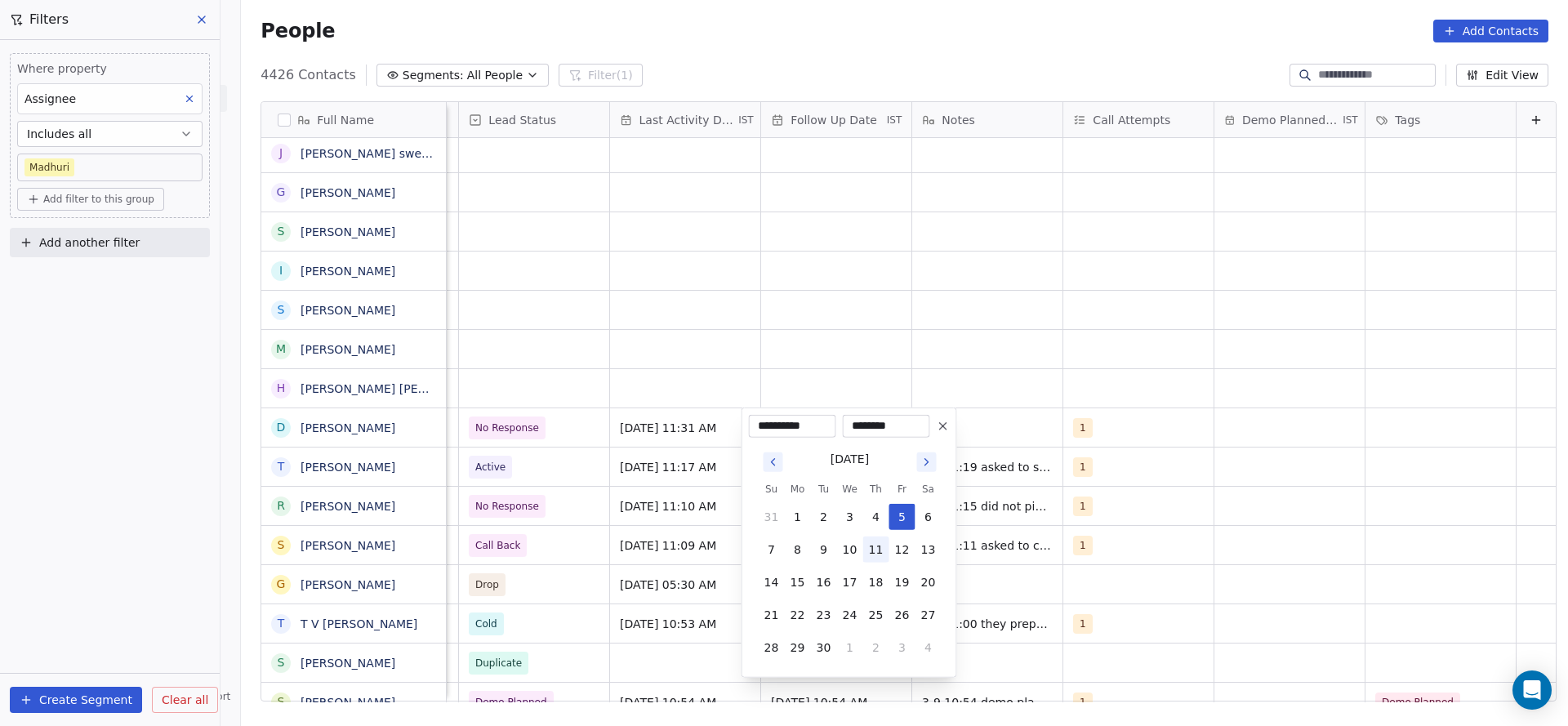
click at [866, 484] on button "11" at bounding box center [876, 549] width 26 height 26
type input "**********"
click at [1019, 435] on html "On2Cook India Pvt. Ltd. Contacts People Marketing Workflows Campaigns Sales Pip…" at bounding box center [784, 363] width 1568 height 726
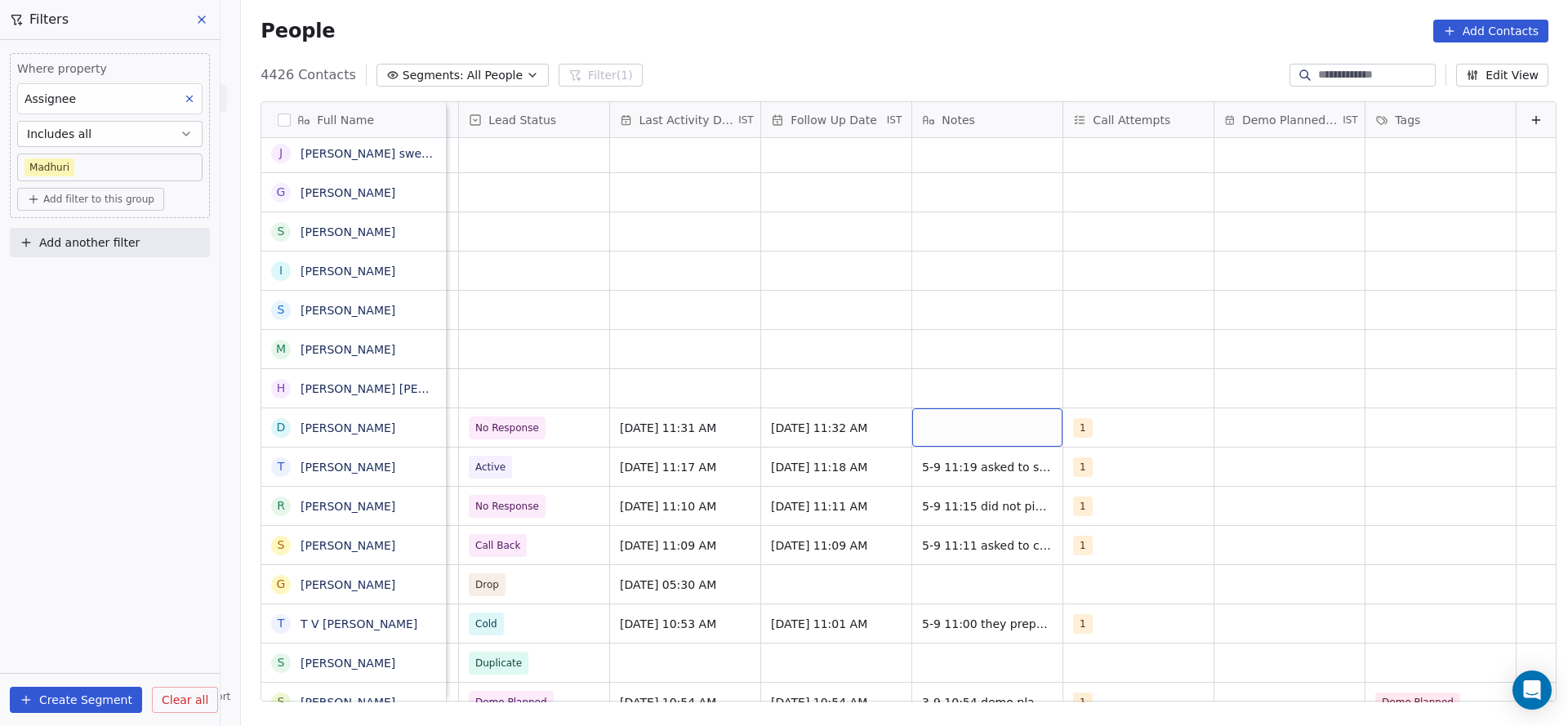
click at [975, 433] on div "grid" at bounding box center [987, 428] width 150 height 38
type textarea "**********"
click at [760, 389] on html "On2Cook India Pvt. Ltd. Contacts People Marketing Workflows Campaigns Sales Pip…" at bounding box center [784, 363] width 1568 height 726
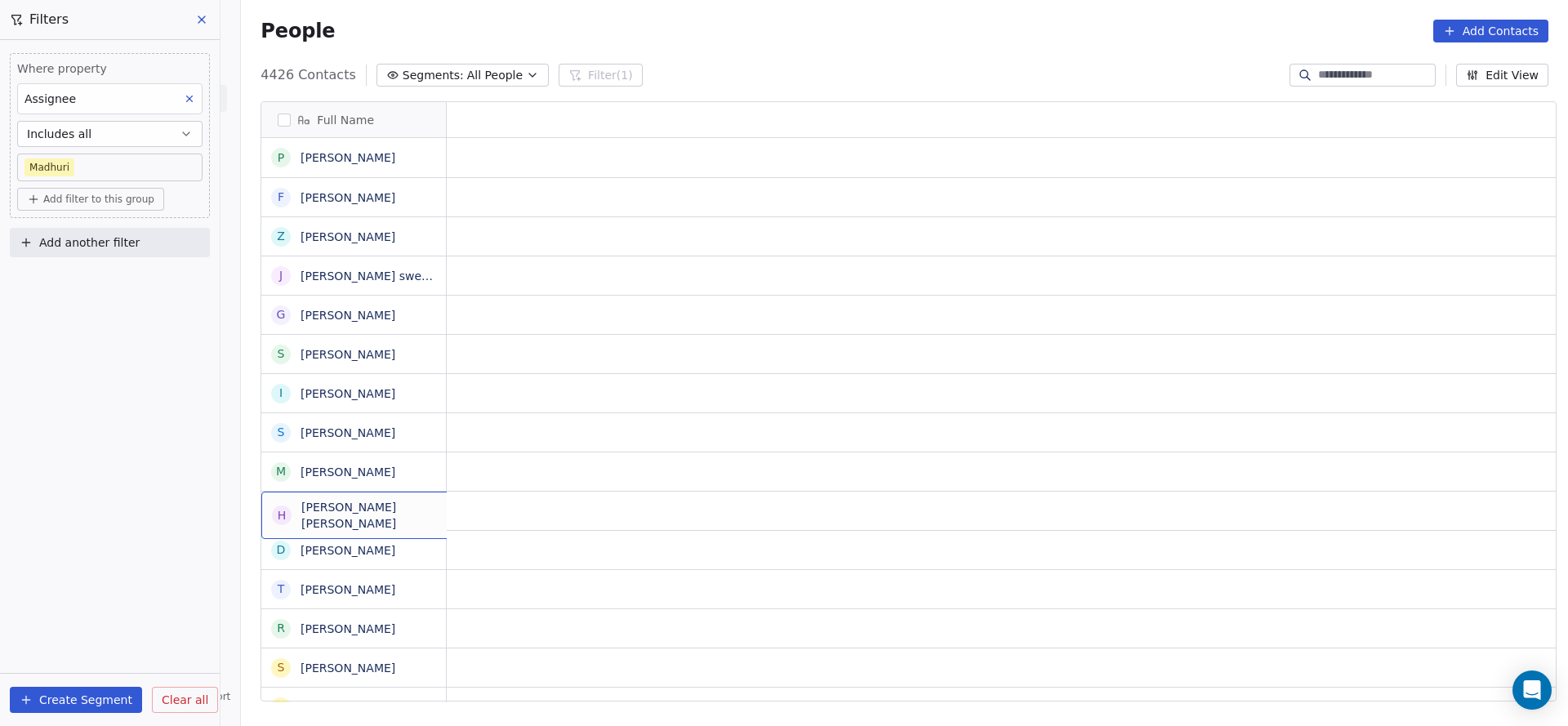
scroll to position [0, 0]
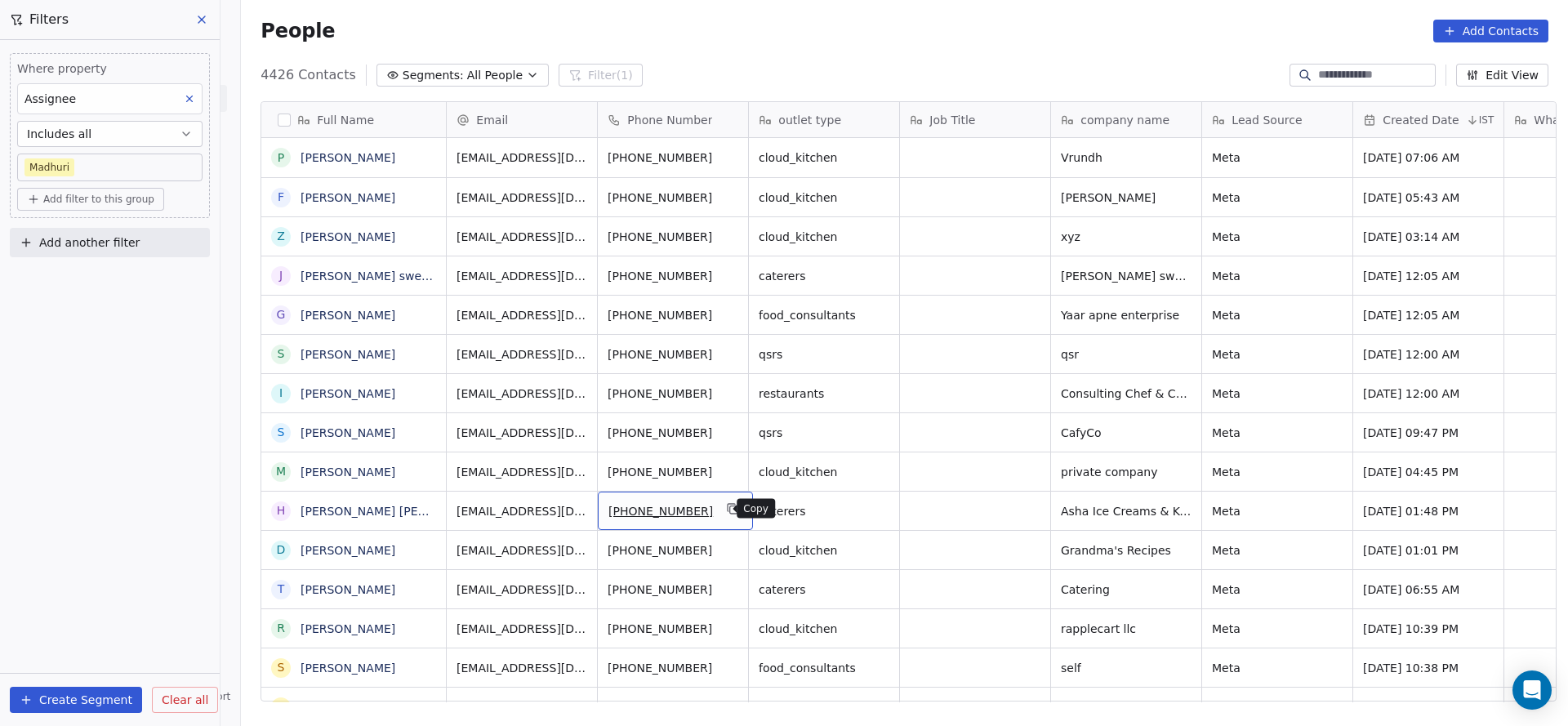
click at [730, 484] on icon "grid" at bounding box center [733, 510] width 8 height 8
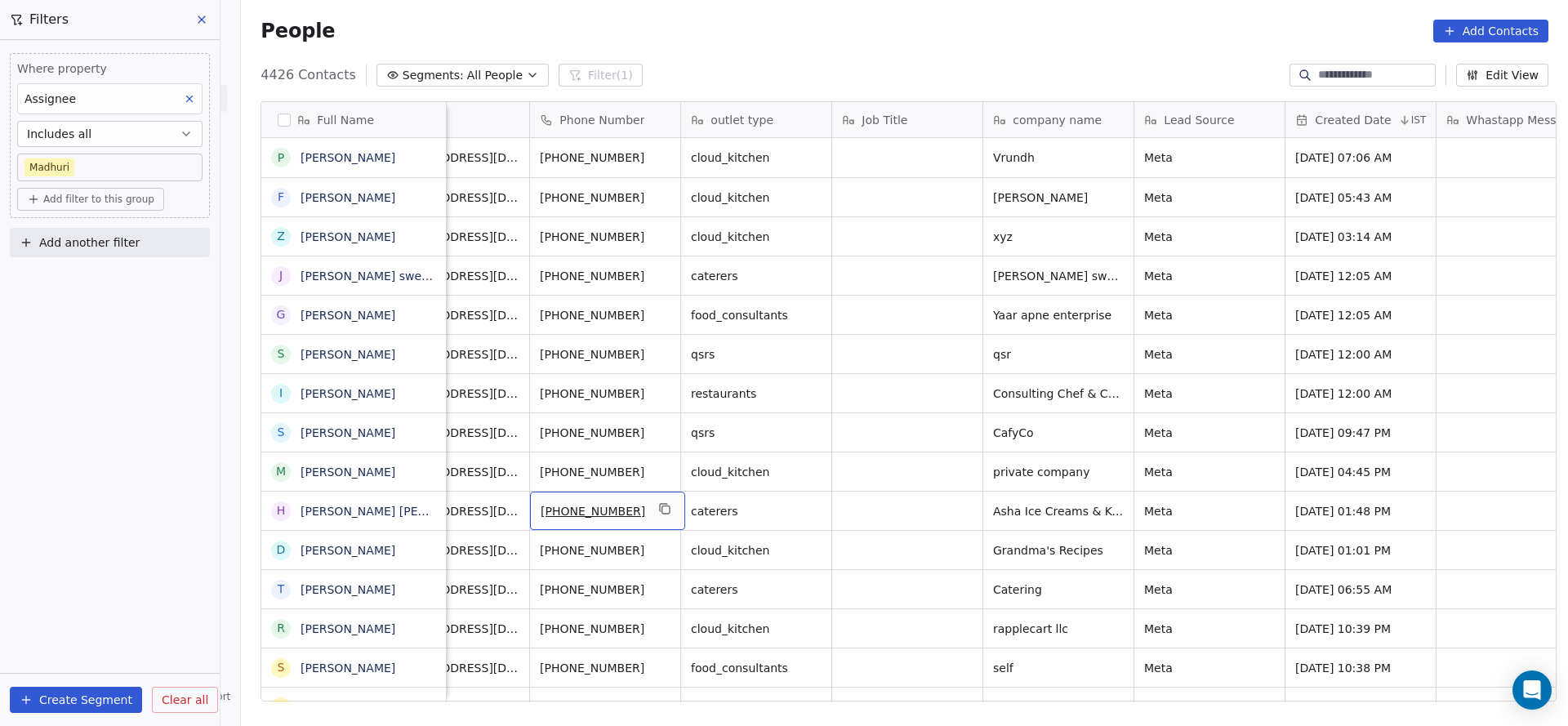
click at [659, 484] on icon "grid" at bounding box center [665, 508] width 13 height 13
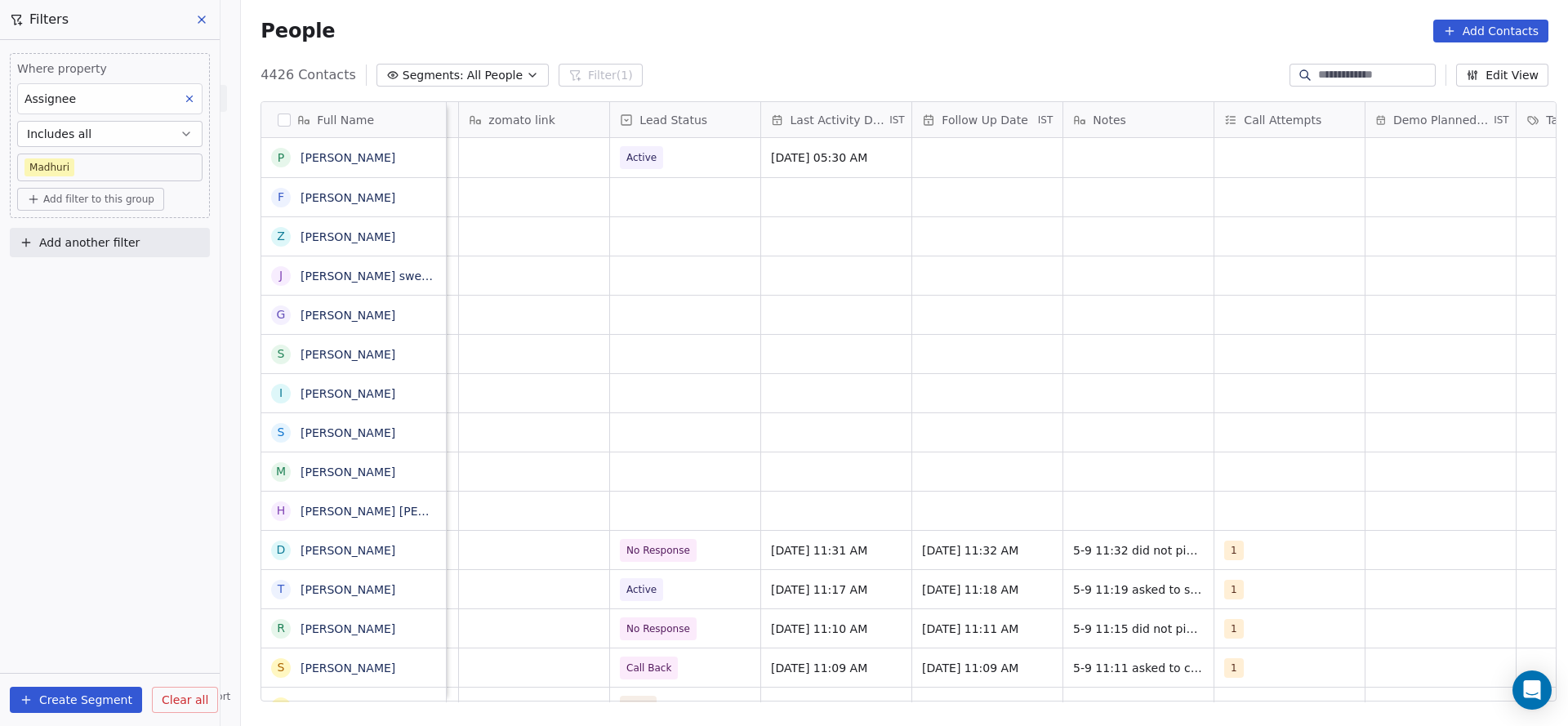
scroll to position [0, 1961]
click at [630, 484] on div "grid" at bounding box center [675, 511] width 150 height 38
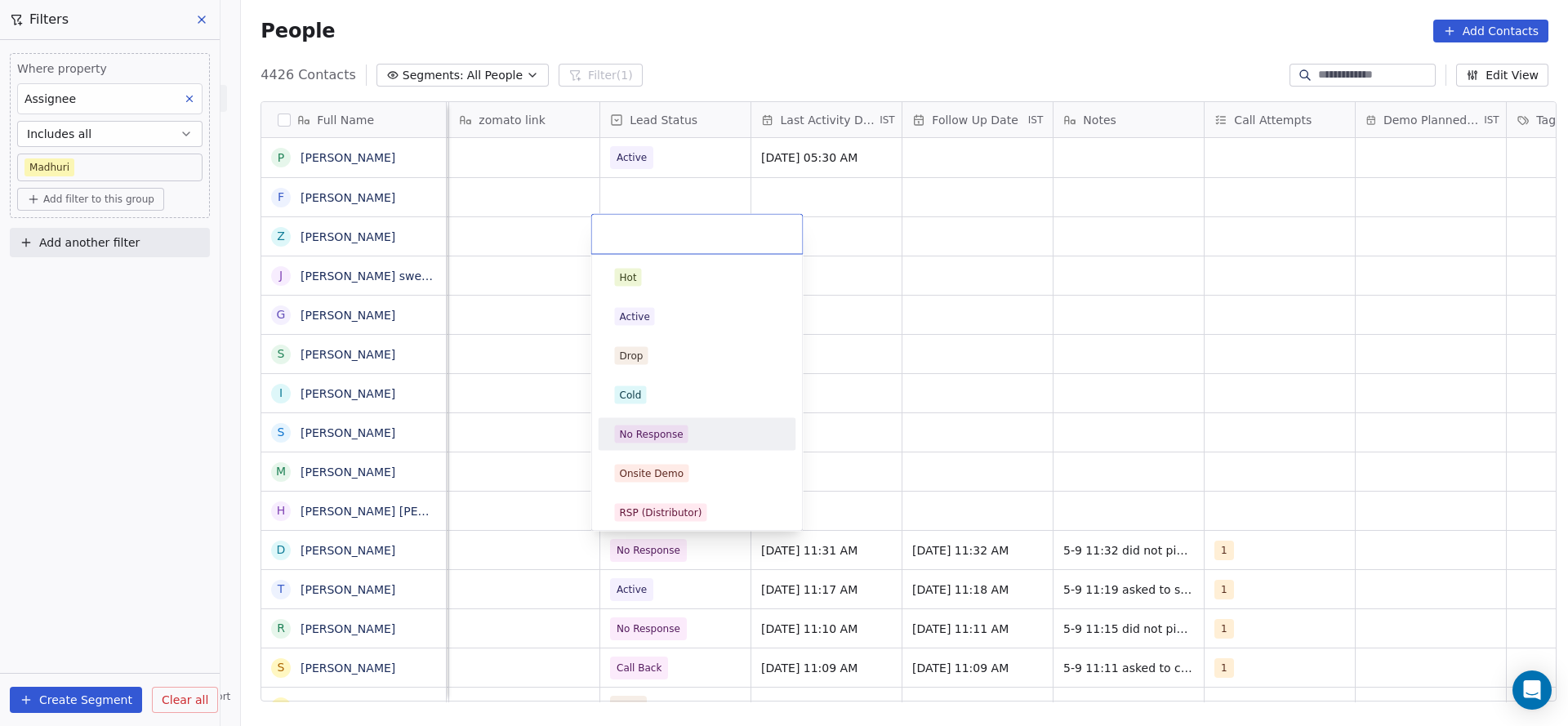
click at [637, 428] on div "No Response" at bounding box center [651, 434] width 64 height 14
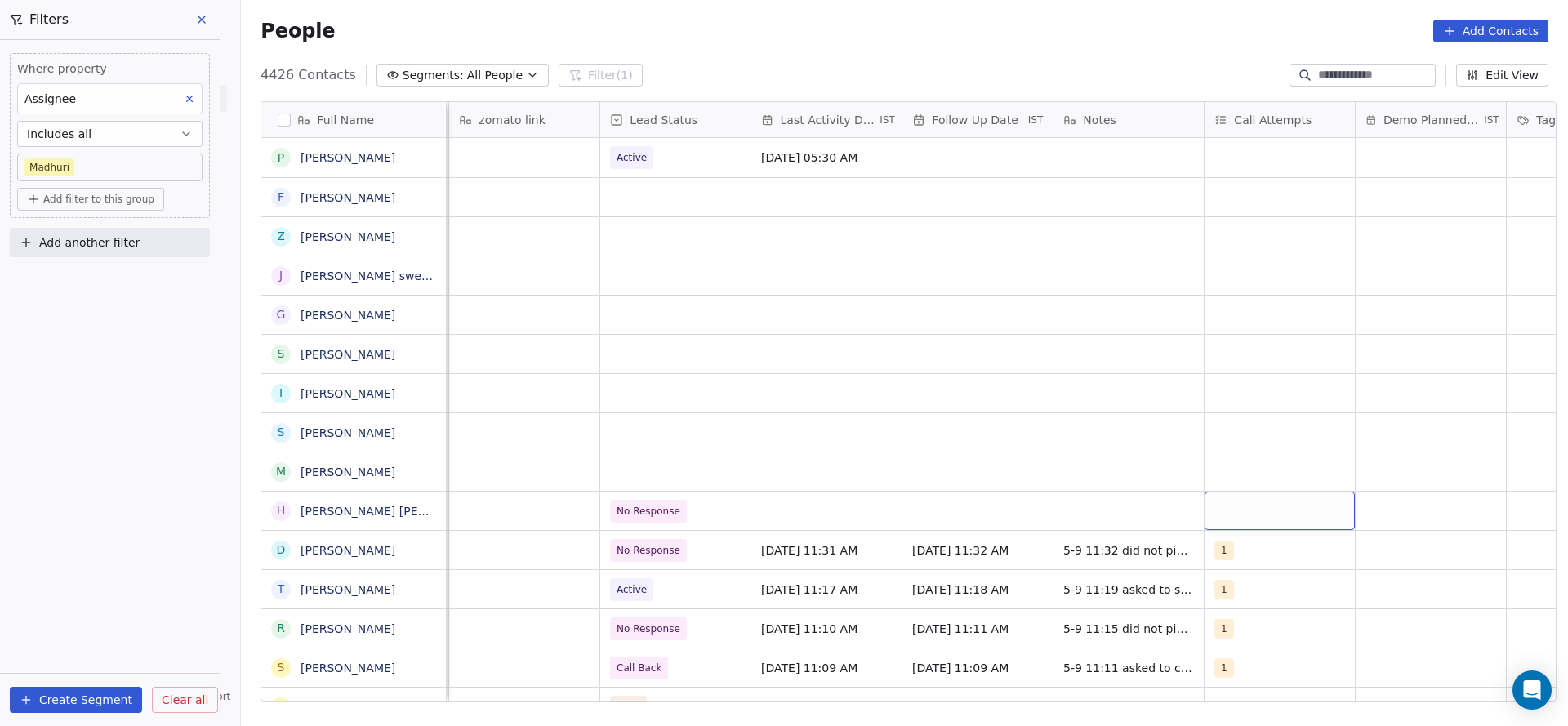
click at [1044, 484] on div "grid" at bounding box center [1279, 511] width 150 height 38
click at [1044, 278] on button "Suggestions" at bounding box center [1226, 277] width 13 height 13
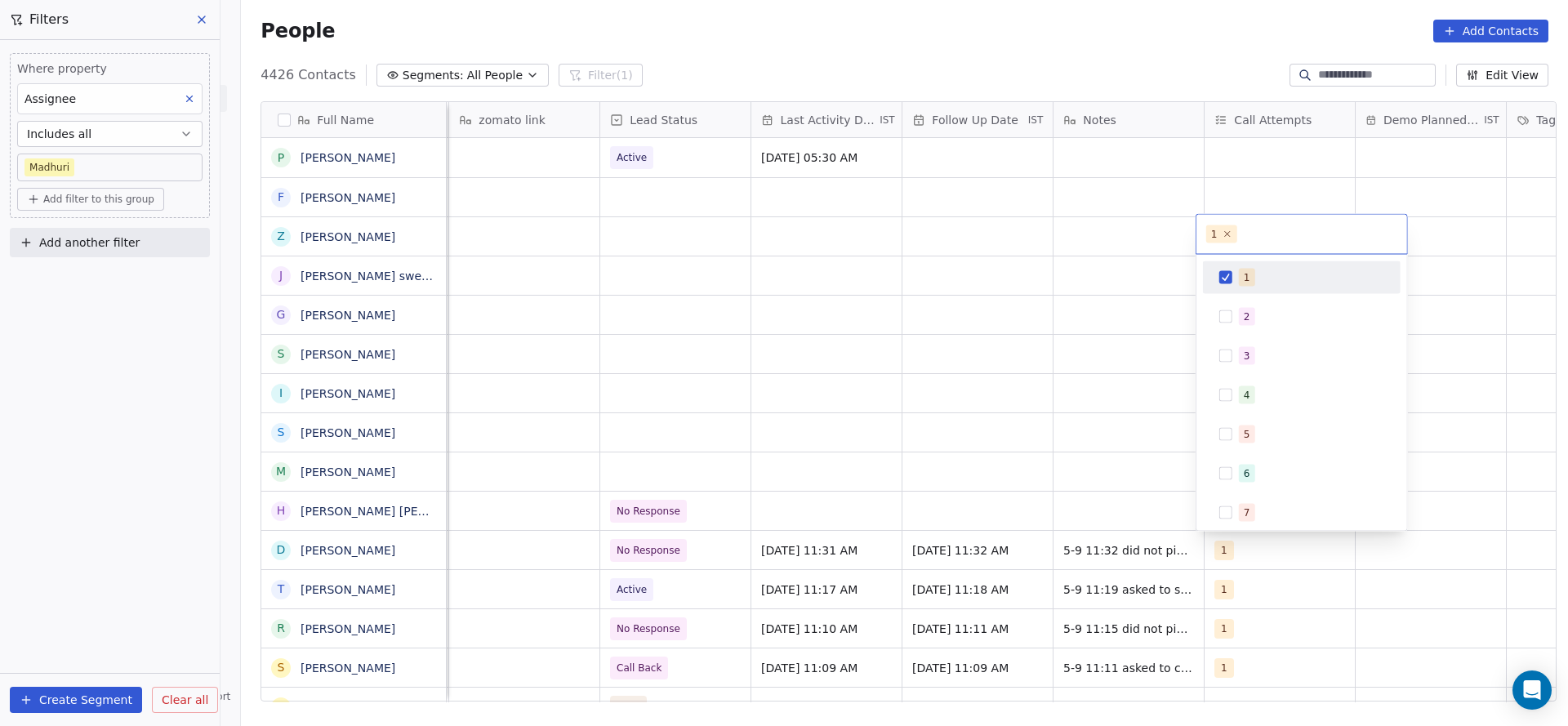
click at [855, 472] on html "On2Cook India Pvt. Ltd. Contacts People Marketing Workflows Campaigns Sales Pip…" at bounding box center [784, 363] width 1568 height 726
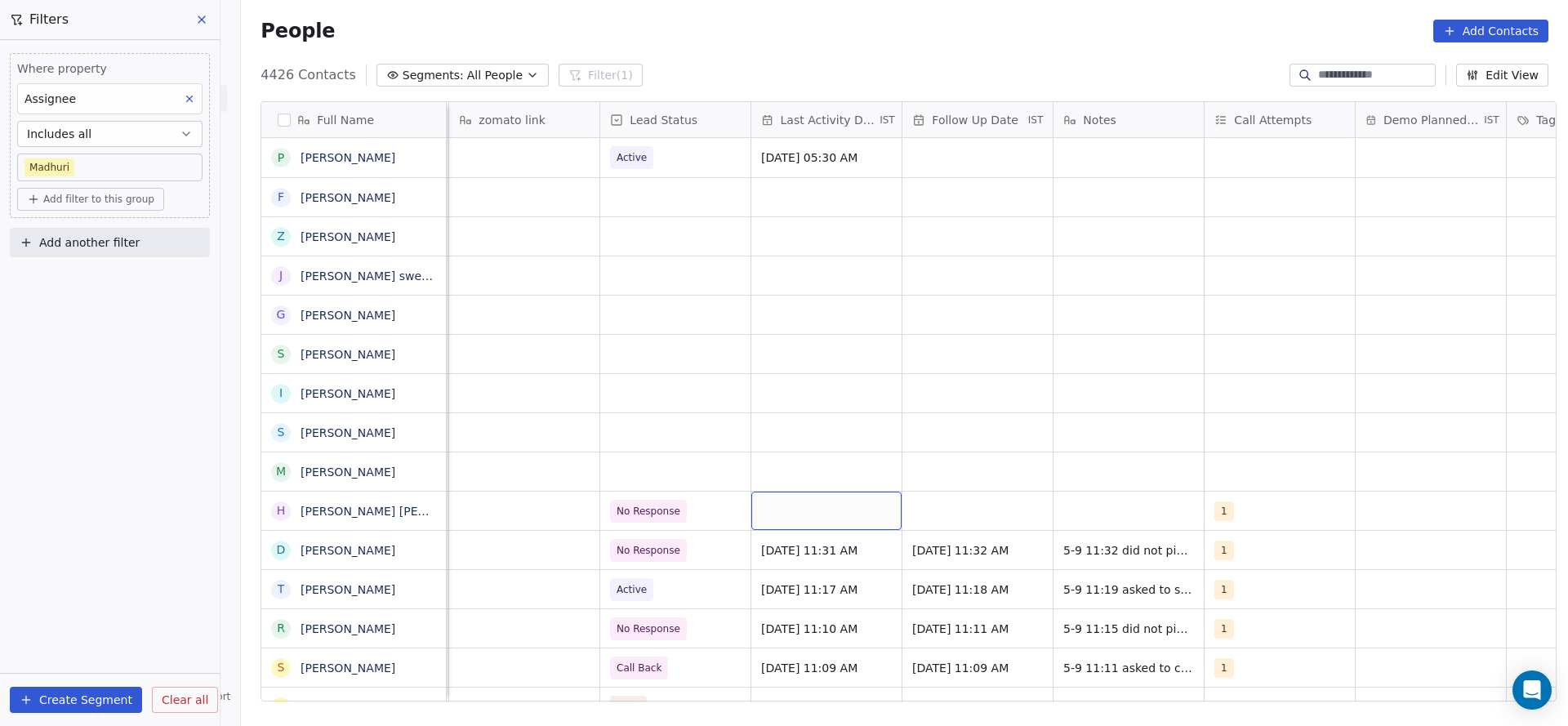
click at [785, 484] on div "grid" at bounding box center [826, 511] width 150 height 38
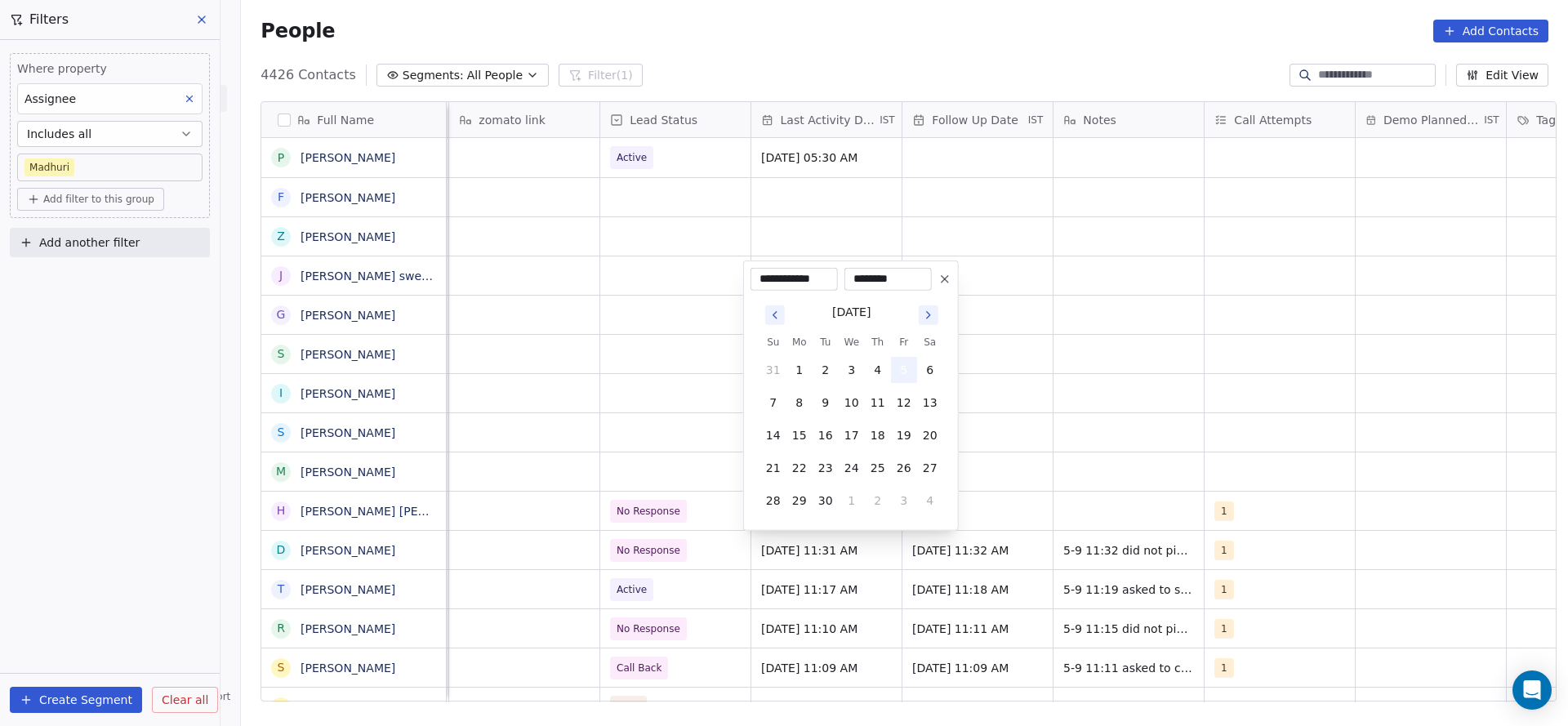
click at [898, 370] on button "5" at bounding box center [903, 370] width 26 height 26
click at [462, 451] on html "On2Cook India Pvt. Ltd. Contacts People Marketing Workflows Campaigns Sales Pip…" at bounding box center [784, 363] width 1568 height 726
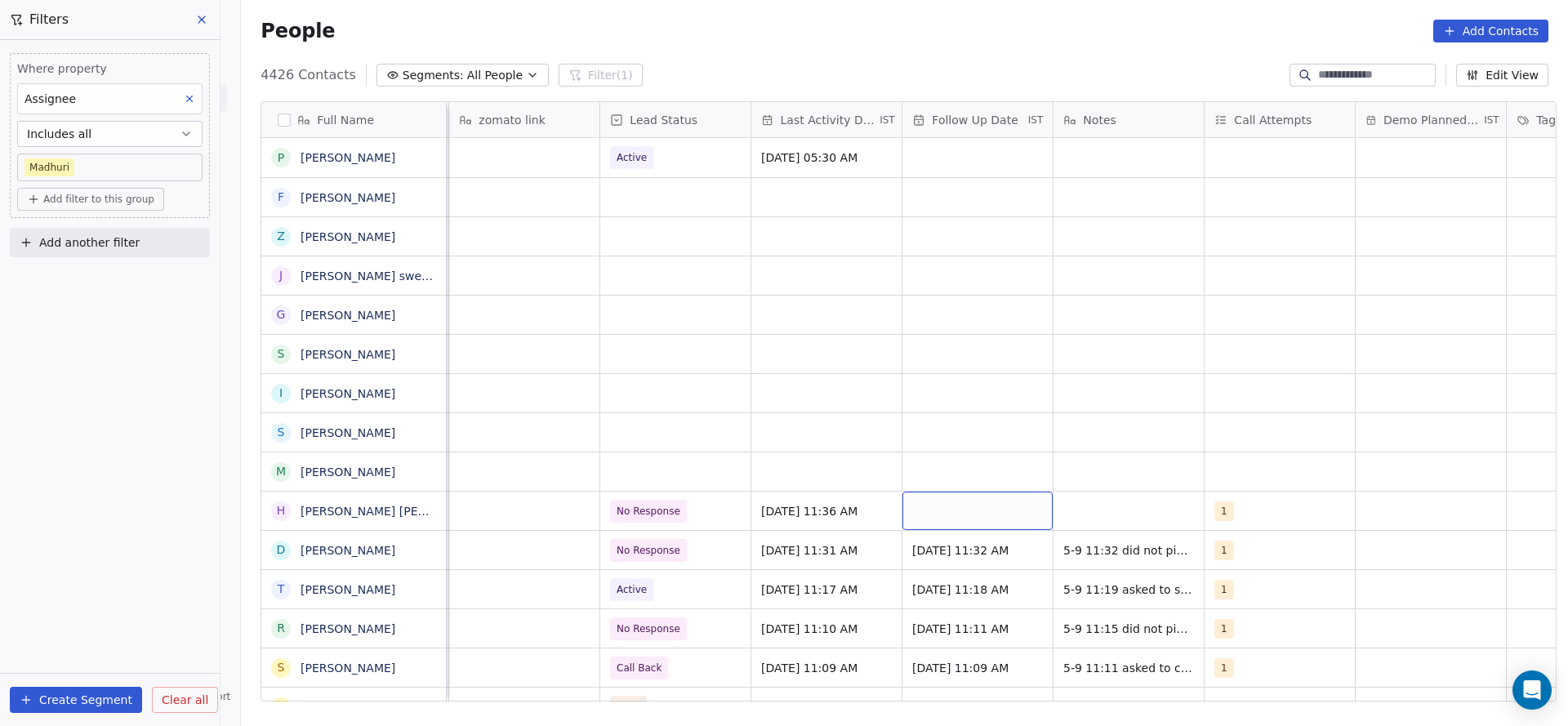
click at [961, 484] on div "grid" at bounding box center [977, 511] width 150 height 38
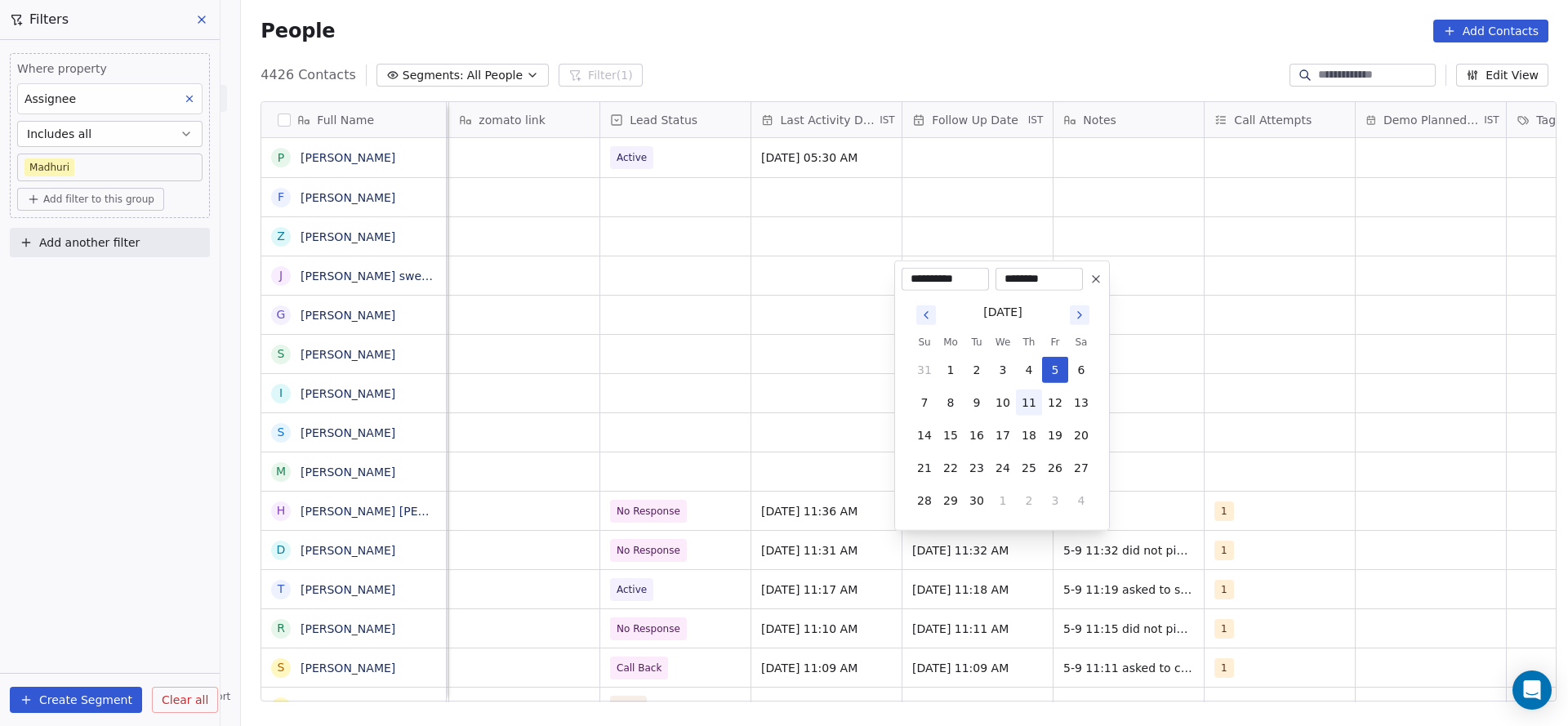
click at [1029, 409] on button "11" at bounding box center [1028, 402] width 26 height 26
type input "**********"
click at [1044, 440] on html "On2Cook India Pvt. Ltd. Contacts People Marketing Workflows Campaigns Sales Pip…" at bounding box center [784, 363] width 1568 height 726
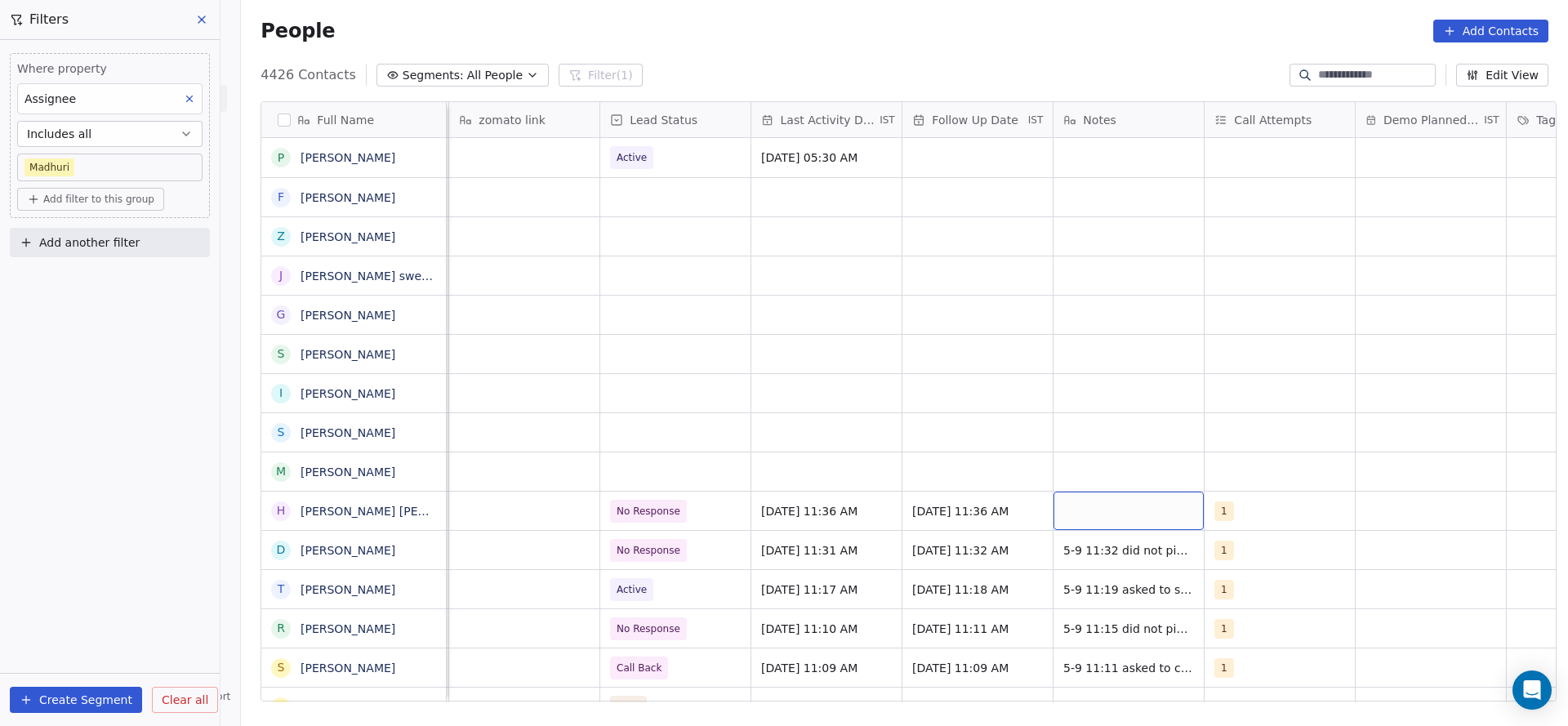
click at [1044, 484] on div "grid" at bounding box center [1129, 511] width 150 height 38
type textarea "**********"
click at [537, 441] on html "On2Cook India Pvt. Ltd. Contacts People Marketing Workflows Campaigns Sales Pip…" at bounding box center [784, 363] width 1568 height 726
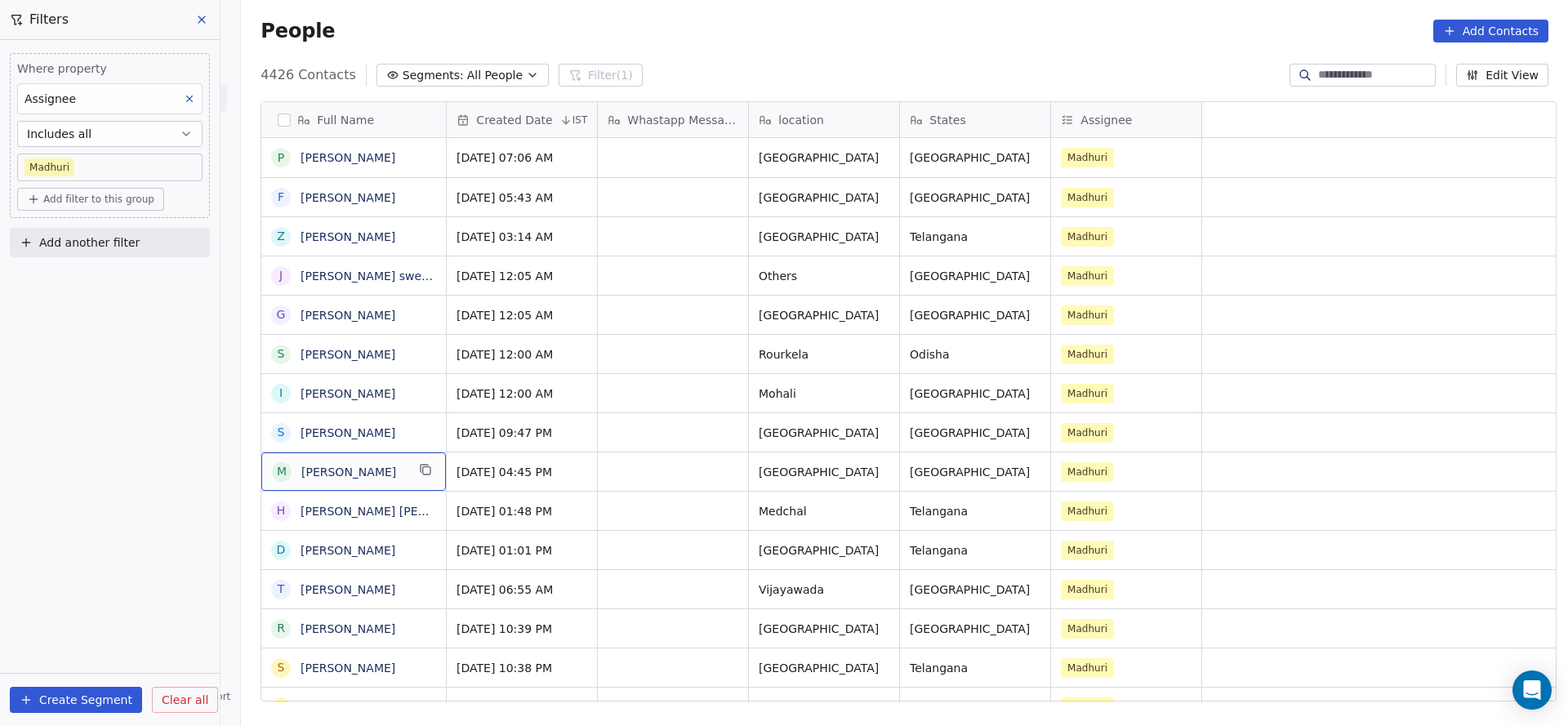
scroll to position [0, 0]
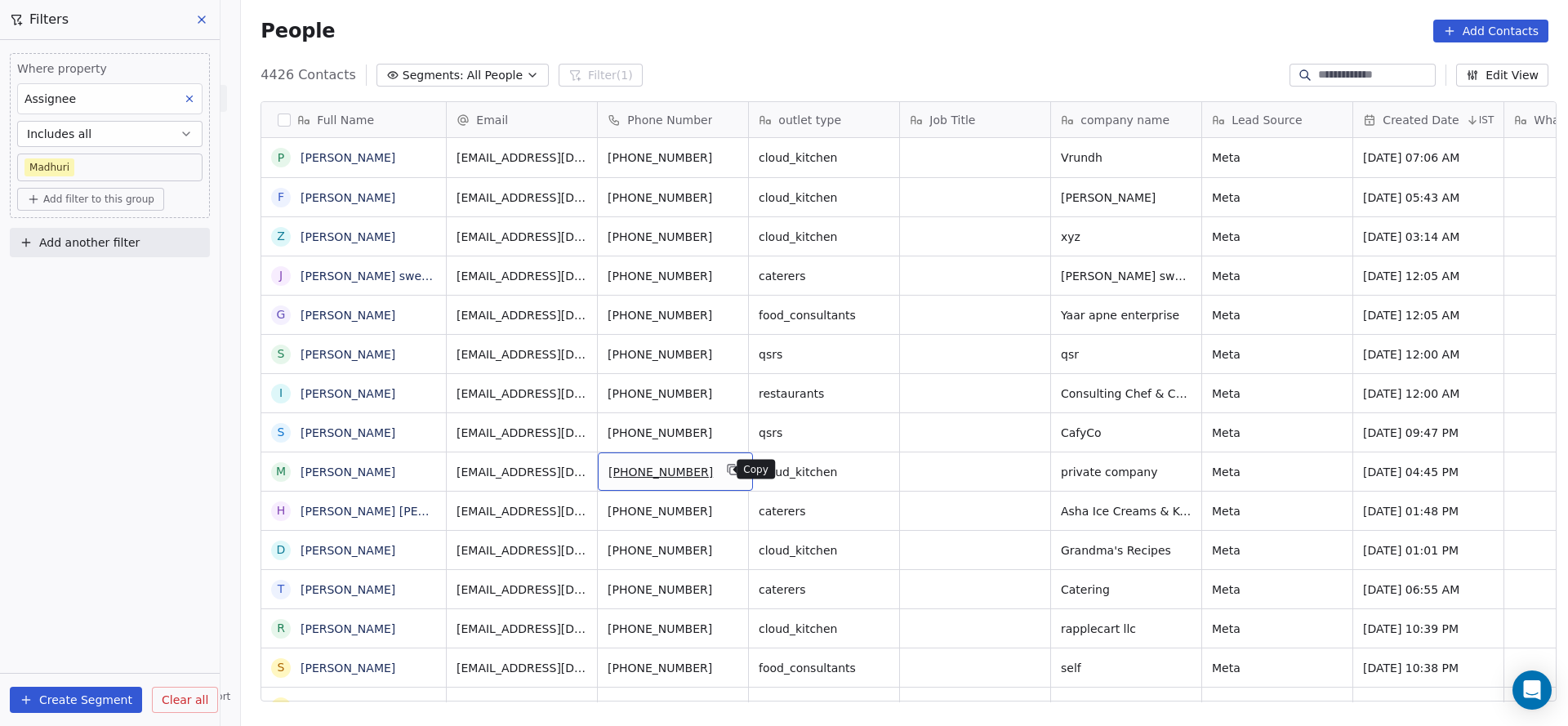
click at [723, 468] on button "grid" at bounding box center [733, 469] width 20 height 20
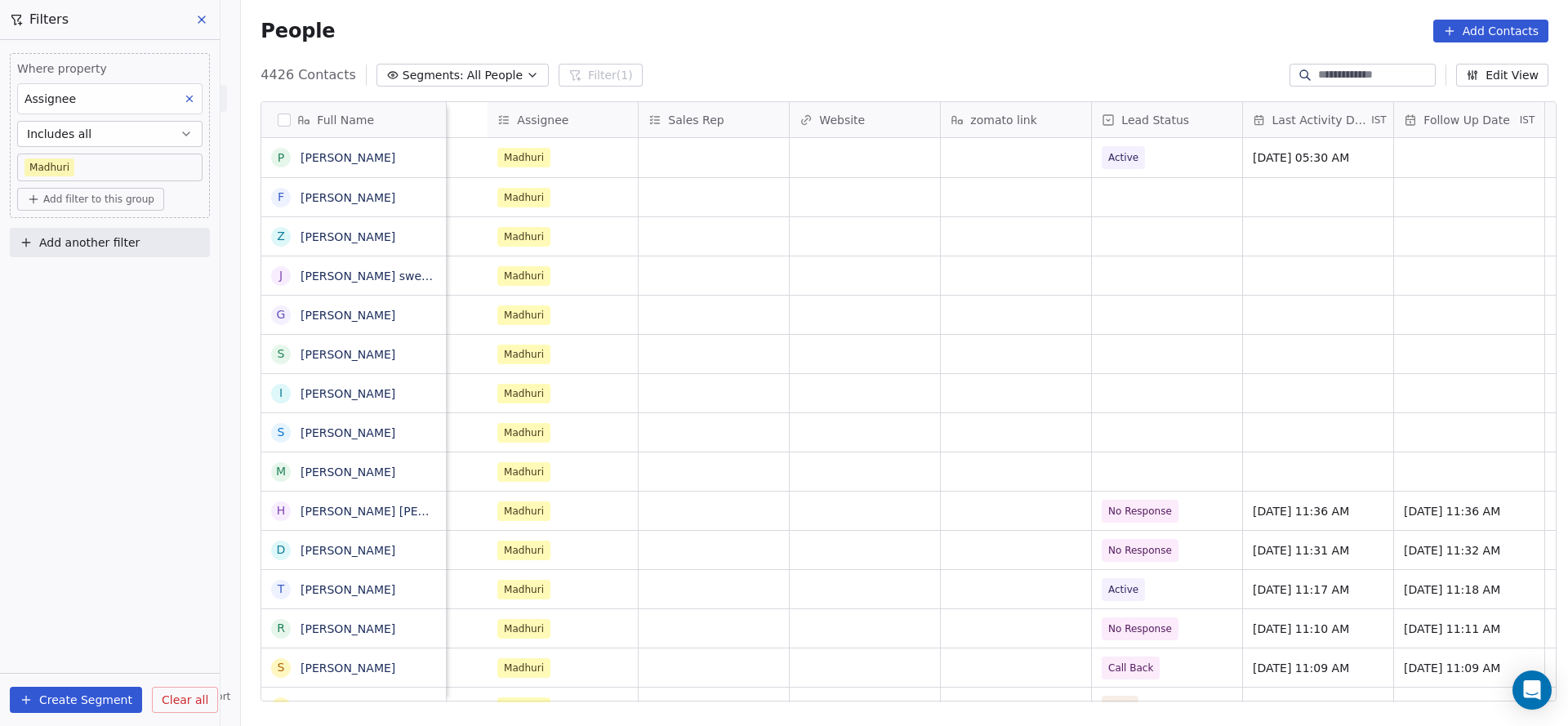
scroll to position [0, 2031]
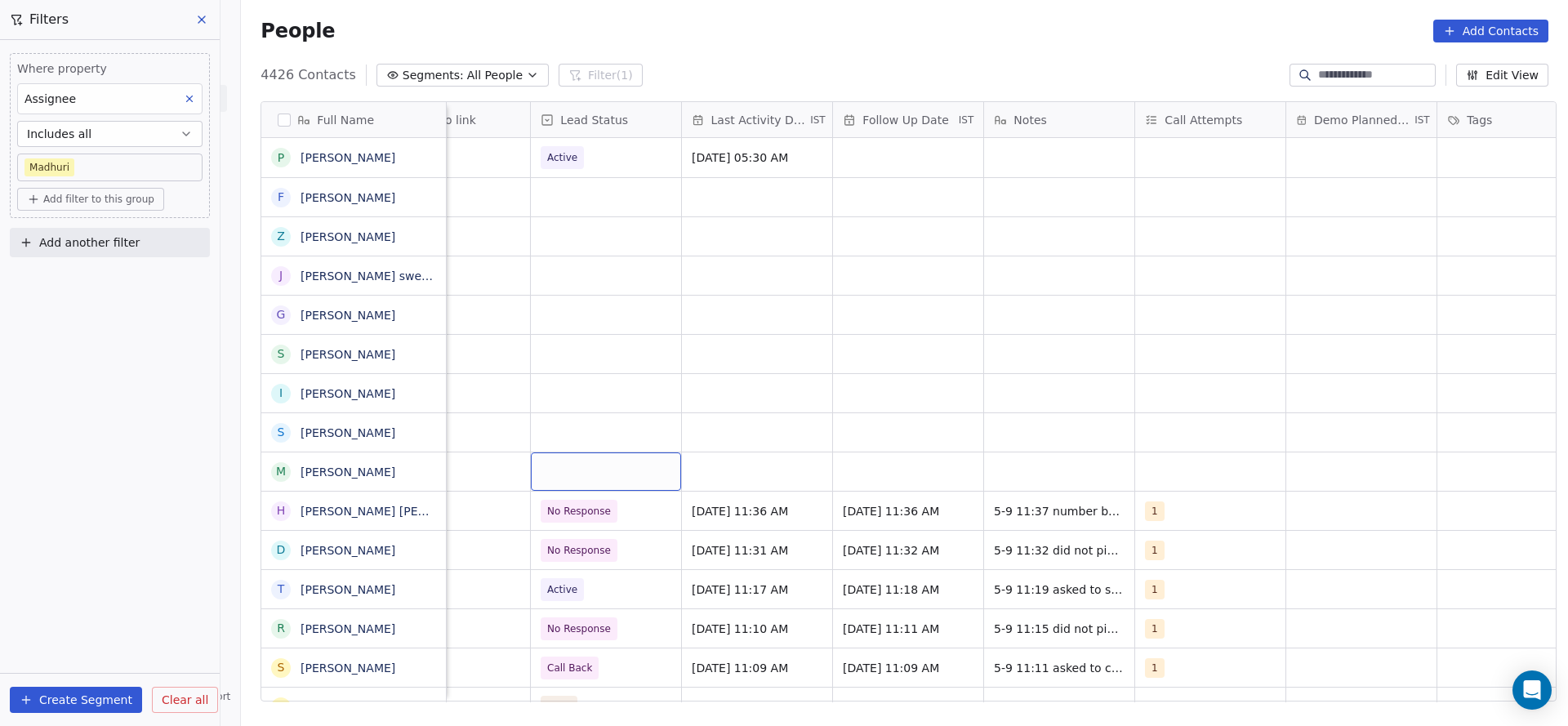
click at [602, 479] on div "grid" at bounding box center [606, 471] width 150 height 38
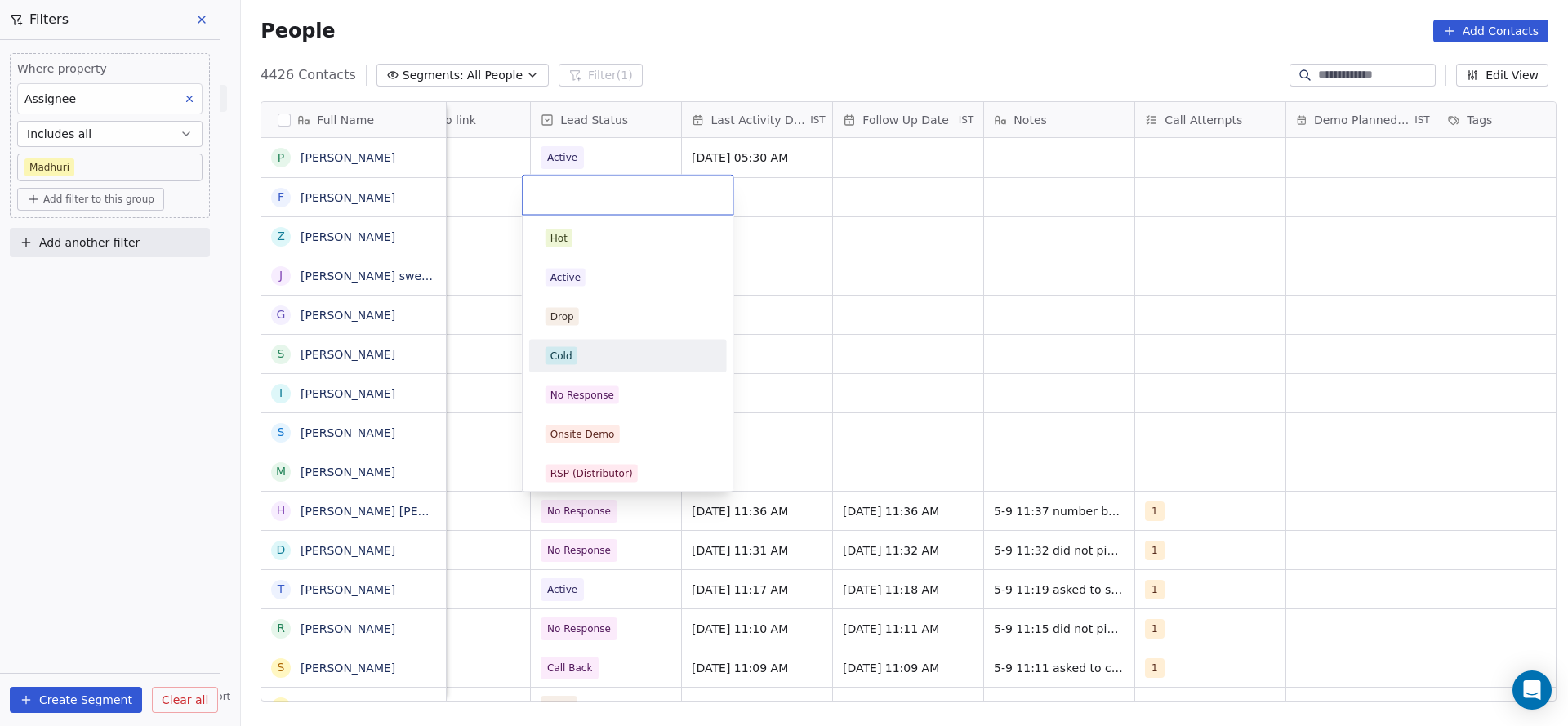
click at [1007, 484] on html "On2Cook India Pvt. Ltd. Contacts People Marketing Workflows Campaigns Sales Pip…" at bounding box center [784, 363] width 1568 height 726
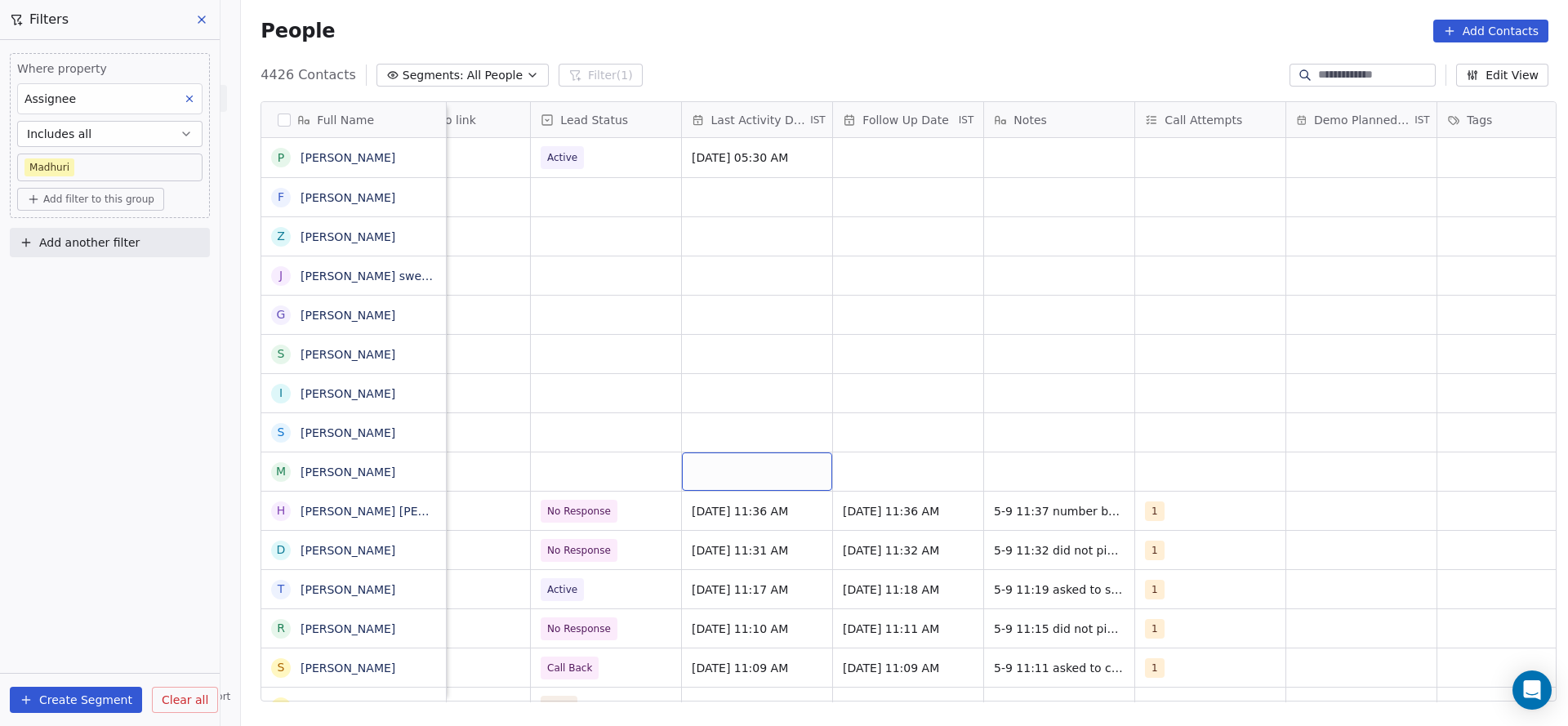
click at [770, 484] on div "grid" at bounding box center [756, 471] width 150 height 38
click at [831, 333] on button "5" at bounding box center [835, 331] width 26 height 26
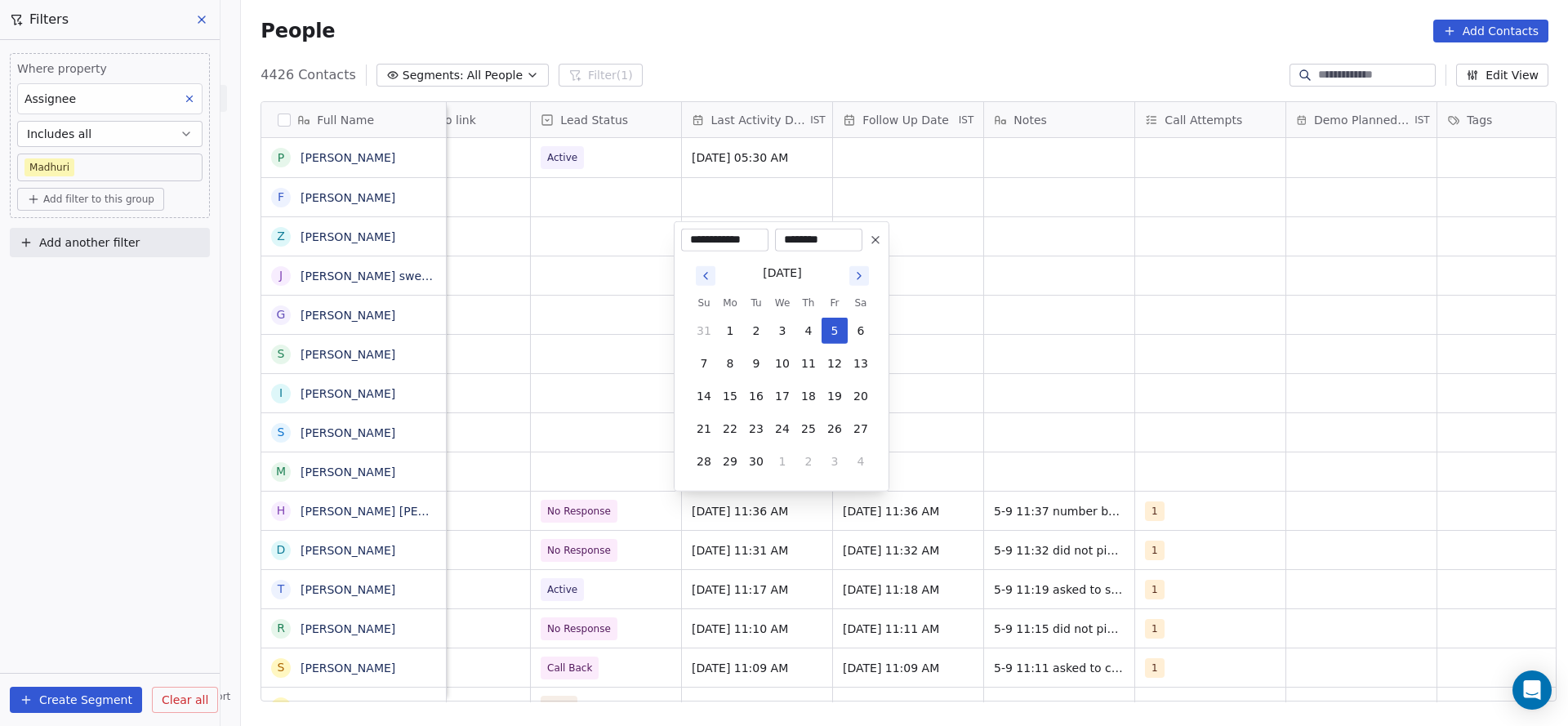
click at [1044, 458] on html "On2Cook India Pvt. Ltd. Contacts People Marketing Workflows Campaigns Sales Pip…" at bounding box center [784, 363] width 1568 height 726
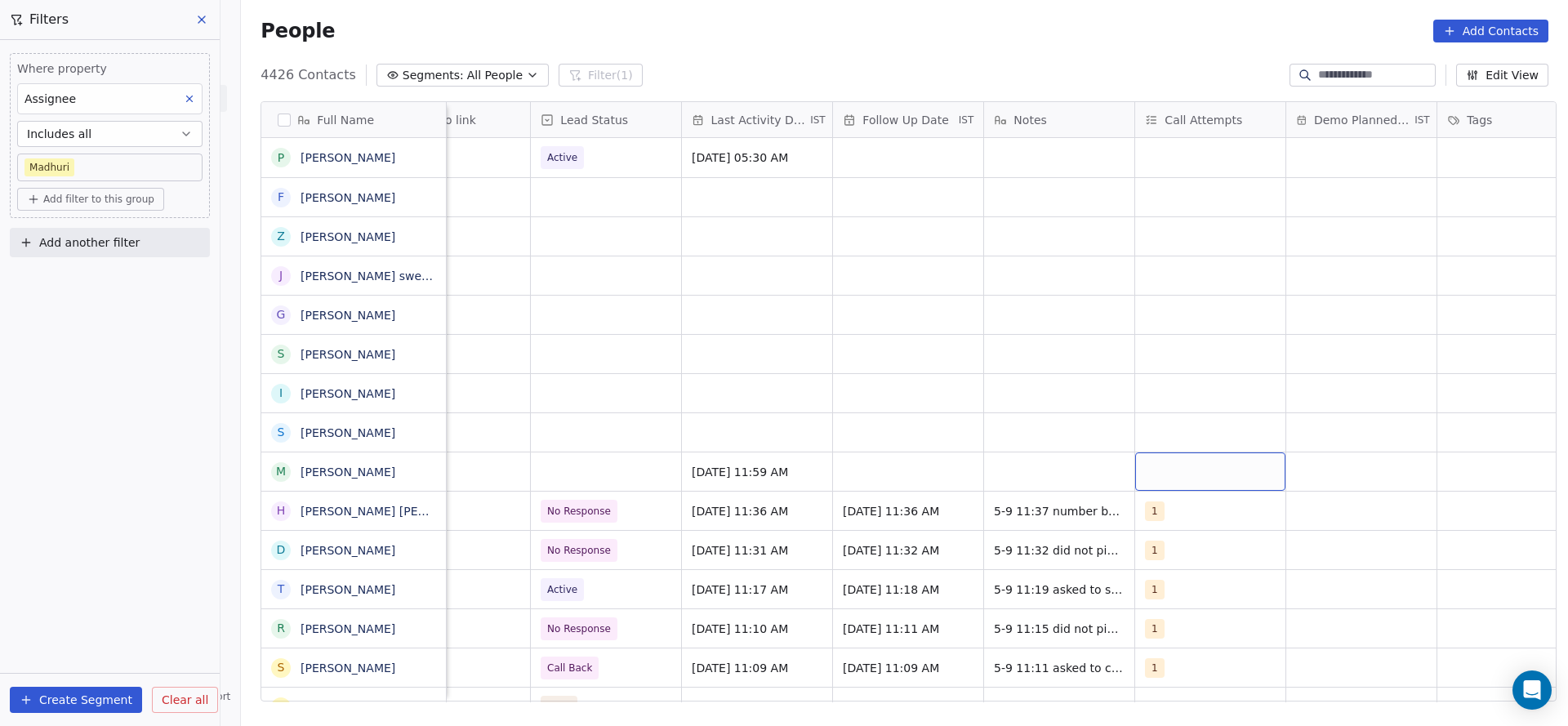
click at [1044, 453] on div "grid" at bounding box center [1210, 471] width 150 height 38
click at [1044, 231] on span "1" at bounding box center [1177, 238] width 16 height 18
click at [717, 450] on html "On2Cook India Pvt. Ltd. Contacts People Marketing Workflows Campaigns Sales Pip…" at bounding box center [784, 363] width 1568 height 726
click at [919, 471] on div "grid" at bounding box center [908, 471] width 150 height 38
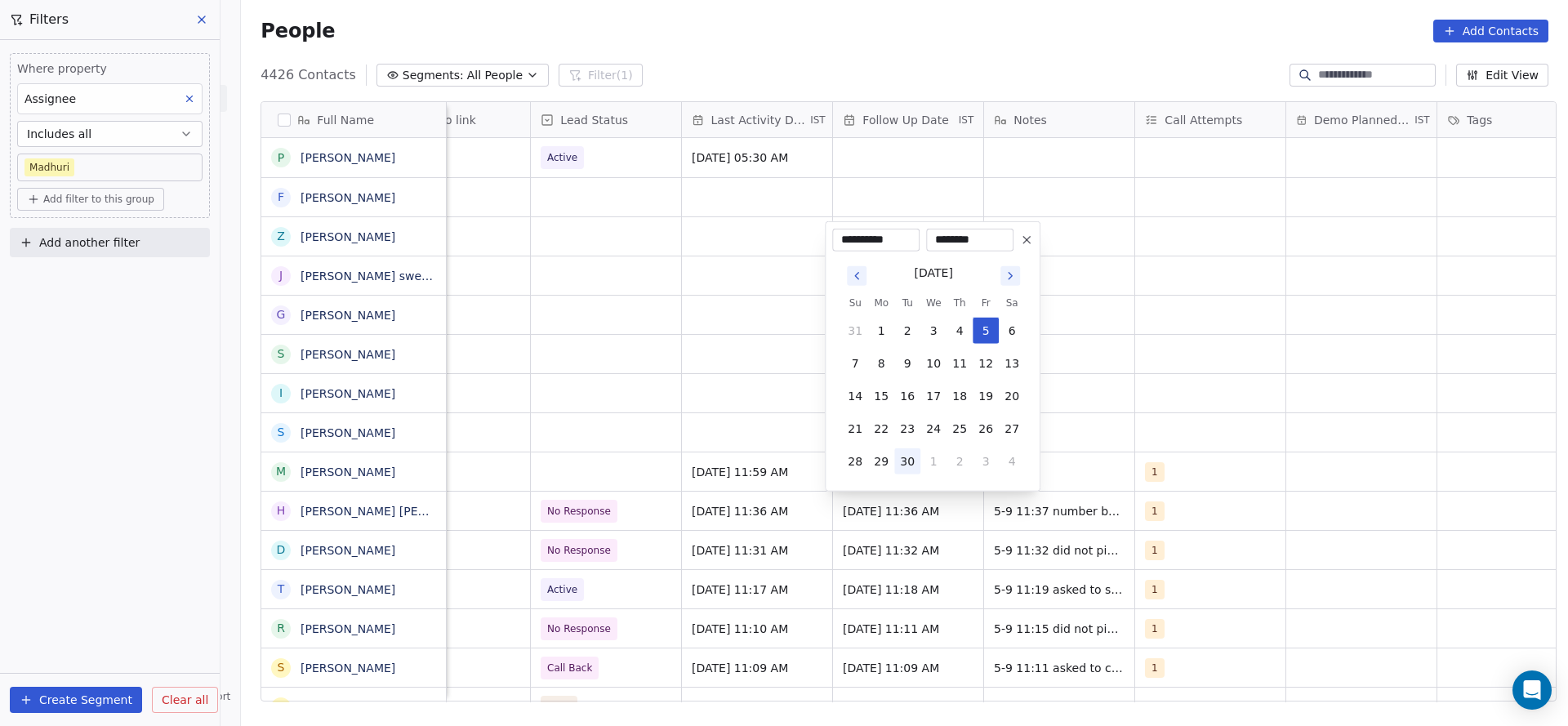
click at [918, 471] on button "30" at bounding box center [907, 462] width 26 height 26
click at [954, 361] on button "11" at bounding box center [959, 363] width 26 height 26
type input "**********"
click at [648, 458] on html "On2Cook India Pvt. Ltd. Contacts People Marketing Workflows Campaigns Sales Pip…" at bounding box center [784, 363] width 1568 height 726
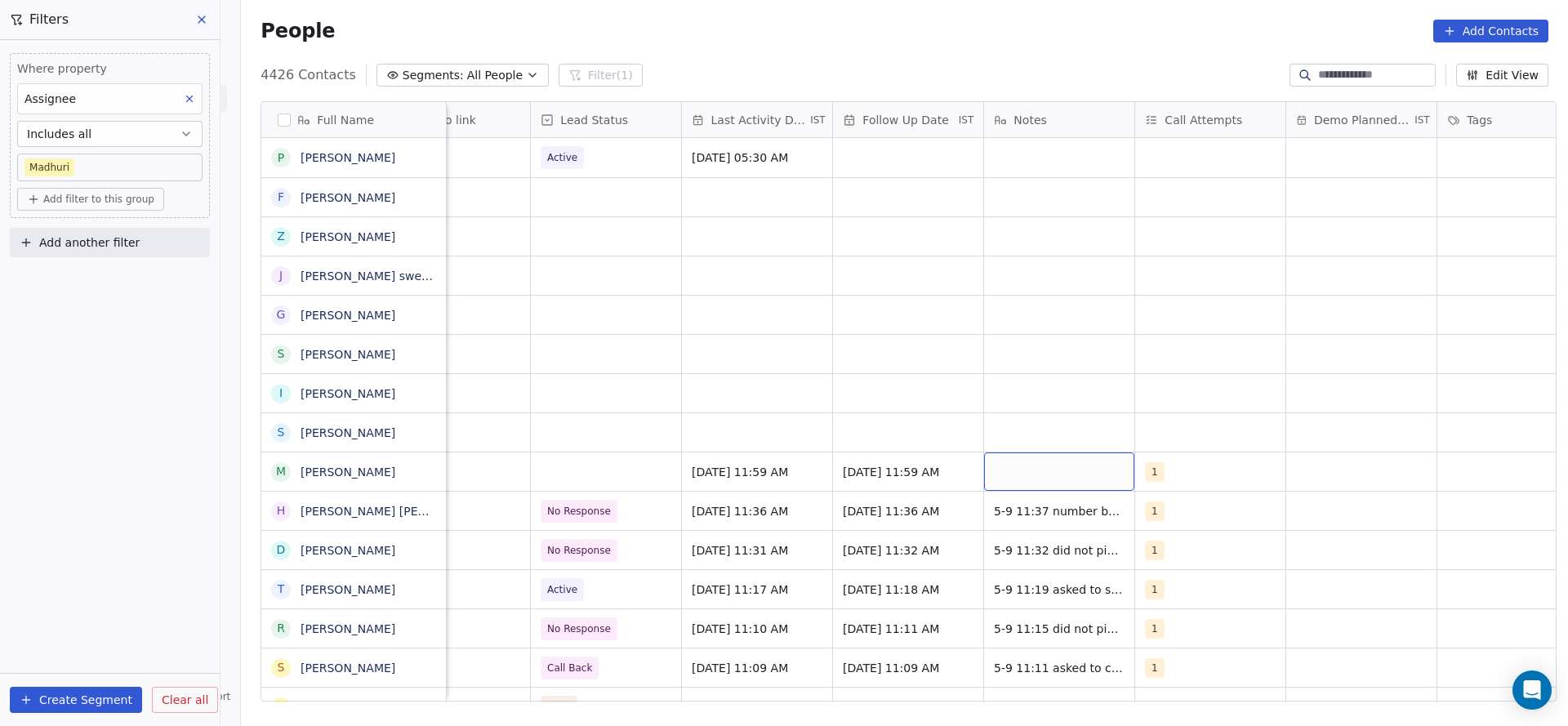
click at [1044, 456] on div "grid" at bounding box center [1059, 471] width 150 height 38
type textarea "*"
type textarea "**********"
click at [635, 437] on html "On2Cook India Pvt. Ltd. Contacts People Marketing Workflows Campaigns Sales Pip…" at bounding box center [784, 363] width 1568 height 726
click at [578, 467] on div "grid" at bounding box center [606, 471] width 150 height 38
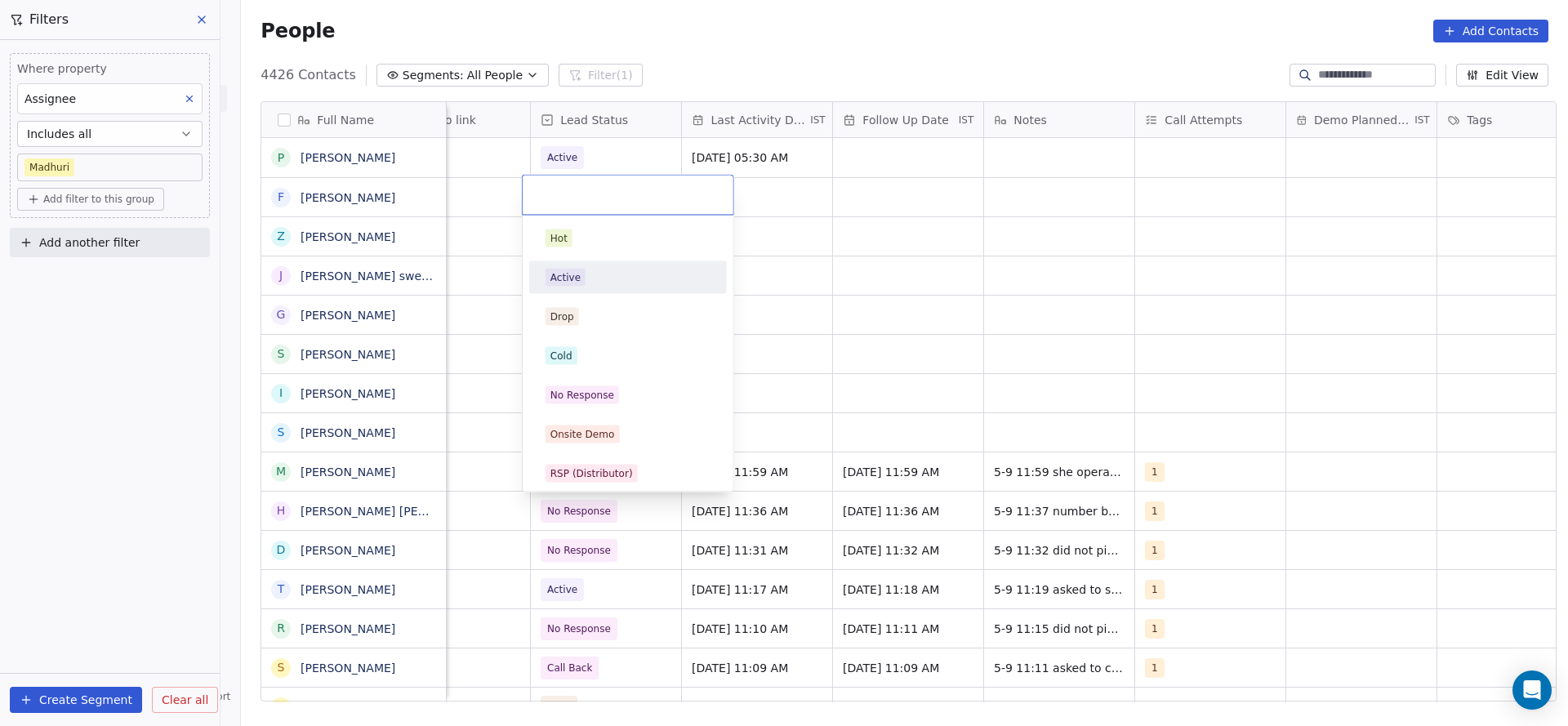
click at [608, 272] on div "Active" at bounding box center [628, 277] width 165 height 18
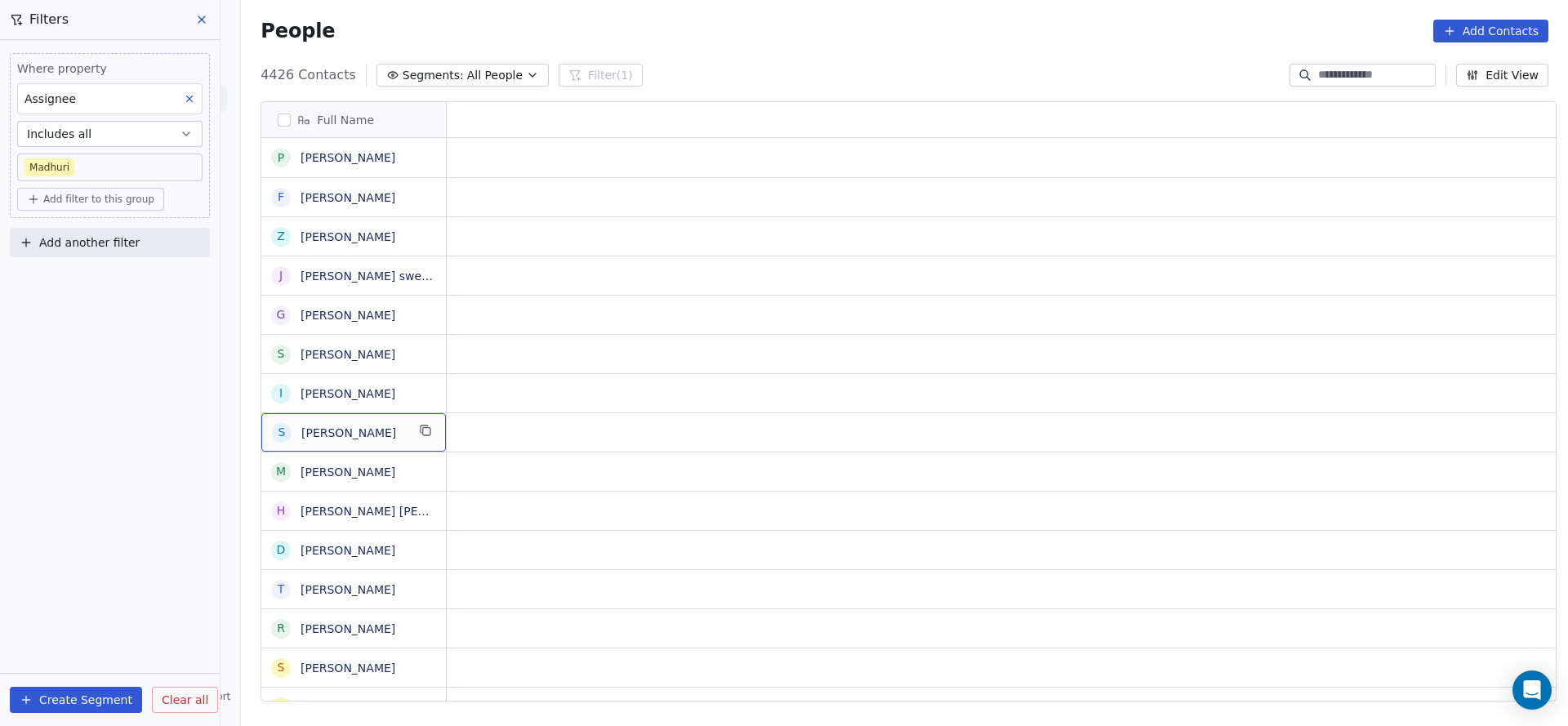
scroll to position [0, 0]
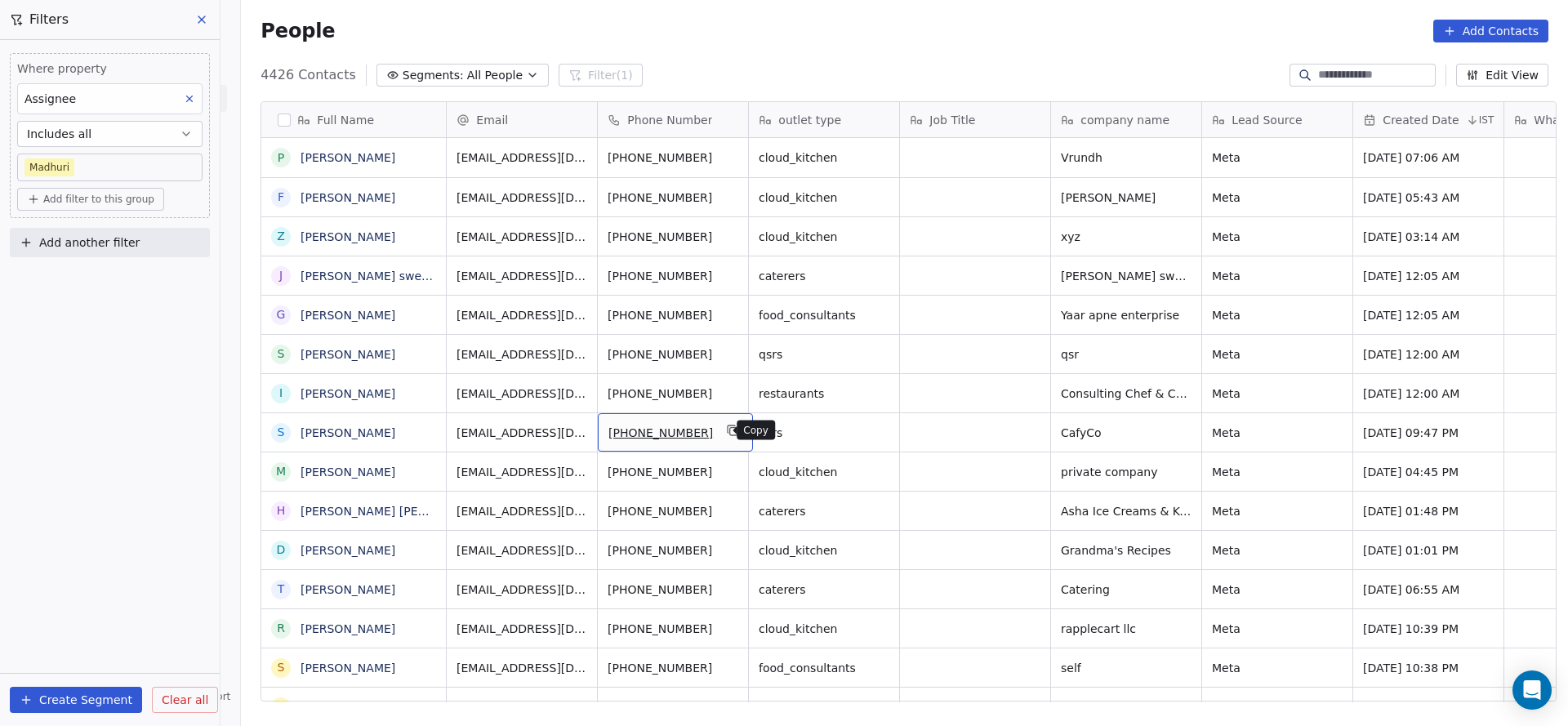
click at [727, 429] on button "grid" at bounding box center [733, 430] width 20 height 20
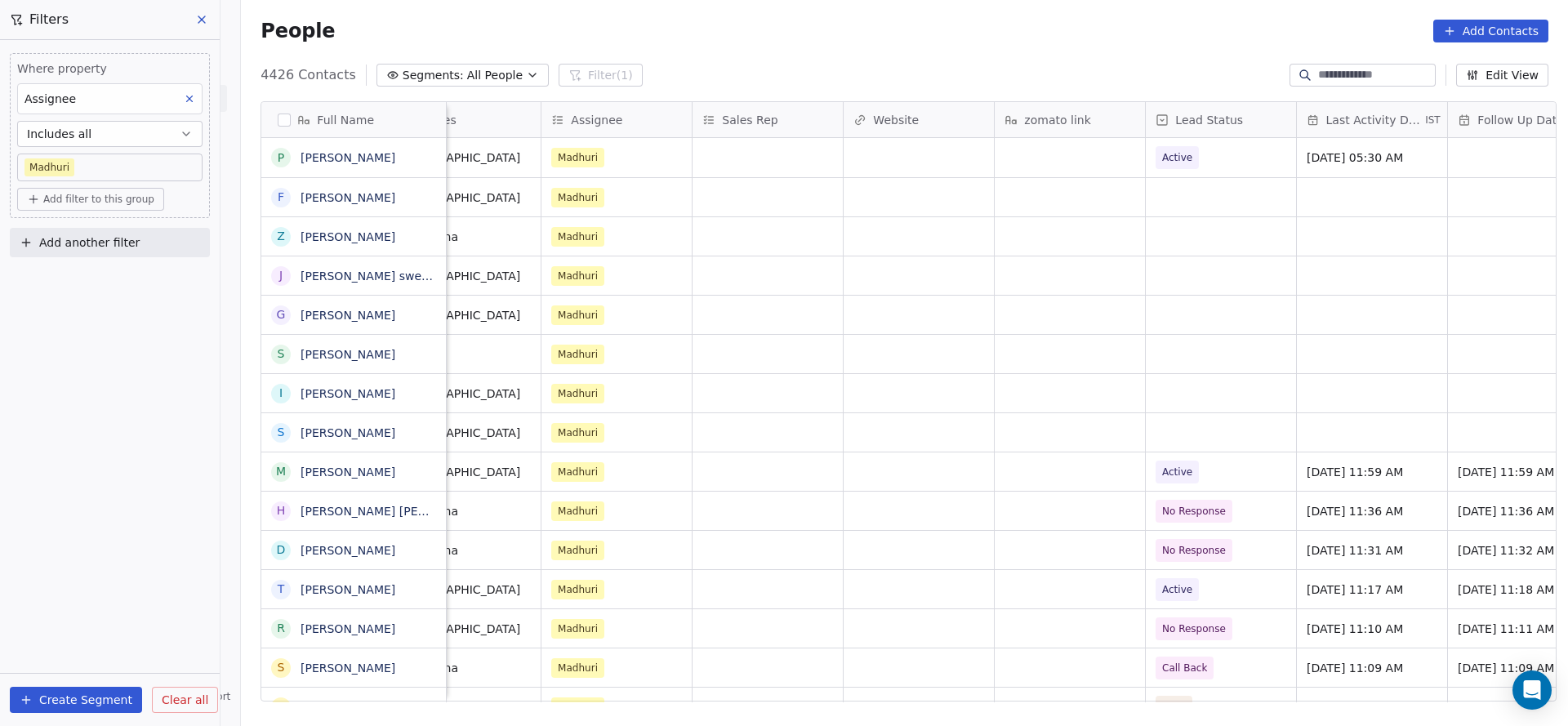
scroll to position [0, 1679]
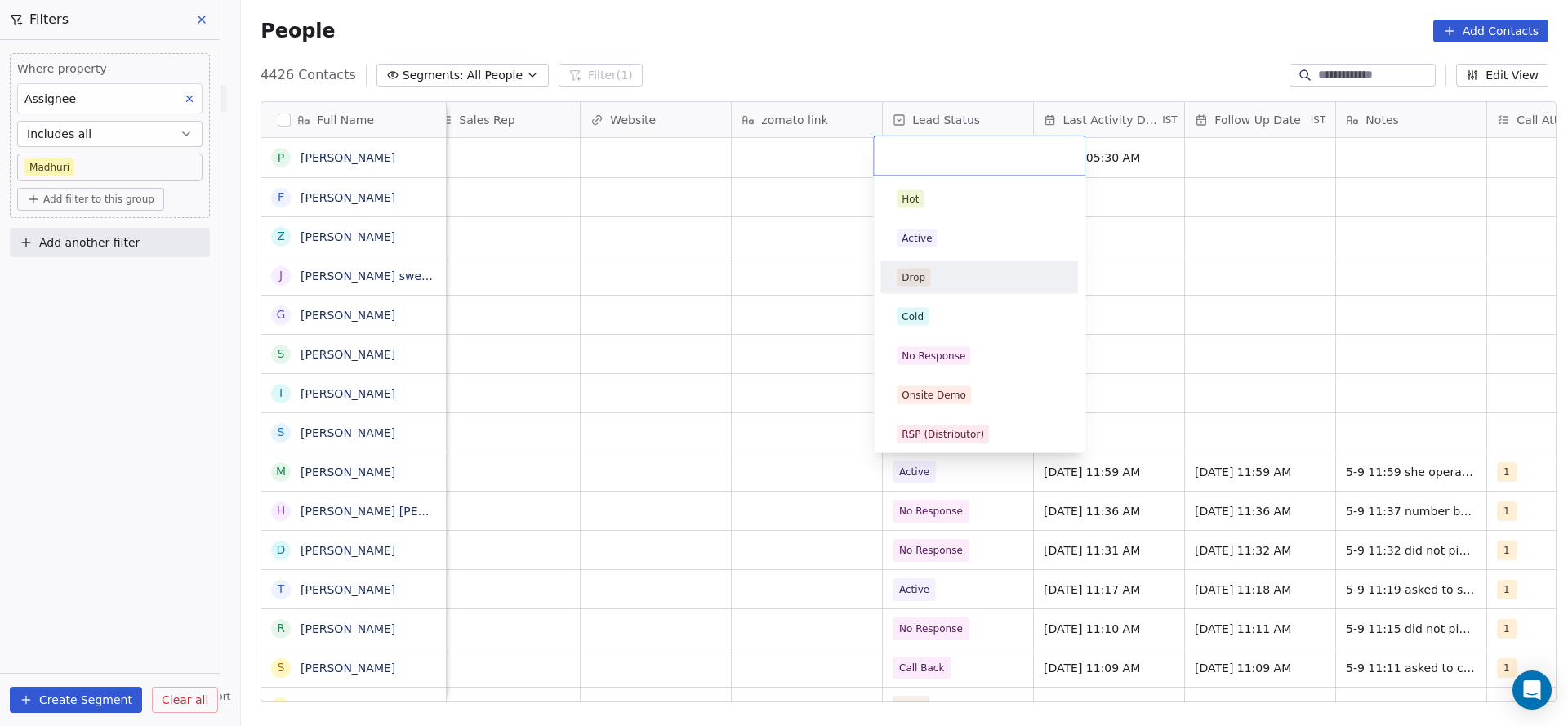
click at [926, 245] on span "Active" at bounding box center [916, 238] width 40 height 18
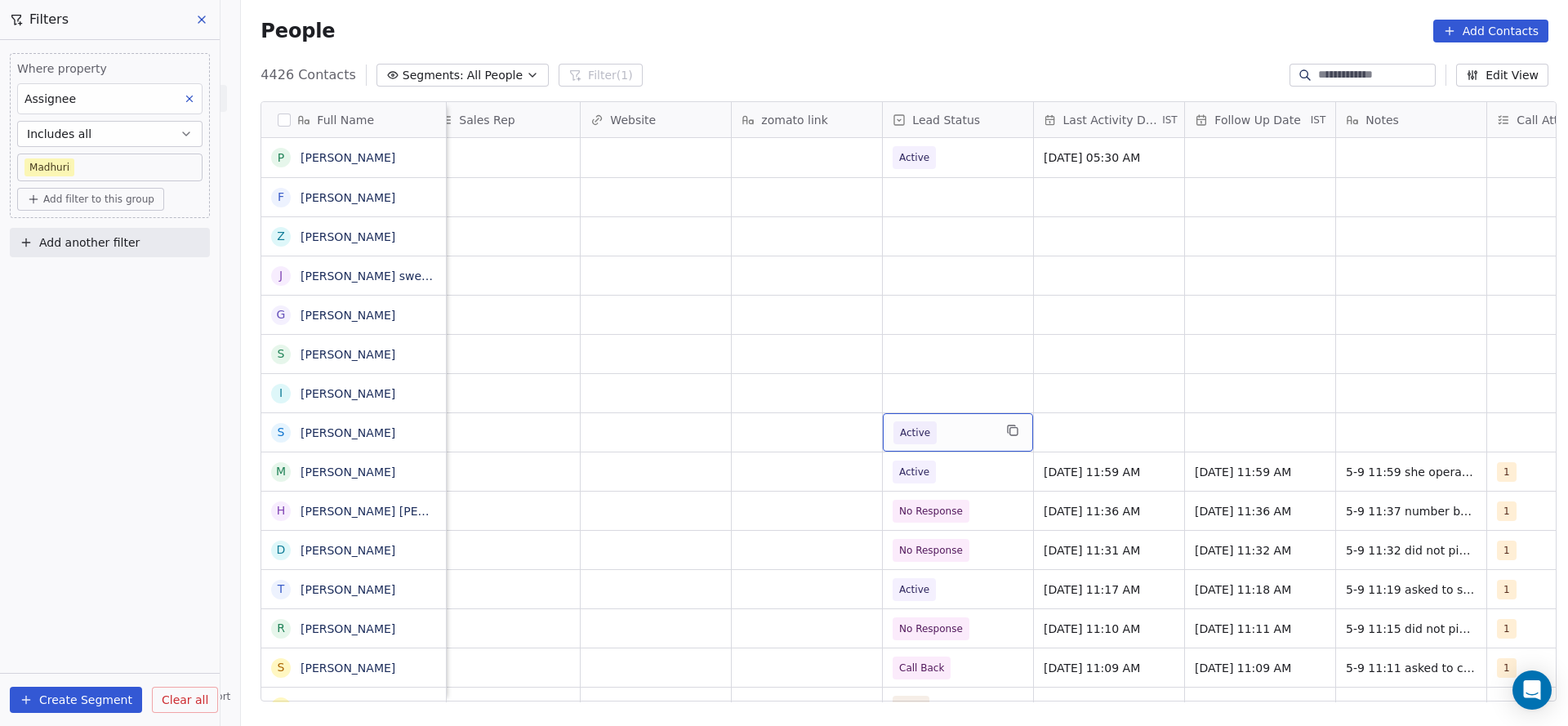
scroll to position [0, 2121]
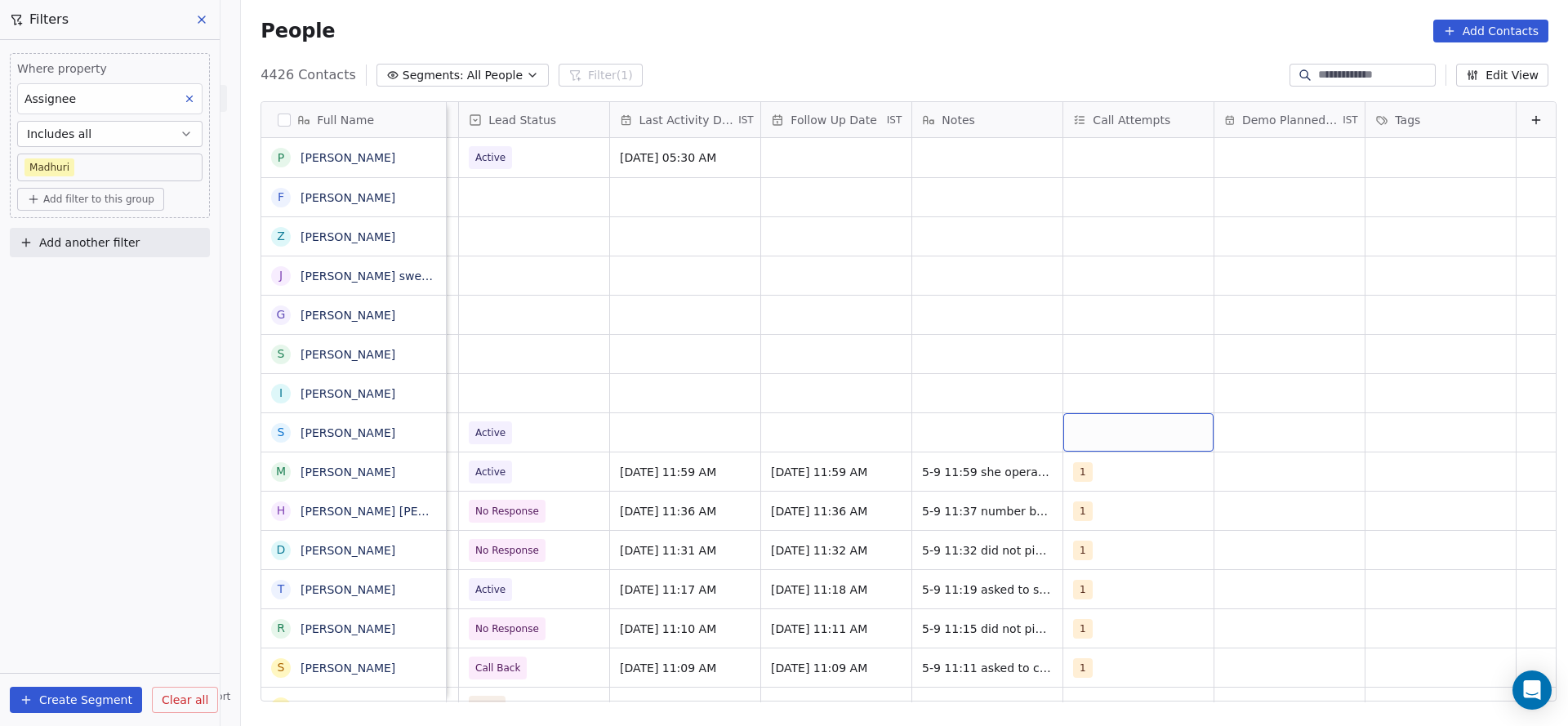
click at [1044, 441] on div "grid" at bounding box center [1138, 432] width 150 height 38
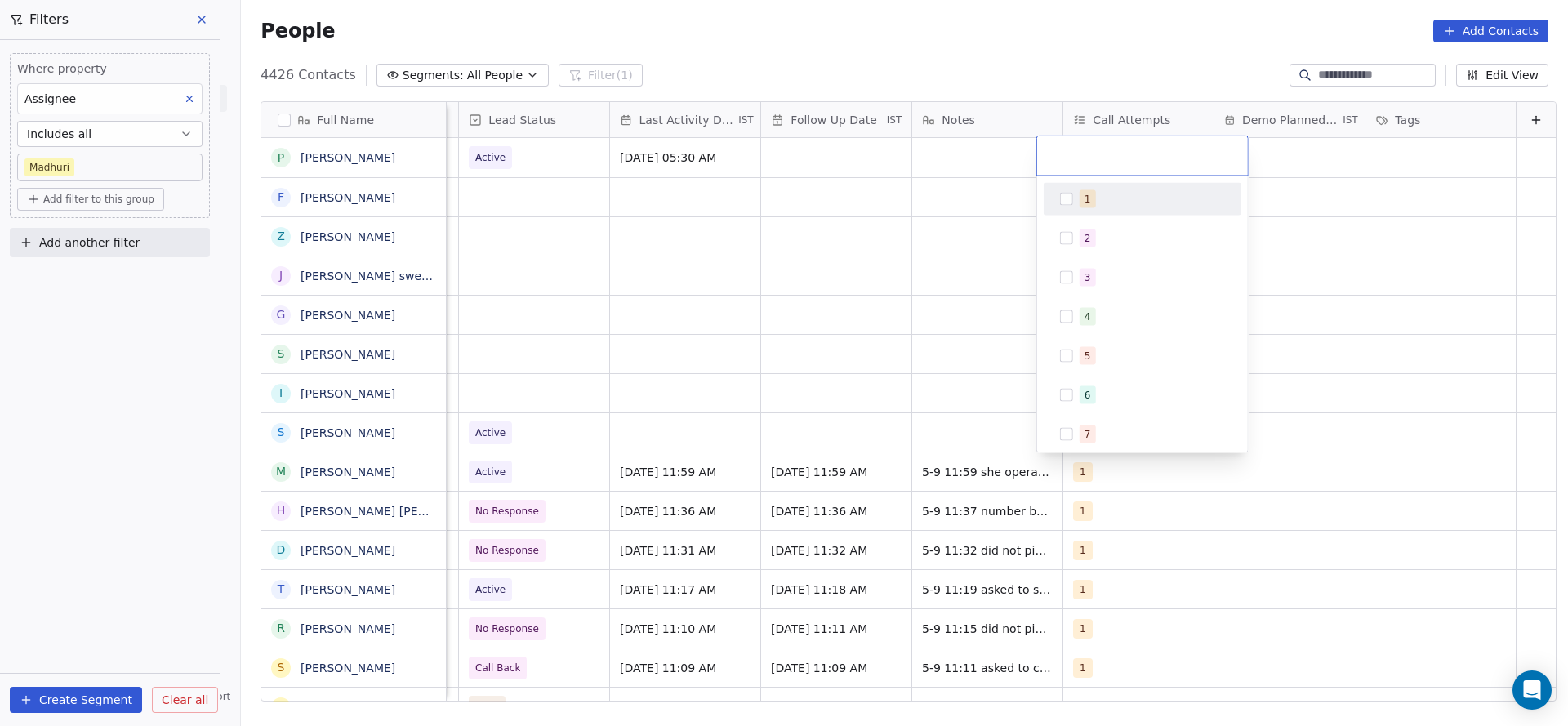
click at [1044, 205] on span "1" at bounding box center [1087, 199] width 16 height 18
click at [886, 323] on html "On2Cook India Pvt. Ltd. Contacts People Marketing Workflows Campaigns Sales Pip…" at bounding box center [784, 363] width 1568 height 726
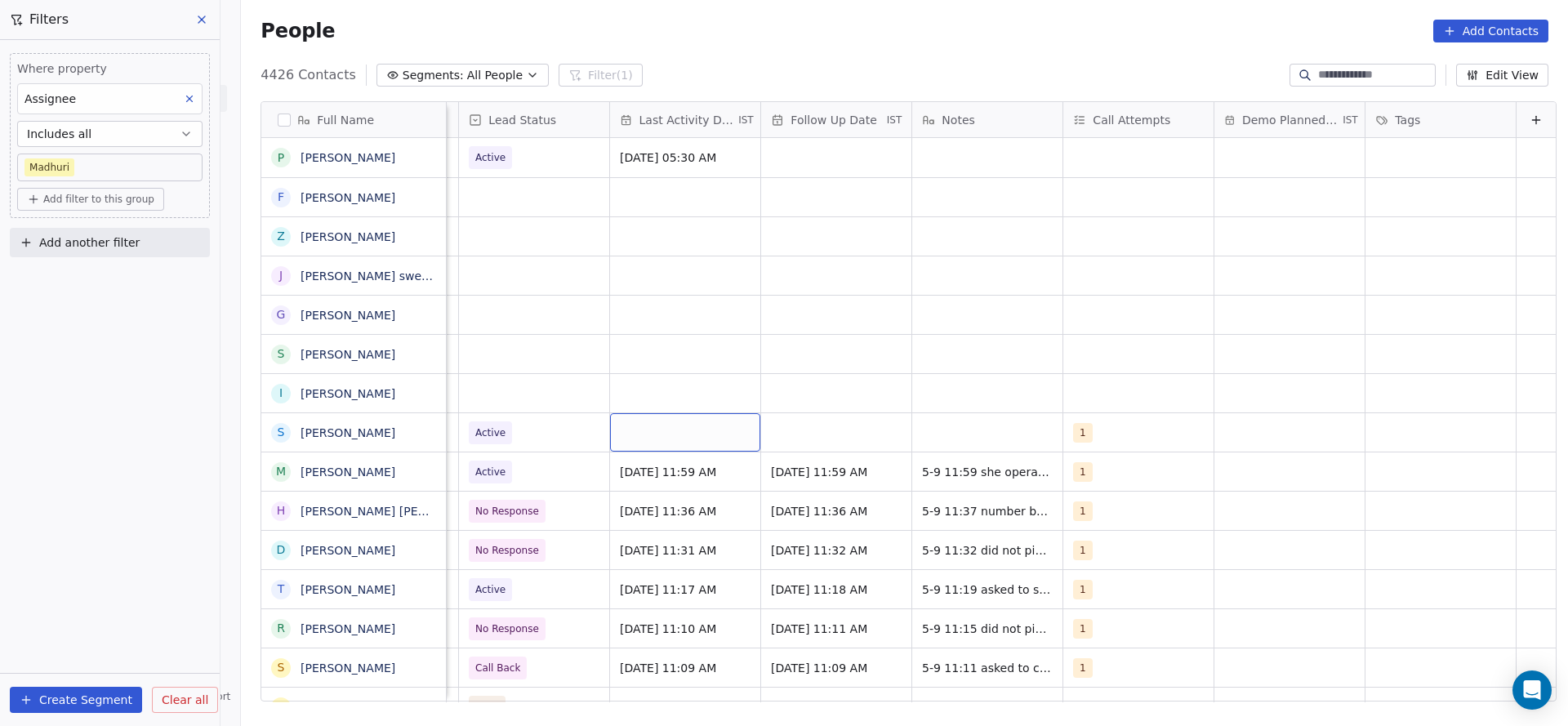
click at [671, 434] on div "grid" at bounding box center [685, 432] width 150 height 38
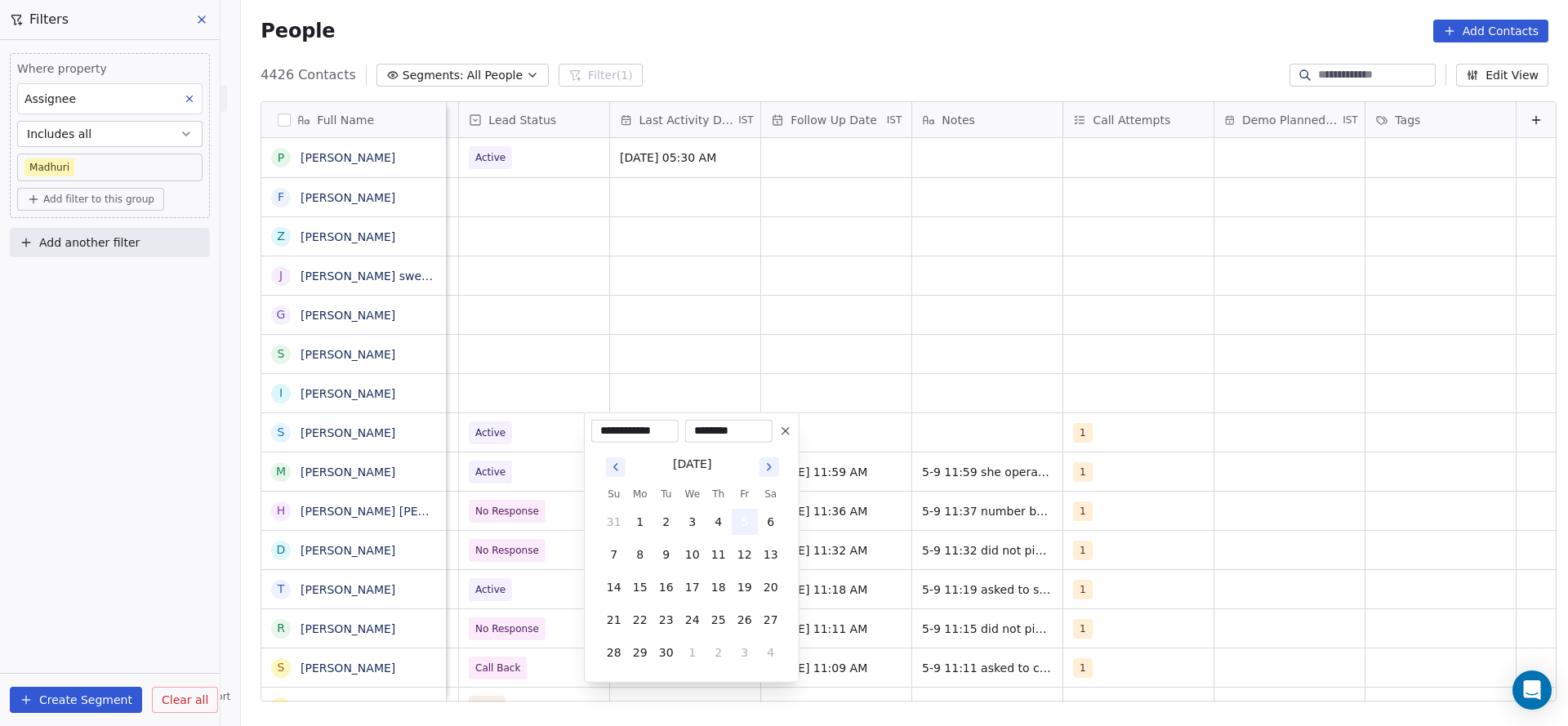
click at [748, 484] on button "5" at bounding box center [744, 522] width 26 height 26
click at [1012, 457] on html "On2Cook India Pvt. Ltd. Contacts People Marketing Workflows Campaigns Sales Pip…" at bounding box center [784, 363] width 1568 height 726
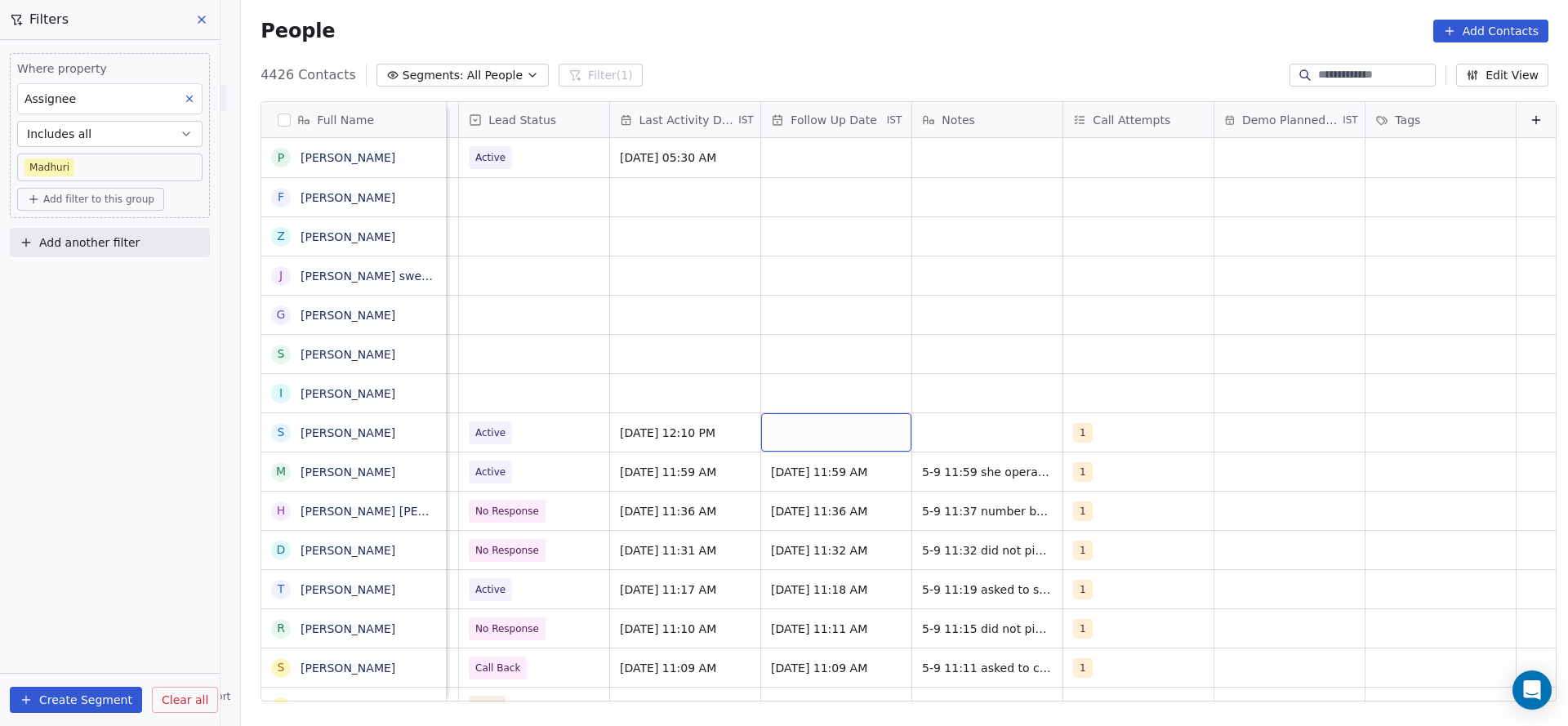
click at [821, 429] on div "grid" at bounding box center [836, 432] width 150 height 38
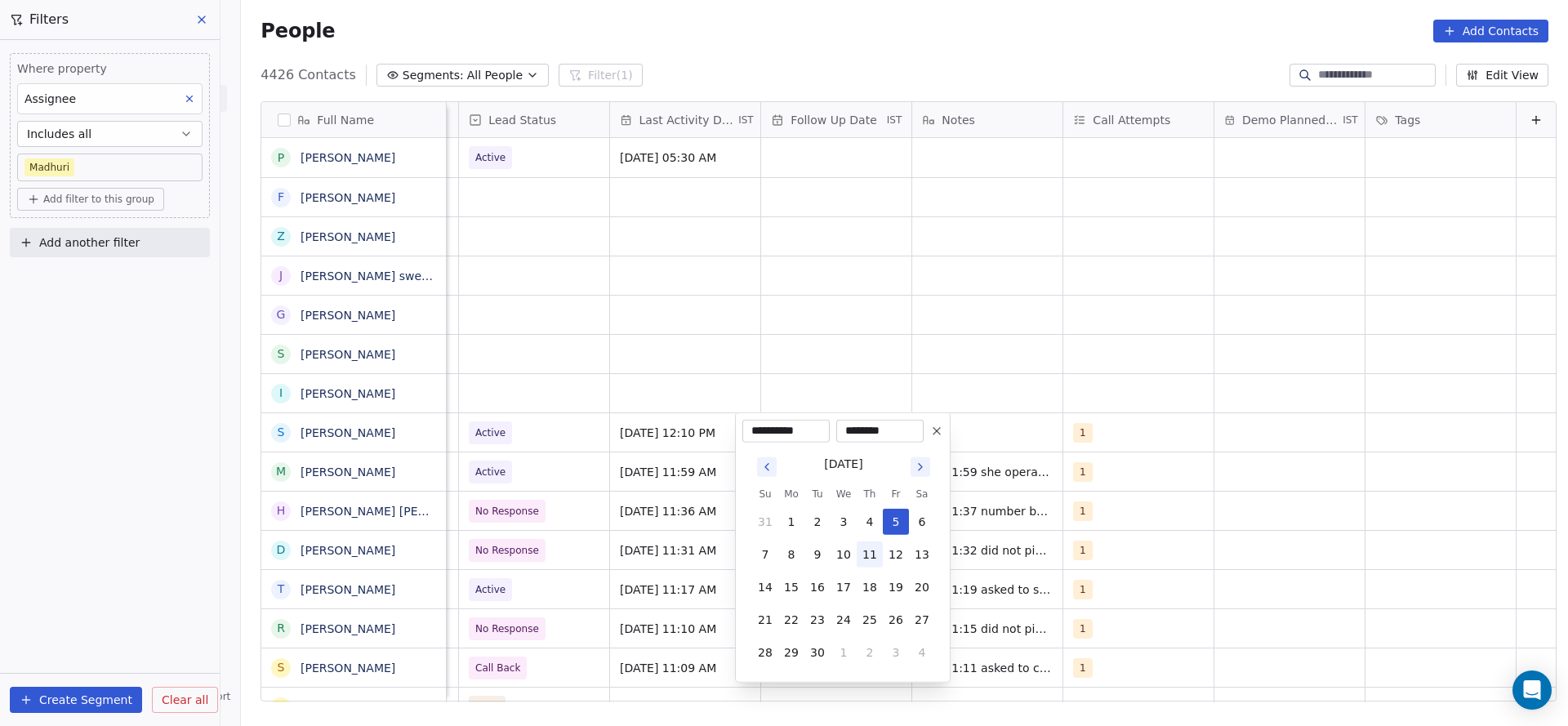
click at [863, 484] on button "11" at bounding box center [869, 554] width 26 height 26
type input "**********"
click at [1044, 366] on html "On2Cook India Pvt. Ltd. Contacts People Marketing Workflows Campaigns Sales Pip…" at bounding box center [784, 363] width 1568 height 726
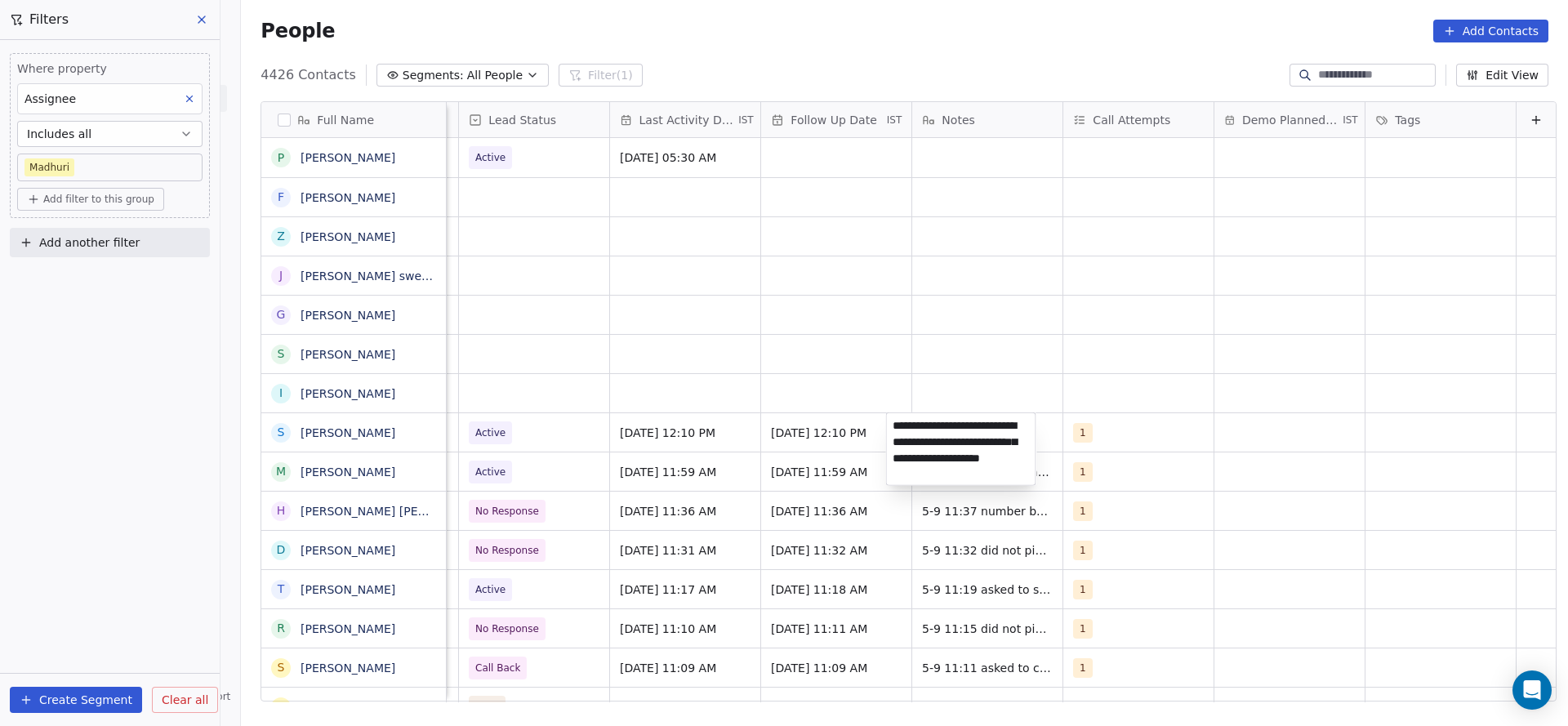
type textarea "**********"
drag, startPoint x: 580, startPoint y: 476, endPoint x: 770, endPoint y: 598, distance: 225.8
click at [580, 476] on html "On2Cook India Pvt. Ltd. Contacts People Marketing Workflows Campaigns Sales Pip…" at bounding box center [784, 363] width 1568 height 726
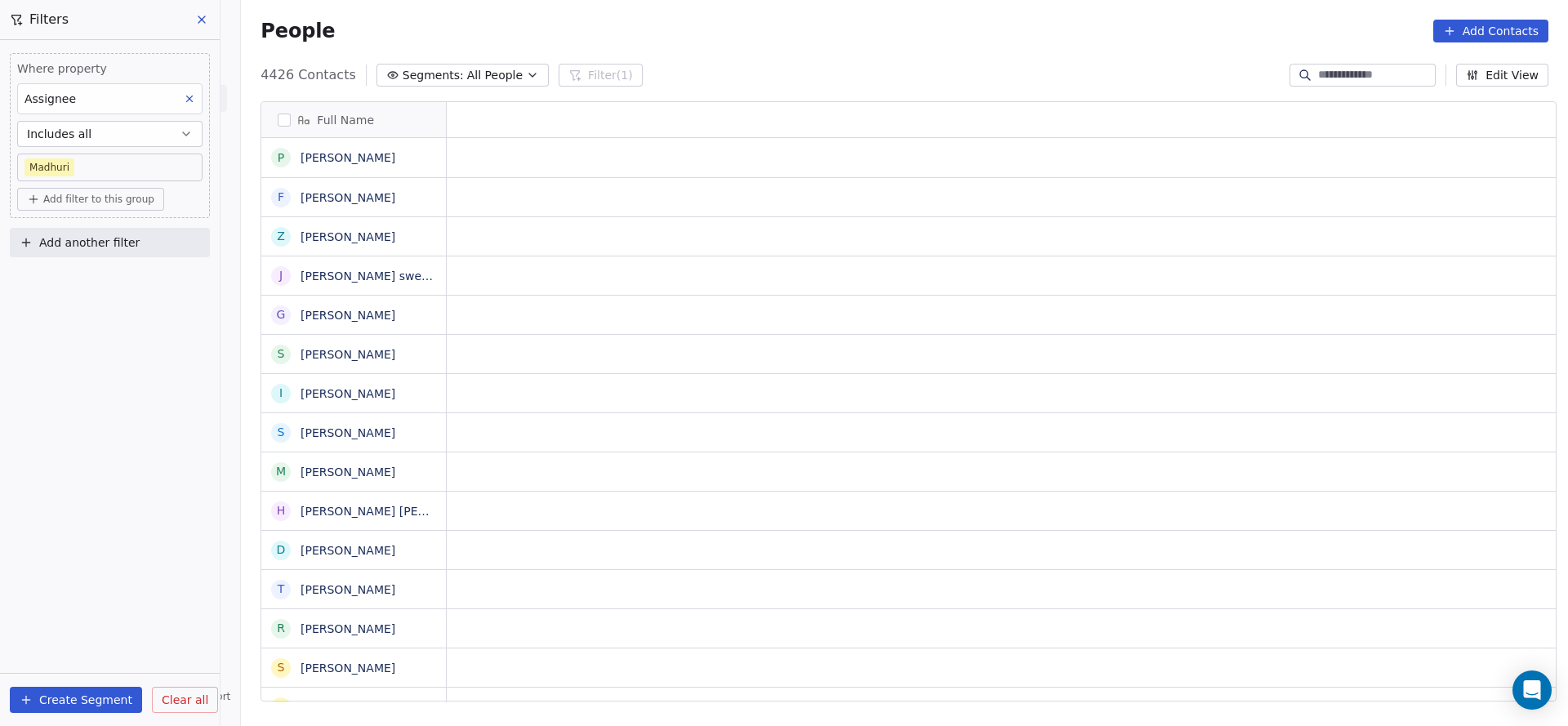
scroll to position [0, 0]
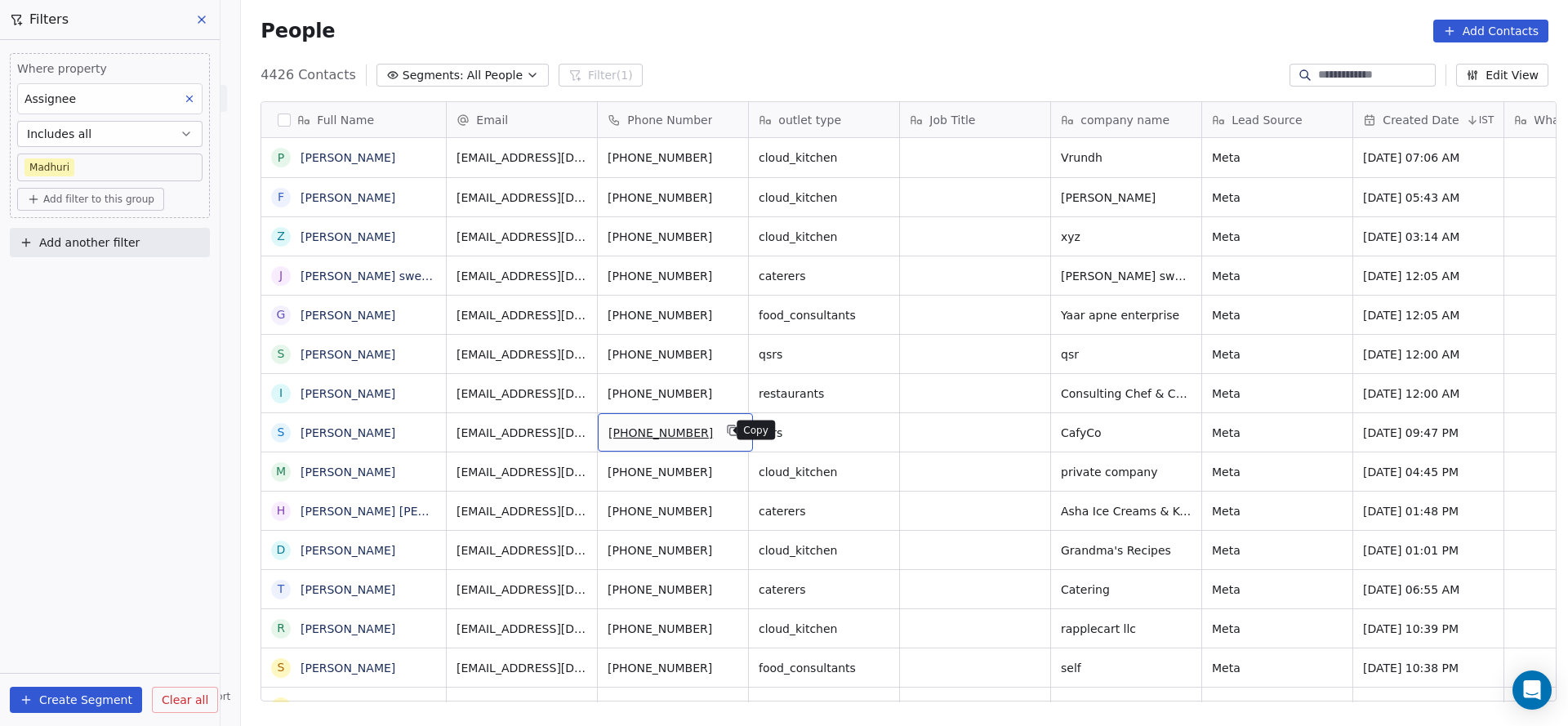
click at [728, 431] on icon "grid" at bounding box center [732, 429] width 8 height 8
click at [829, 476] on html "On2Cook India Pvt. Ltd. Contacts People Marketing Workflows Campaigns Sales Pip…" at bounding box center [784, 363] width 1568 height 726
click at [727, 427] on icon "grid" at bounding box center [733, 430] width 13 height 13
click at [727, 389] on icon "grid" at bounding box center [733, 391] width 13 height 13
click at [730, 394] on icon "grid" at bounding box center [733, 392] width 8 height 8
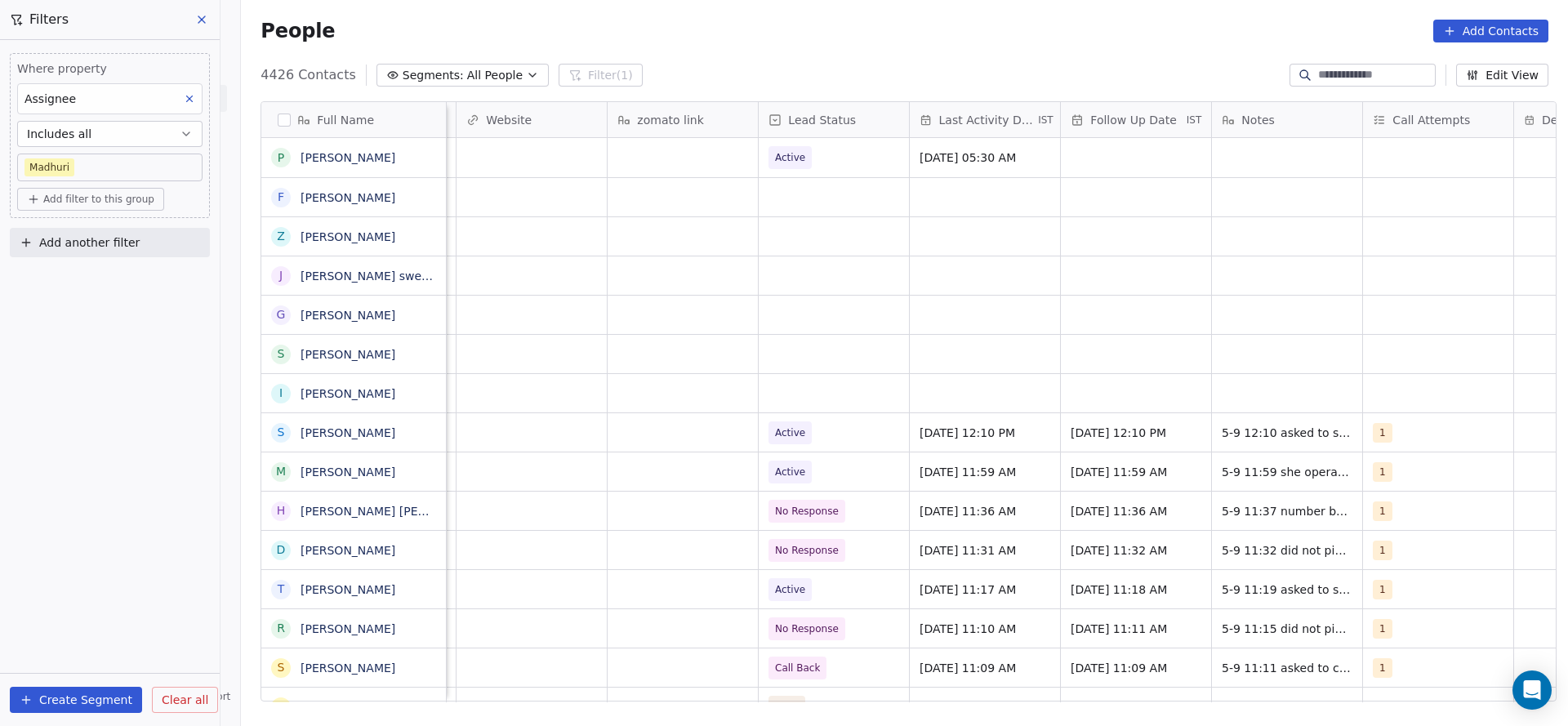
scroll to position [0, 2021]
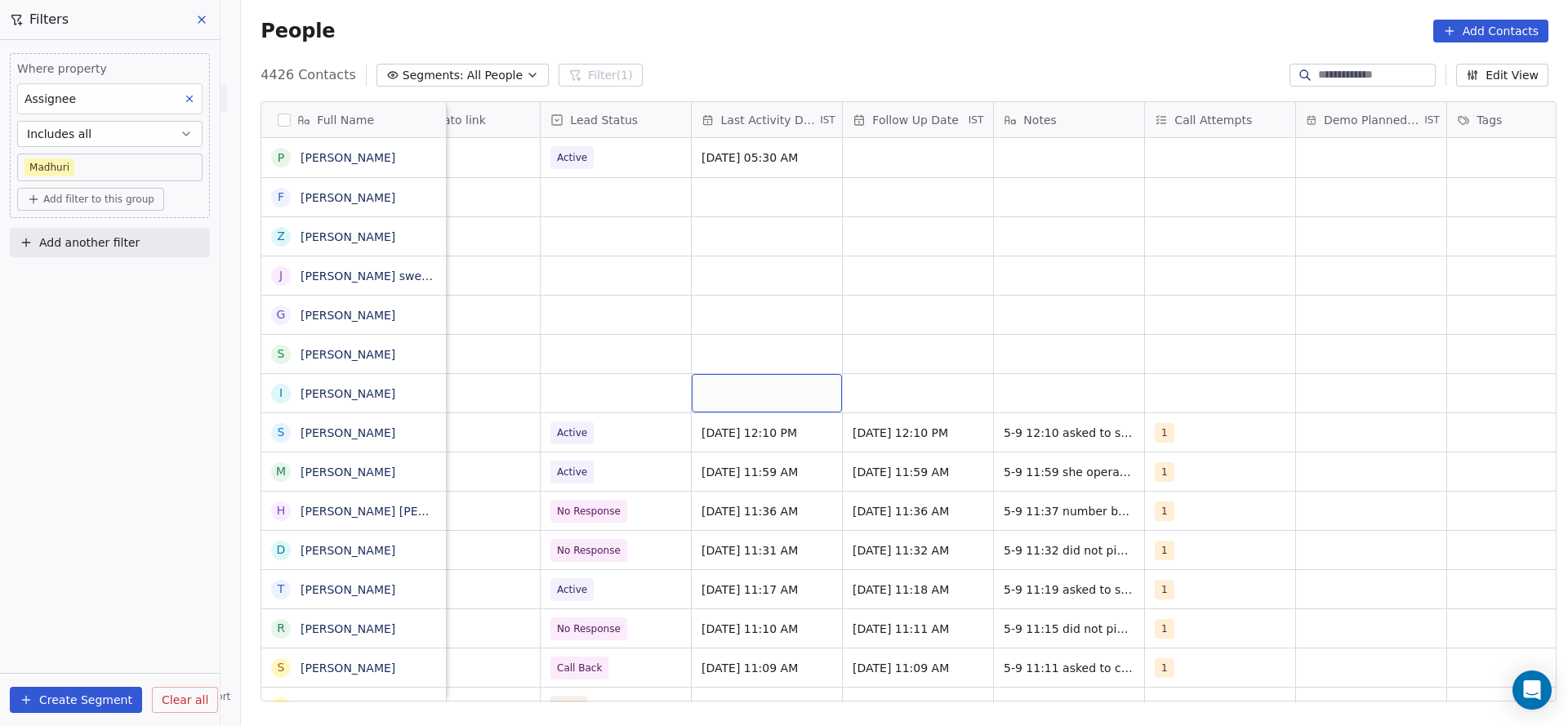
click at [767, 382] on div "grid" at bounding box center [767, 393] width 150 height 38
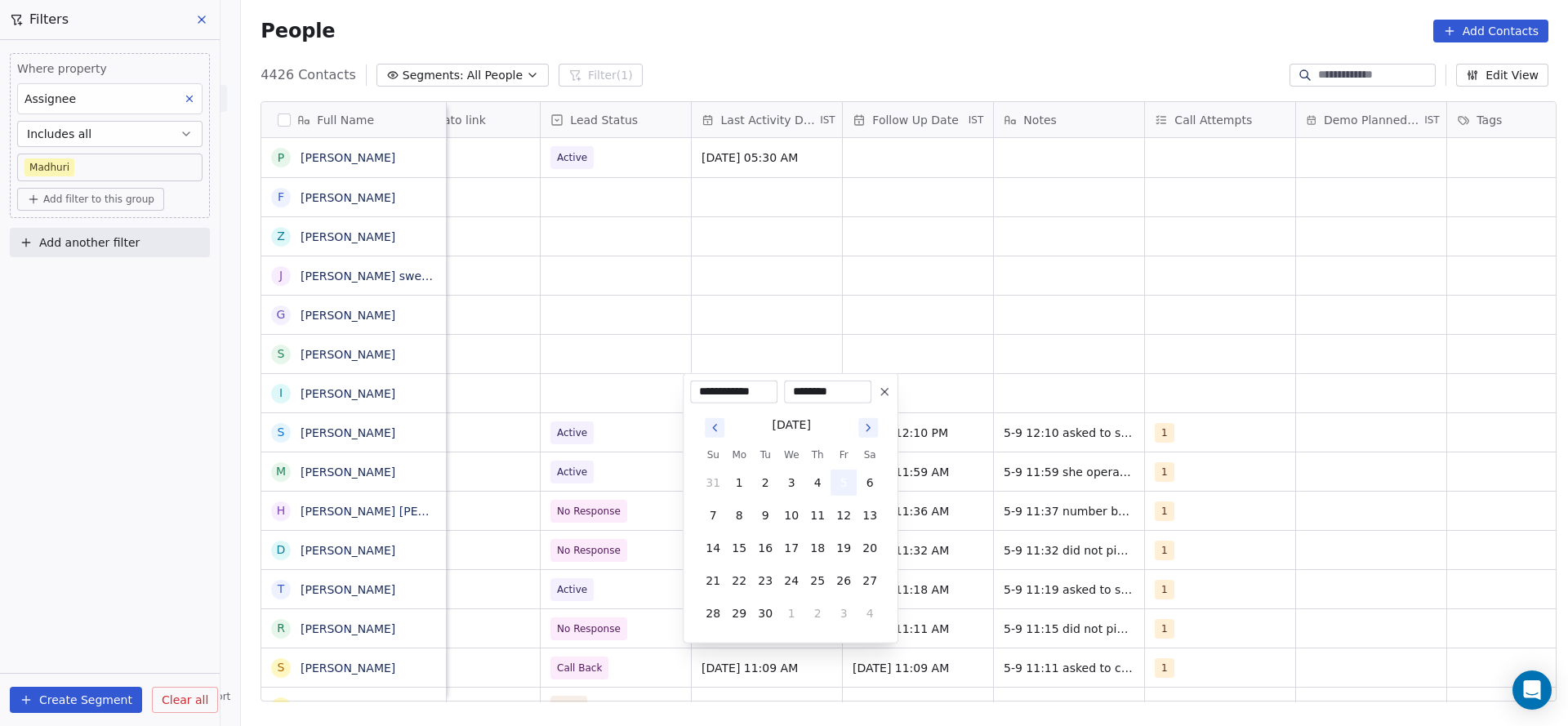
click at [850, 484] on button "5" at bounding box center [843, 483] width 26 height 26
click at [1044, 435] on html "On2Cook India Pvt. Ltd. Contacts People Marketing Workflows Campaigns Sales Pip…" at bounding box center [784, 363] width 1568 height 726
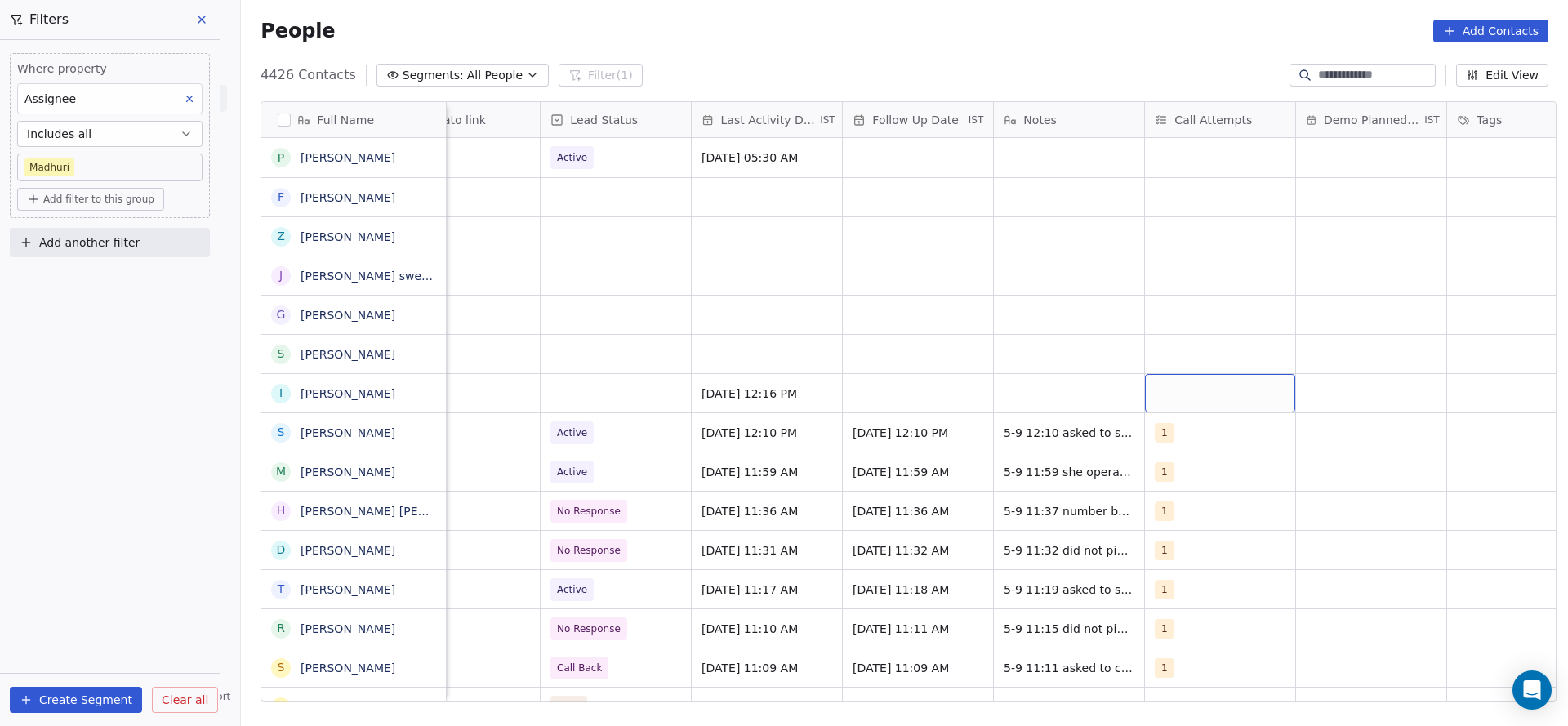
click at [1044, 400] on div "grid" at bounding box center [1220, 393] width 150 height 38
drag, startPoint x: 1168, startPoint y: 428, endPoint x: 1098, endPoint y: 440, distance: 71.0
click at [1044, 428] on div "1" at bounding box center [1241, 436] width 184 height 26
click at [946, 468] on html "On2Cook India Pvt. Ltd. Contacts People Marketing Workflows Campaigns Sales Pip…" at bounding box center [784, 363] width 1568 height 726
click at [887, 385] on div "grid" at bounding box center [918, 393] width 150 height 38
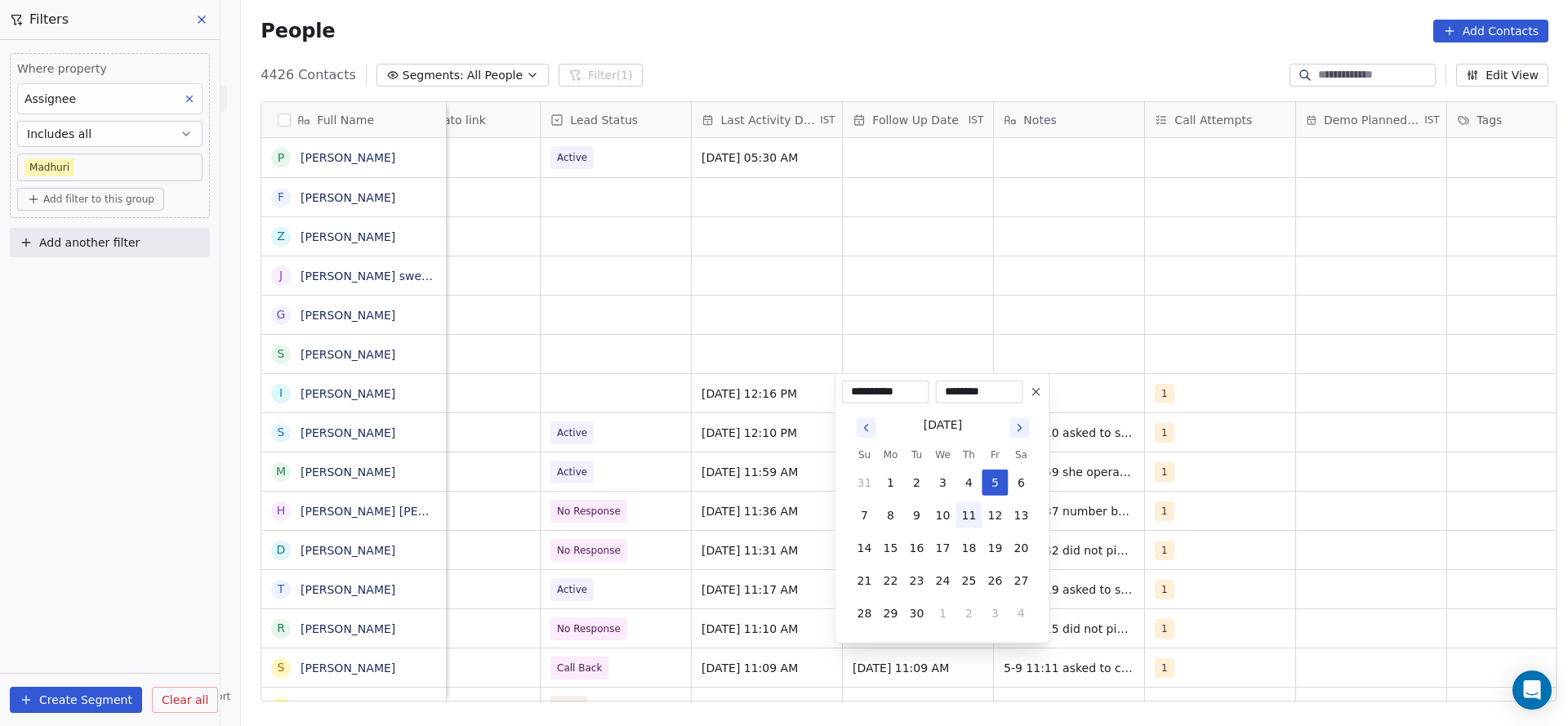
click at [969, 484] on button "11" at bounding box center [969, 515] width 26 height 26
type input "**********"
click at [696, 335] on html "On2Cook India Pvt. Ltd. Contacts People Marketing Workflows Campaigns Sales Pip…" at bounding box center [784, 363] width 1568 height 726
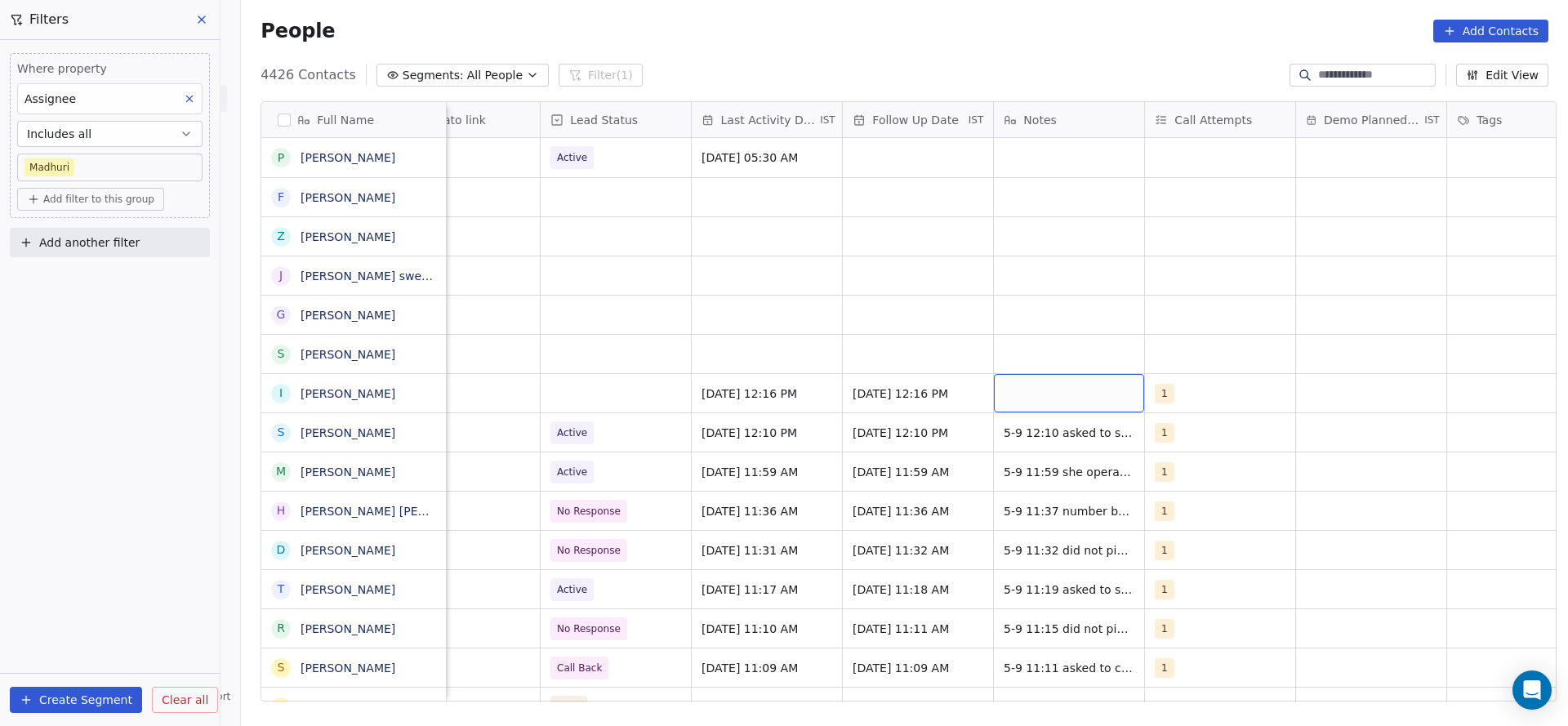
click at [1035, 393] on div "grid" at bounding box center [1069, 393] width 150 height 38
type textarea "**********"
click at [477, 473] on html "On2Cook India Pvt. Ltd. Contacts People Marketing Workflows Campaigns Sales Pip…" at bounding box center [784, 363] width 1568 height 726
click at [600, 387] on div "grid" at bounding box center [615, 393] width 150 height 38
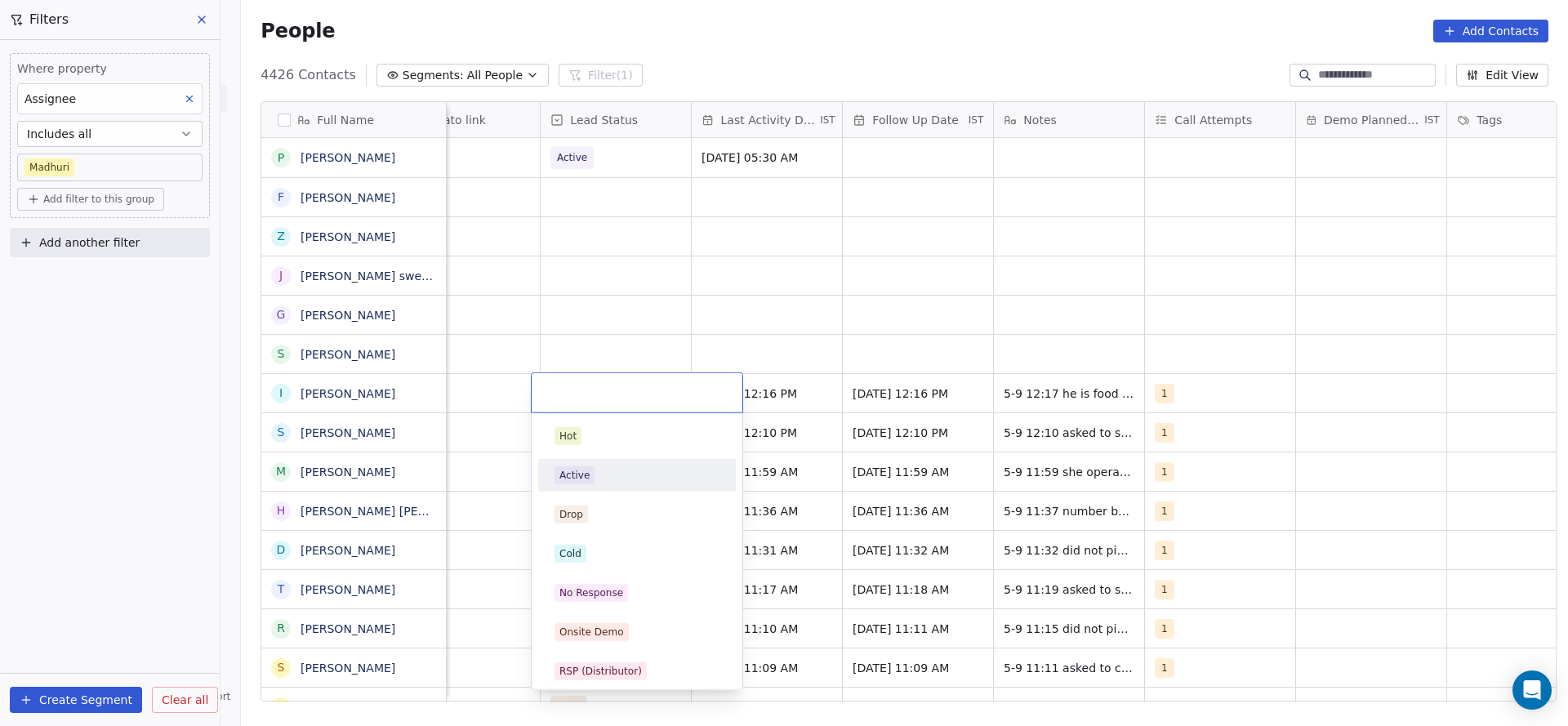
click at [580, 475] on div "Active" at bounding box center [575, 475] width 31 height 14
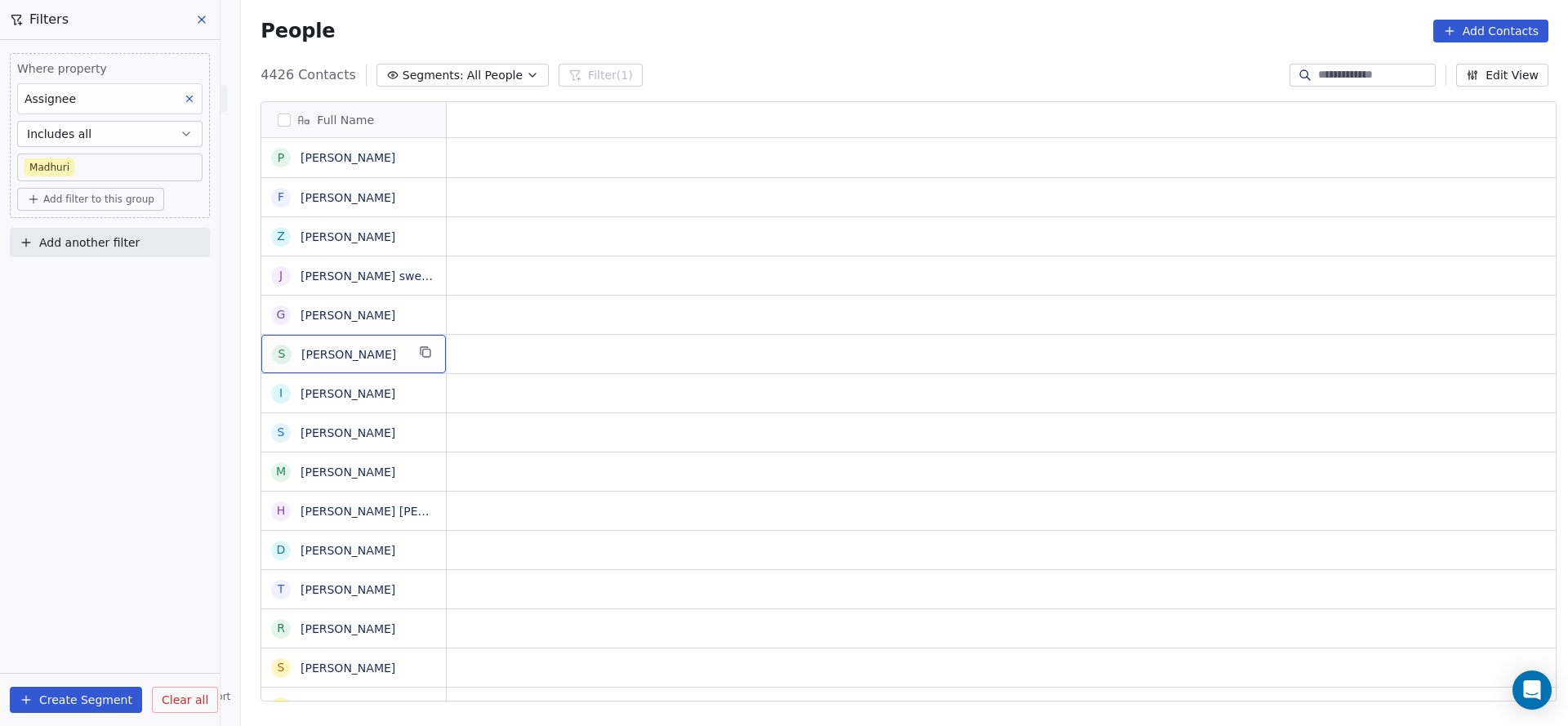
scroll to position [0, 0]
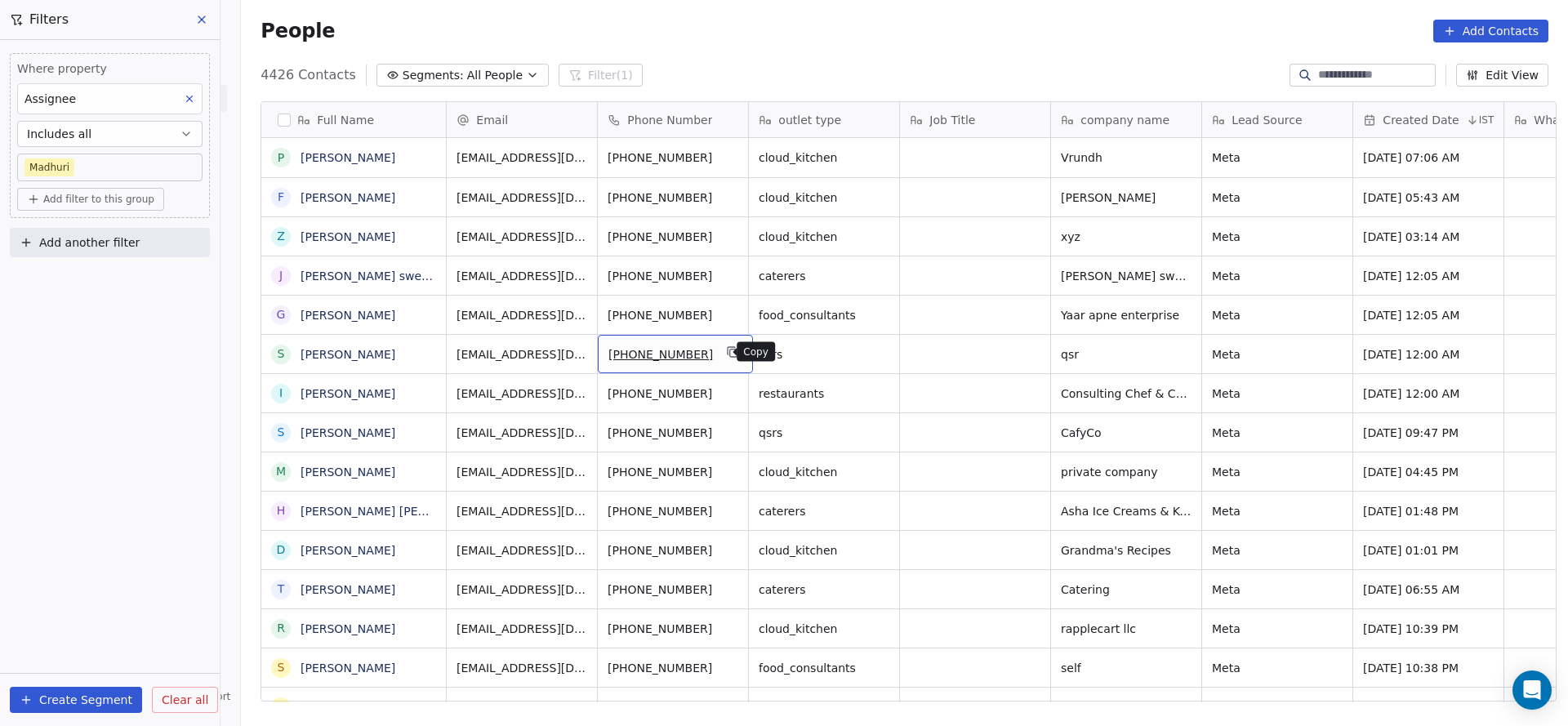
click at [727, 346] on icon "grid" at bounding box center [733, 352] width 13 height 13
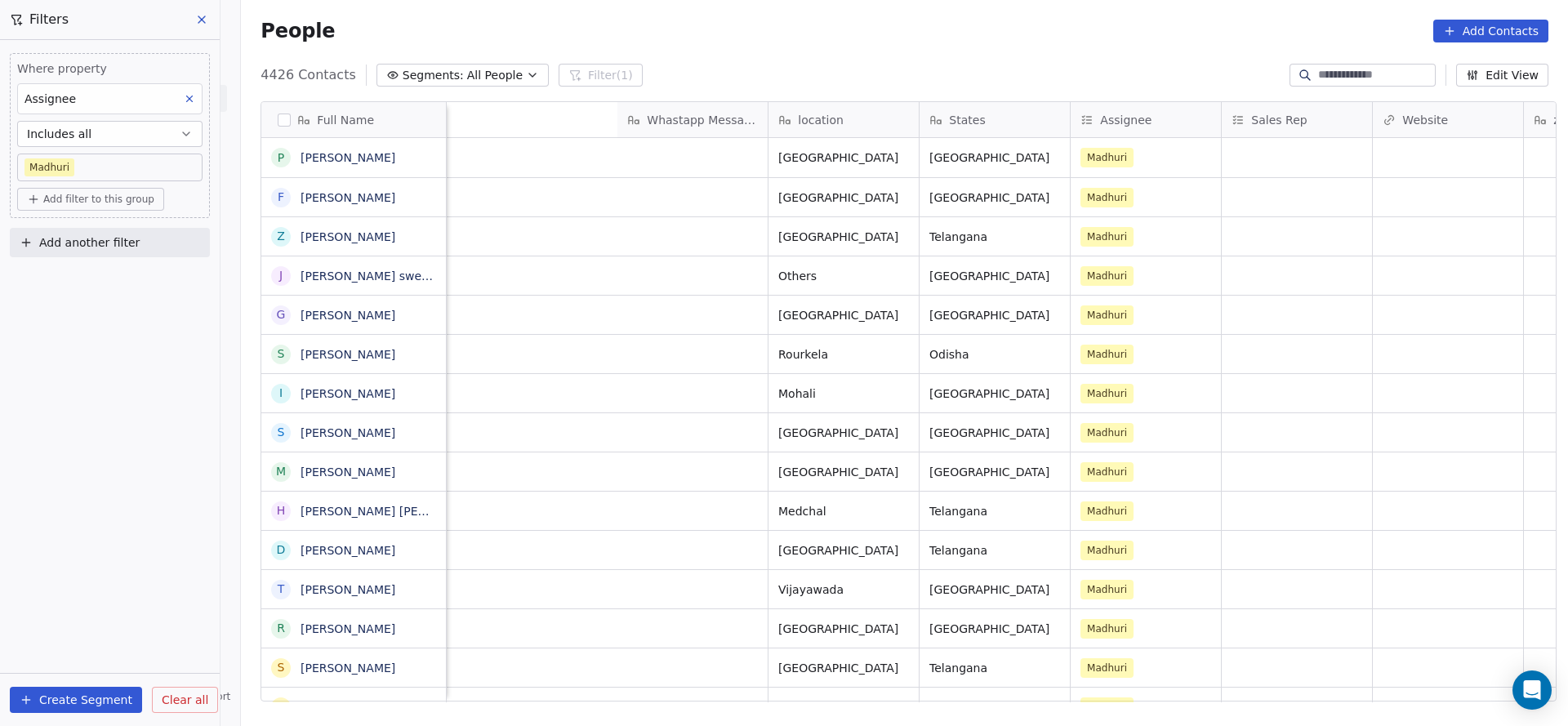
scroll to position [0, 1711]
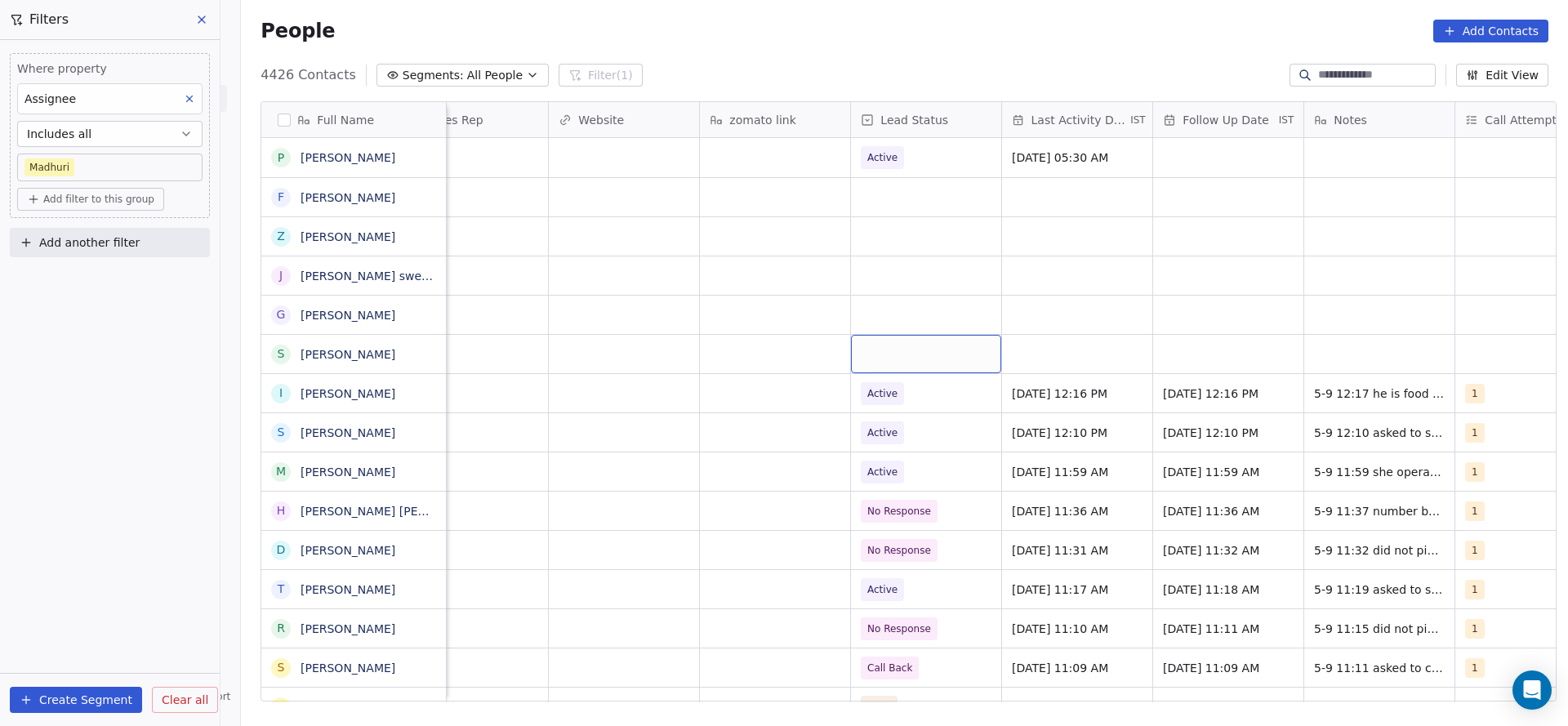
click at [882, 350] on div "grid" at bounding box center [926, 354] width 150 height 38
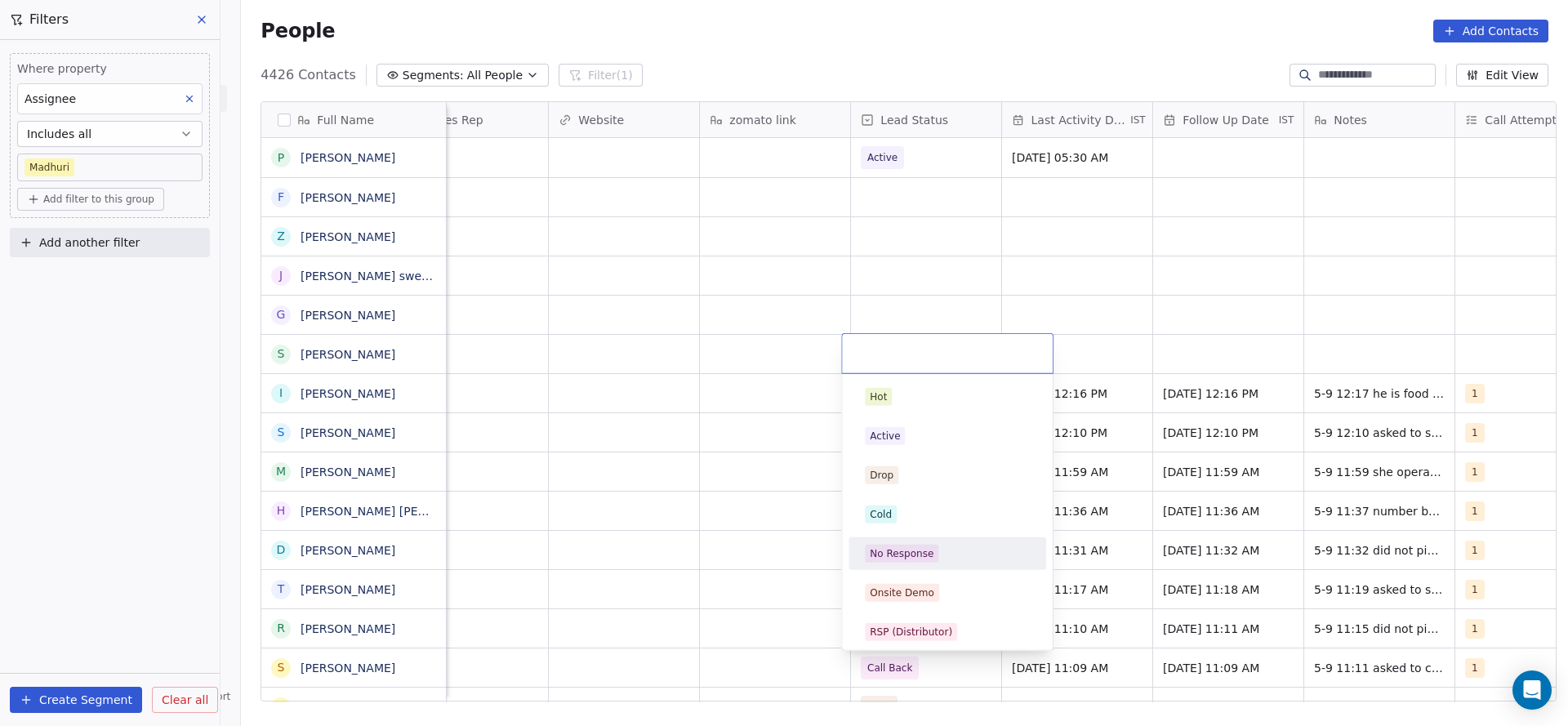
click at [883, 484] on div "No Response" at bounding box center [901, 553] width 64 height 14
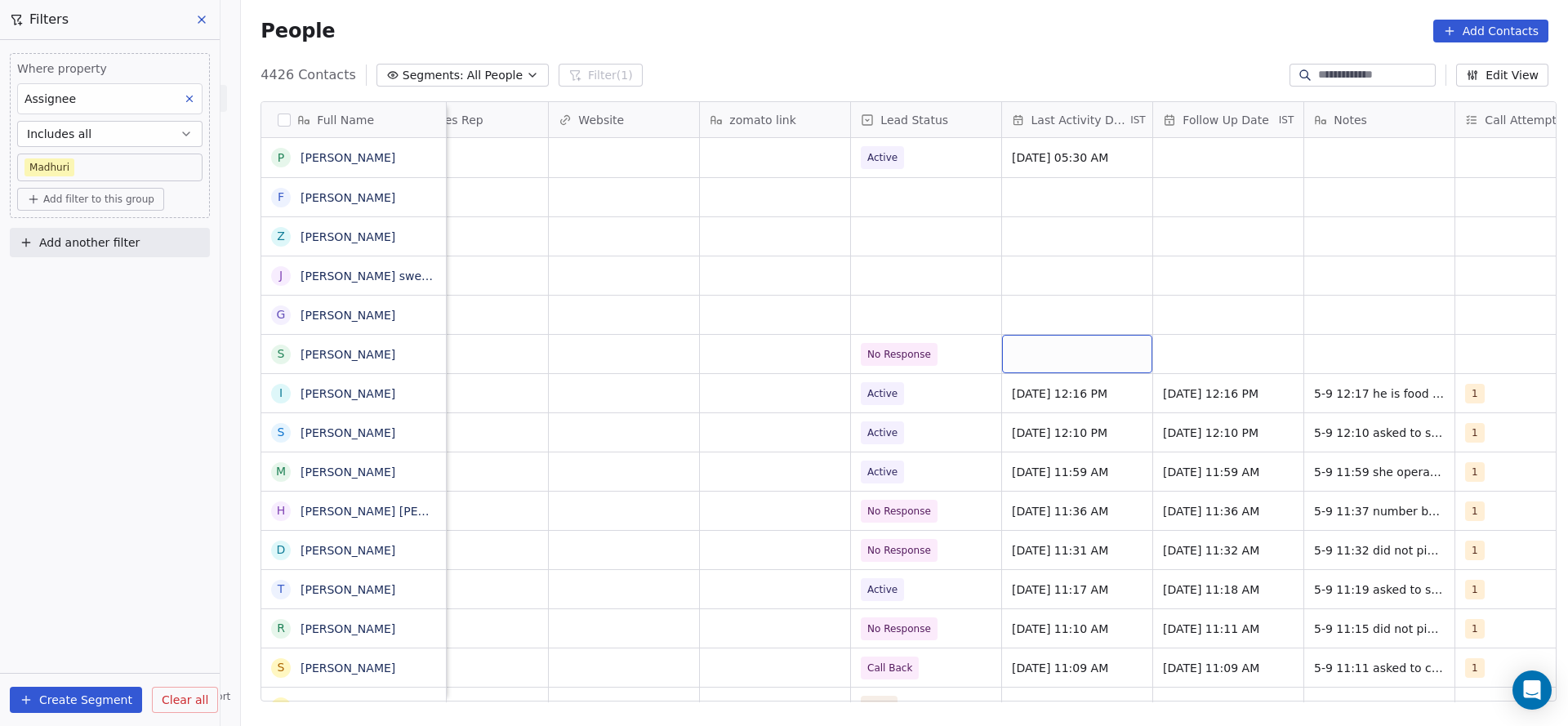
click at [1044, 362] on div "grid" at bounding box center [1077, 354] width 150 height 38
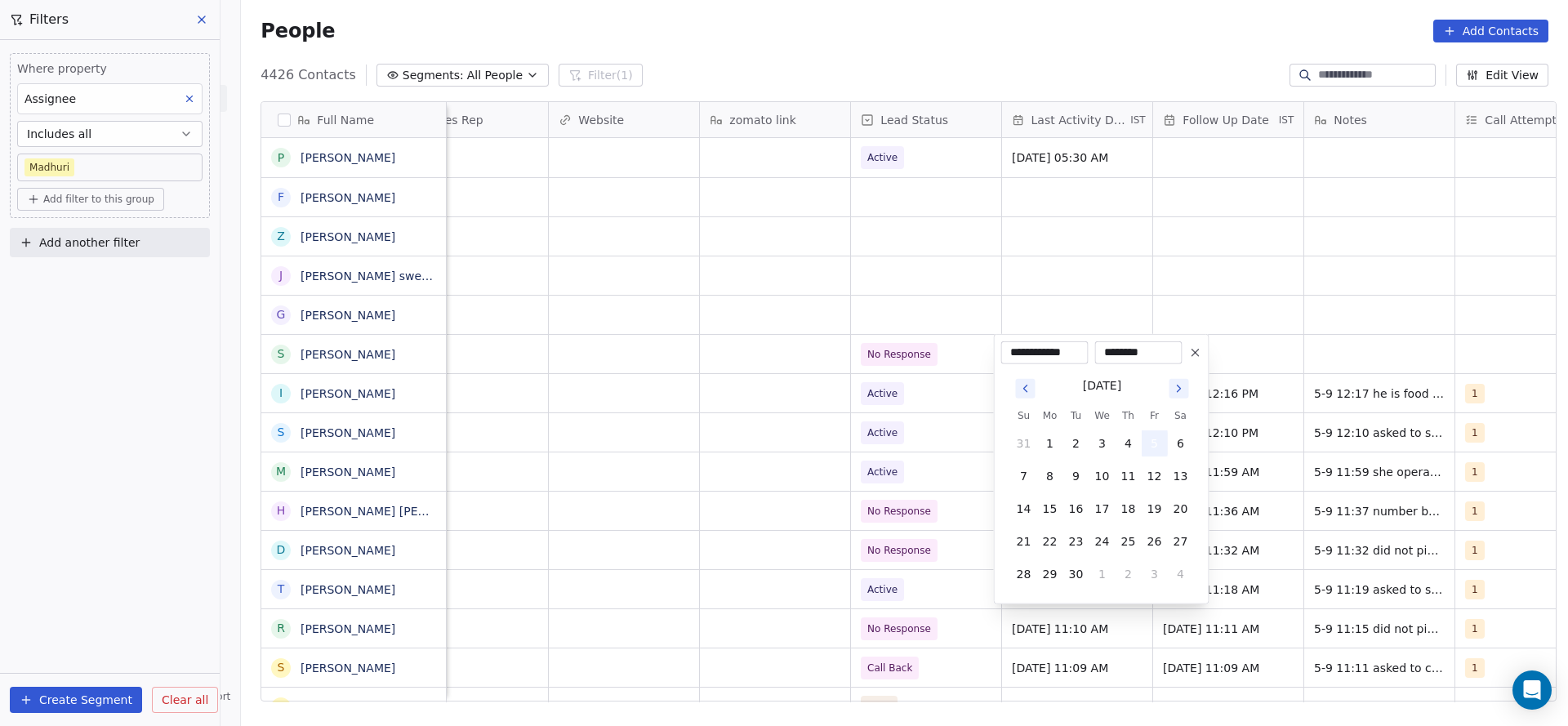
click at [1044, 439] on button "5" at bounding box center [1154, 443] width 26 height 26
click at [847, 451] on html "On2Cook India Pvt. Ltd. Contacts People Marketing Workflows Campaigns Sales Pip…" at bounding box center [784, 363] width 1568 height 726
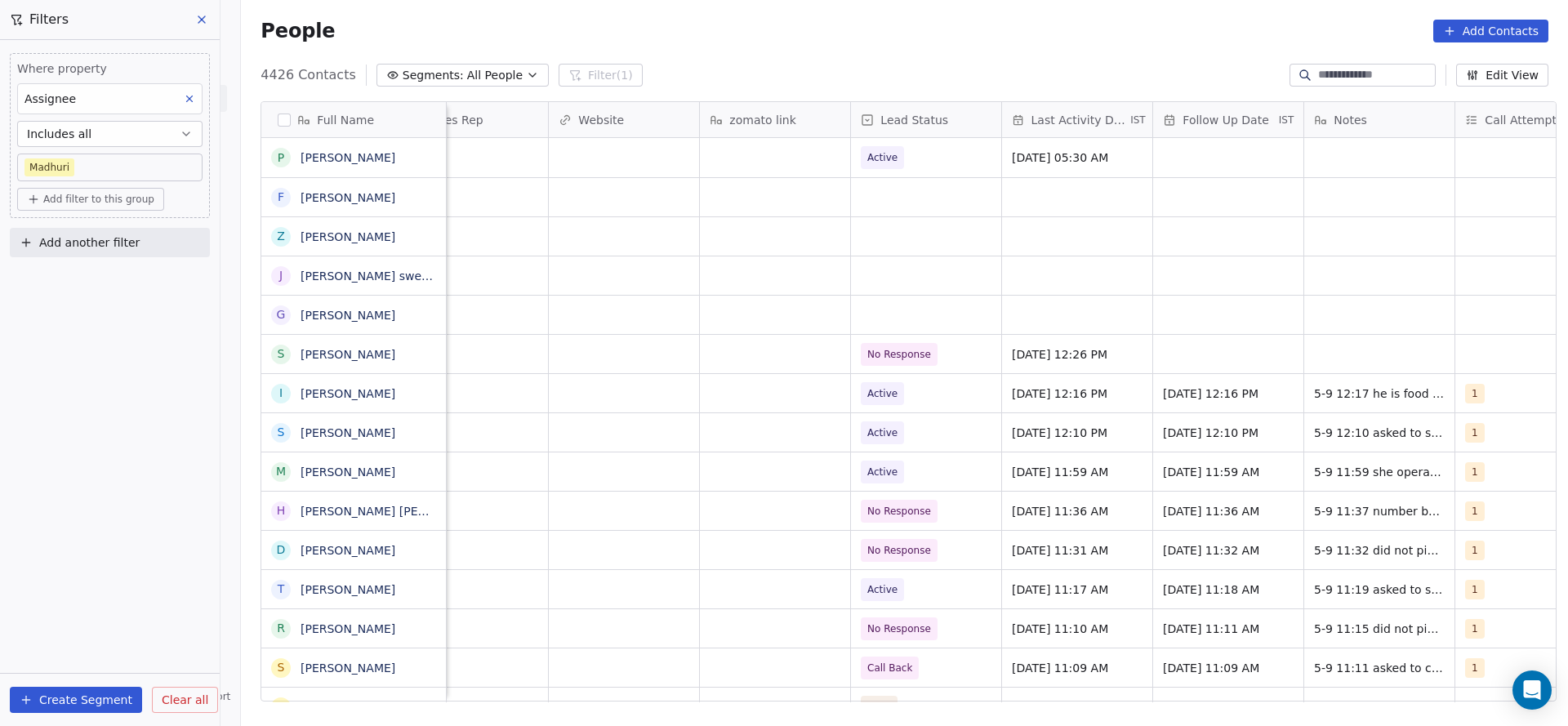
scroll to position [0, 2121]
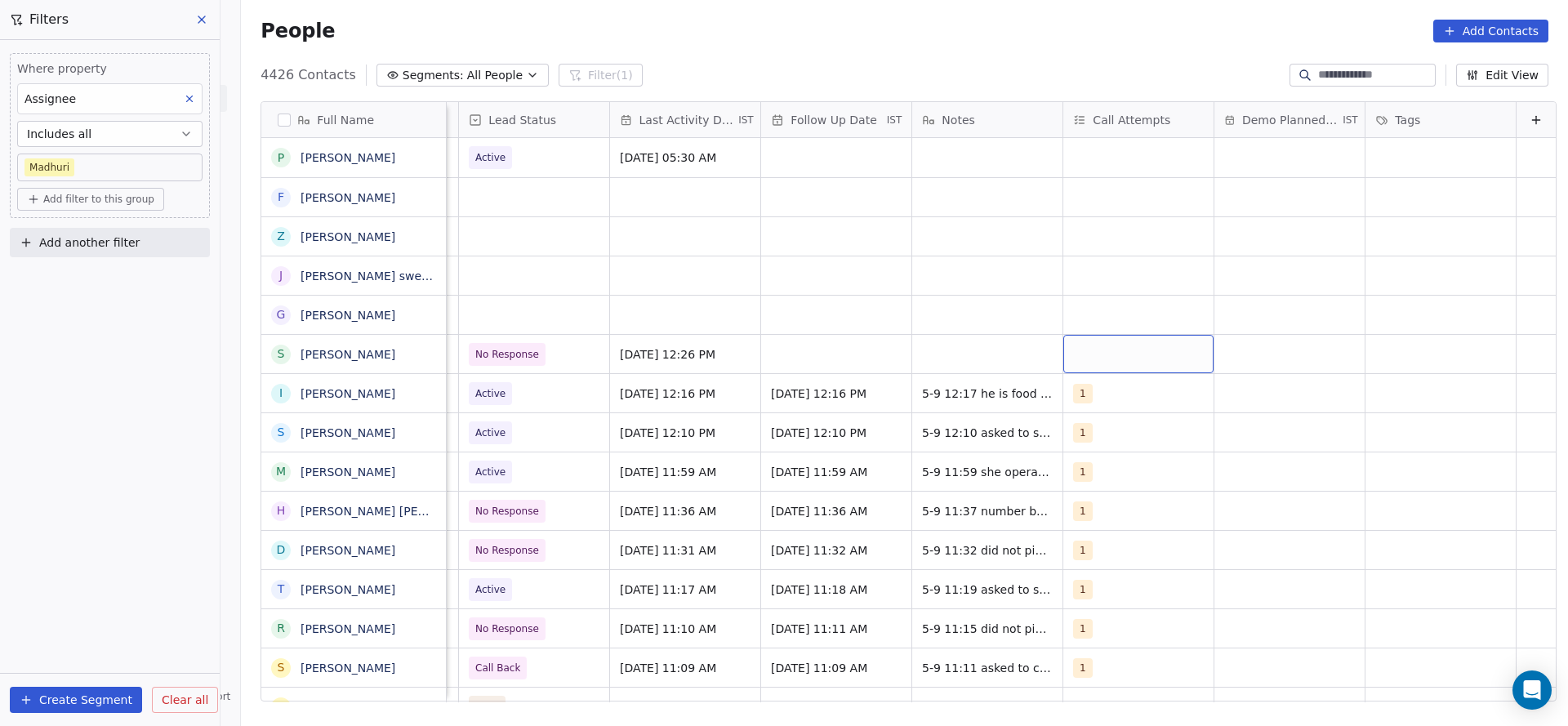
click at [1044, 368] on div "grid" at bounding box center [1138, 354] width 150 height 38
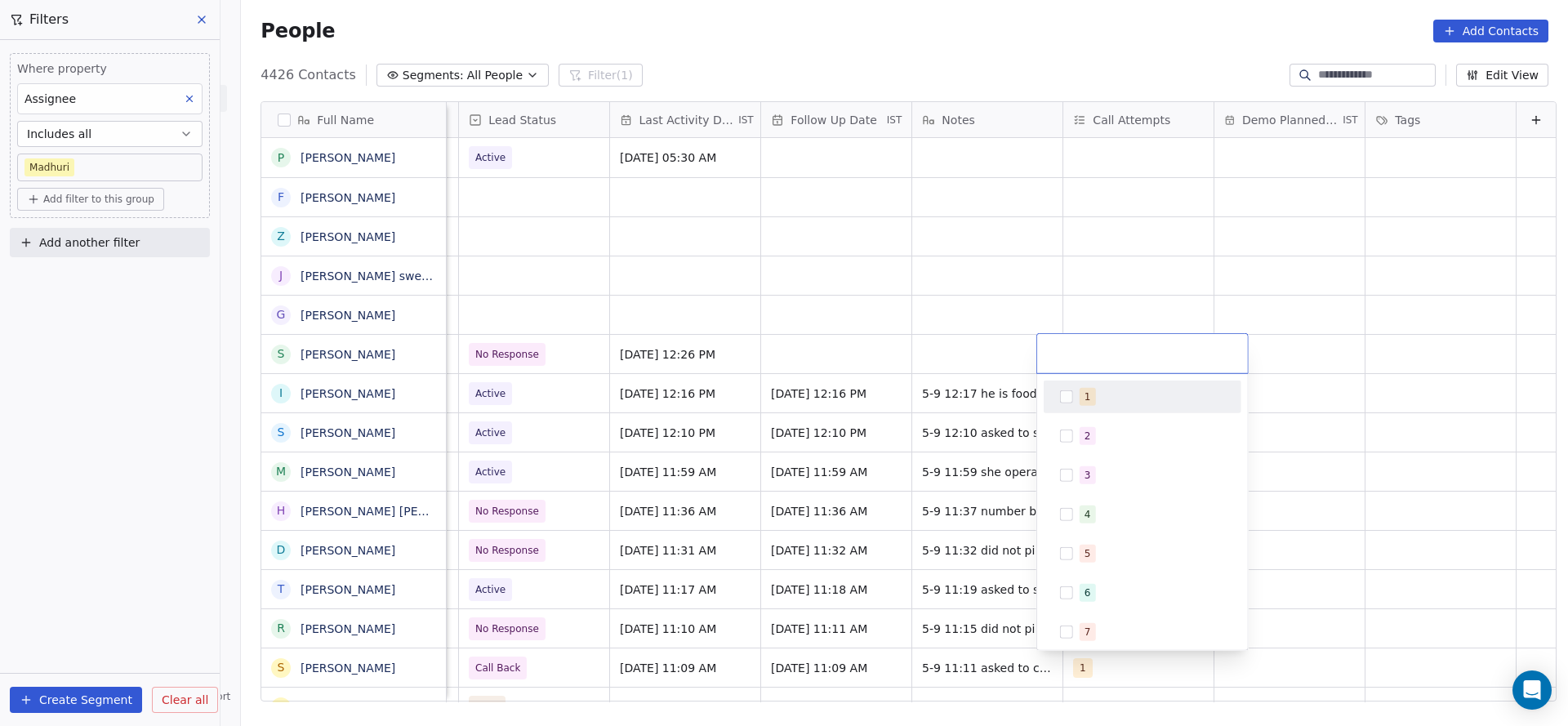
click at [1044, 389] on span "1" at bounding box center [1087, 396] width 16 height 18
click at [968, 392] on html "On2Cook India Pvt. Ltd. Contacts People Marketing Workflows Campaigns Sales Pip…" at bounding box center [784, 363] width 1568 height 726
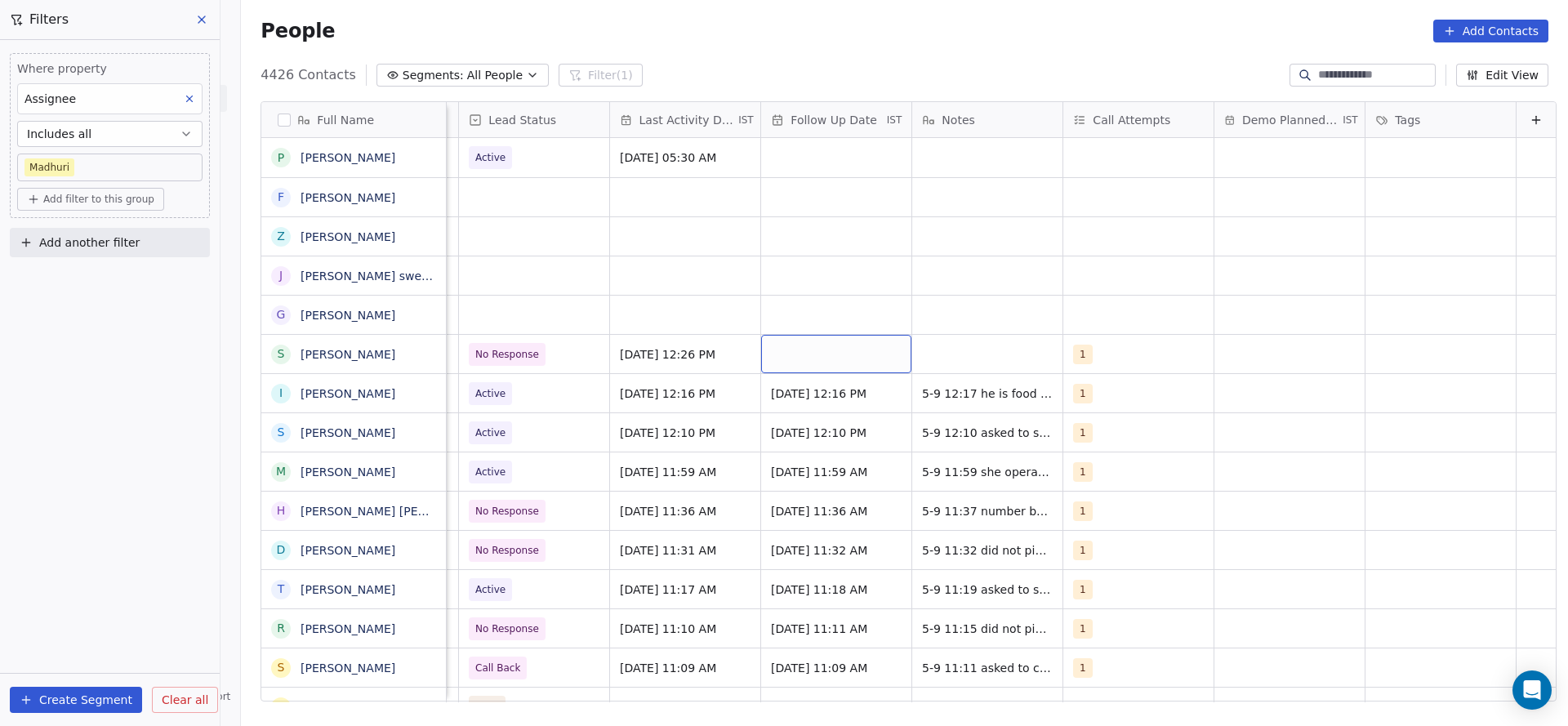
click at [812, 343] on div "grid" at bounding box center [836, 354] width 150 height 38
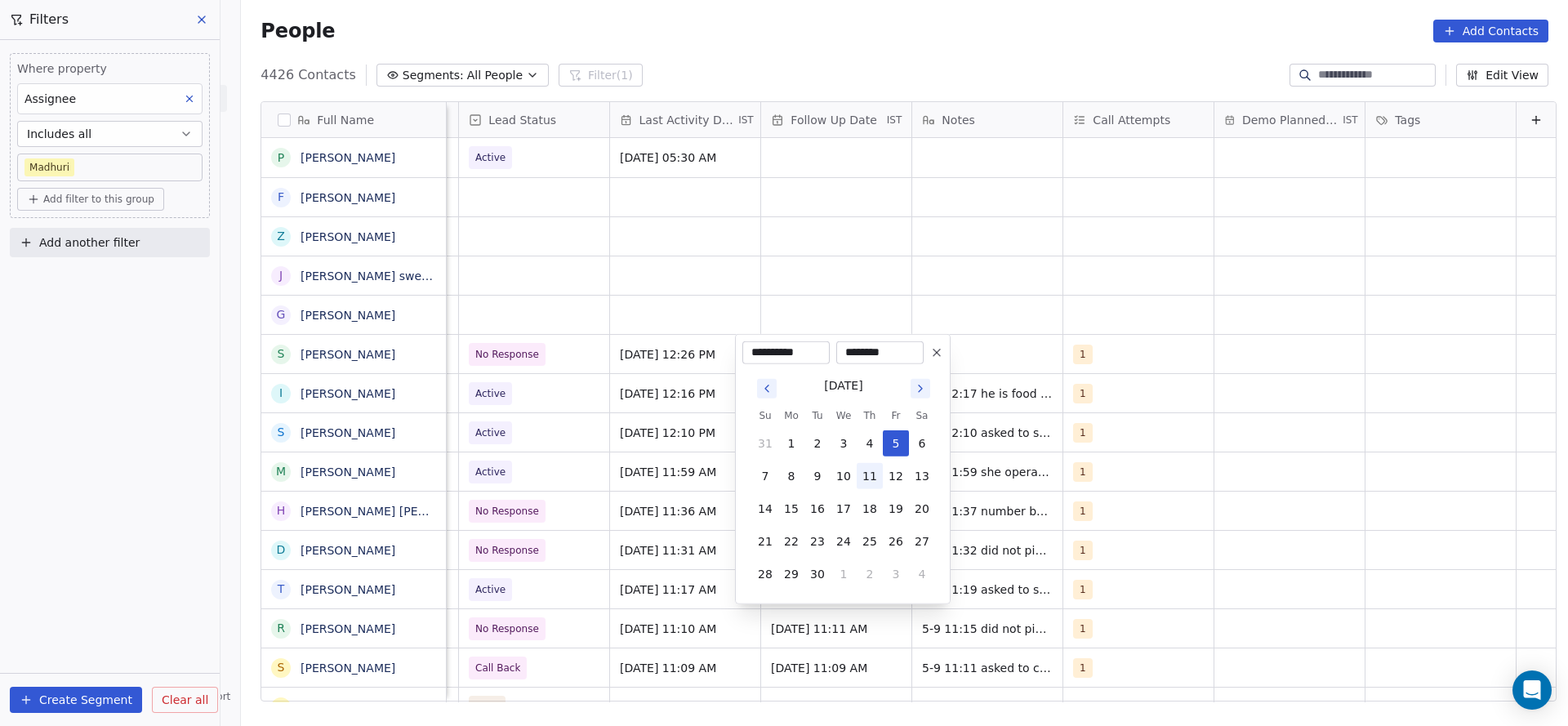
drag, startPoint x: 869, startPoint y: 480, endPoint x: 1006, endPoint y: 363, distance: 180.2
click at [870, 478] on button "11" at bounding box center [869, 476] width 26 height 26
type input "**********"
click at [1014, 343] on html "On2Cook India Pvt. Ltd. Contacts People Marketing Workflows Campaigns Sales Pip…" at bounding box center [784, 363] width 1568 height 726
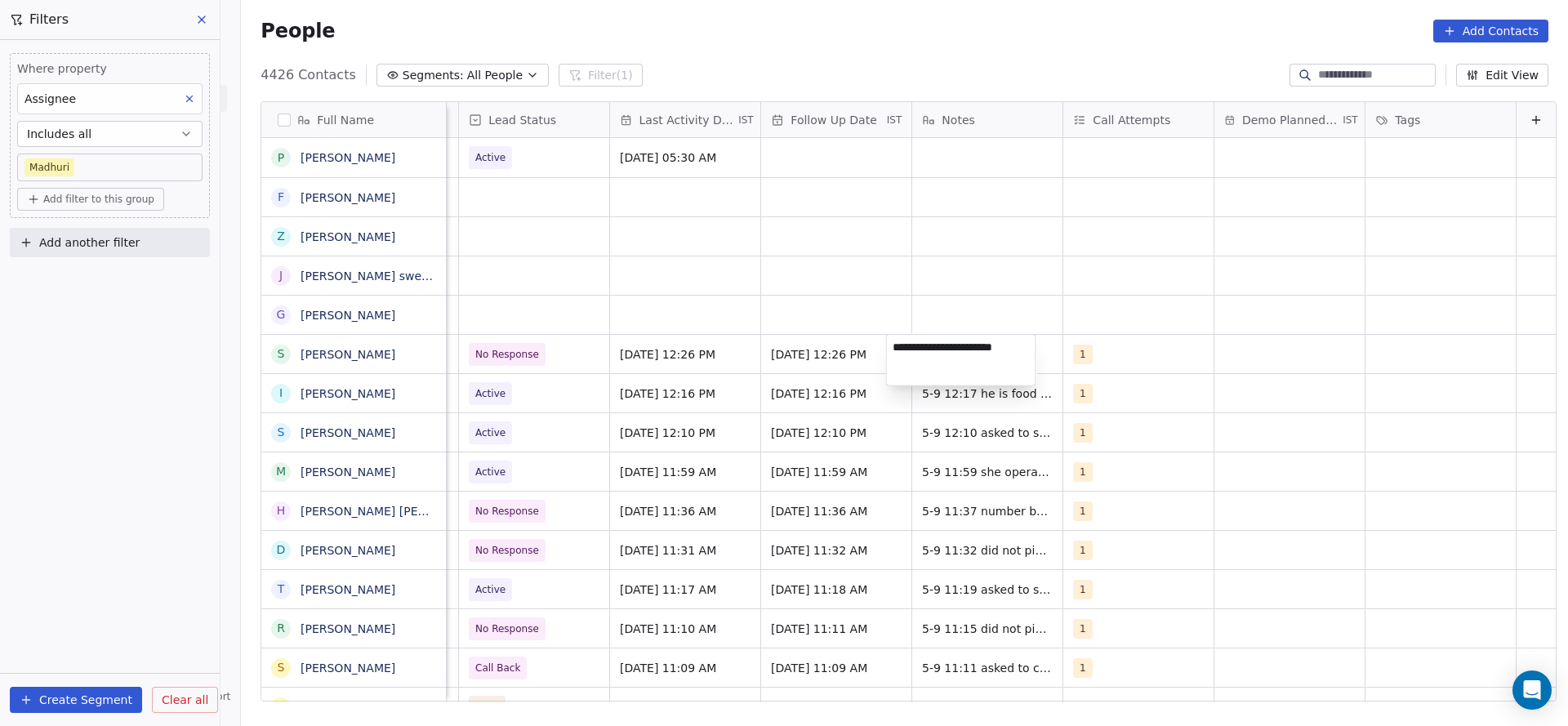
type textarea "**********"
click at [507, 308] on html "On2Cook India Pvt. Ltd. Contacts People Marketing Workflows Campaigns Sales Pip…" at bounding box center [784, 363] width 1568 height 726
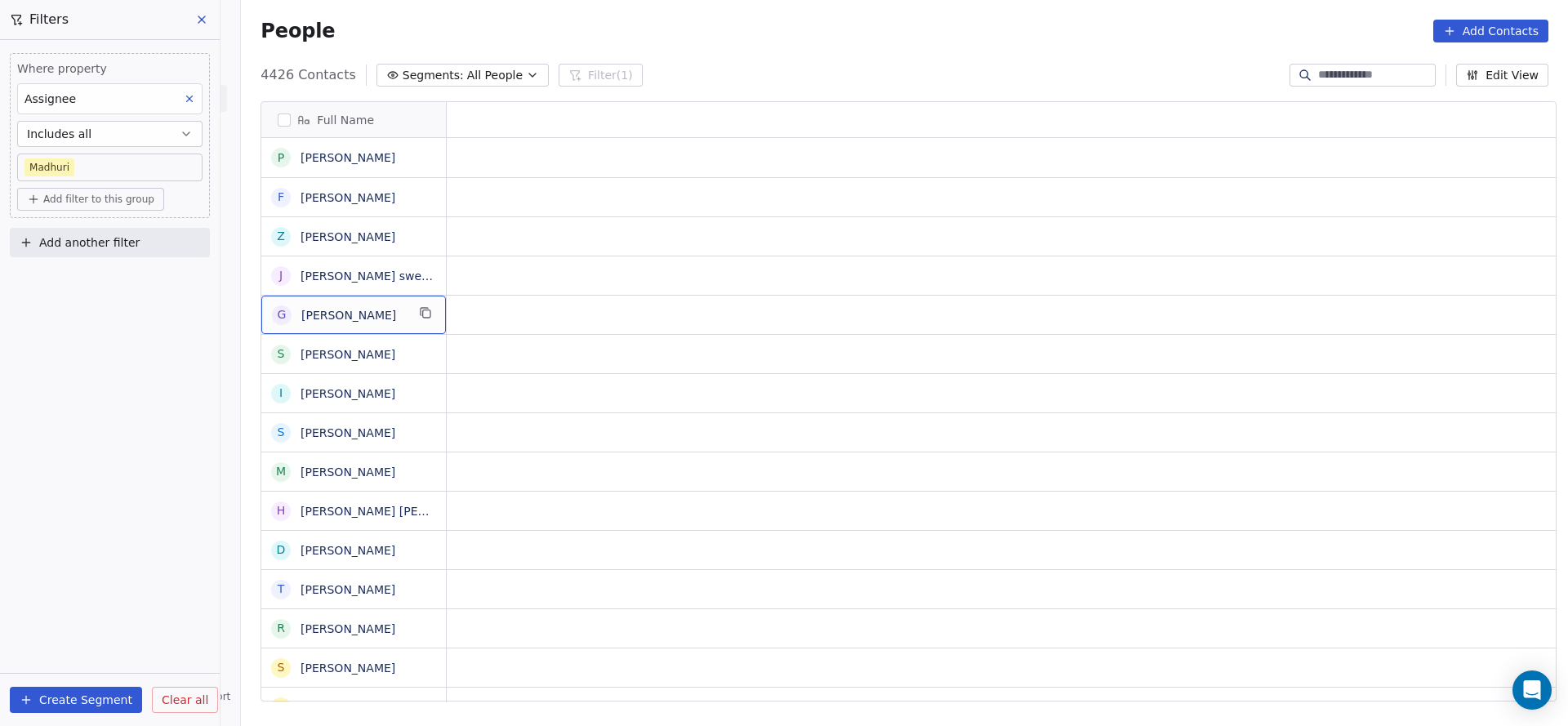
scroll to position [0, 0]
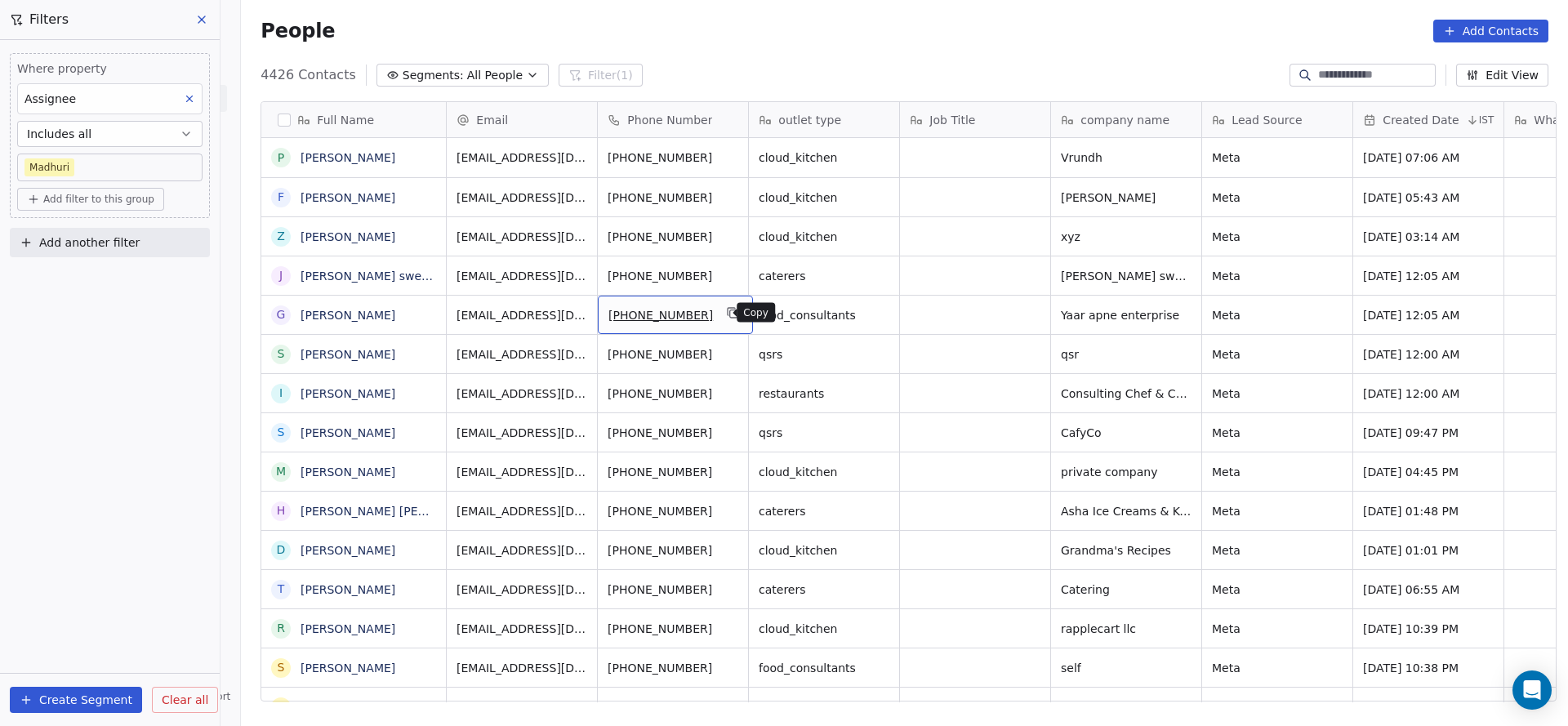
click at [727, 316] on button "grid" at bounding box center [733, 313] width 20 height 20
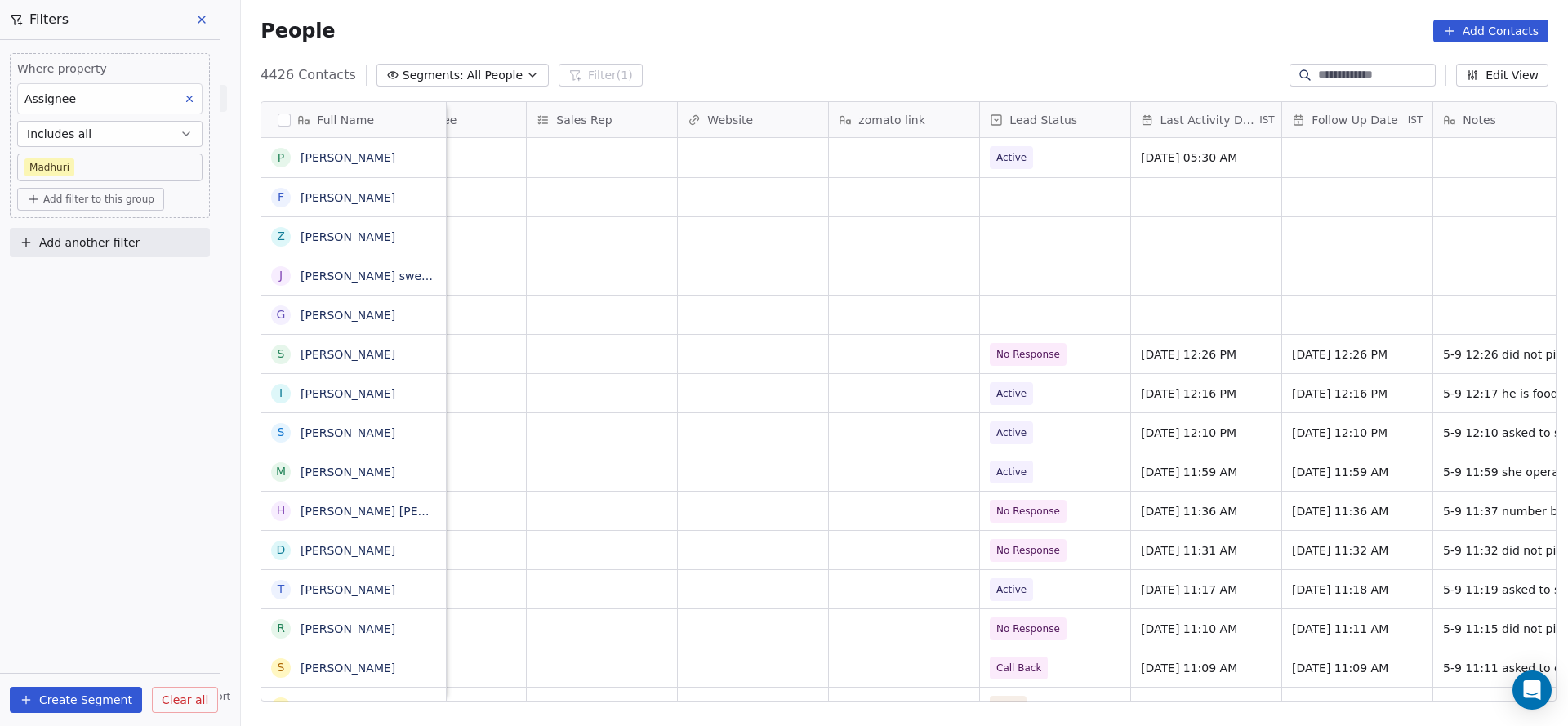
scroll to position [0, 1593]
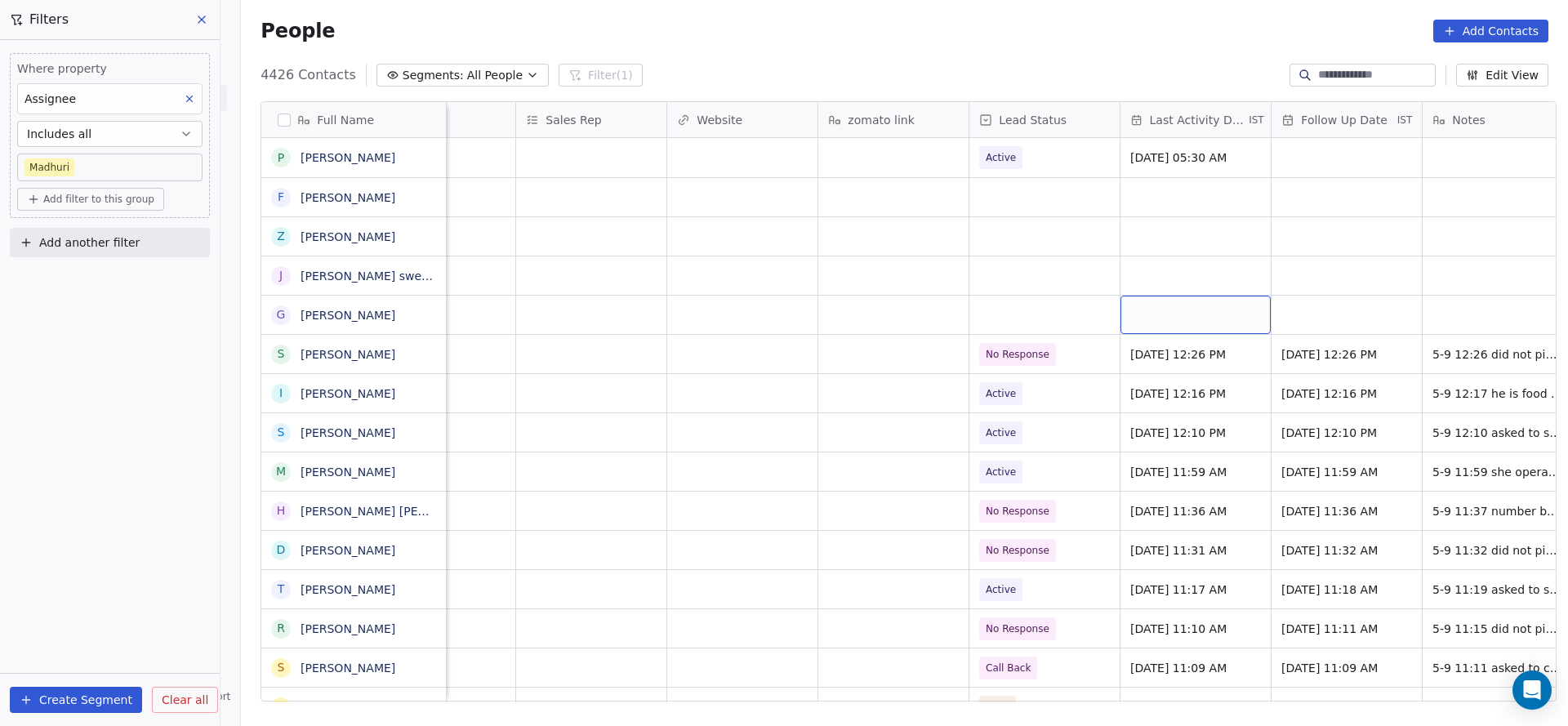
click at [1044, 319] on div "grid" at bounding box center [1195, 315] width 150 height 38
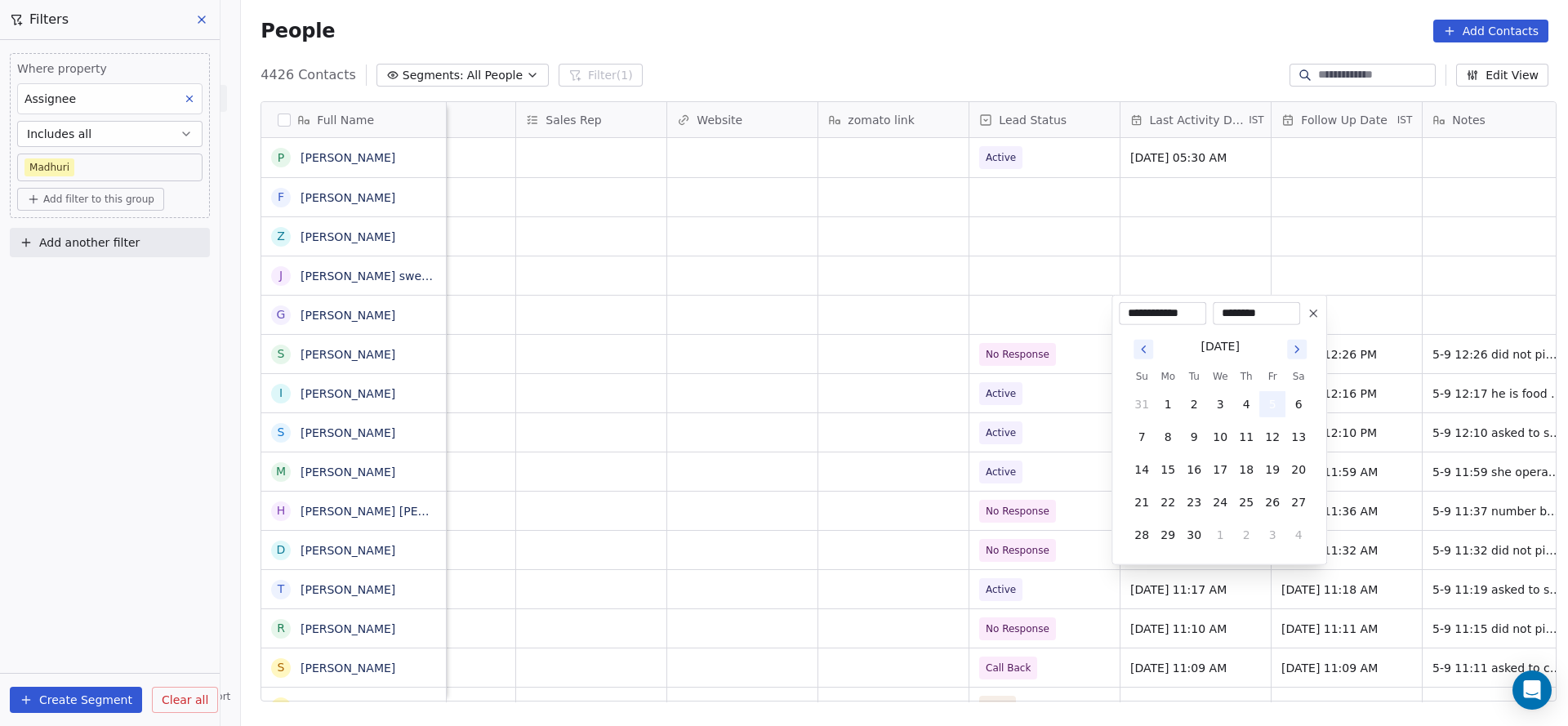
click at [1044, 407] on button "5" at bounding box center [1272, 404] width 26 height 26
click at [966, 372] on html "On2Cook India Pvt. Ltd. Contacts People Marketing Workflows Campaigns Sales Pip…" at bounding box center [784, 363] width 1568 height 726
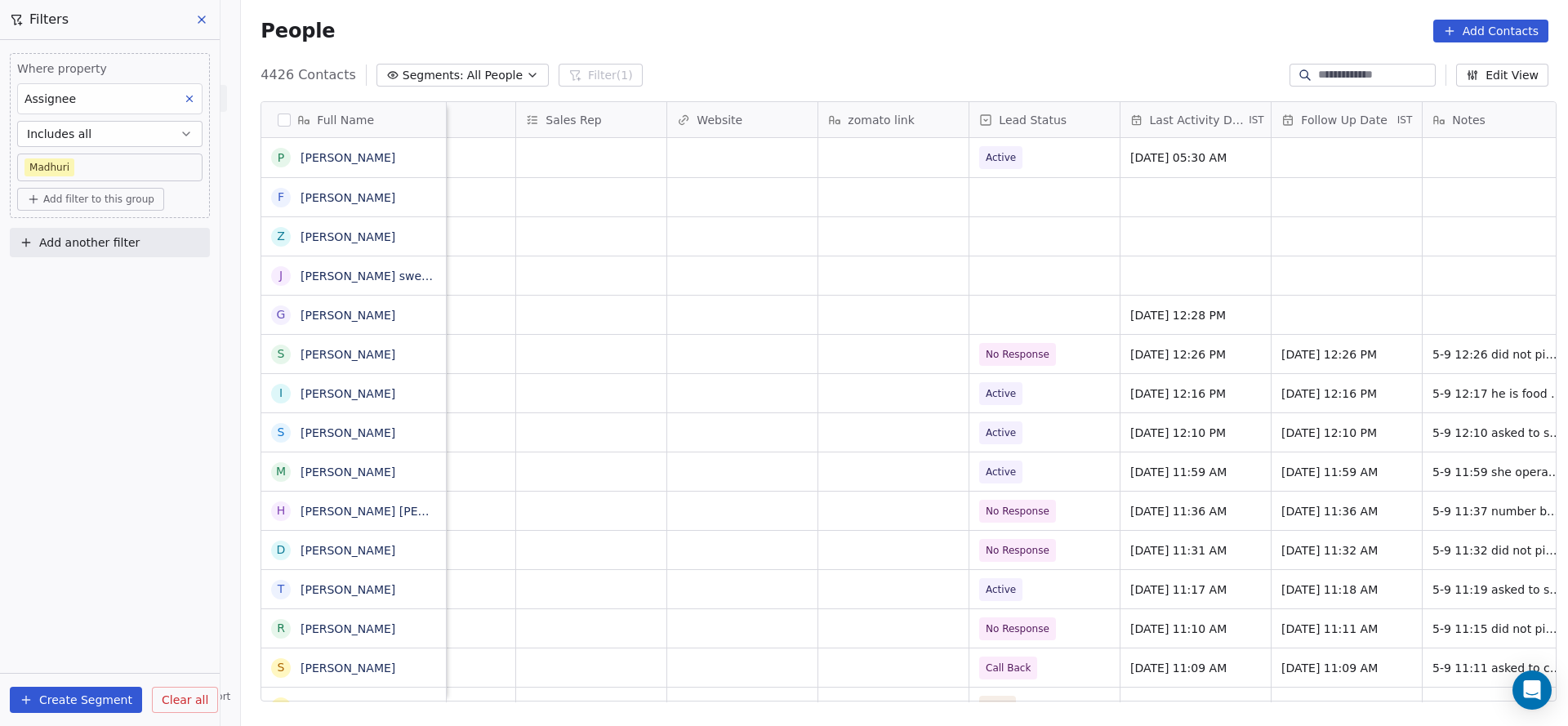
scroll to position [0, 2121]
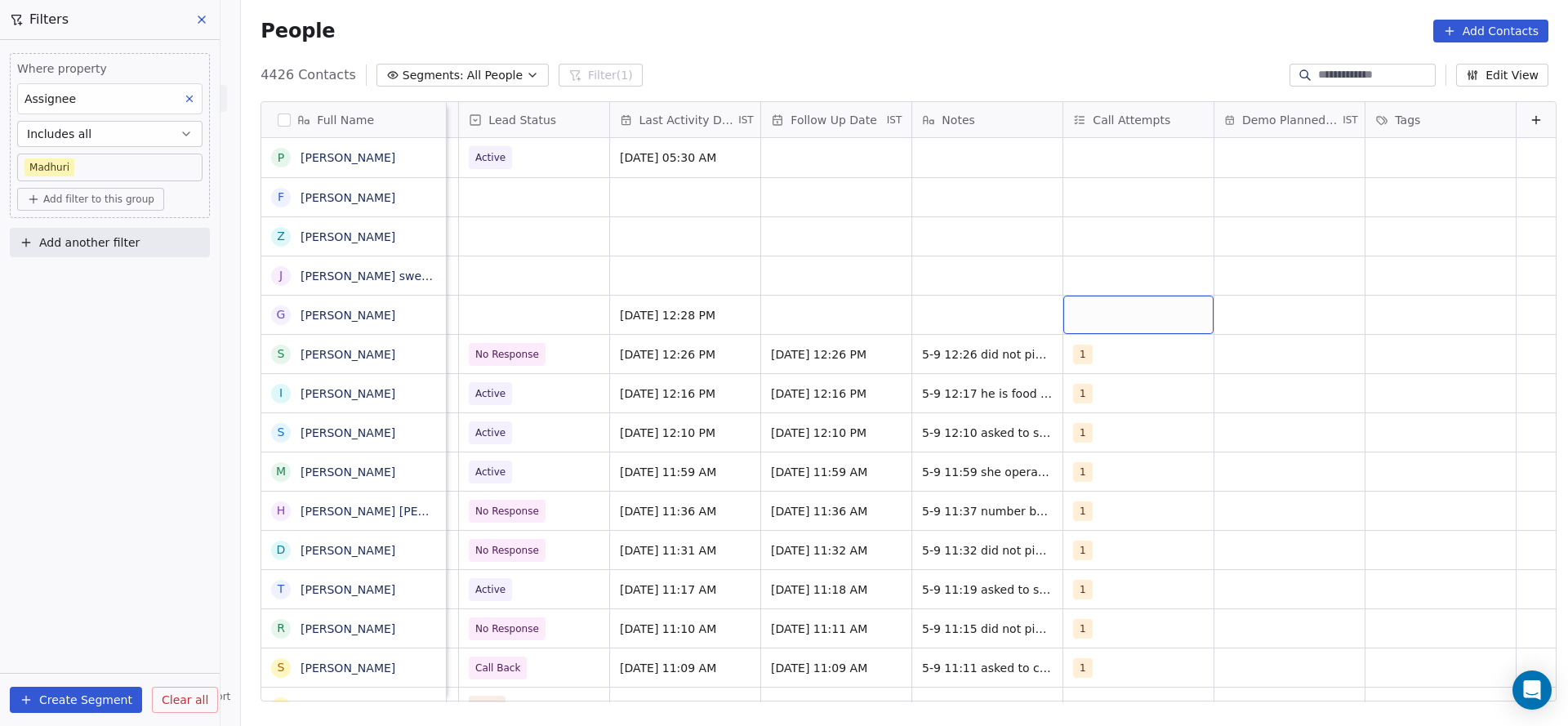
click at [1044, 322] on div "grid" at bounding box center [1138, 315] width 150 height 38
click at [1044, 365] on div "1" at bounding box center [1142, 358] width 184 height 26
click at [896, 388] on html "On2Cook India Pvt. Ltd. Contacts People Marketing Workflows Campaigns Sales Pip…" at bounding box center [784, 363] width 1568 height 726
click at [785, 320] on div "grid" at bounding box center [836, 315] width 150 height 38
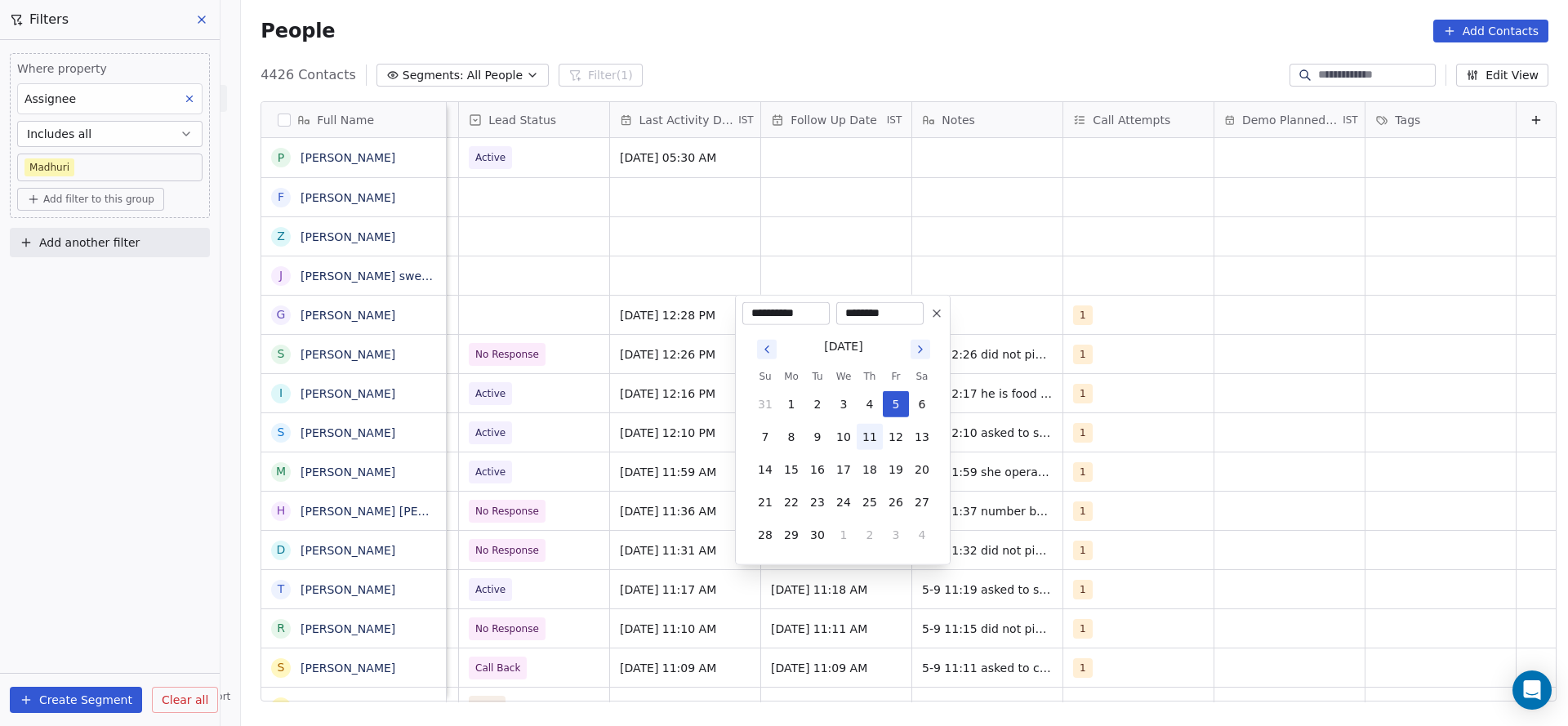
click at [869, 444] on button "11" at bounding box center [869, 437] width 26 height 26
type input "**********"
click at [384, 459] on html "On2Cook India Pvt. Ltd. Contacts People Marketing Workflows Campaigns Sales Pip…" at bounding box center [784, 363] width 1568 height 726
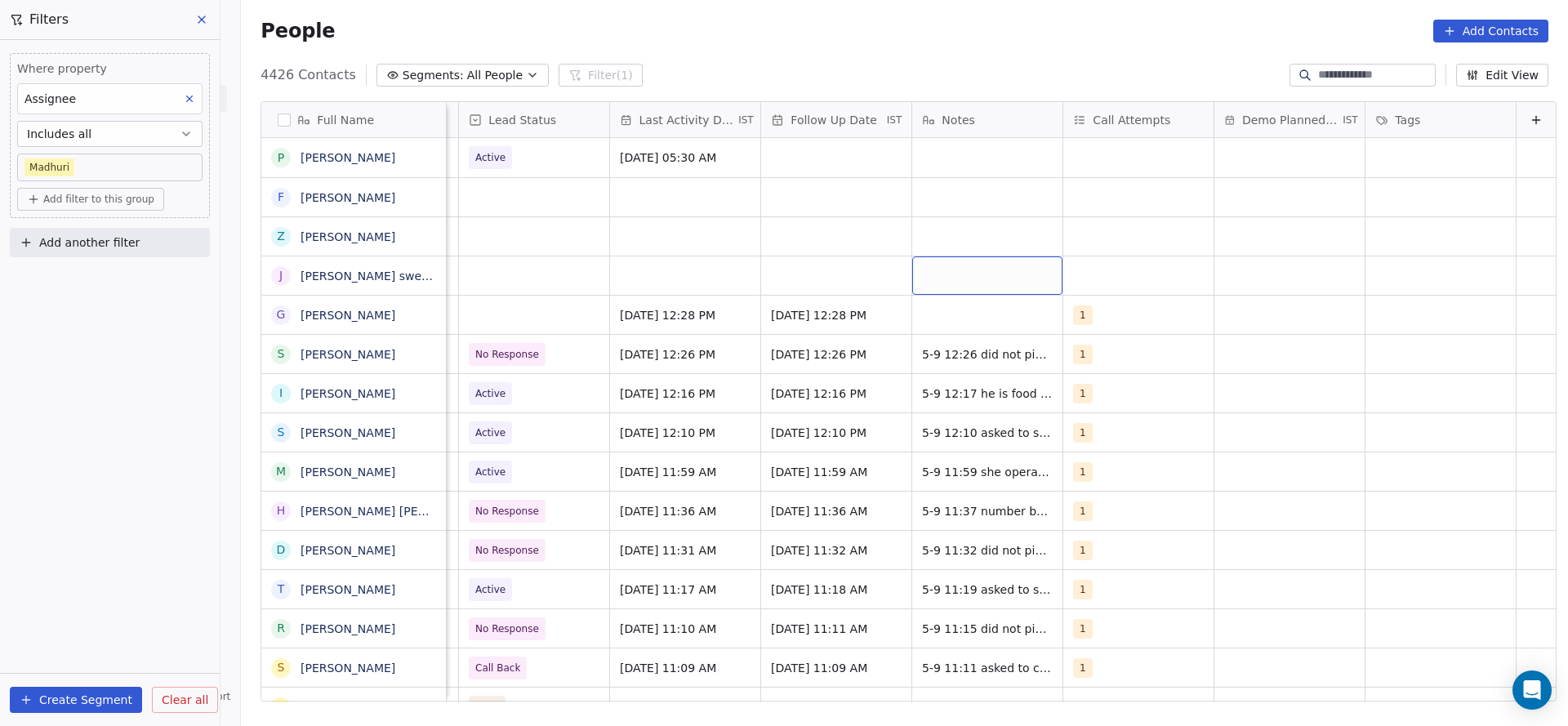
click at [912, 292] on div "grid" at bounding box center [987, 275] width 150 height 38
click at [892, 325] on html "On2Cook India Pvt. Ltd. Contacts People Marketing Workflows Campaigns Sales Pip…" at bounding box center [784, 363] width 1568 height 726
click at [912, 325] on div "grid" at bounding box center [987, 315] width 150 height 38
type textarea "**********"
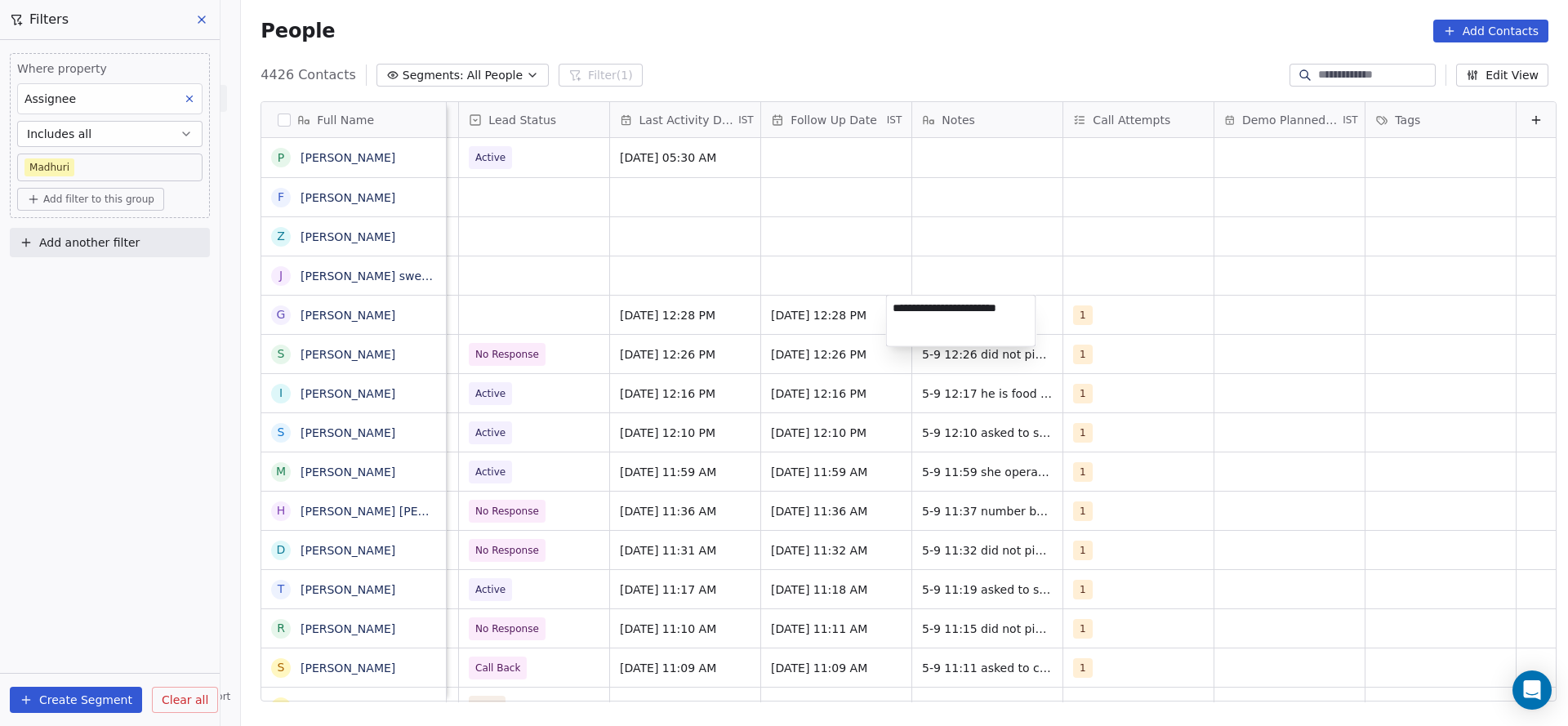
click at [514, 331] on html "On2Cook India Pvt. Ltd. Contacts People Marketing Workflows Campaigns Sales Pip…" at bounding box center [784, 363] width 1568 height 726
click at [527, 321] on div "grid" at bounding box center [534, 315] width 150 height 38
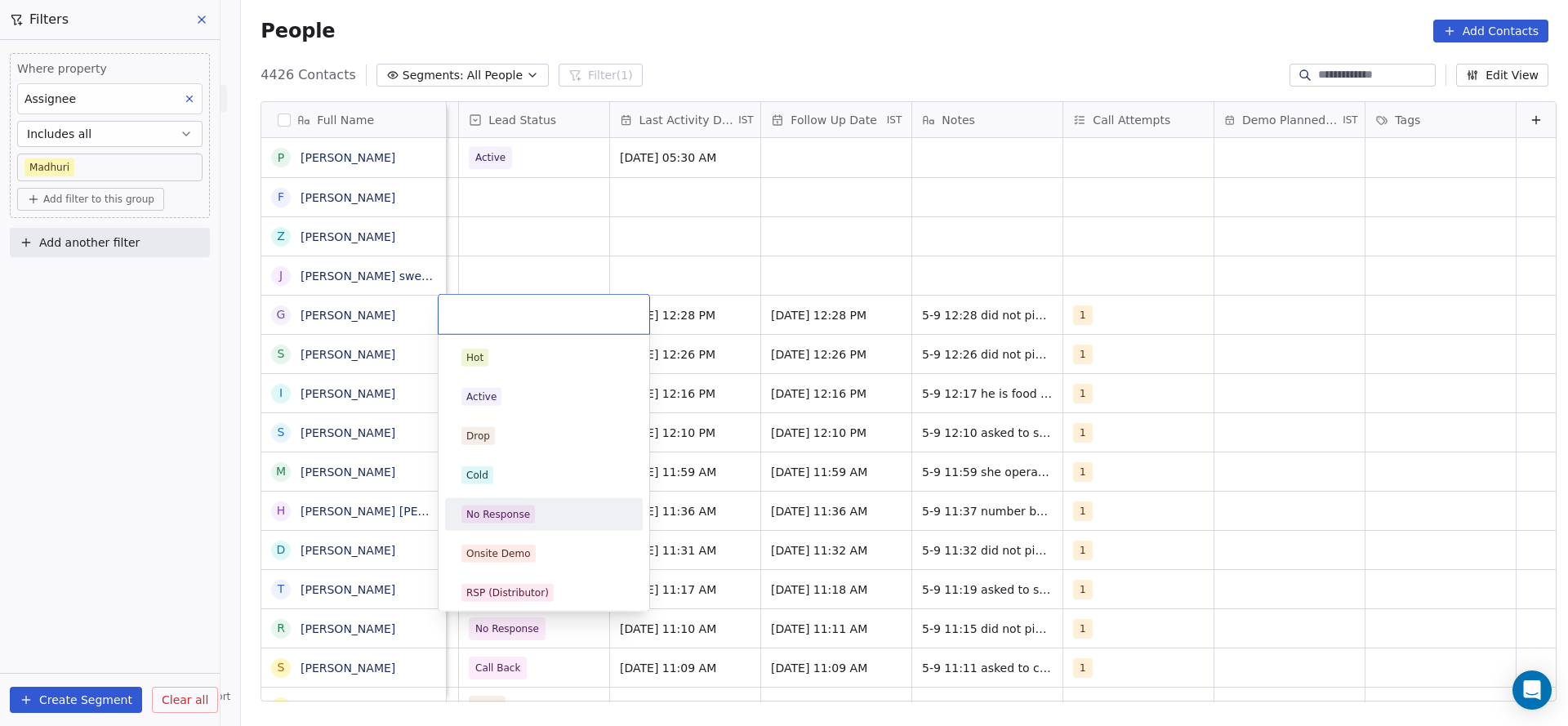
click at [490, 484] on div "No Response" at bounding box center [498, 514] width 64 height 14
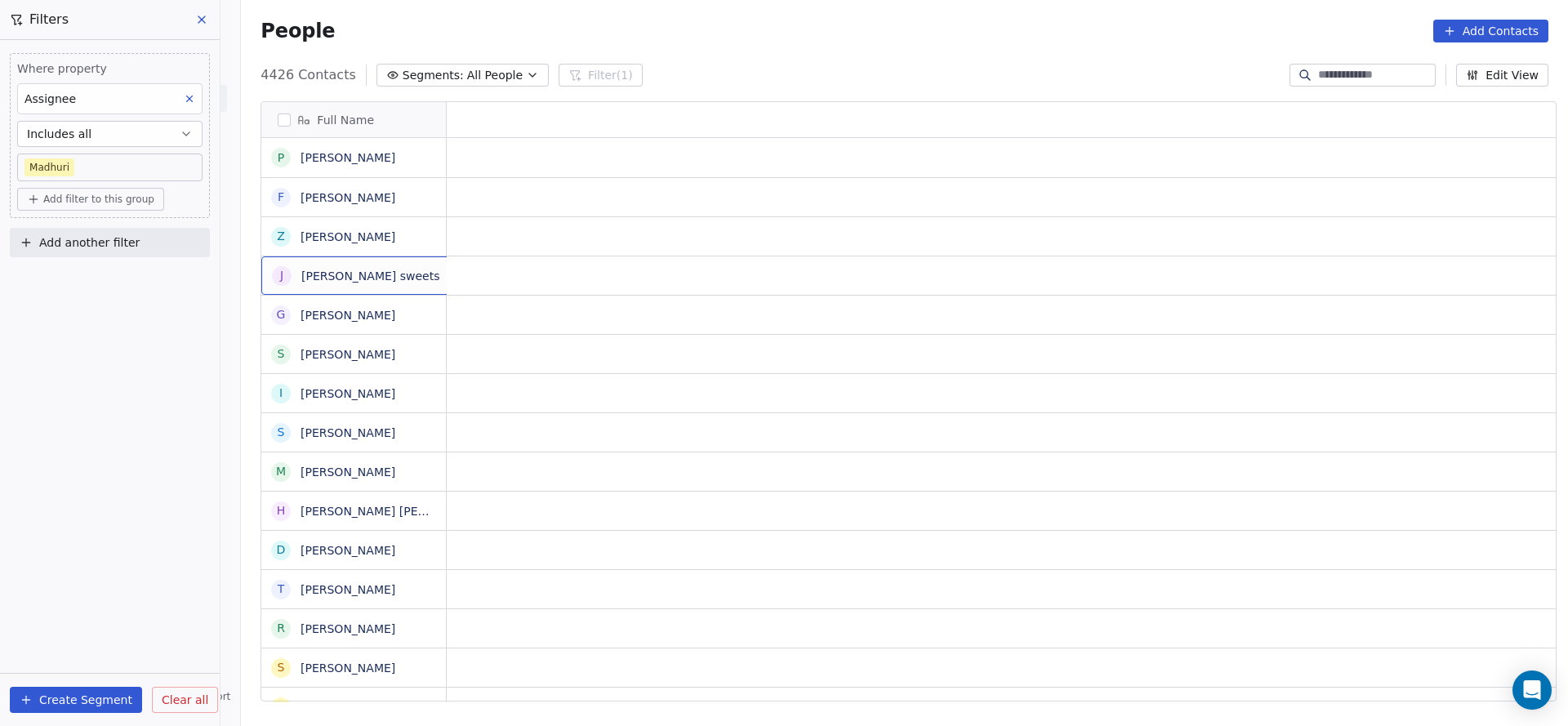
scroll to position [0, 0]
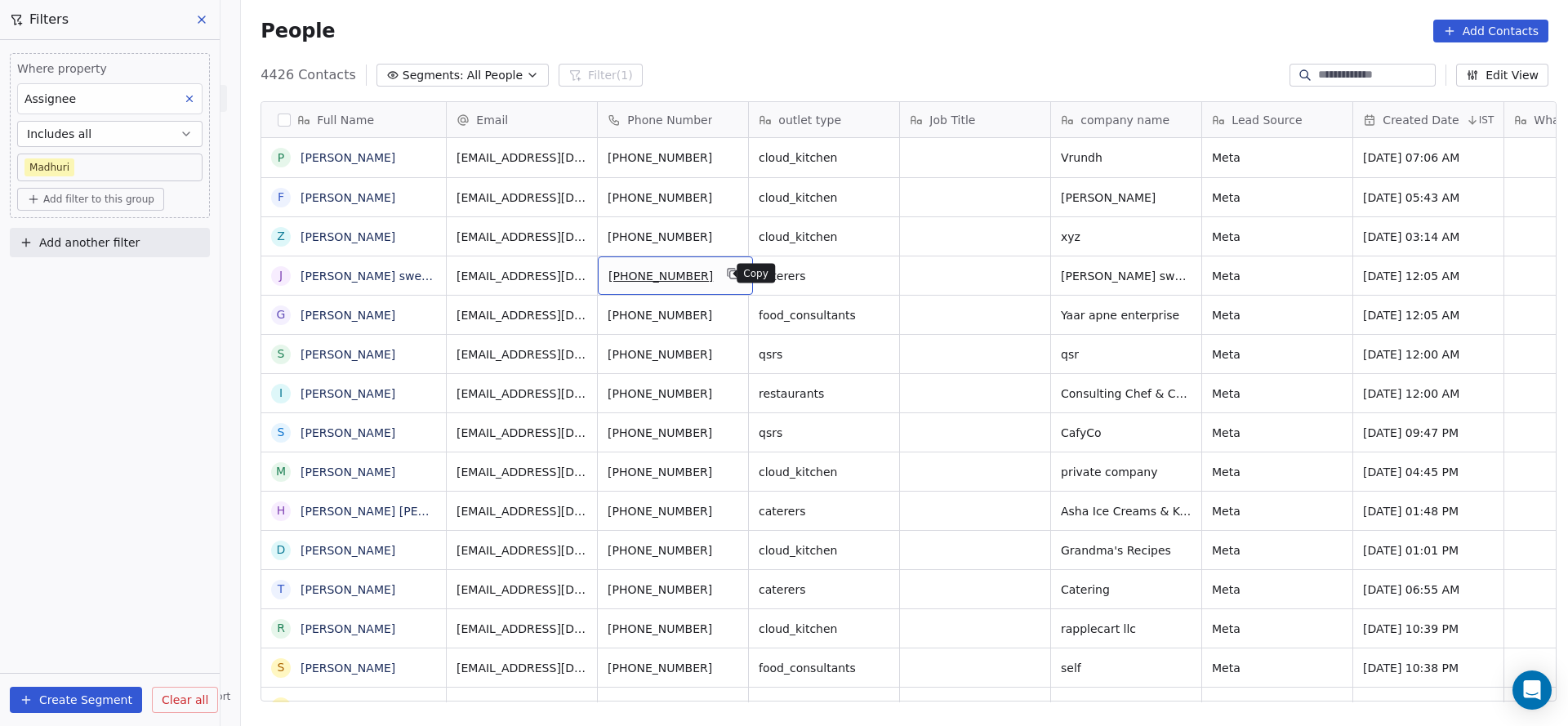
click at [727, 279] on icon "grid" at bounding box center [733, 273] width 13 height 13
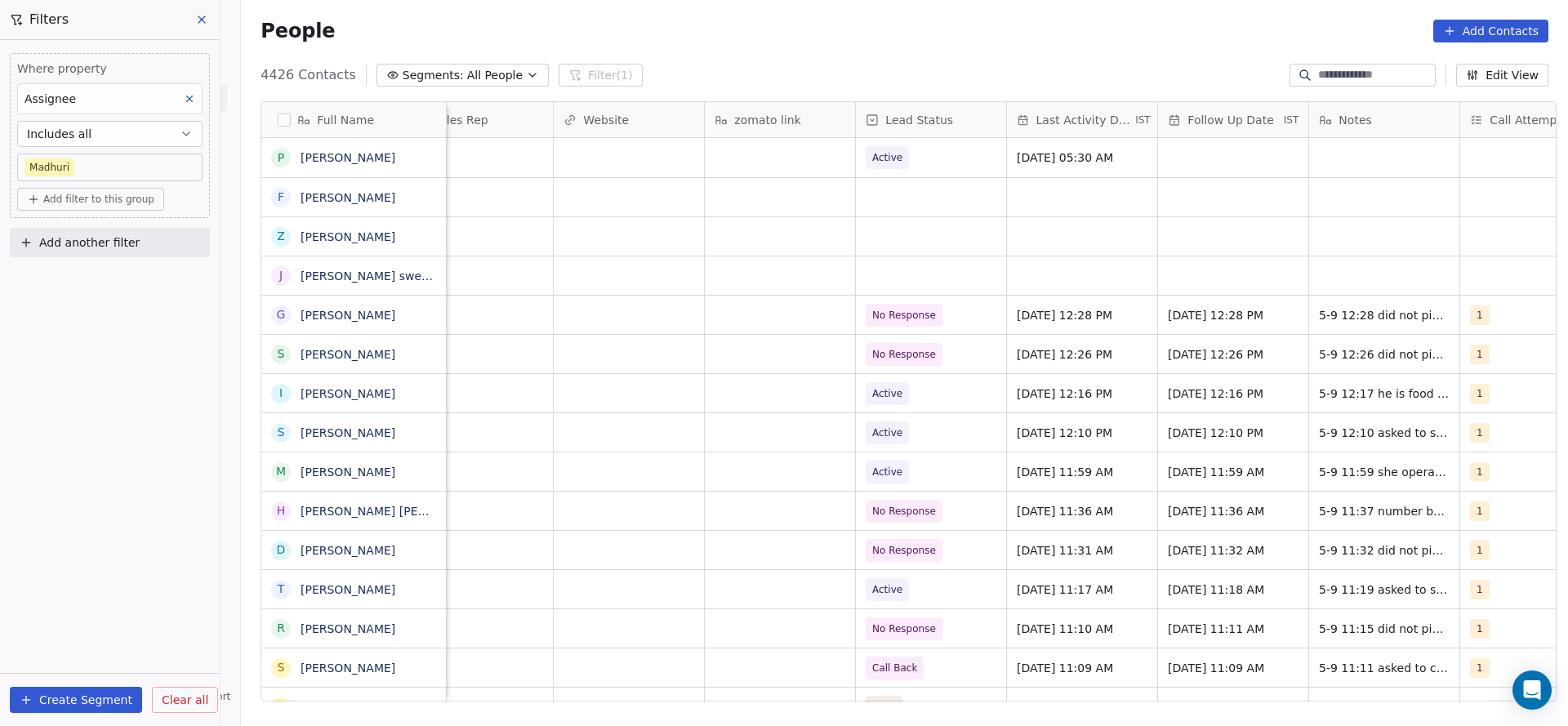
scroll to position [0, 1719]
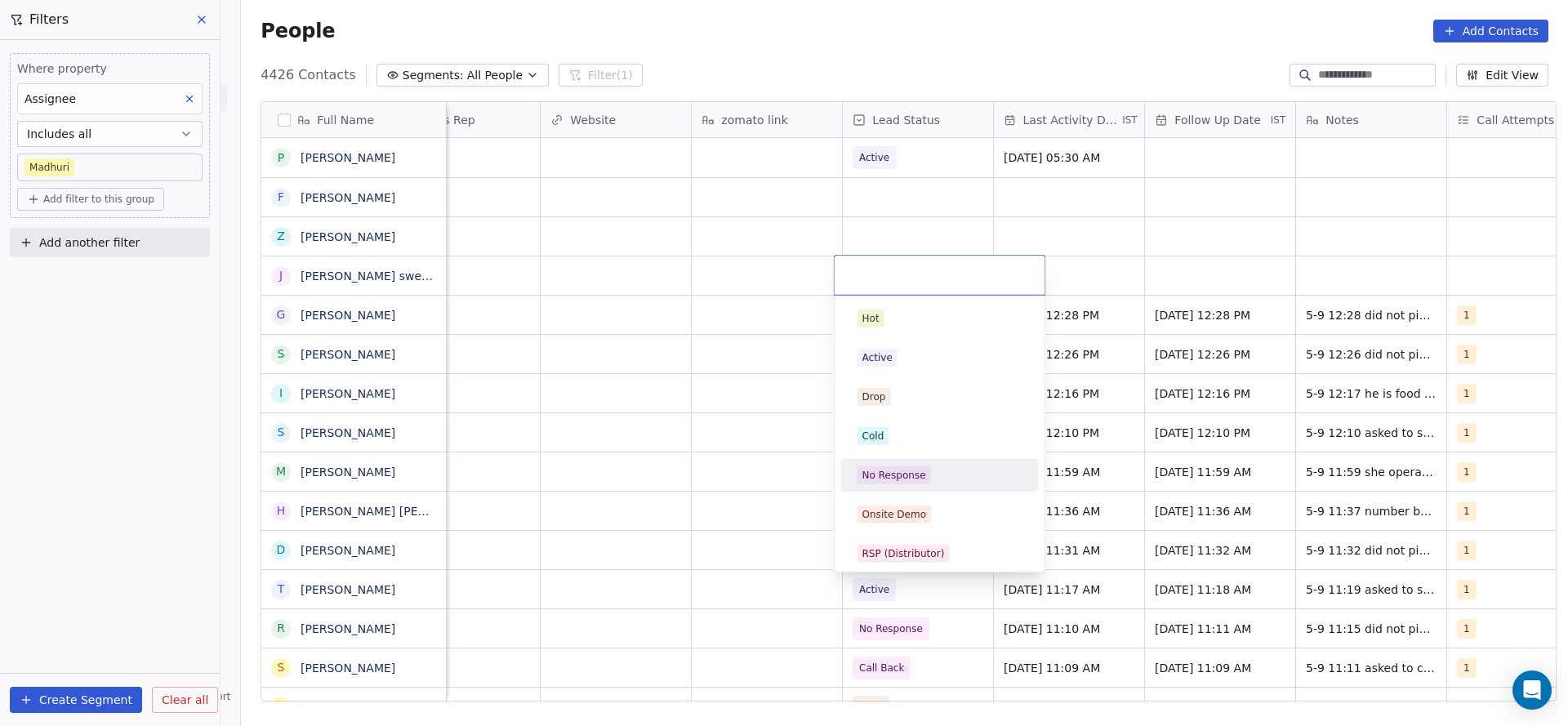
click at [898, 473] on div "No Response" at bounding box center [894, 475] width 64 height 14
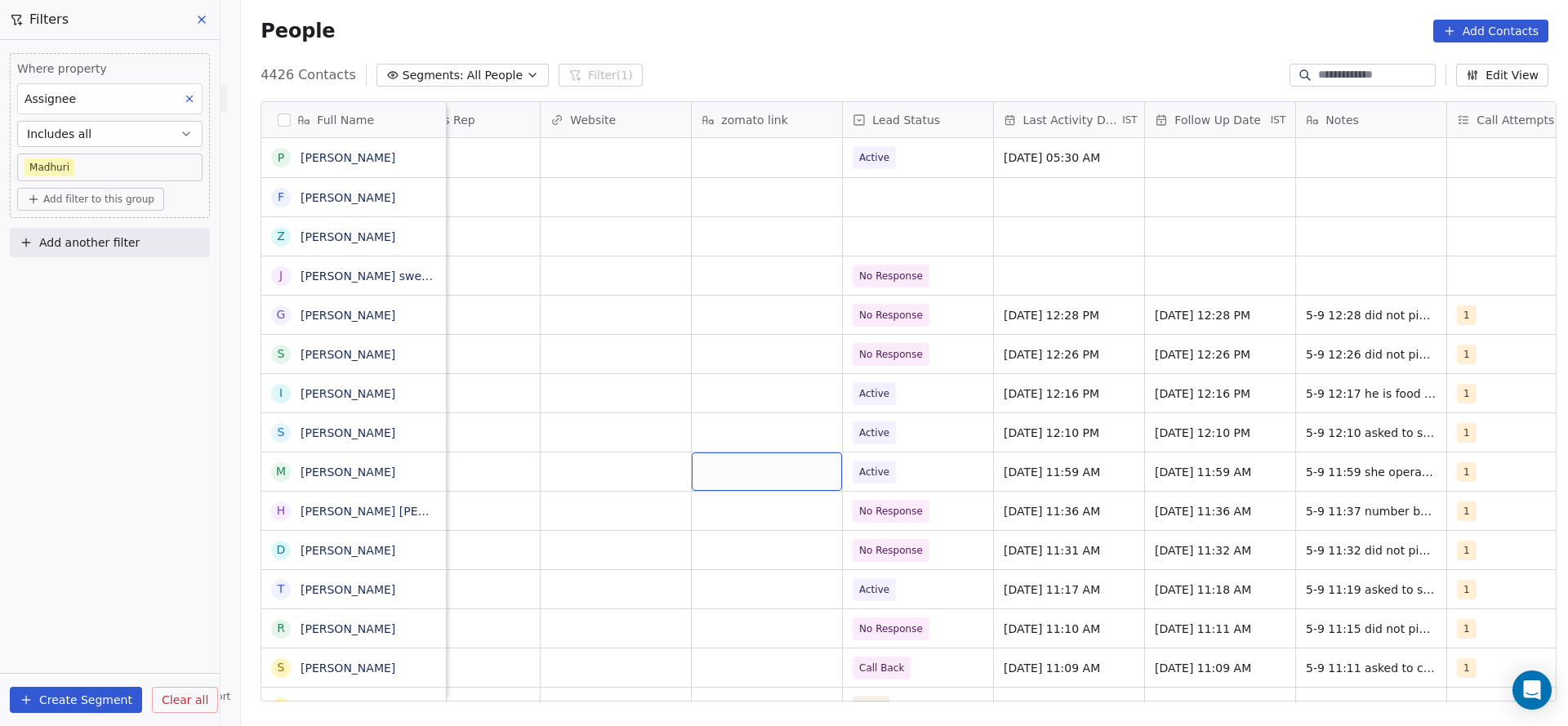
scroll to position [0, 2121]
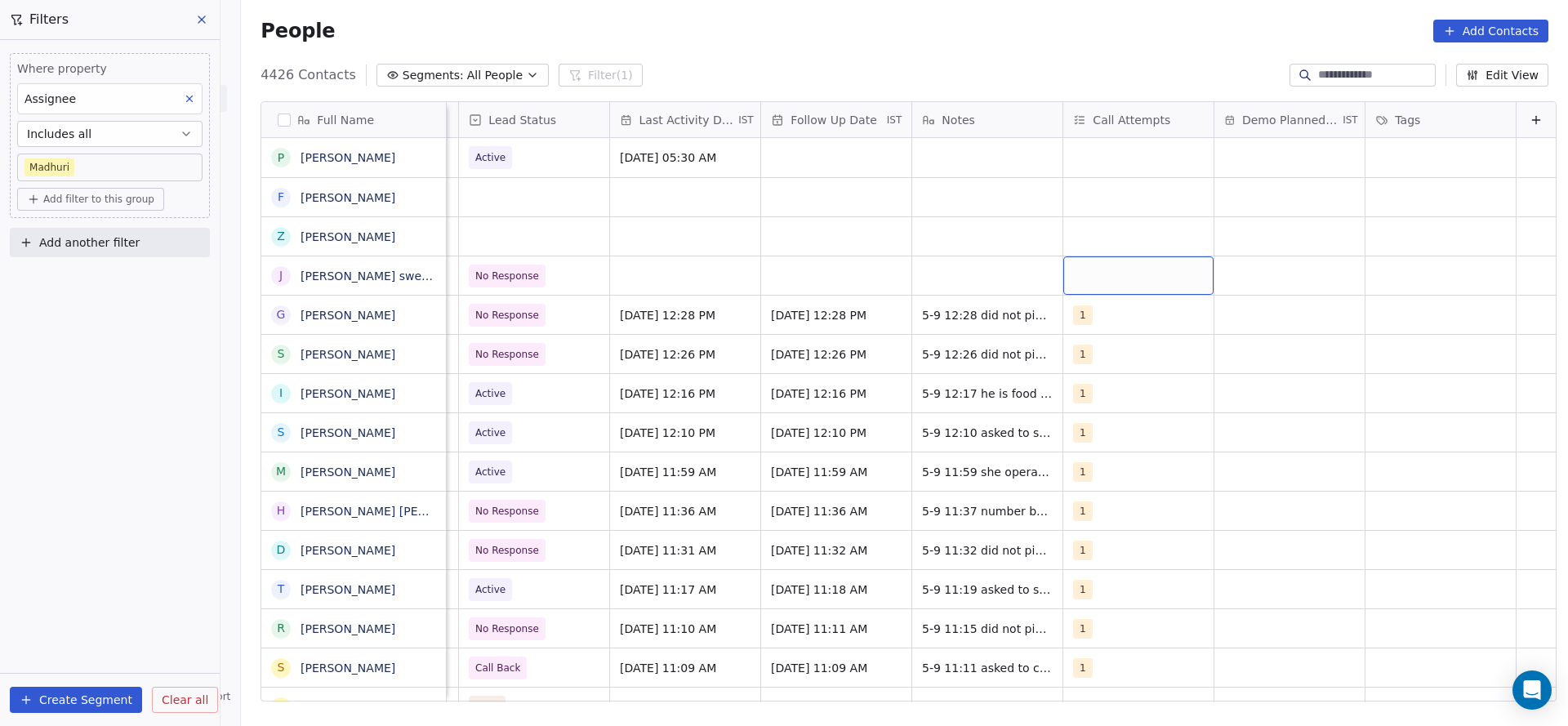
click at [1044, 272] on div "grid" at bounding box center [1138, 275] width 150 height 38
click at [1044, 324] on div "1" at bounding box center [1088, 318] width 7 height 14
click at [855, 354] on html "On2Cook India Pvt. Ltd. Contacts People Marketing Workflows Campaigns Sales Pip…" at bounding box center [784, 363] width 1568 height 726
click at [664, 270] on div "grid" at bounding box center [685, 275] width 150 height 38
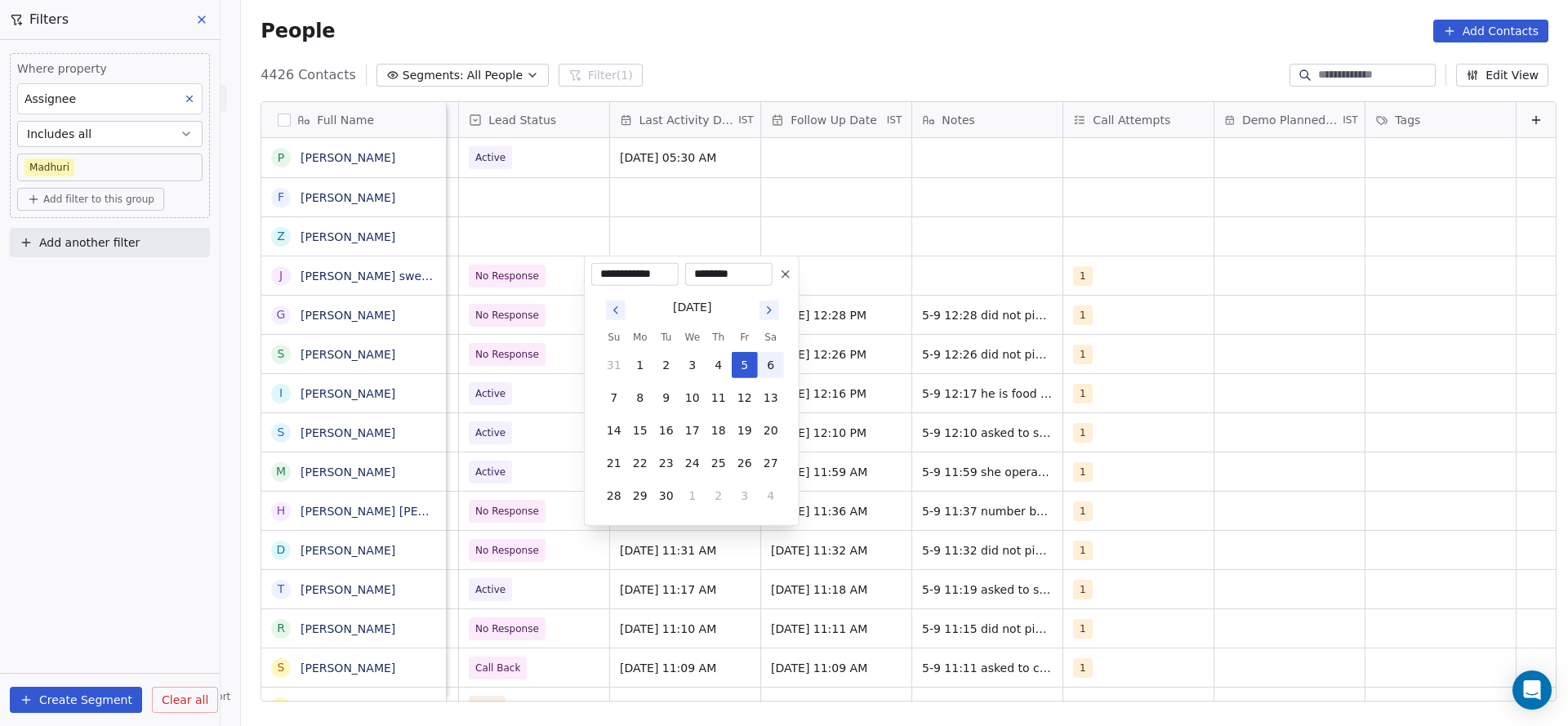
click at [764, 365] on button "6" at bounding box center [771, 365] width 26 height 26
click at [743, 366] on button "5" at bounding box center [744, 365] width 26 height 26
type input "**********"
click at [978, 301] on html "On2Cook India Pvt. Ltd. Contacts People Marketing Workflows Campaigns Sales Pip…" at bounding box center [784, 363] width 1568 height 726
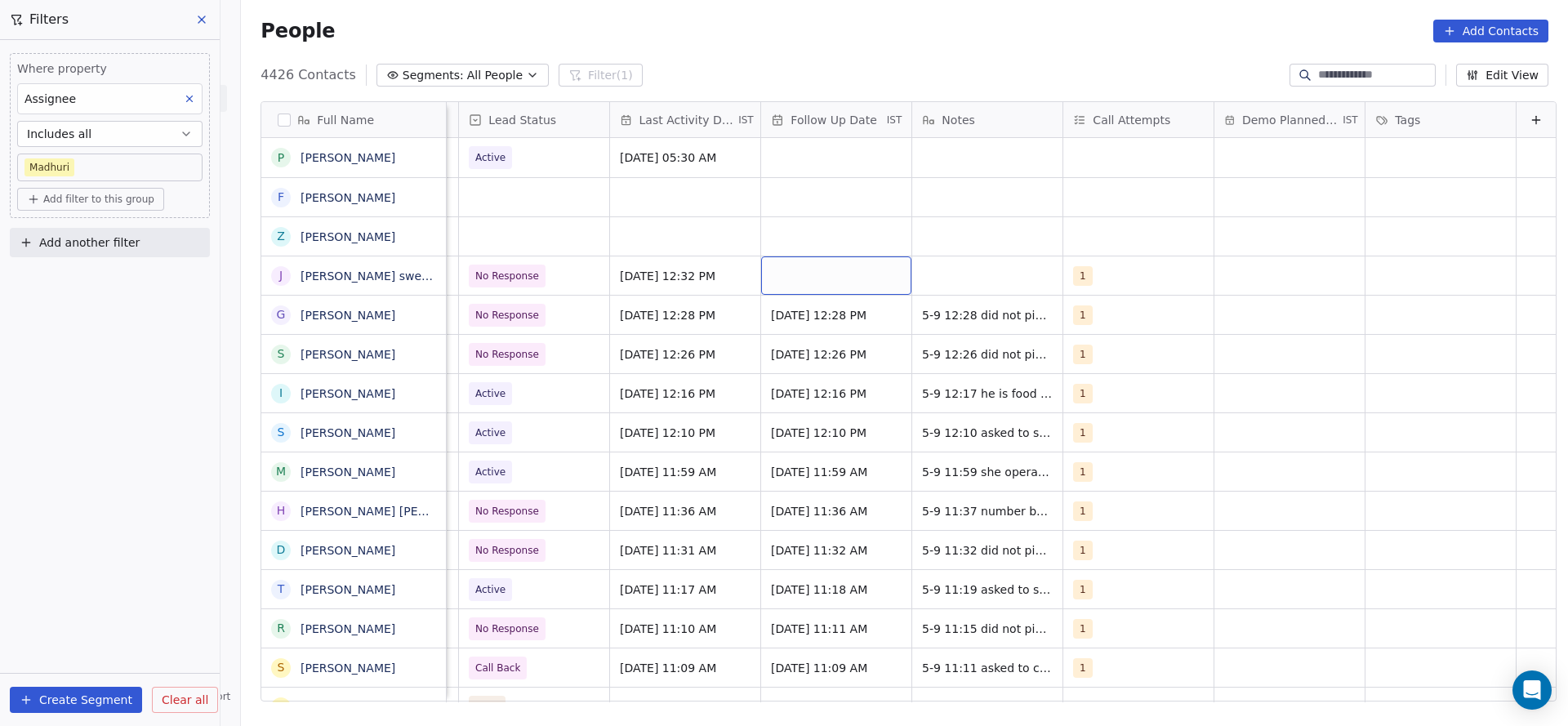
click at [763, 260] on div "grid" at bounding box center [836, 275] width 150 height 38
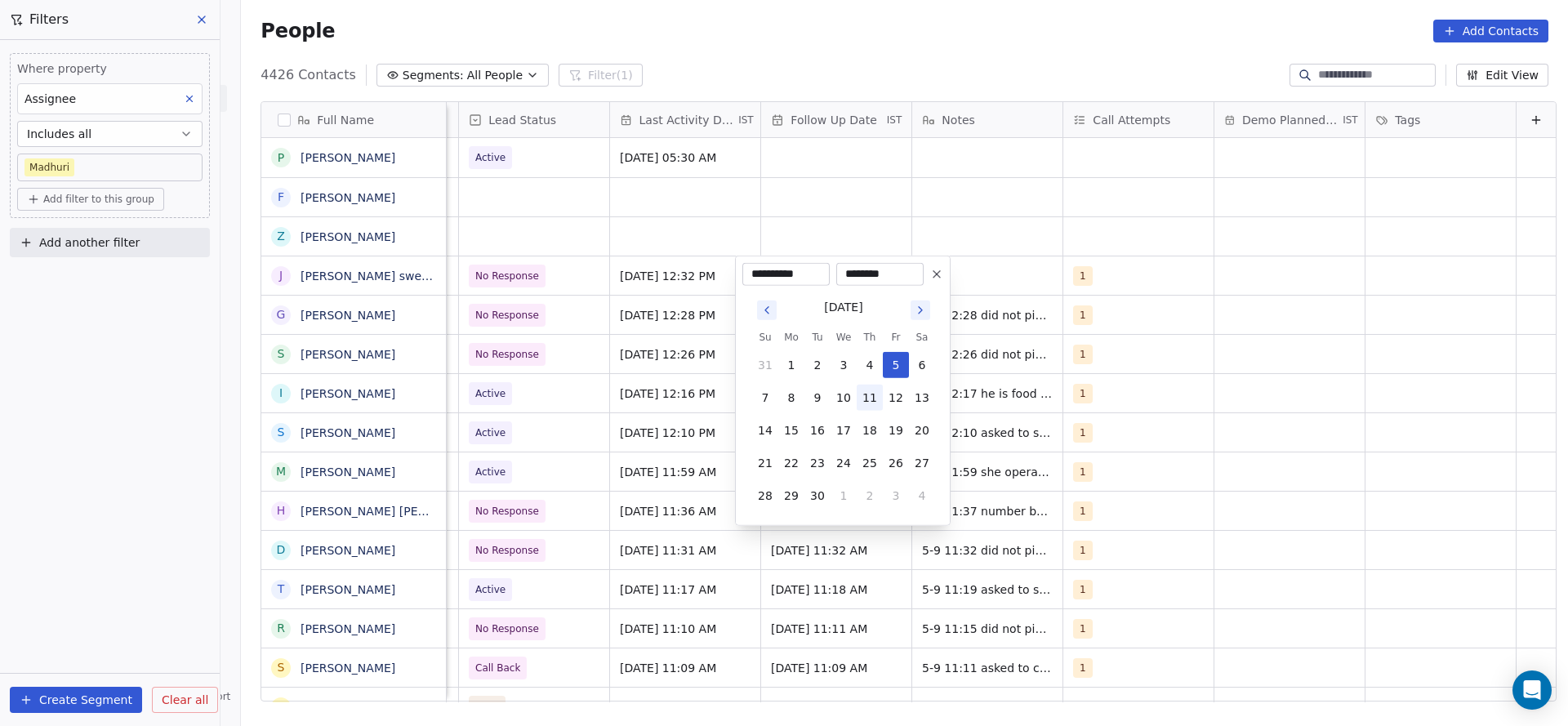
click at [858, 406] on button "11" at bounding box center [869, 398] width 26 height 26
type input "**********"
click at [563, 302] on html "On2Cook India Pvt. Ltd. Contacts People Marketing Workflows Campaigns Sales Pip…" at bounding box center [784, 363] width 1568 height 726
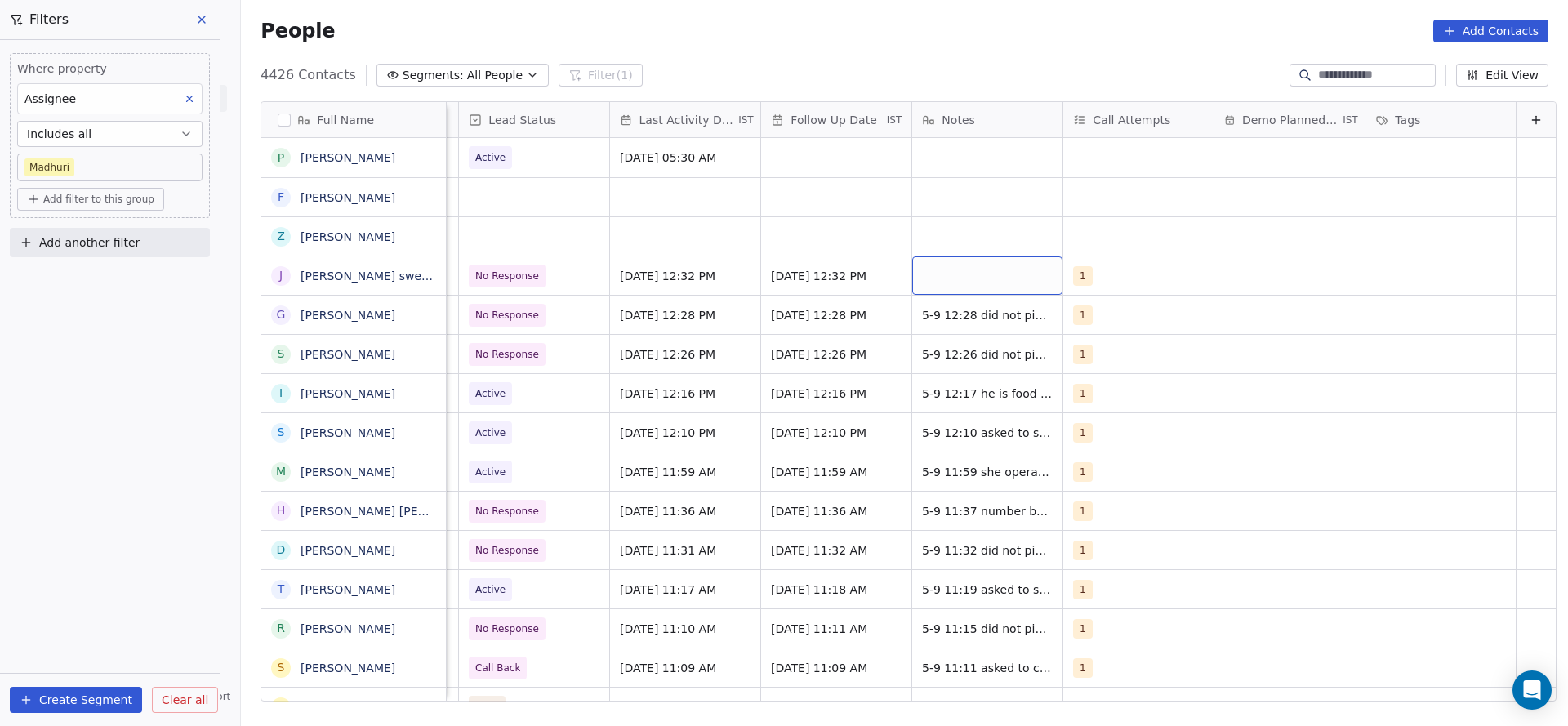
click at [954, 265] on div "grid" at bounding box center [987, 275] width 150 height 38
type textarea "**********"
click at [559, 282] on html "On2Cook India Pvt. Ltd. Contacts People Marketing Workflows Campaigns Sales Pip…" at bounding box center [784, 363] width 1568 height 726
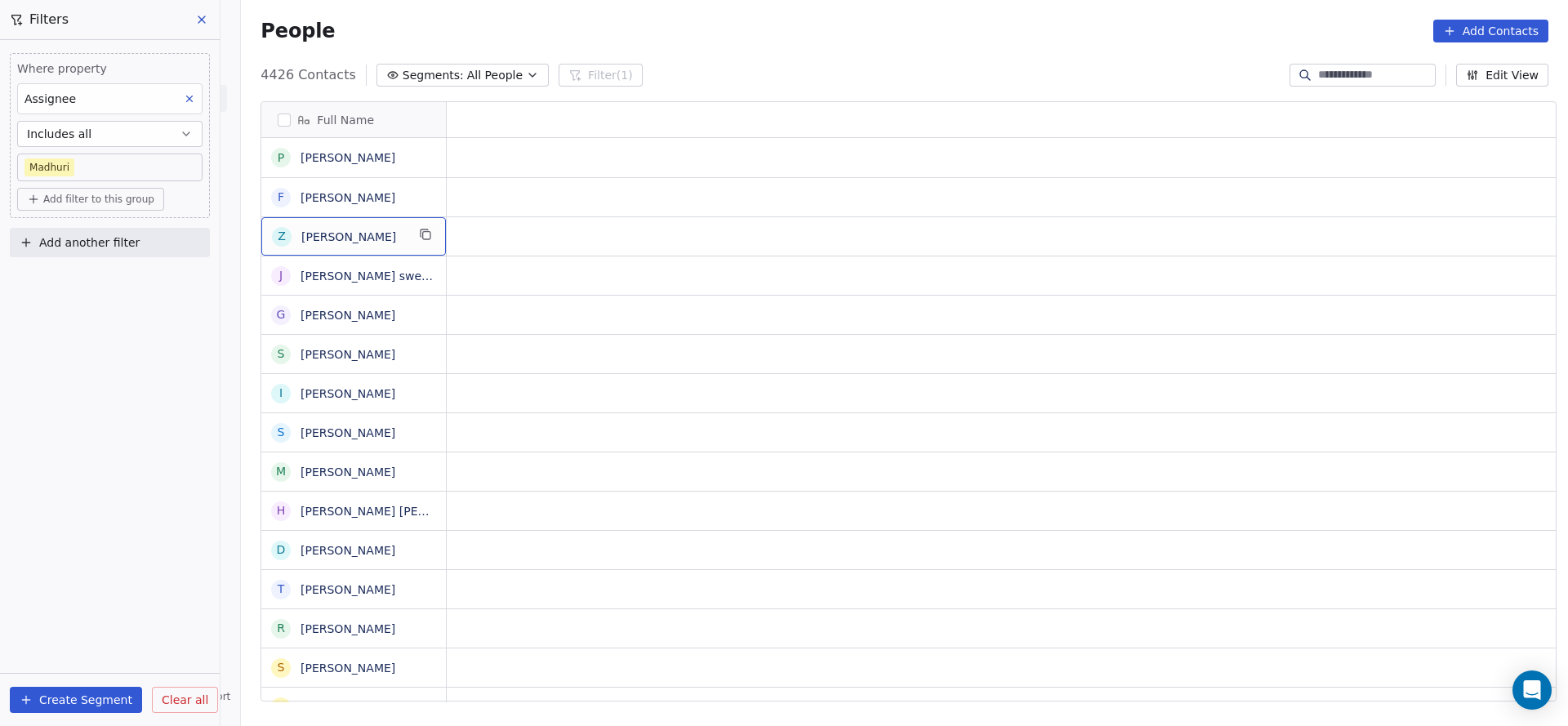
scroll to position [0, 0]
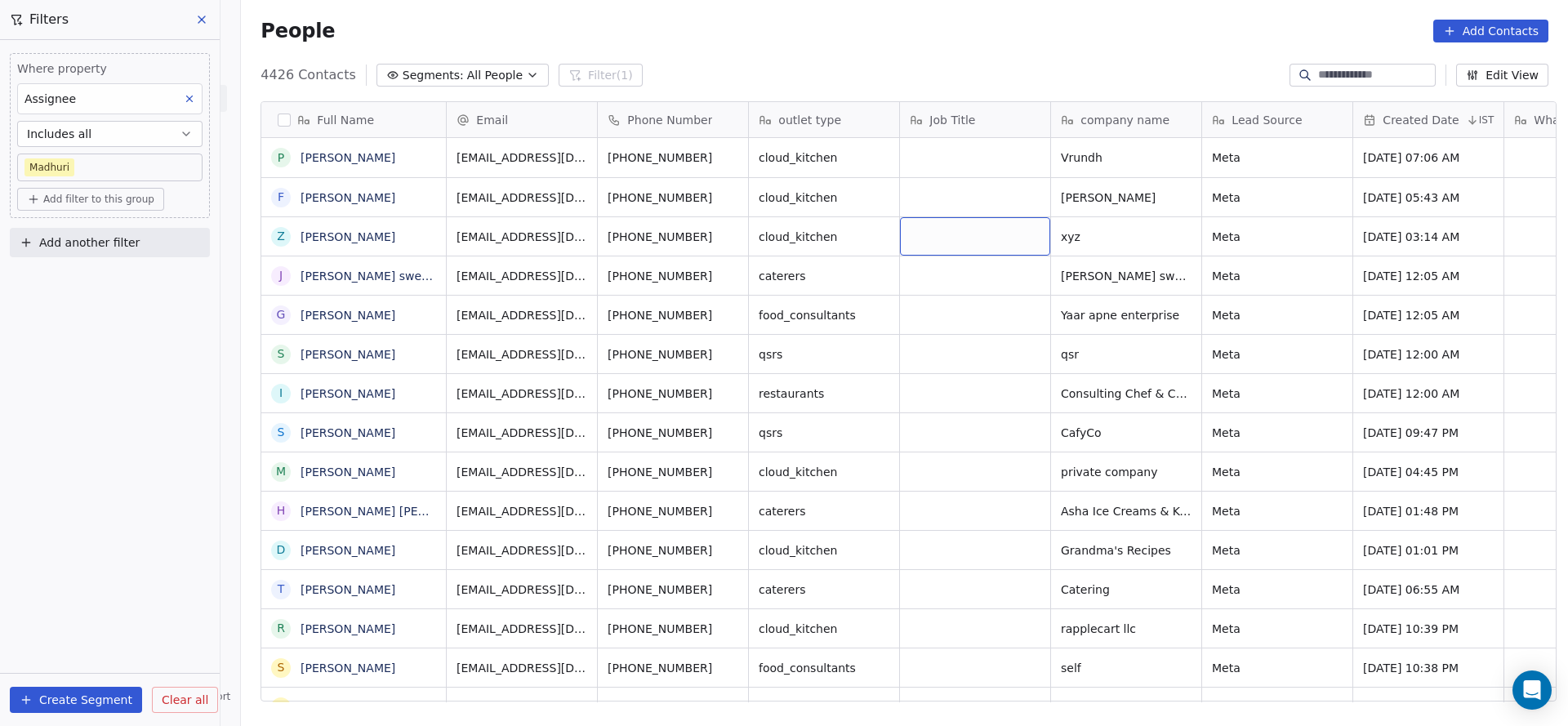
click at [931, 229] on div "grid" at bounding box center [975, 236] width 150 height 38
type textarea "**********"
click at [941, 328] on html "On2Cook India Pvt. Ltd. Contacts People Marketing Workflows Campaigns Sales Pip…" at bounding box center [784, 363] width 1568 height 726
click at [1023, 233] on icon "grid" at bounding box center [1029, 234] width 13 height 13
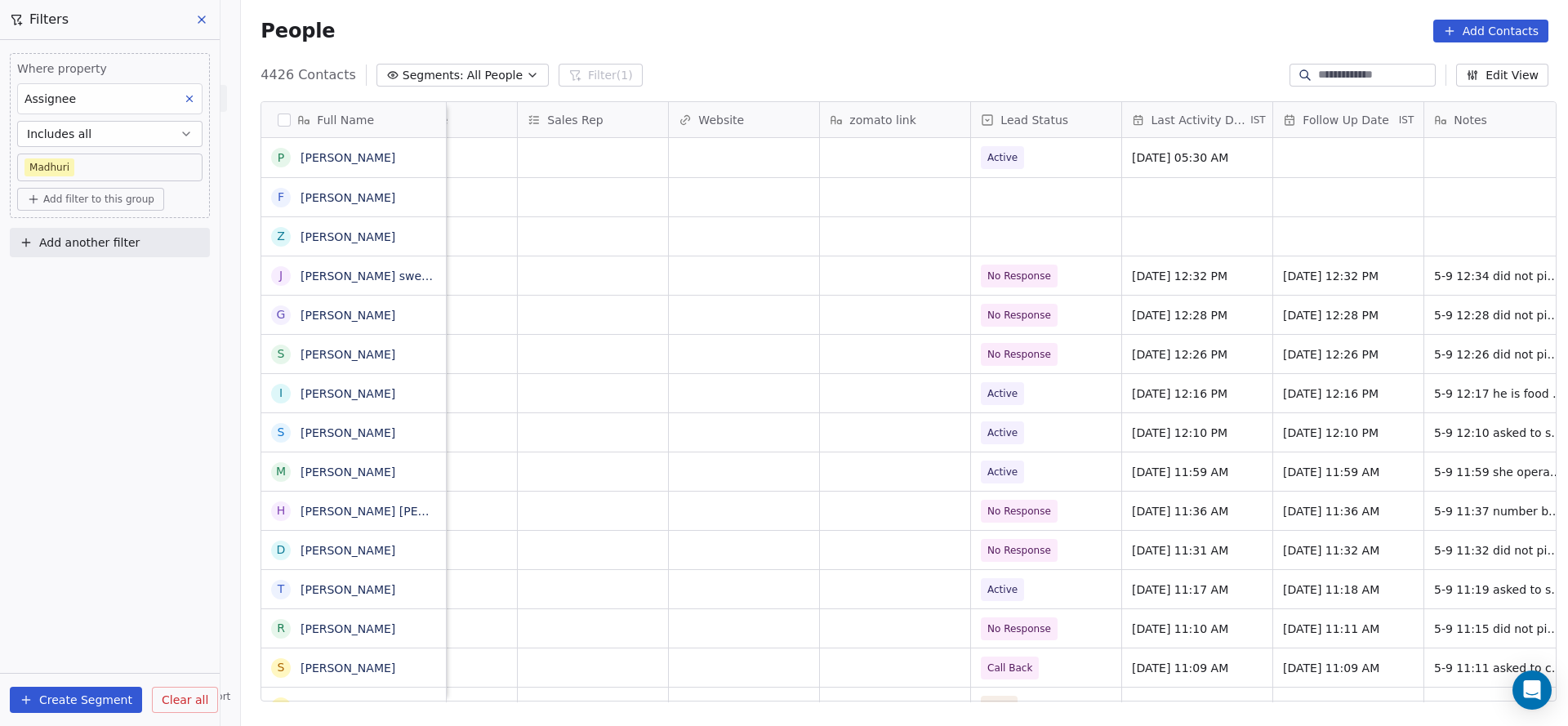
scroll to position [0, 1803]
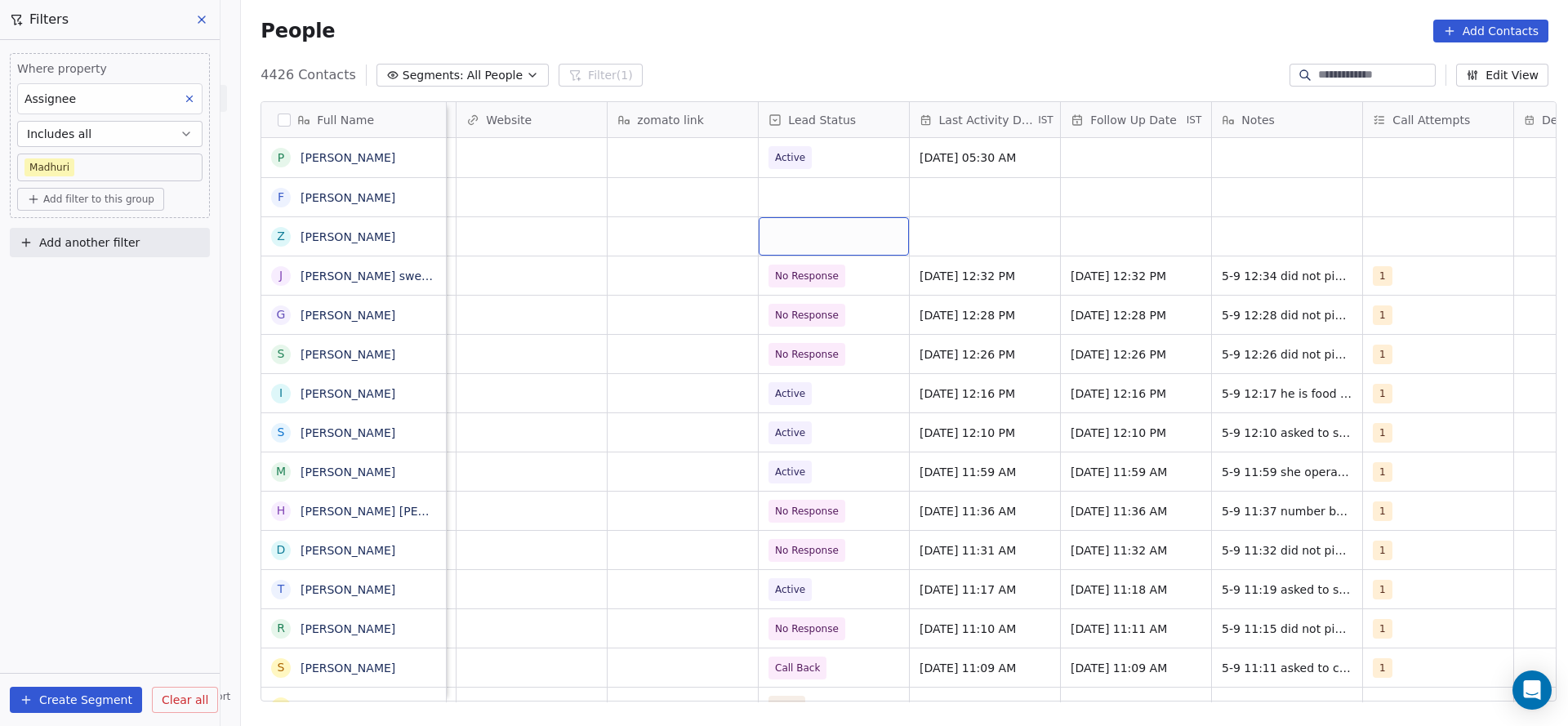
click at [807, 228] on div "grid" at bounding box center [834, 236] width 150 height 38
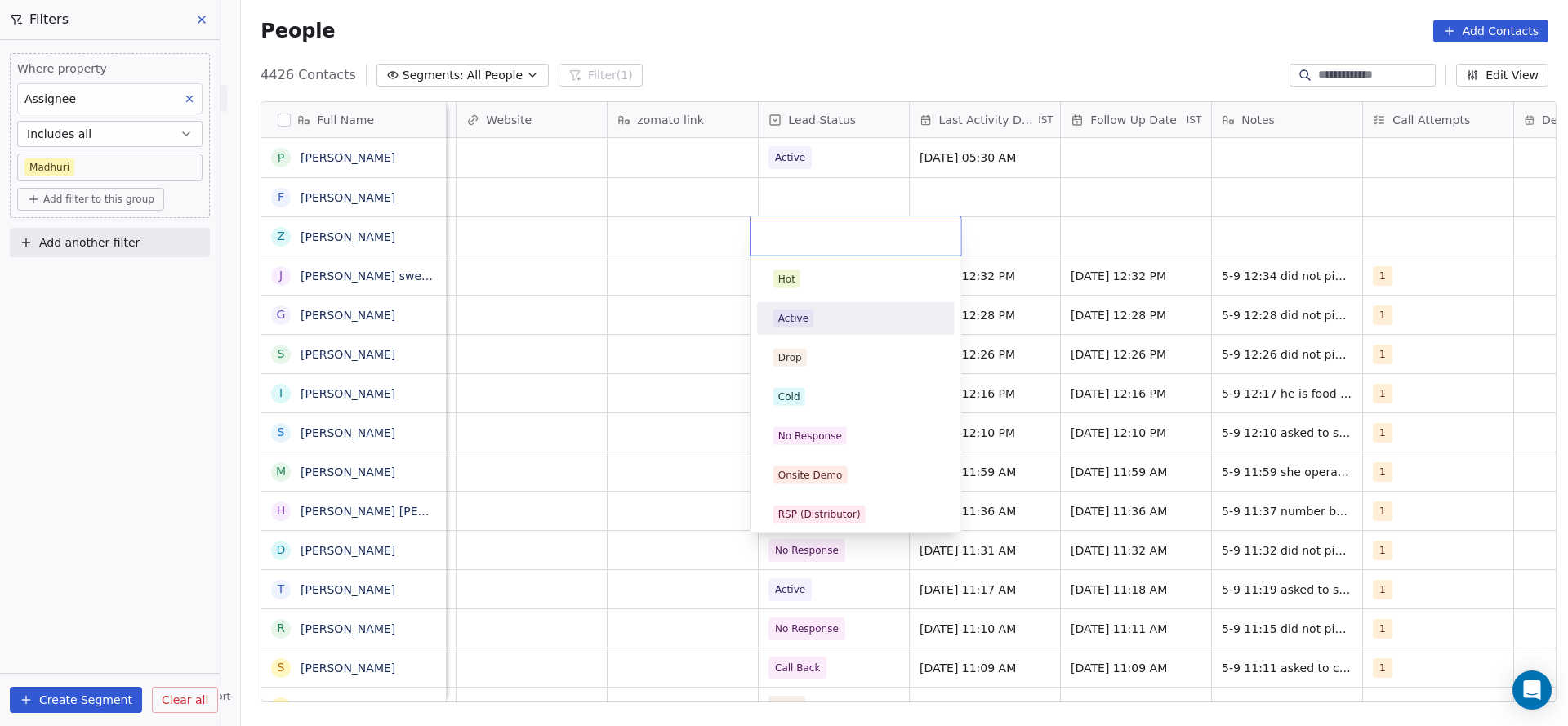
click at [803, 313] on div "Active" at bounding box center [794, 318] width 31 height 14
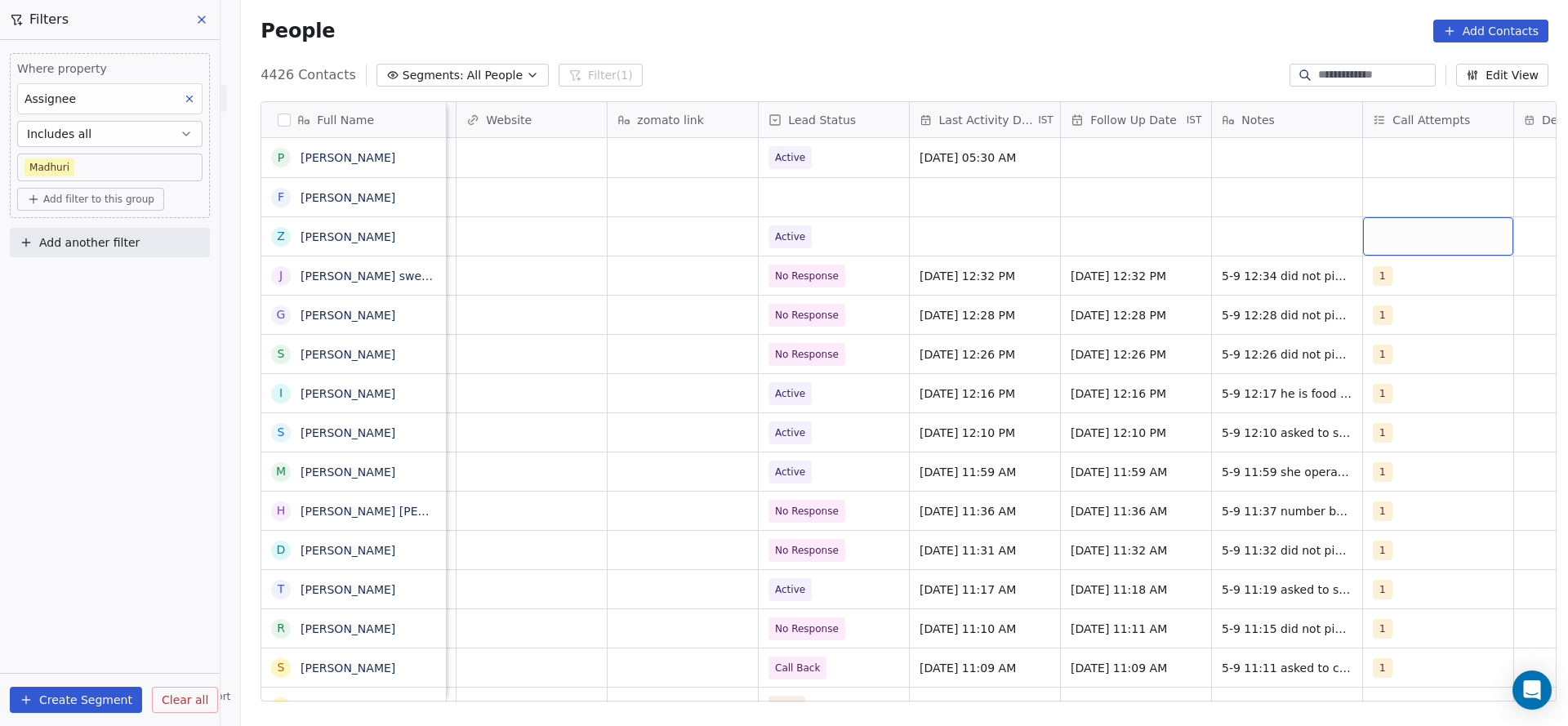
click at [1044, 246] on div "grid" at bounding box center [1438, 236] width 150 height 38
drag, startPoint x: 1389, startPoint y: 277, endPoint x: 1121, endPoint y: 293, distance: 268.5
click at [1044, 275] on div "1 2 3 4 5 6 7 8 9 10" at bounding box center [1454, 394] width 211 height 276
click at [1044, 293] on html "On2Cook India Pvt. Ltd. Contacts People Marketing Workflows Campaigns Sales Pip…" at bounding box center [784, 363] width 1568 height 726
click at [1044, 274] on button "Suggestions" at bounding box center [1378, 279] width 13 height 13
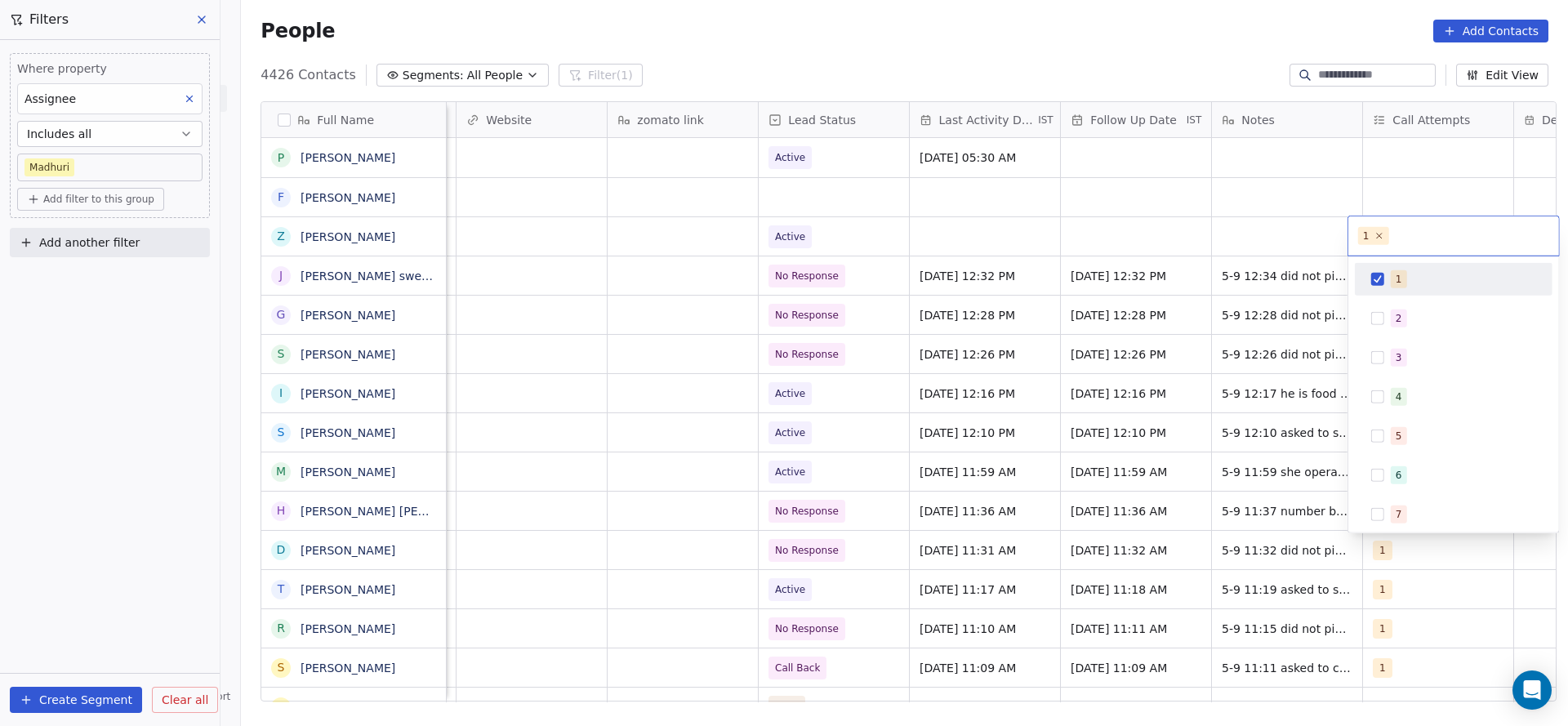
click at [1044, 209] on html "On2Cook India Pvt. Ltd. Contacts People Marketing Workflows Campaigns Sales Pip…" at bounding box center [784, 363] width 1568 height 726
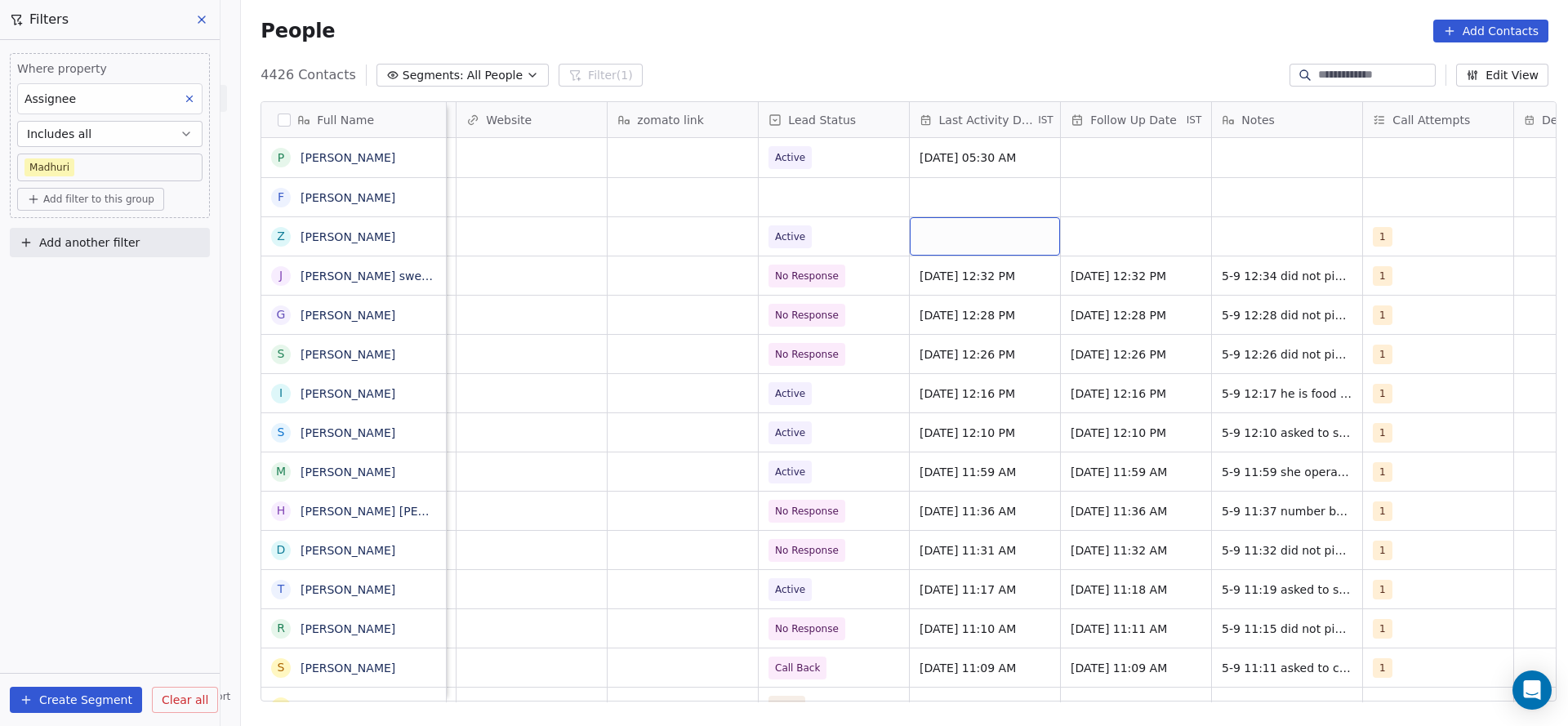
click at [1011, 235] on div "grid" at bounding box center [985, 236] width 150 height 38
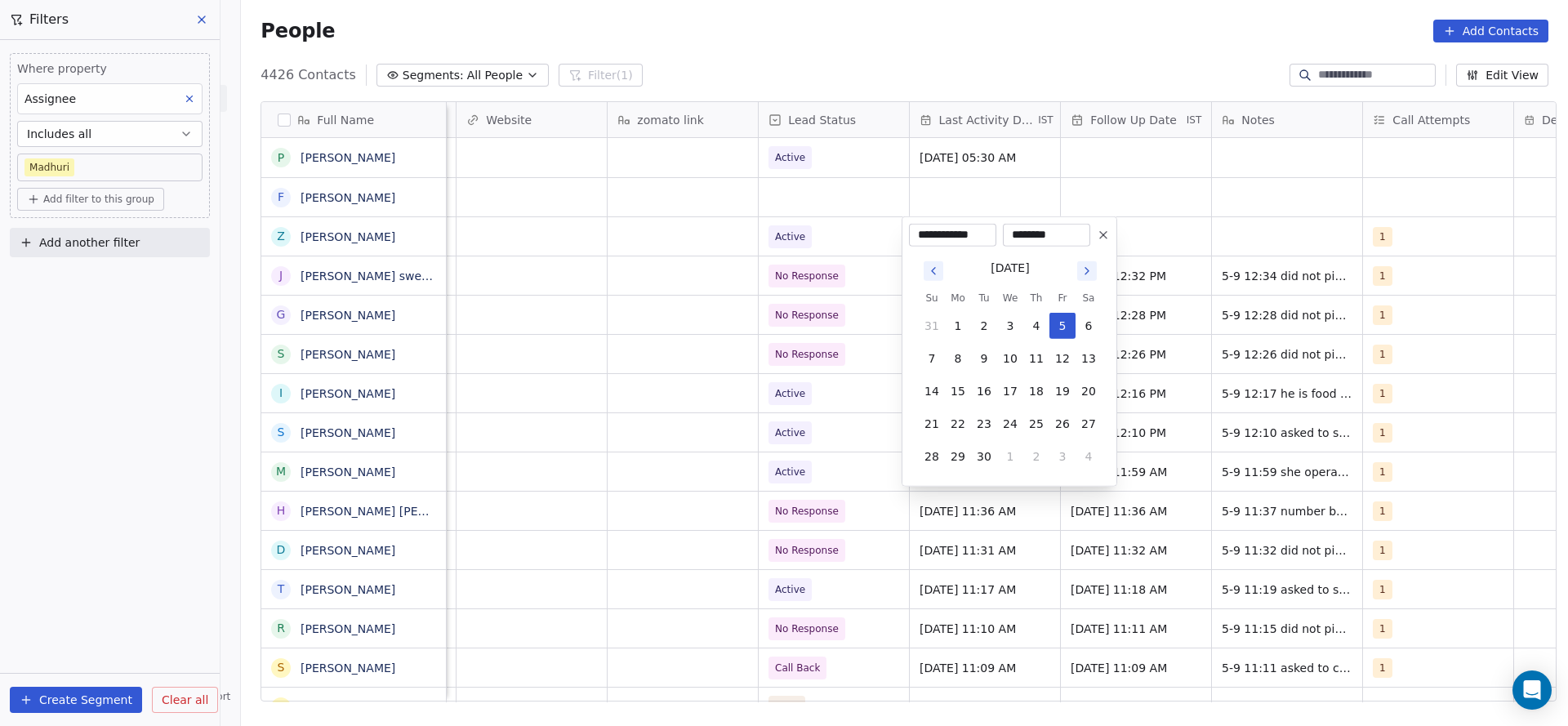
click at [1044, 311] on html "On2Cook India Pvt. Ltd. Contacts People Marketing Workflows Campaigns Sales Pip…" at bounding box center [784, 363] width 1568 height 726
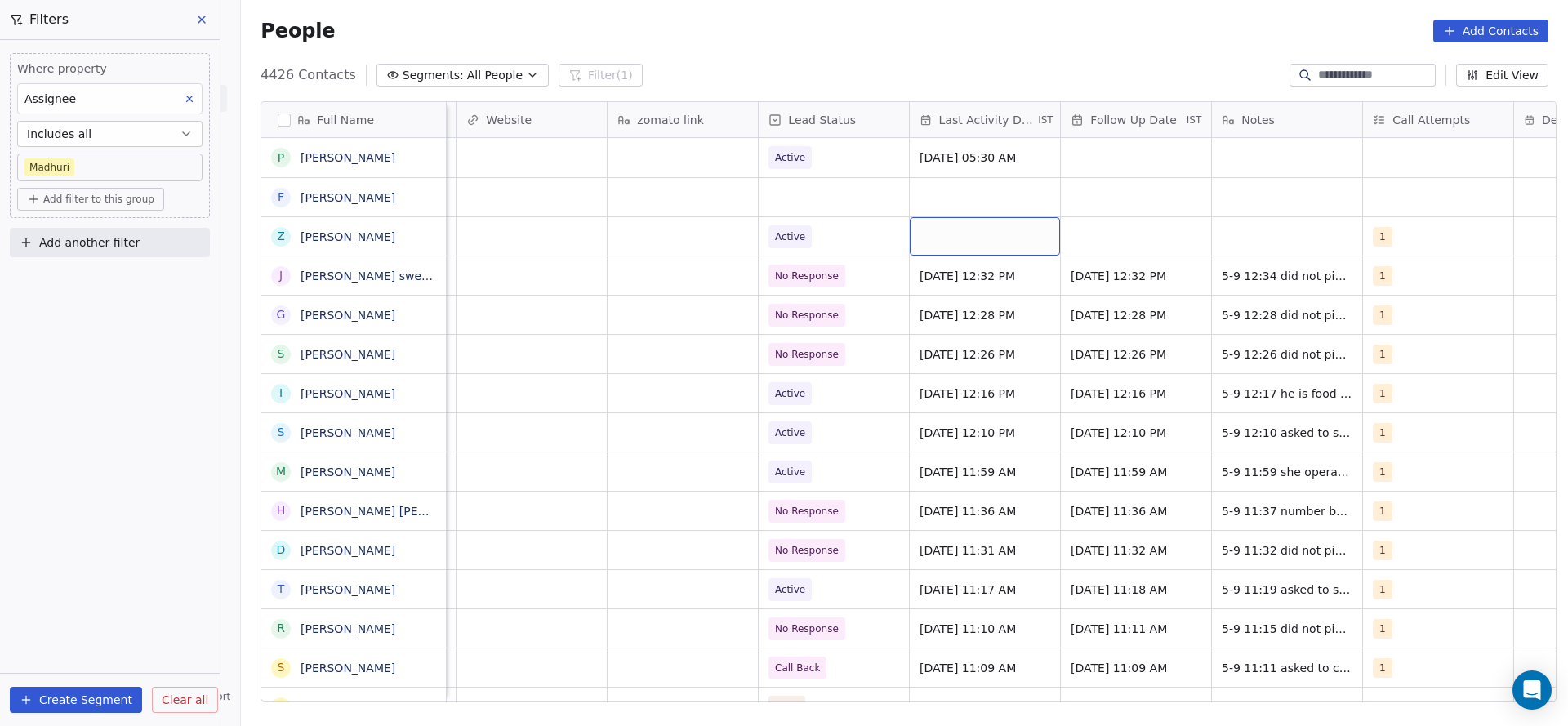
click at [989, 244] on div "grid" at bounding box center [985, 236] width 150 height 38
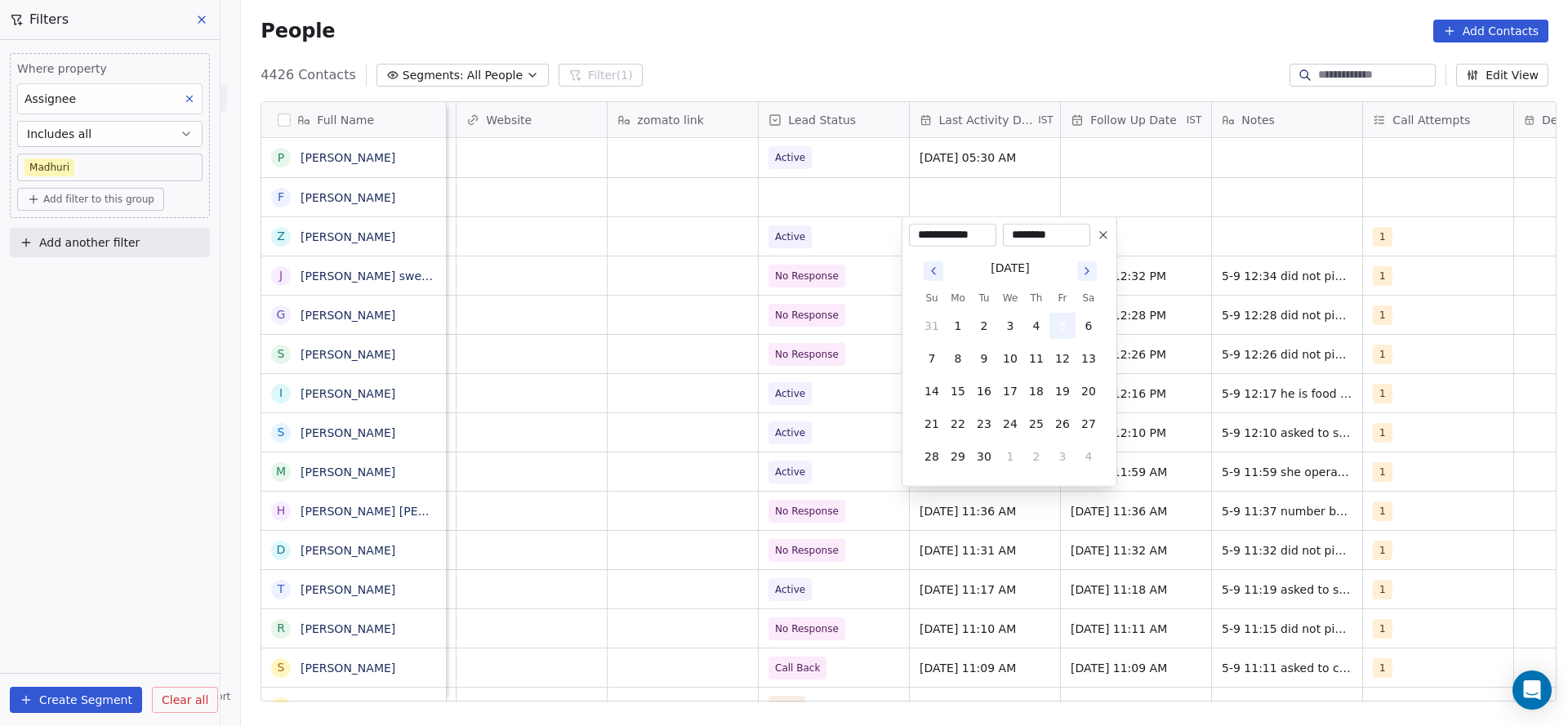
click at [1044, 328] on button "5" at bounding box center [1062, 326] width 26 height 26
click at [1044, 282] on html "On2Cook India Pvt. Ltd. Contacts People Marketing Workflows Campaigns Sales Pip…" at bounding box center [784, 363] width 1568 height 726
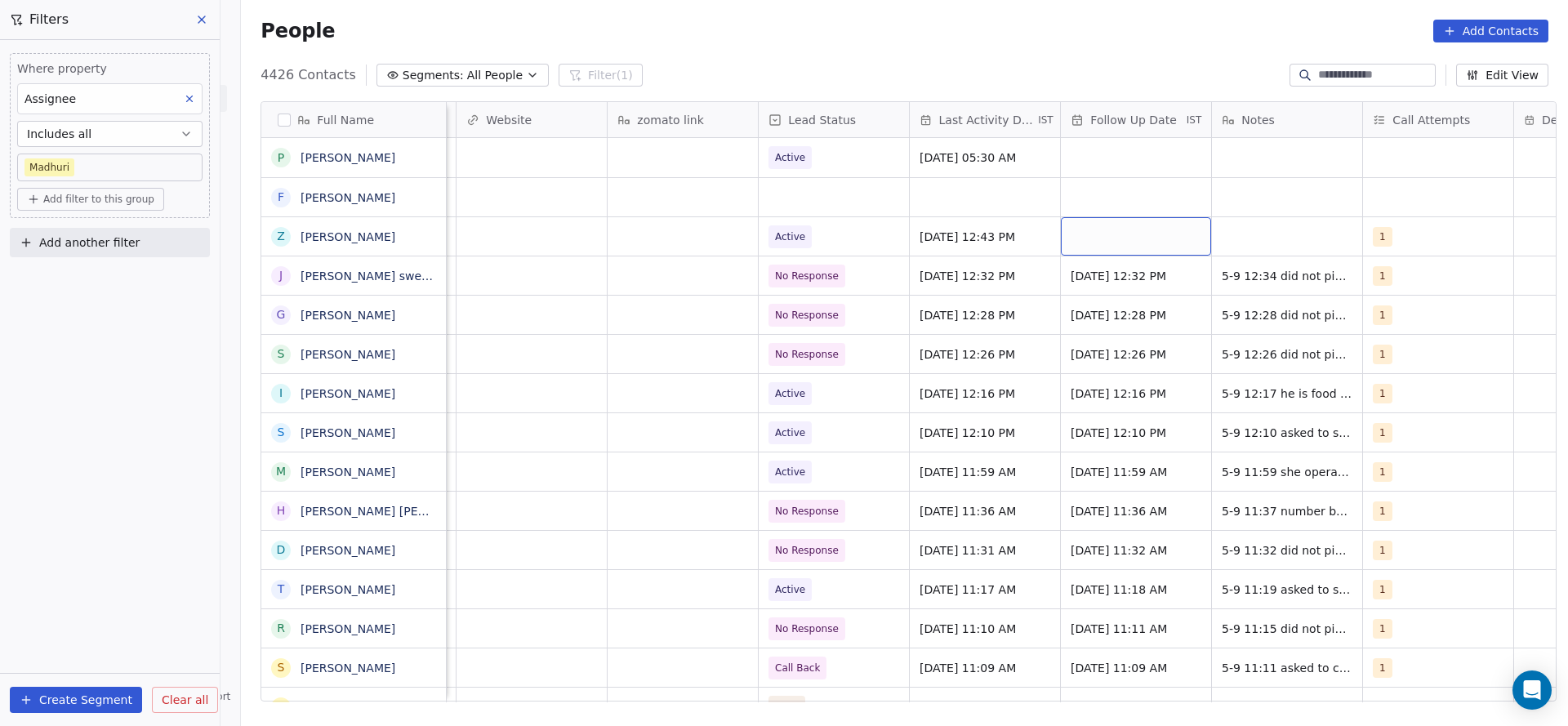
click at [1044, 247] on div "grid" at bounding box center [1135, 236] width 150 height 38
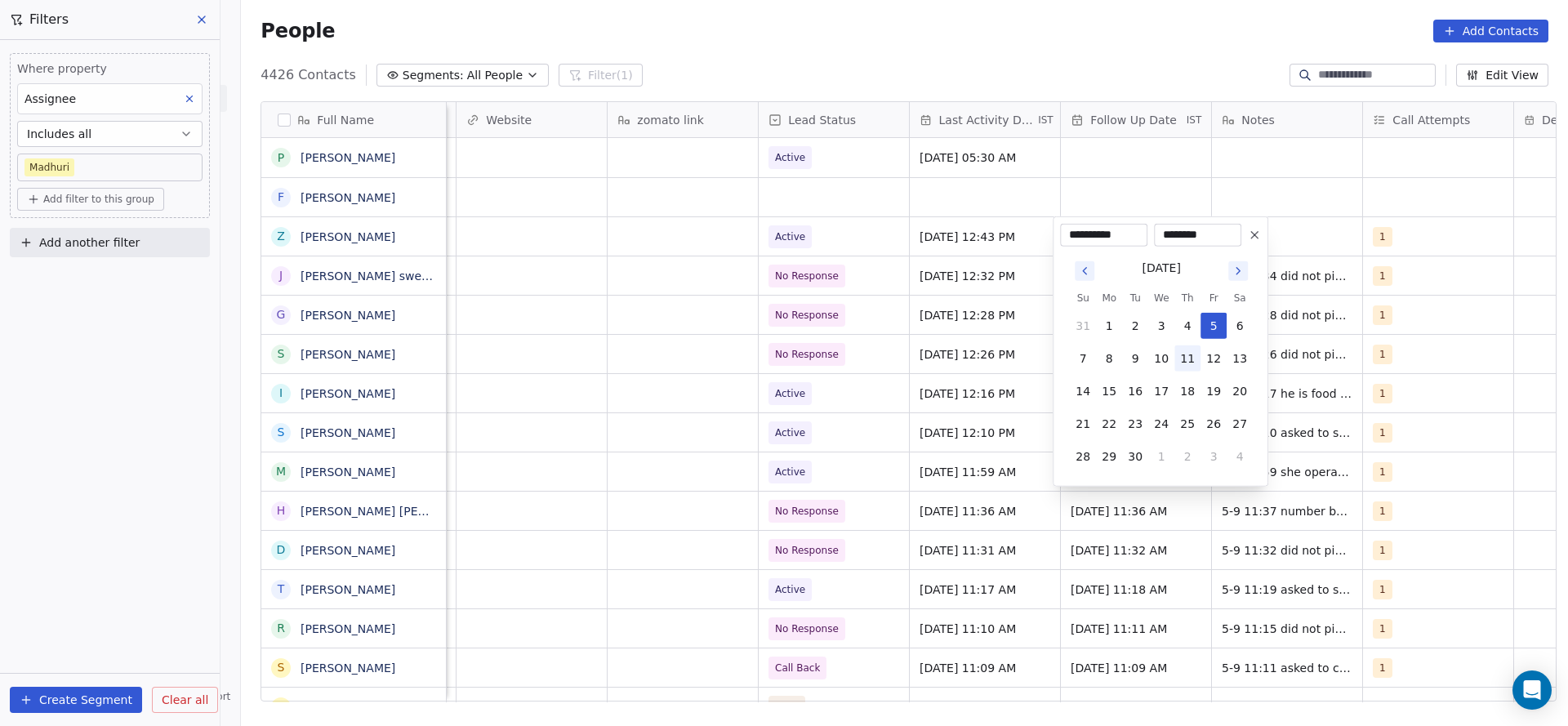
click at [1044, 366] on button "11" at bounding box center [1187, 359] width 26 height 26
type input "**********"
click at [762, 370] on html "On2Cook India Pvt. Ltd. Contacts People Marketing Workflows Campaigns Sales Pip…" at bounding box center [784, 363] width 1568 height 726
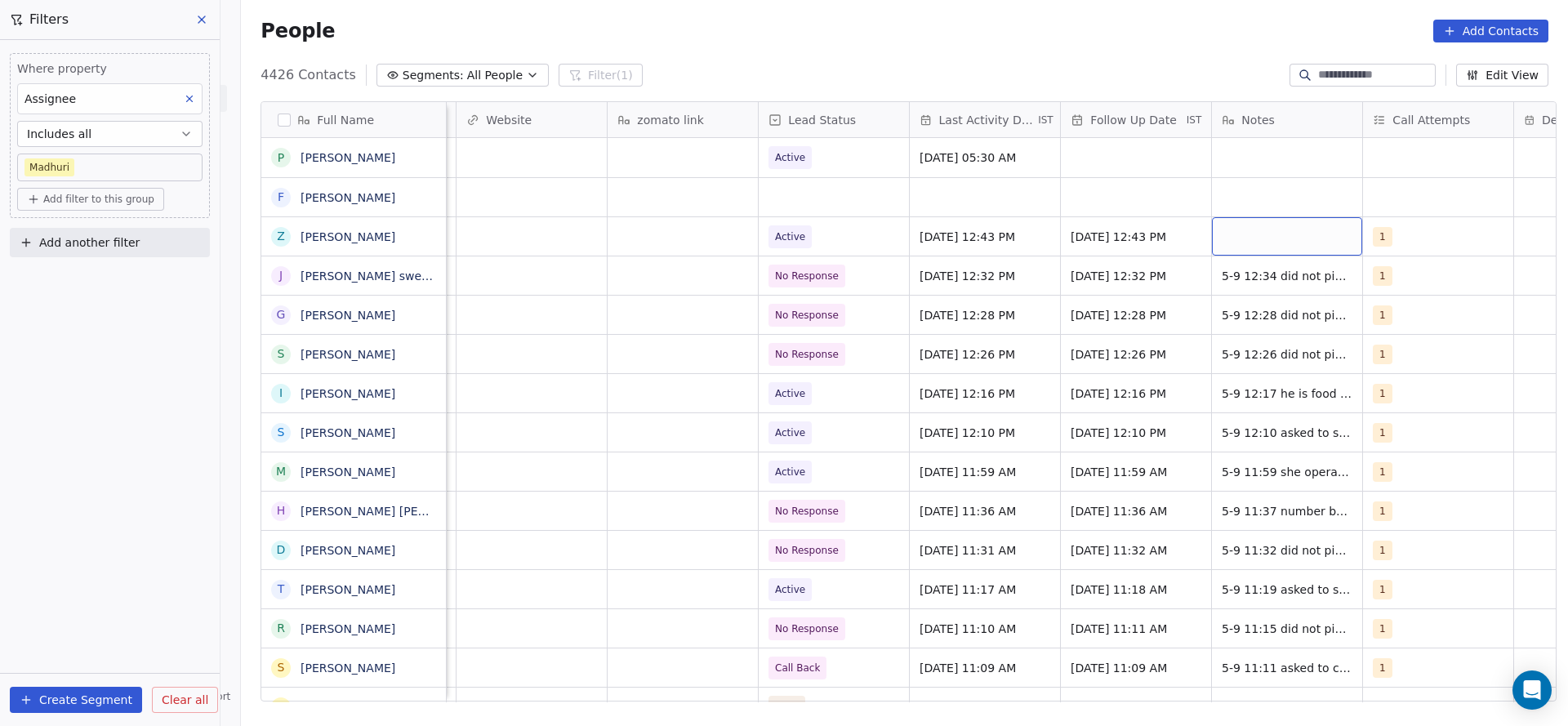
click at [1044, 252] on div "grid" at bounding box center [1287, 236] width 150 height 38
type textarea "**********"
click at [943, 285] on html "On2Cook India Pvt. Ltd. Contacts People Marketing Workflows Campaigns Sales Pip…" at bounding box center [784, 363] width 1568 height 726
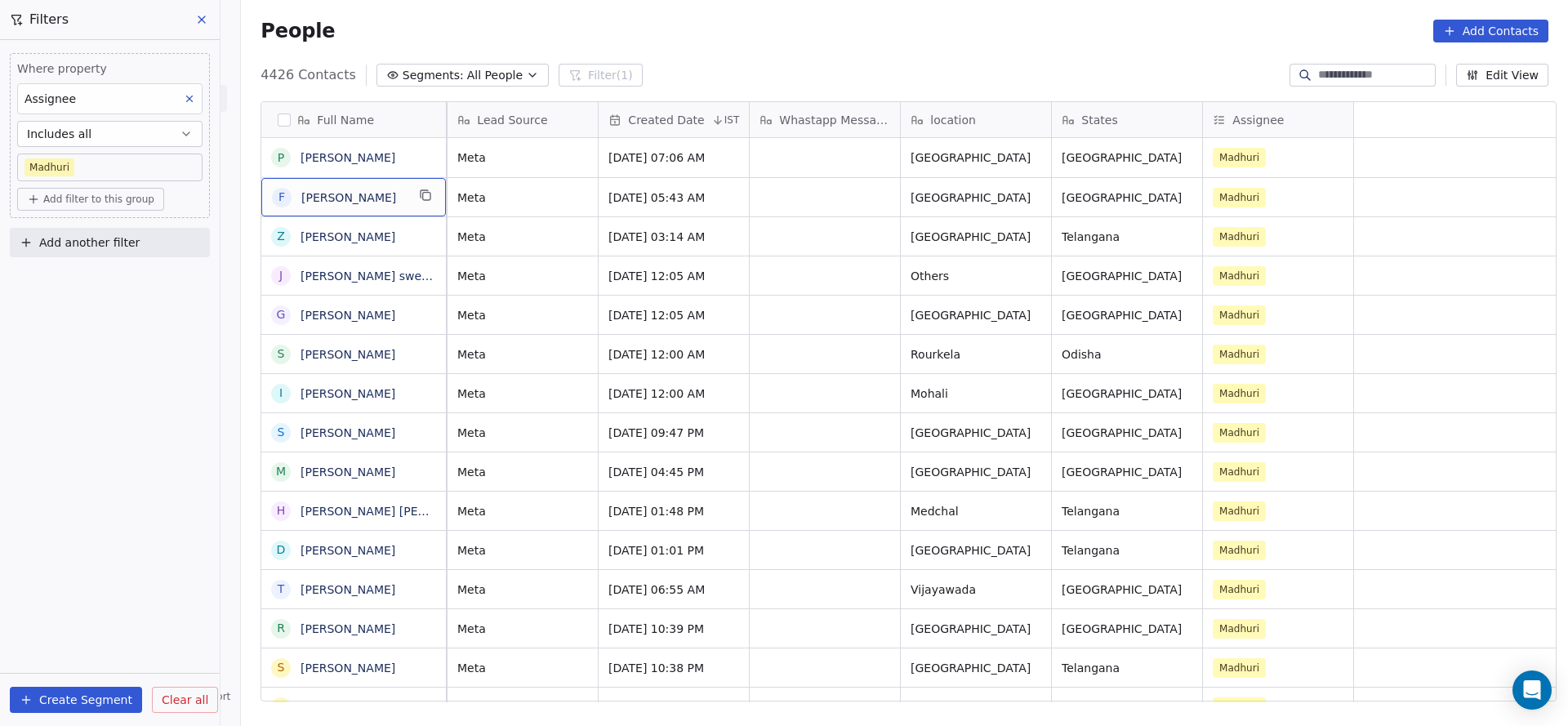
scroll to position [0, 0]
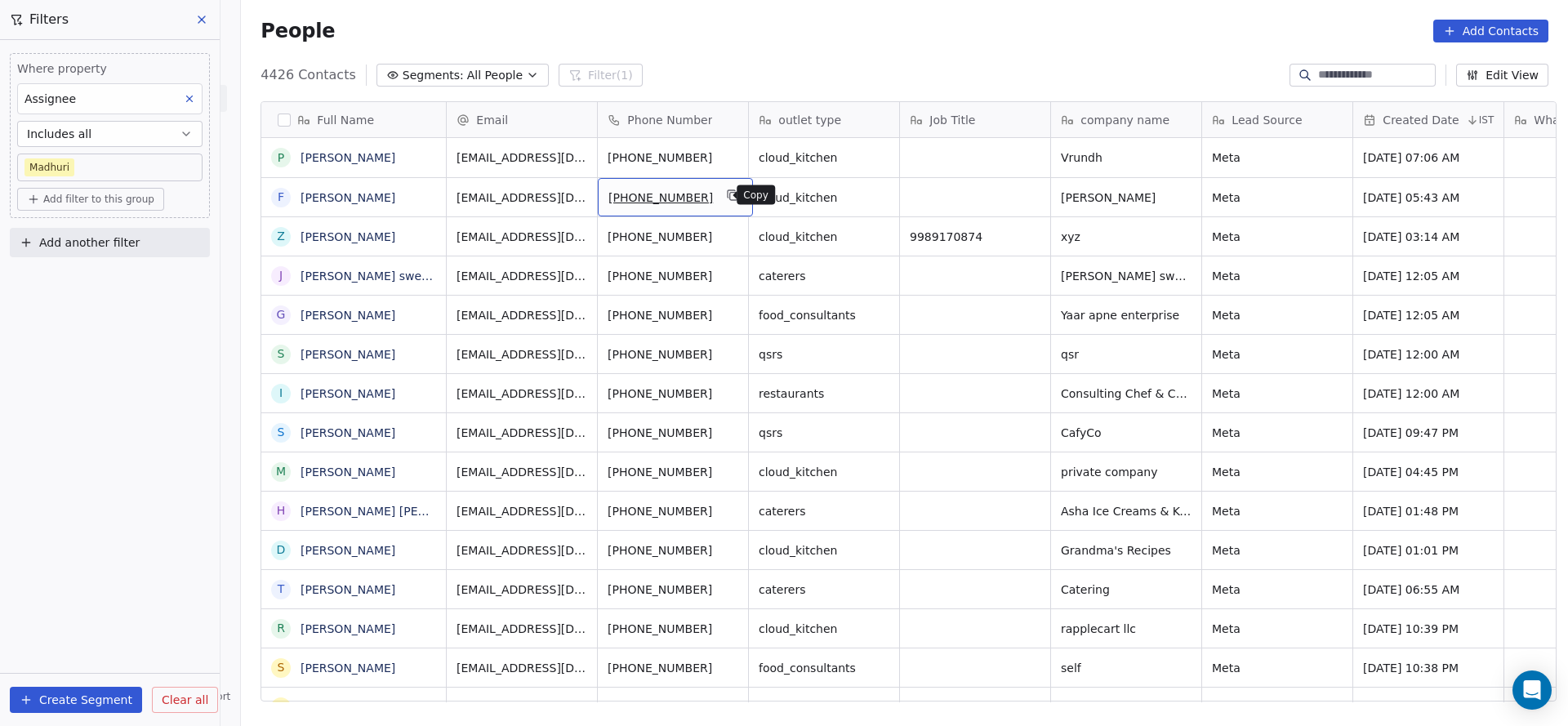
click at [727, 189] on icon "grid" at bounding box center [733, 195] width 13 height 13
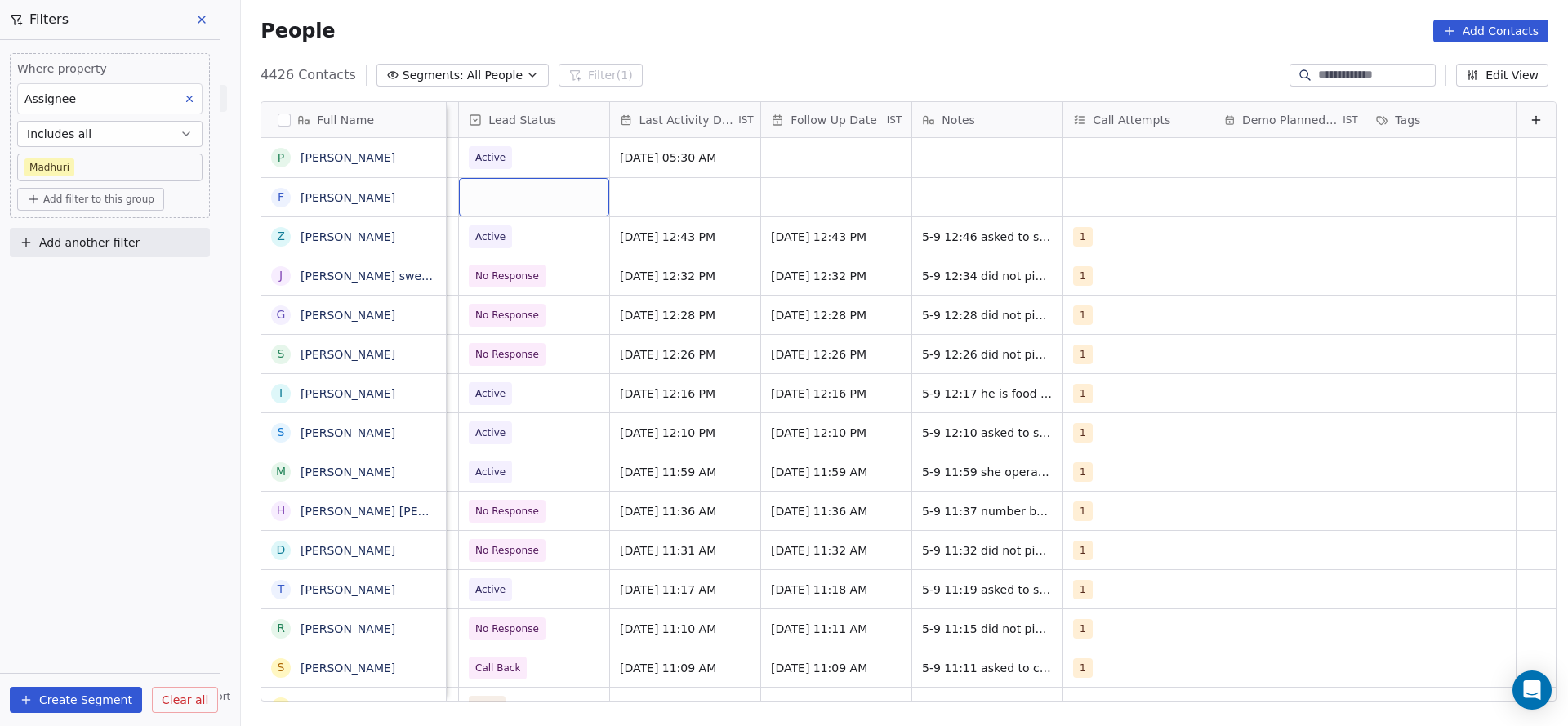
scroll to position [0, 2114]
click at [493, 179] on div "grid" at bounding box center [534, 196] width 150 height 38
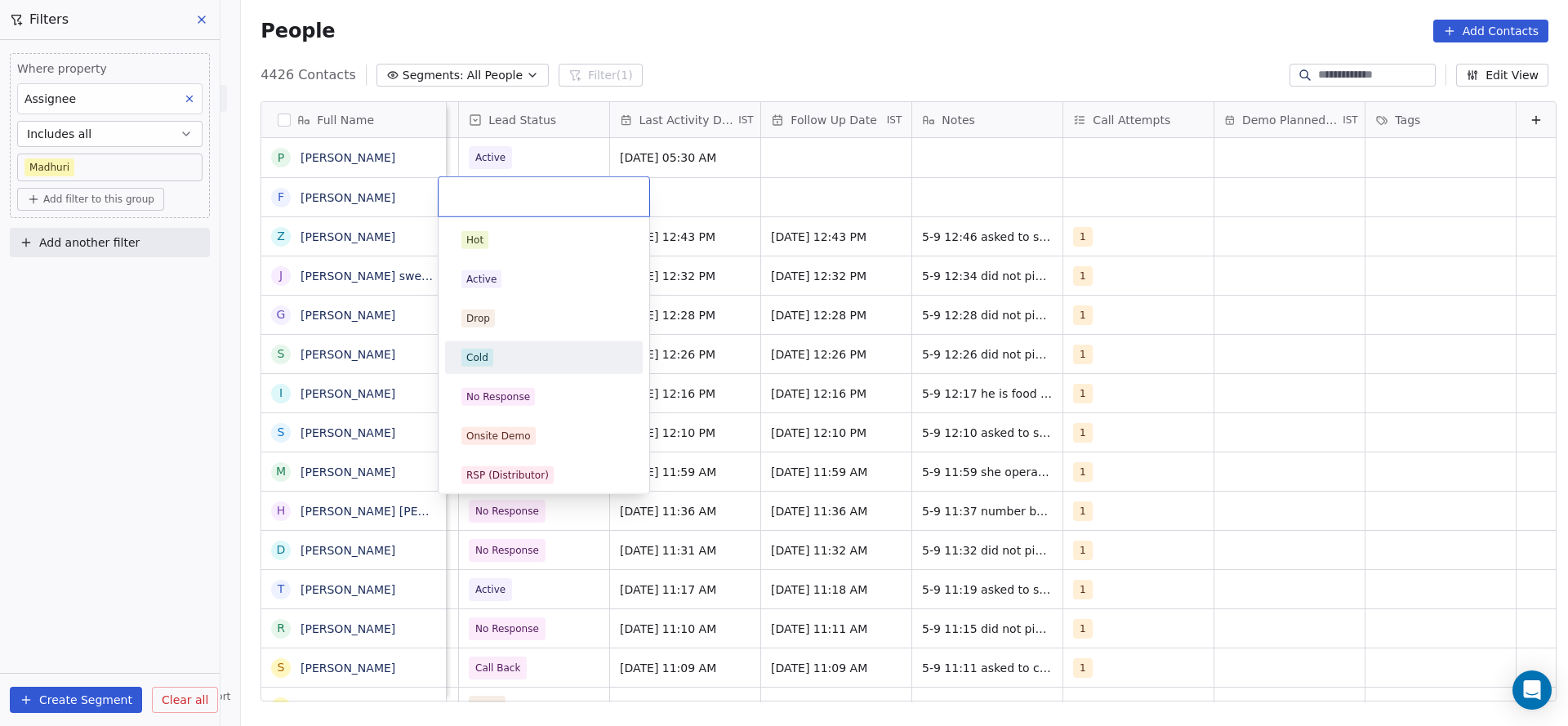
scroll to position [245, 0]
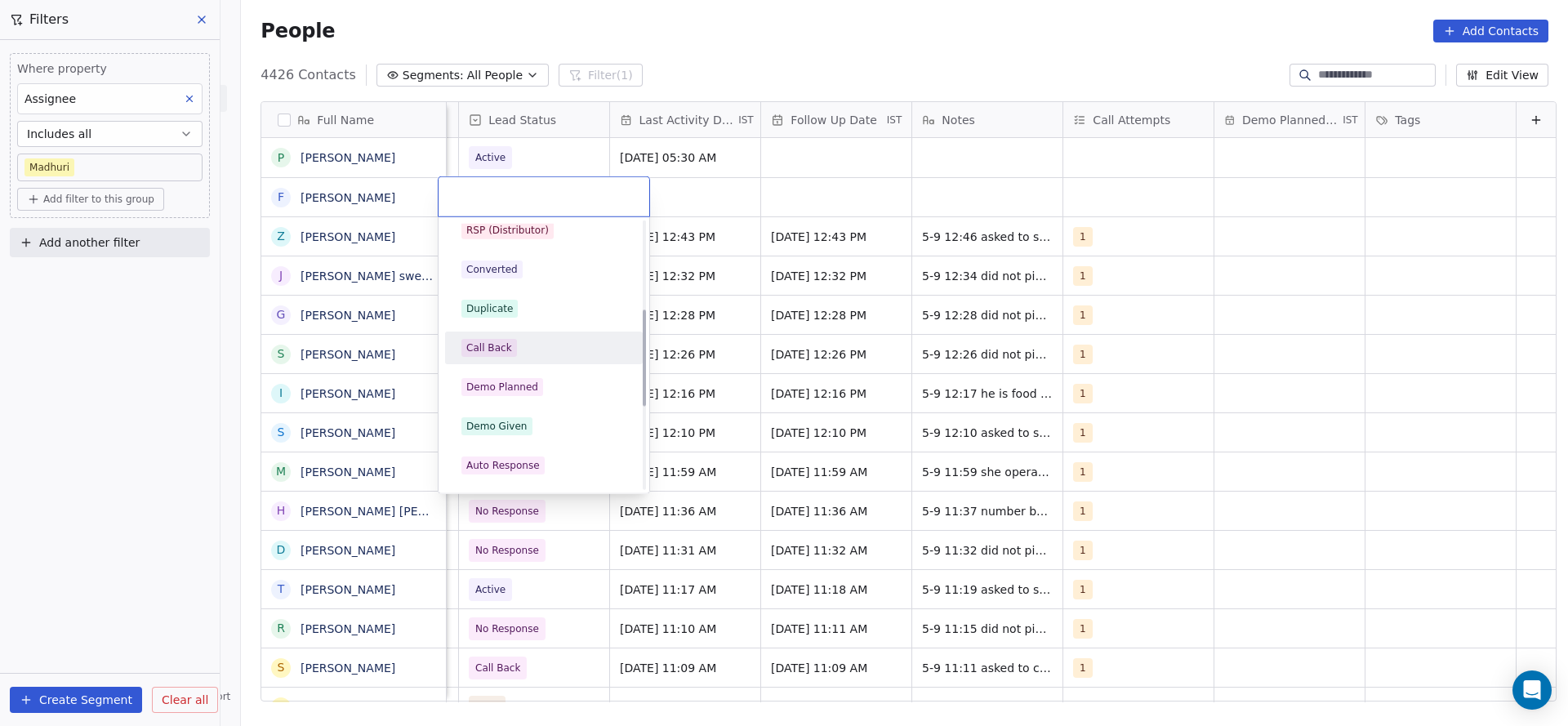
click at [502, 341] on div "Call Back" at bounding box center [490, 348] width 46 height 14
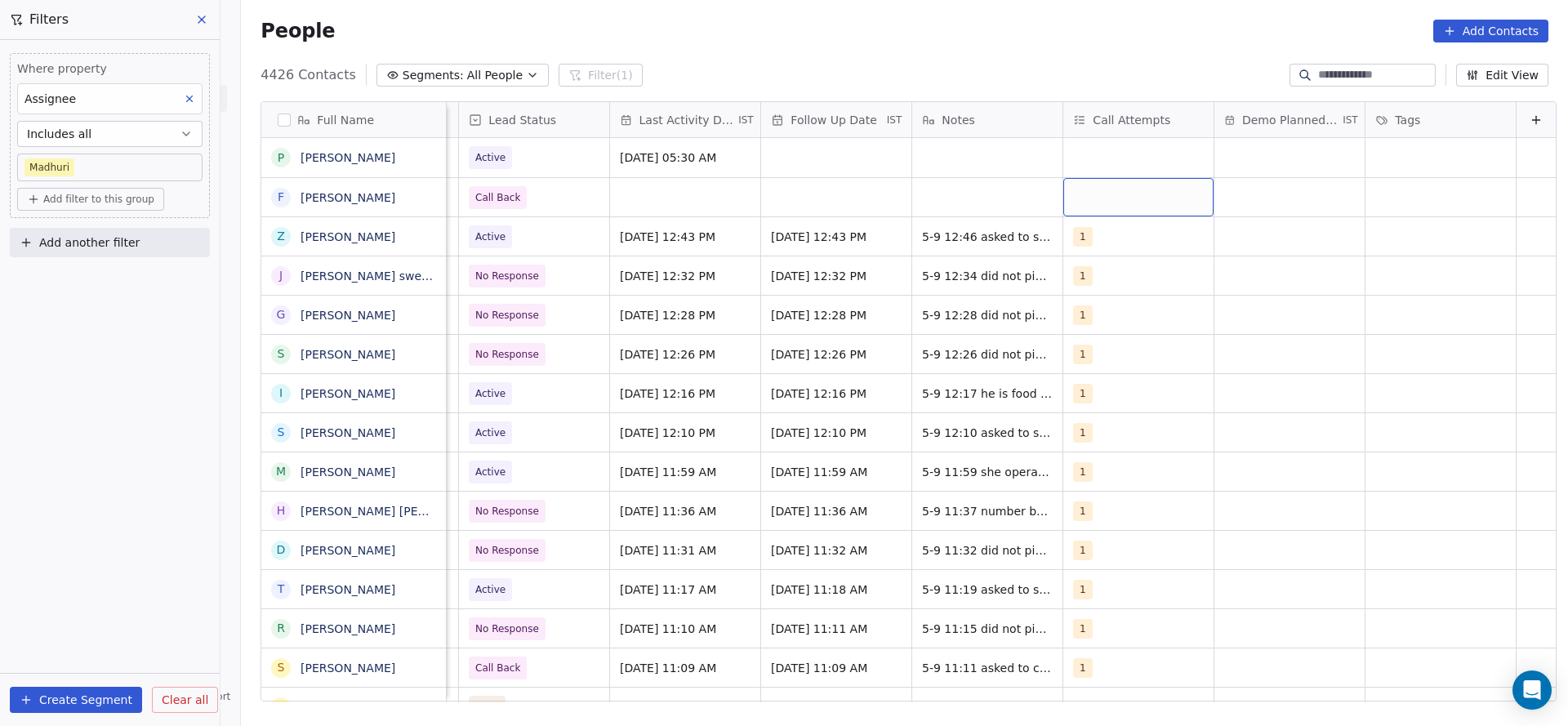
click at [1044, 192] on div "grid" at bounding box center [1138, 196] width 150 height 38
click at [1044, 233] on div "1" at bounding box center [1094, 240] width 7 height 14
click at [762, 222] on html "On2Cook India Pvt. Ltd. Contacts People Marketing Workflows Campaigns Sales Pip…" at bounding box center [784, 363] width 1568 height 726
click at [654, 211] on div "grid" at bounding box center [685, 196] width 150 height 38
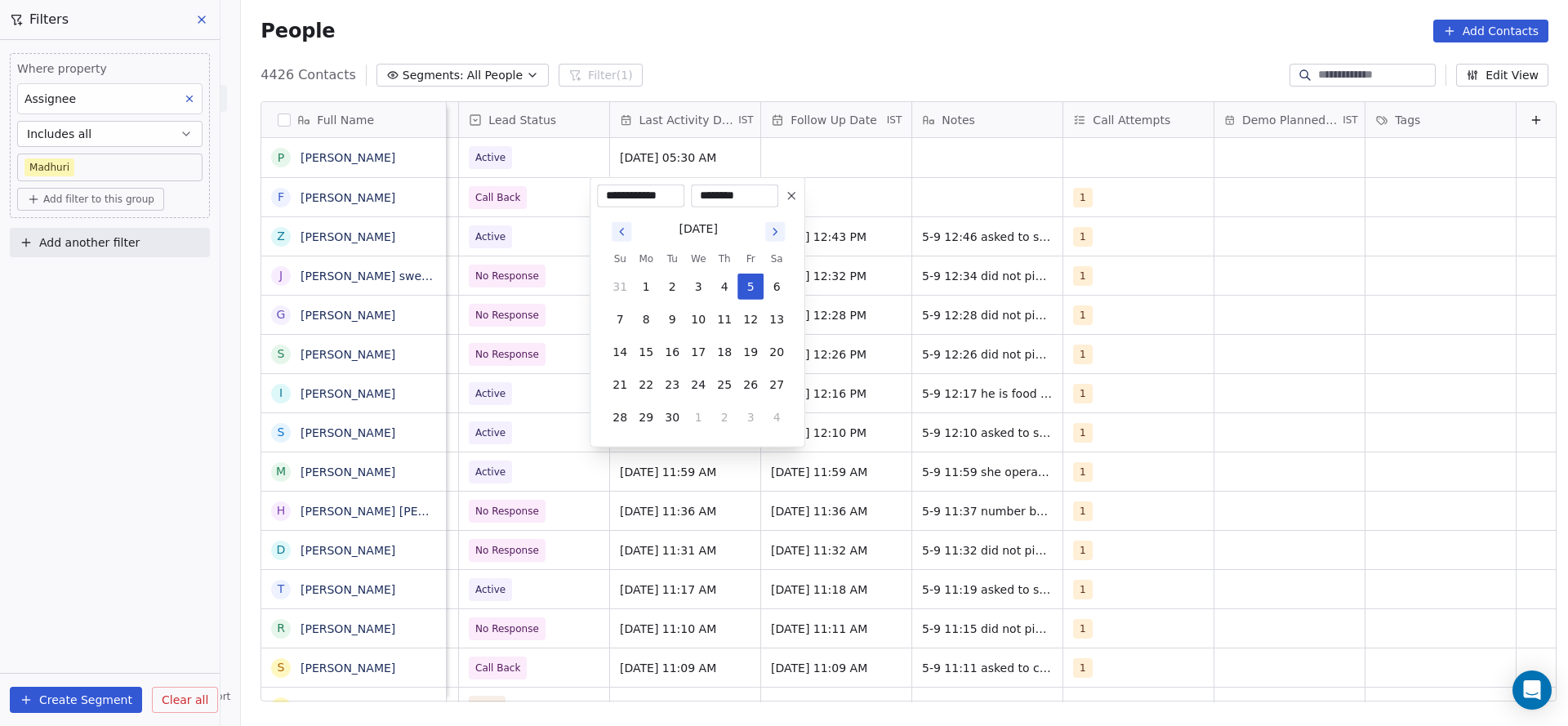
click at [745, 299] on tbody "31 1 2 3 4 5 6 7 8 9 10 11 12 13 14 15 16 17 18 19 20 21 22 23 24 25 26 27 28 2…" at bounding box center [698, 349] width 183 height 163
click at [756, 282] on button "5" at bounding box center [750, 286] width 26 height 26
click at [921, 241] on html "On2Cook India Pvt. Ltd. Contacts People Marketing Workflows Campaigns Sales Pip…" at bounding box center [784, 363] width 1568 height 726
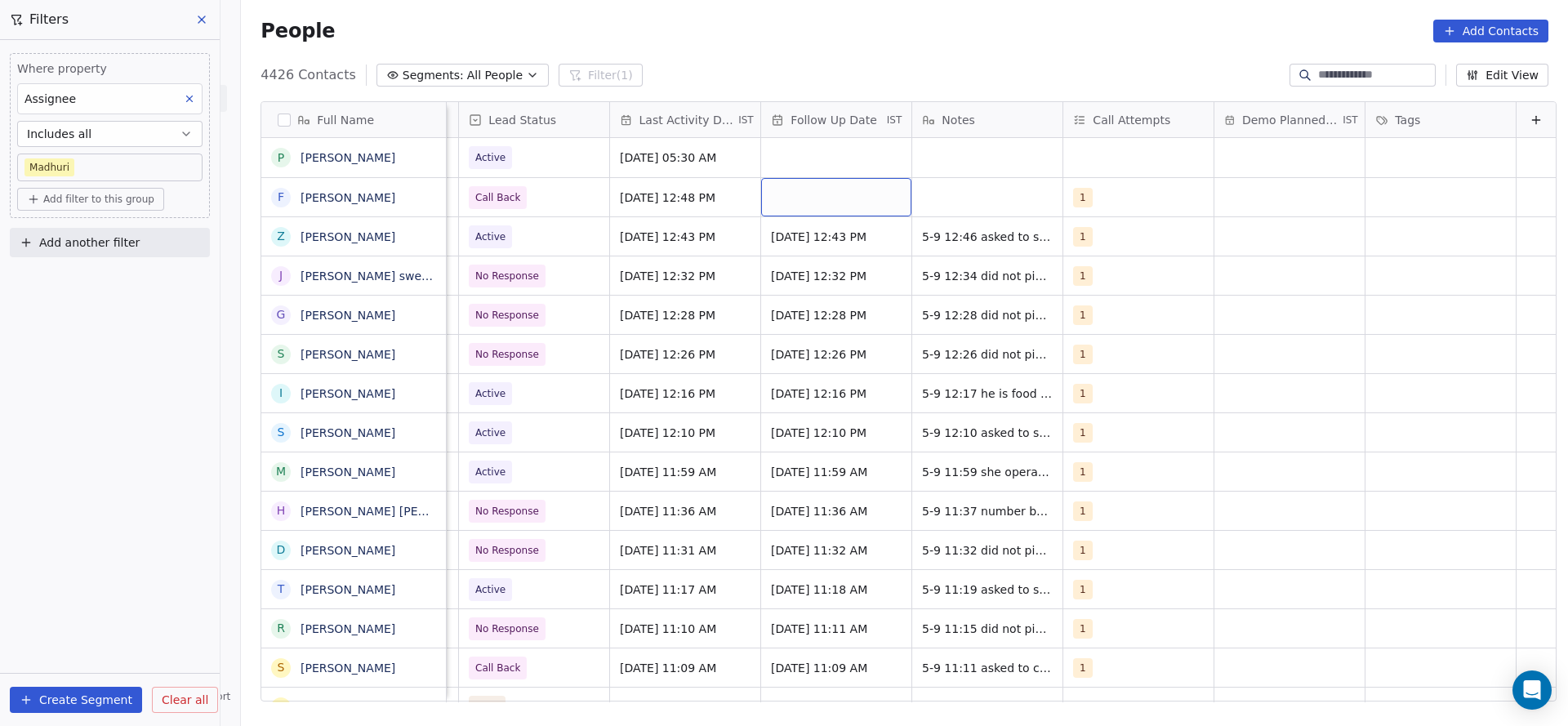
click at [846, 206] on div "grid" at bounding box center [836, 196] width 150 height 38
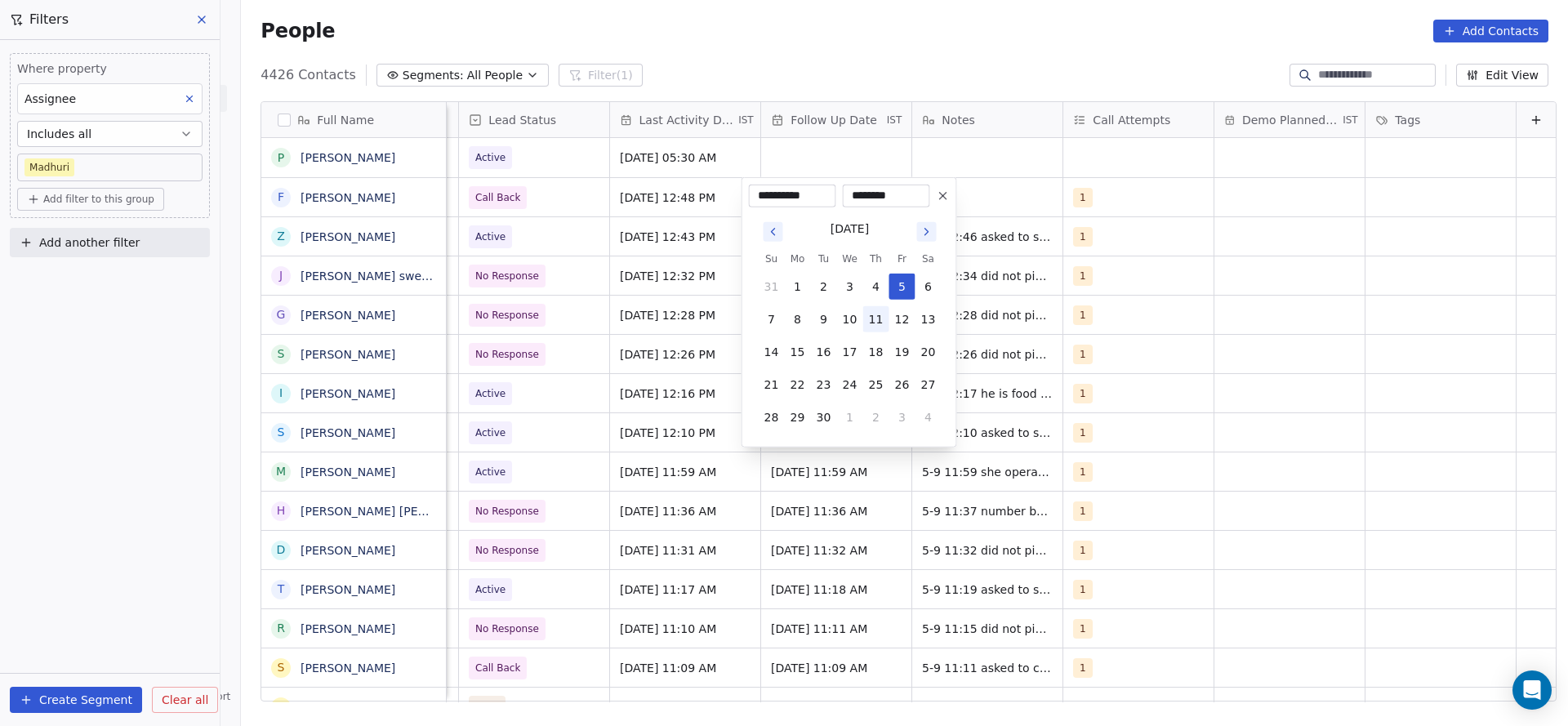
click at [884, 324] on button "11" at bounding box center [876, 319] width 26 height 26
type input "**********"
click at [1027, 283] on html "On2Cook India Pvt. Ltd. Contacts People Marketing Workflows Campaigns Sales Pip…" at bounding box center [784, 363] width 1568 height 726
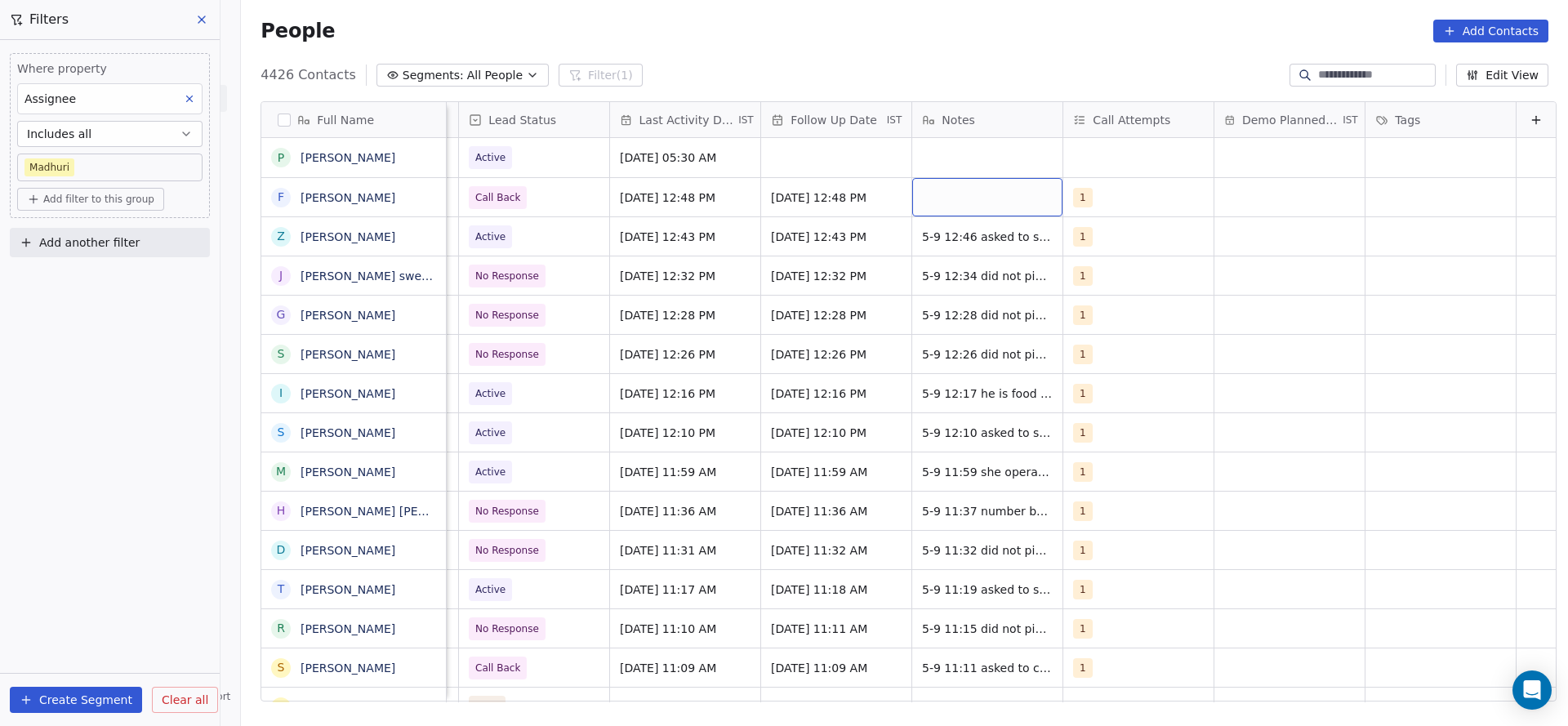
click at [946, 207] on div "grid" at bounding box center [987, 196] width 150 height 38
type textarea "**********"
click at [736, 213] on html "On2Cook India Pvt. Ltd. Contacts People Marketing Workflows Campaigns Sales Pip…" at bounding box center [784, 363] width 1568 height 726
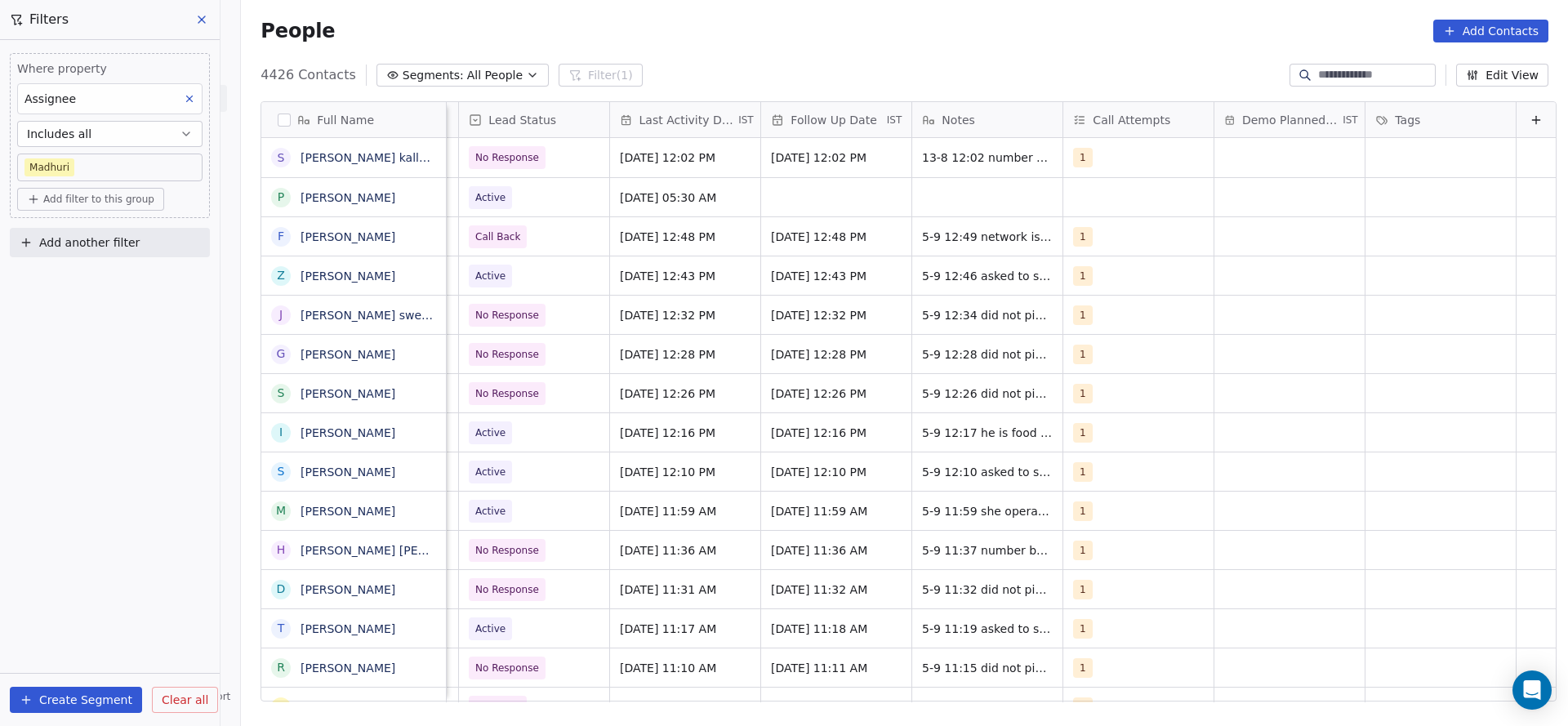
click at [141, 252] on button "Add another filter" at bounding box center [110, 242] width 200 height 30
click at [82, 272] on span "Contact properties" at bounding box center [80, 280] width 106 height 17
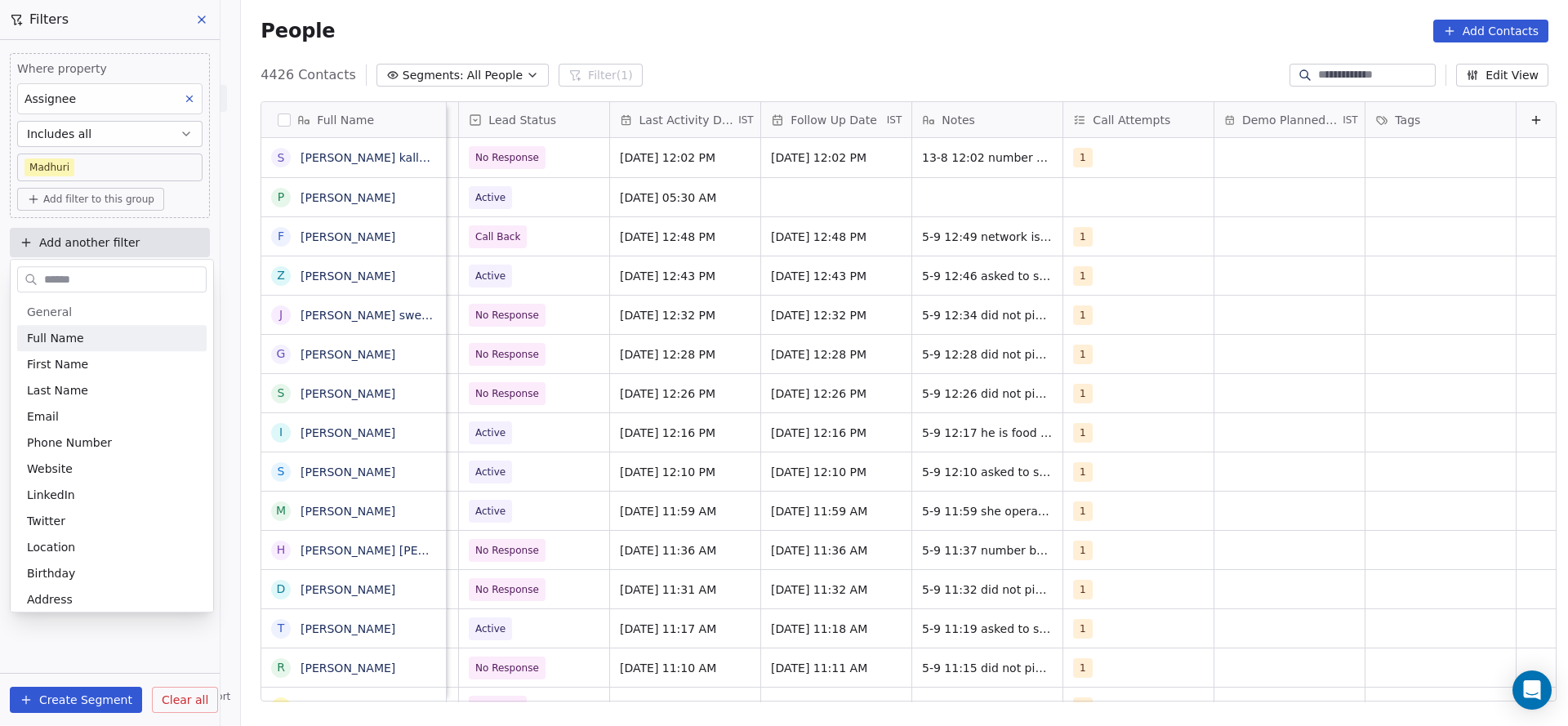
type input "*"
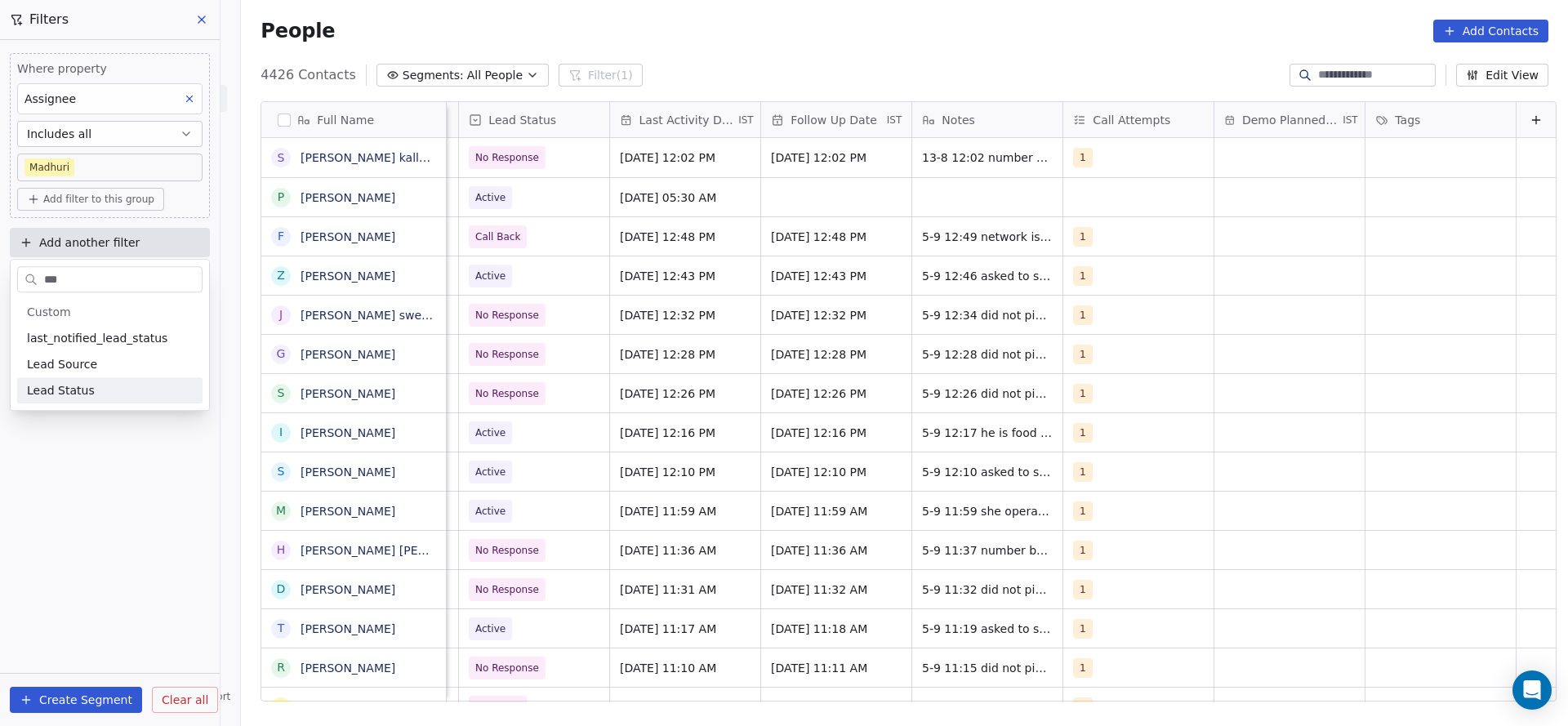
type input "***"
click at [116, 392] on div "Lead Status" at bounding box center [110, 390] width 166 height 16
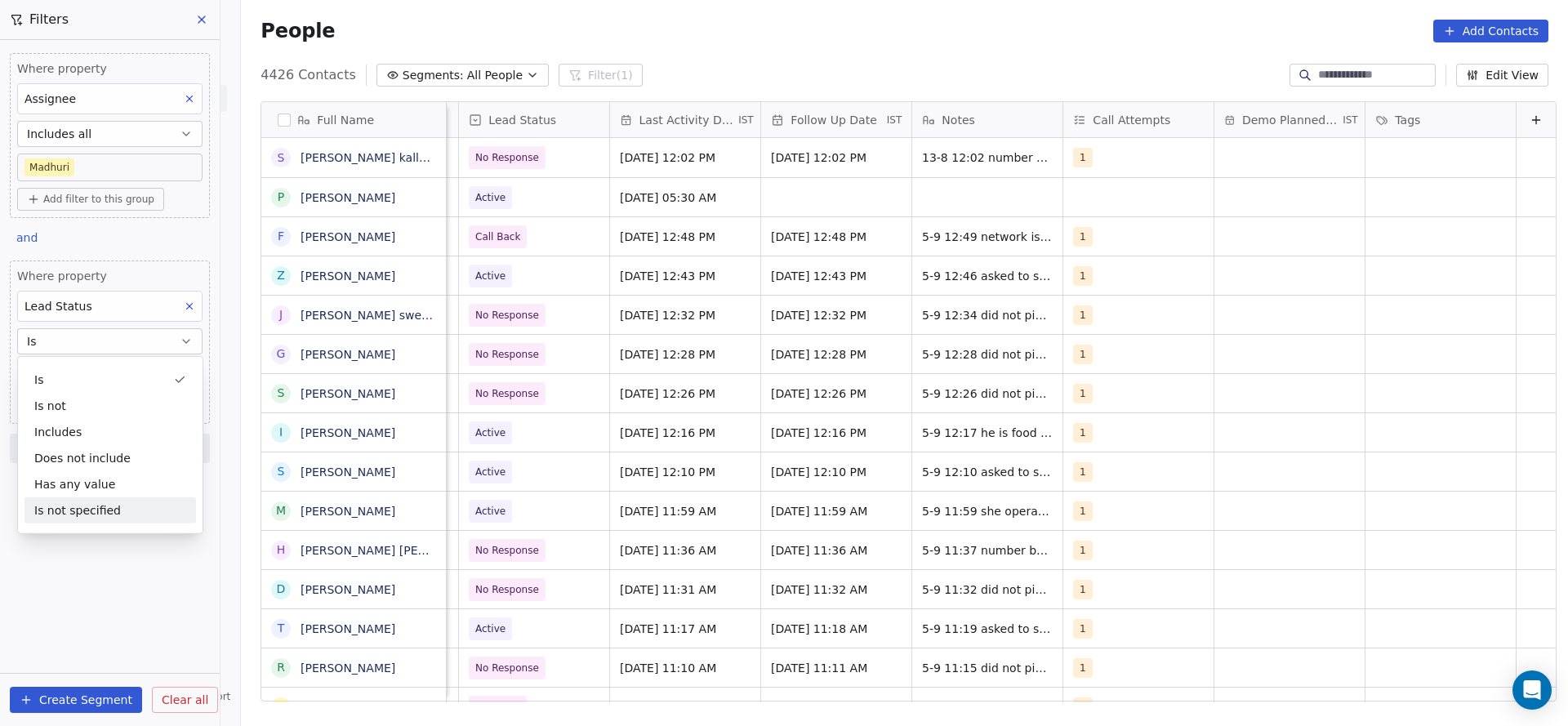
click at [167, 484] on div "Where property Assignee Includes all Madhuri Add filter to this group and Where…" at bounding box center [110, 383] width 220 height 686
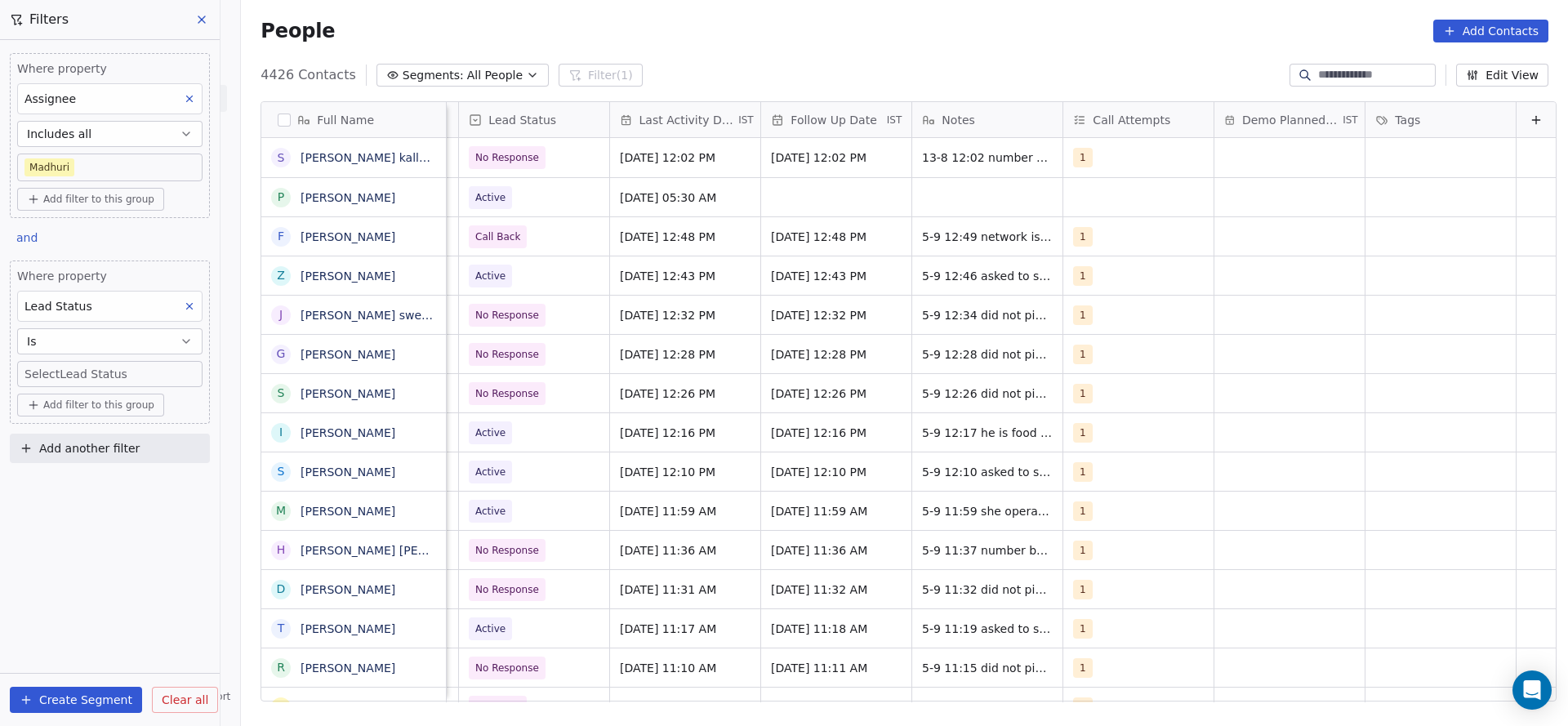
click at [125, 372] on body "On2Cook India Pvt. Ltd. Contacts People Marketing Workflows Campaigns Sales Pip…" at bounding box center [784, 363] width 1568 height 726
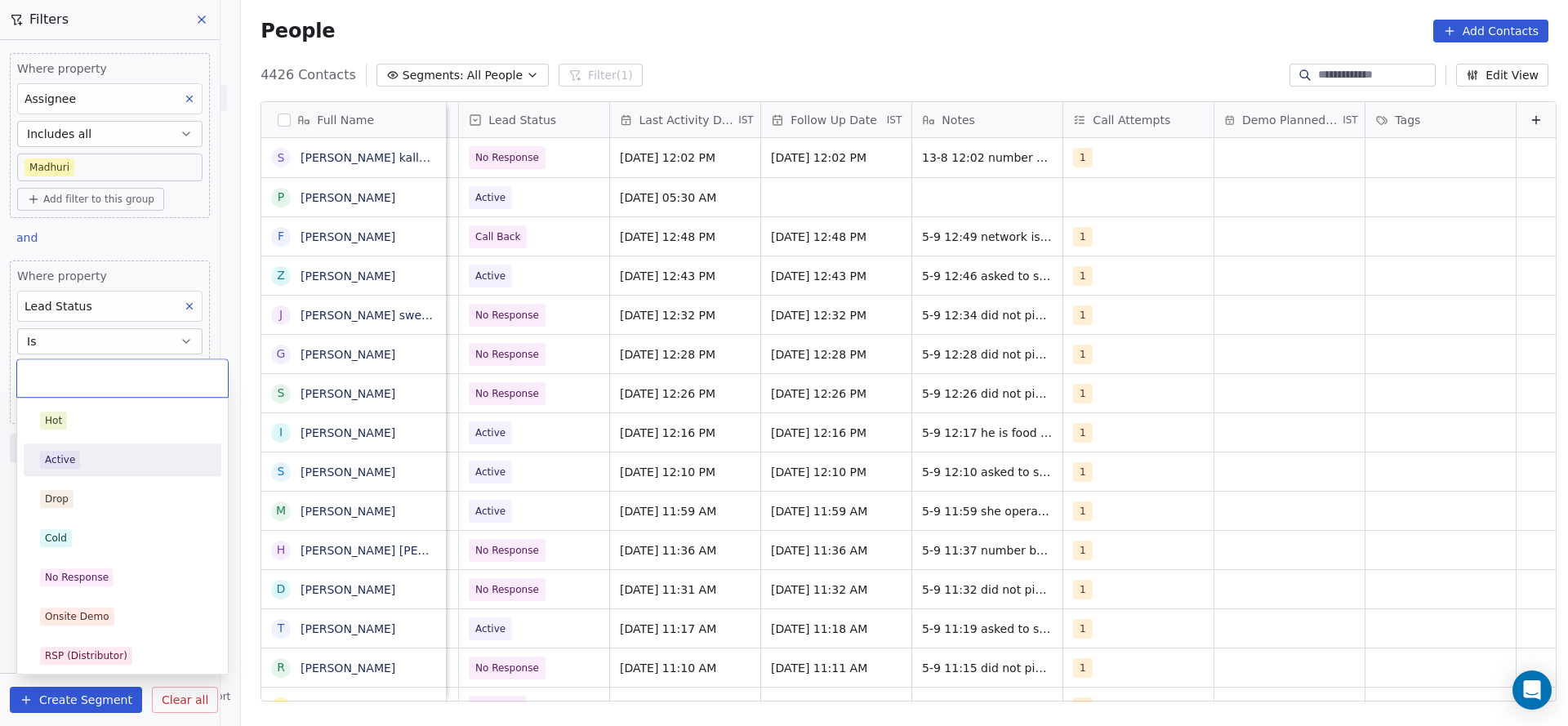
click at [113, 466] on div "Active" at bounding box center [122, 459] width 165 height 18
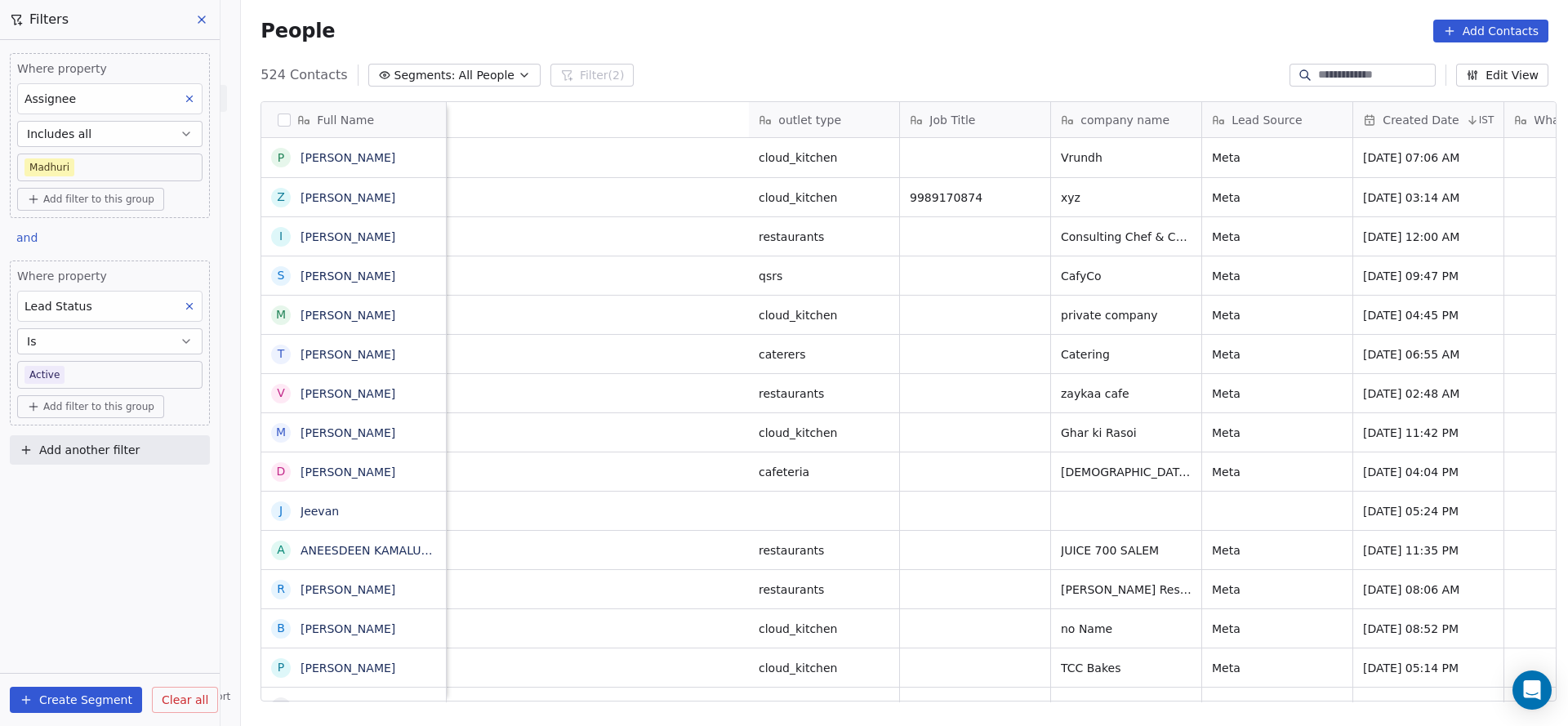
scroll to position [0, 790]
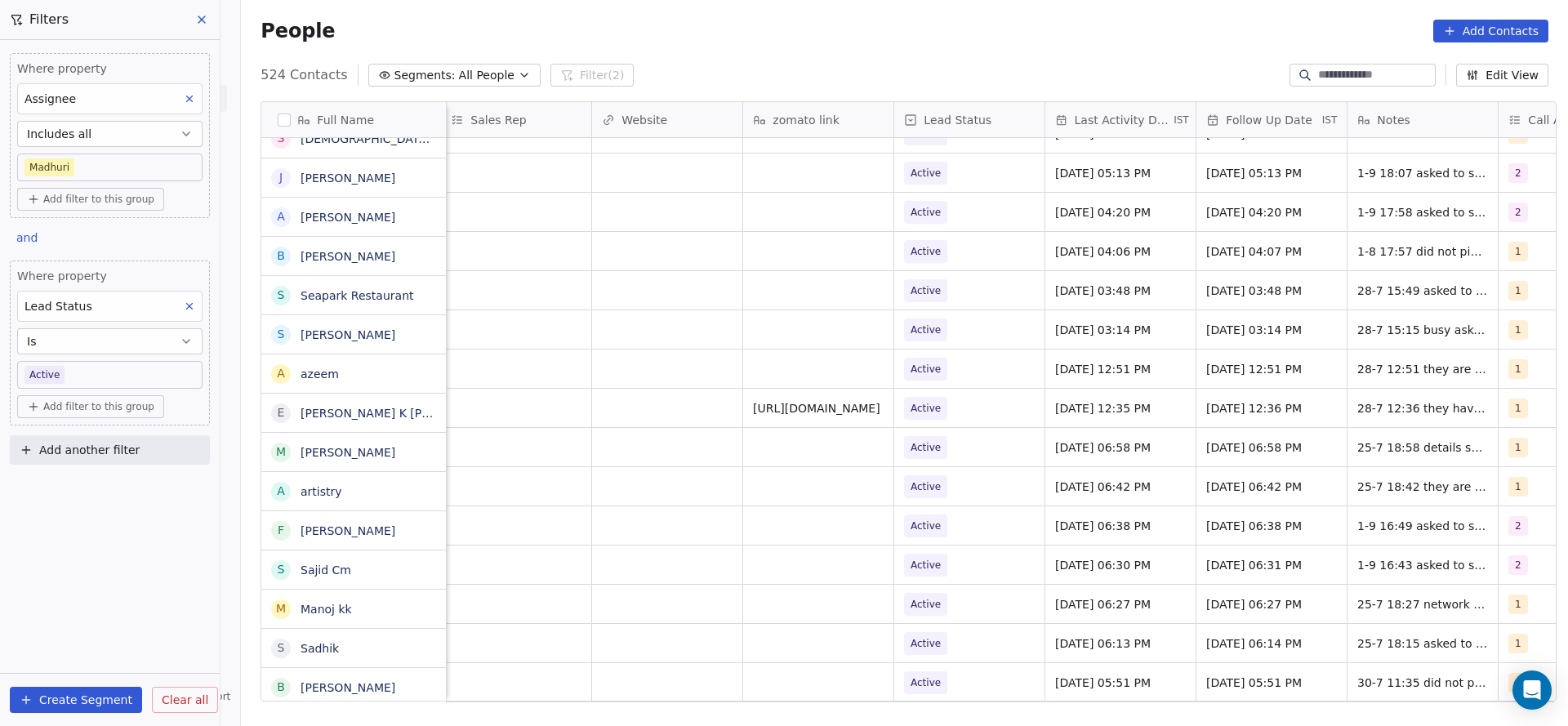
scroll to position [9436, 0]
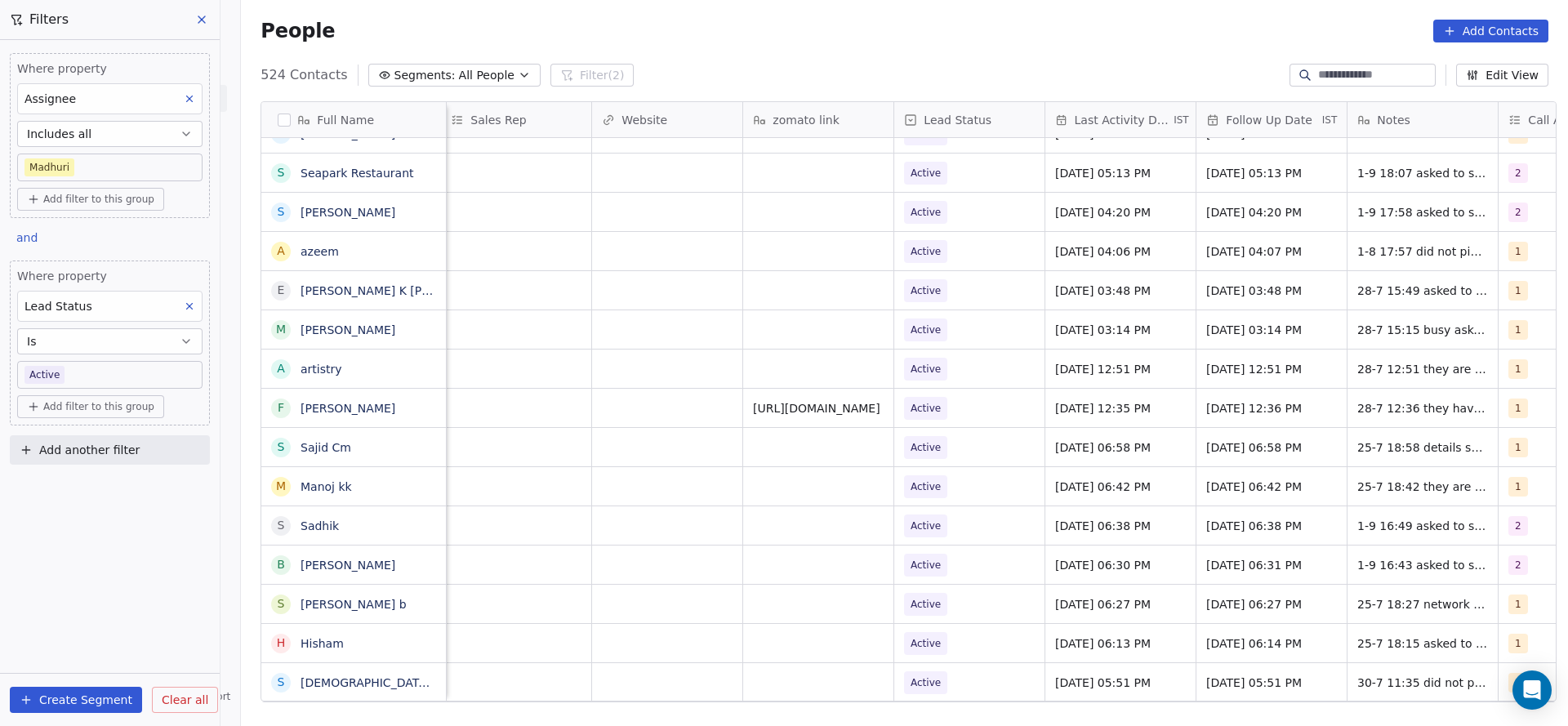
drag, startPoint x: 69, startPoint y: 444, endPoint x: 105, endPoint y: 561, distance: 122.4
click at [69, 444] on span "Add another filter" at bounding box center [89, 451] width 100 height 17
click at [127, 490] on div "Contact properties" at bounding box center [110, 486] width 166 height 17
type input "*******"
click at [639, 525] on html "On2Cook India Pvt. Ltd. Contacts People Marketing Workflows Campaigns Sales Pip…" at bounding box center [784, 363] width 1568 height 726
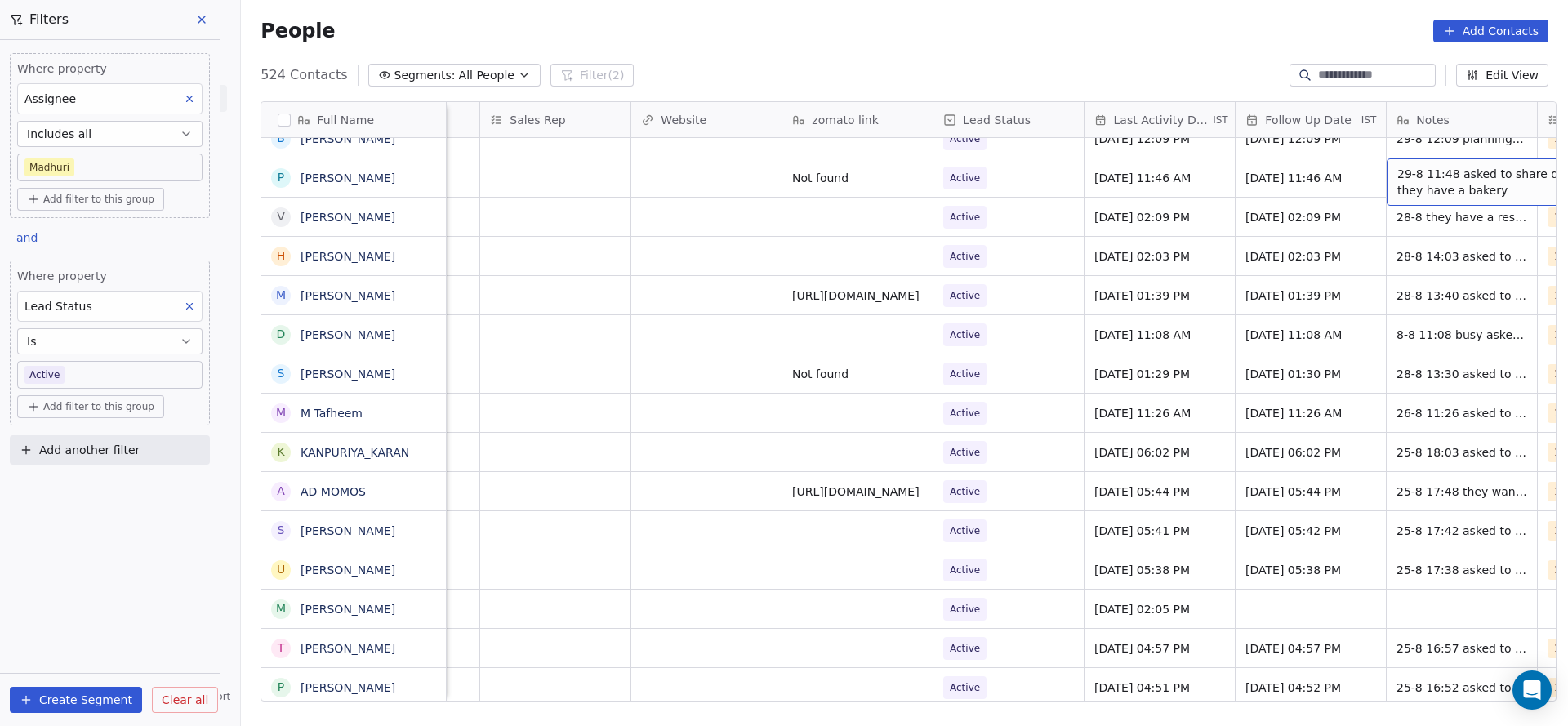
scroll to position [0, 1779]
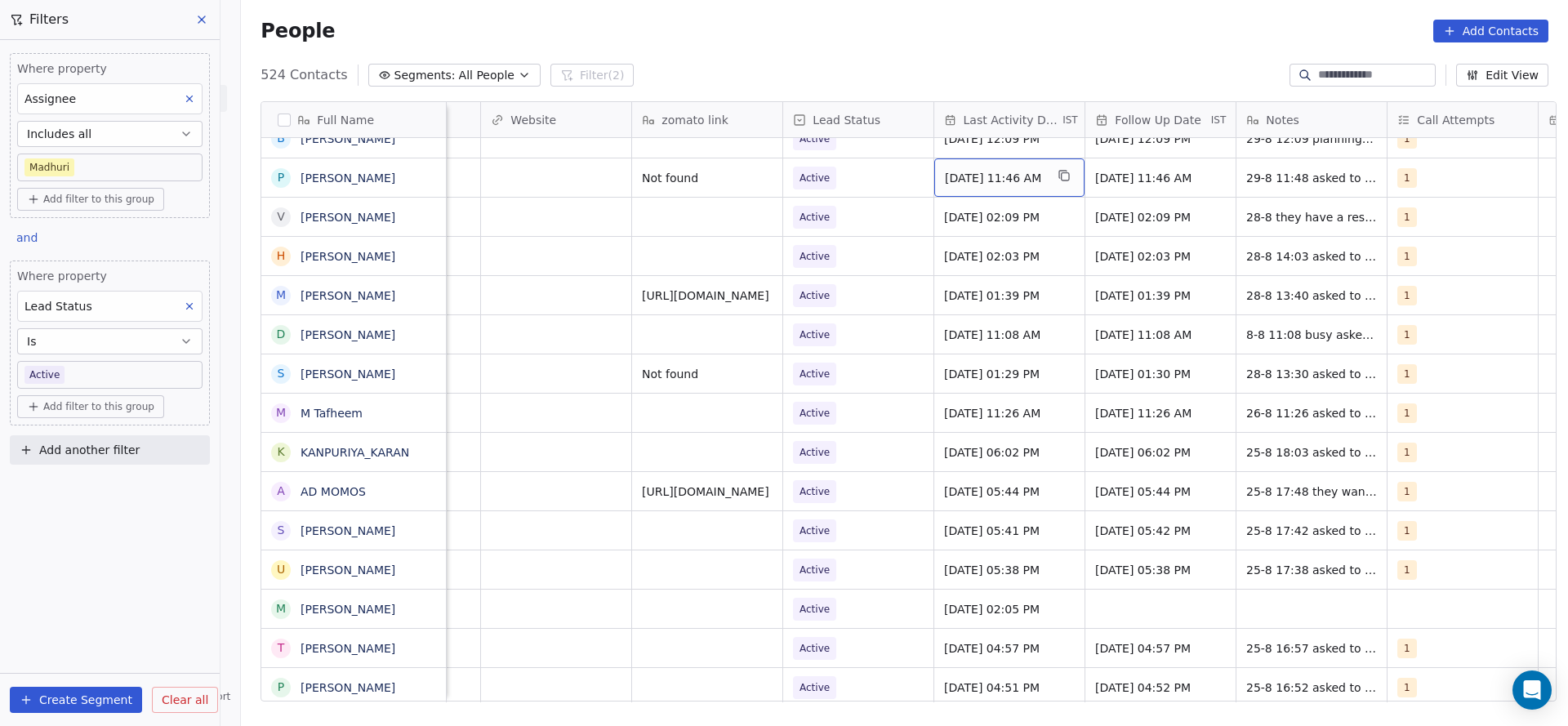
click at [997, 184] on span "[DATE] 11:46 AM" at bounding box center [994, 178] width 99 height 16
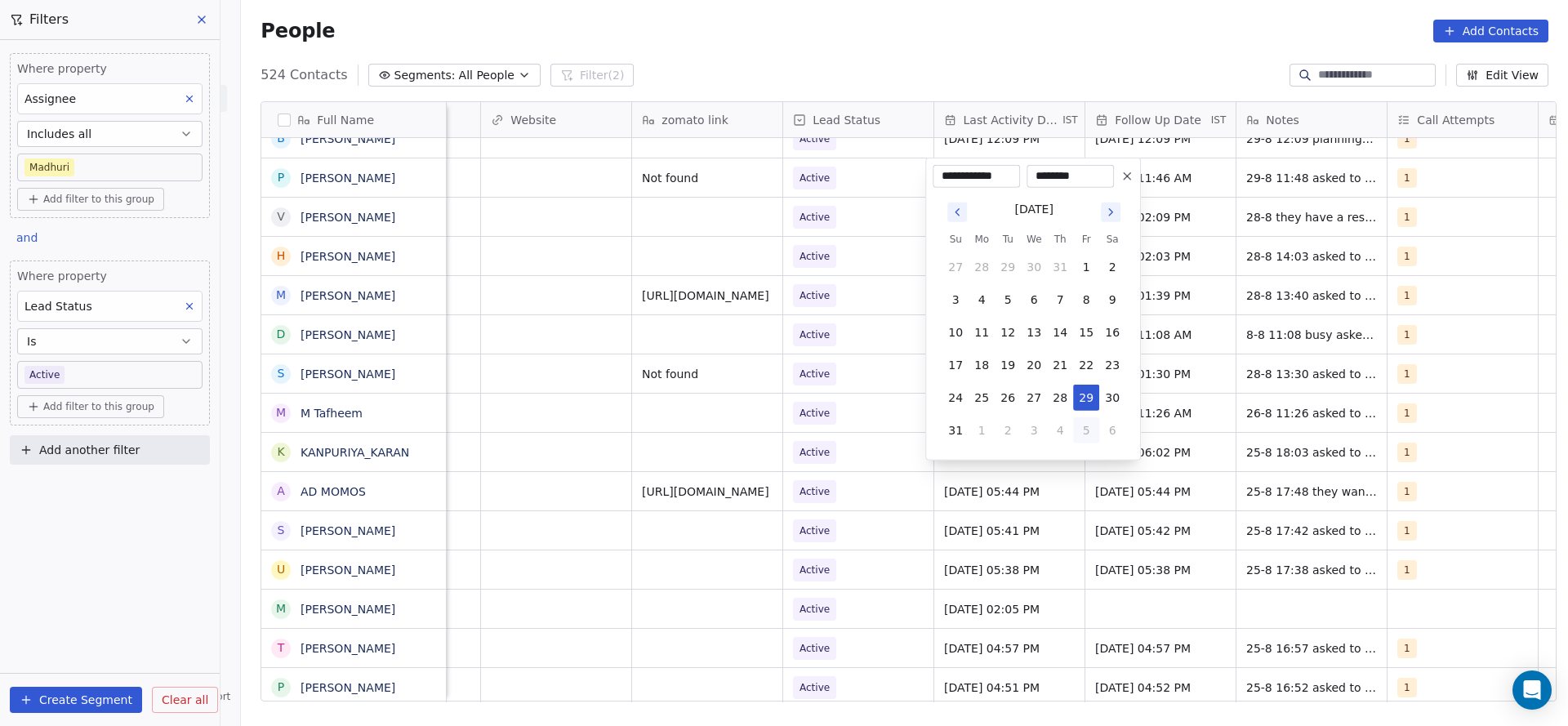
click at [1079, 423] on button "5" at bounding box center [1086, 430] width 26 height 26
type input "**********"
click at [580, 220] on html "On2Cook India Pvt. Ltd. Contacts People Marketing Workflows Campaigns Sales Pip…" at bounding box center [784, 363] width 1568 height 726
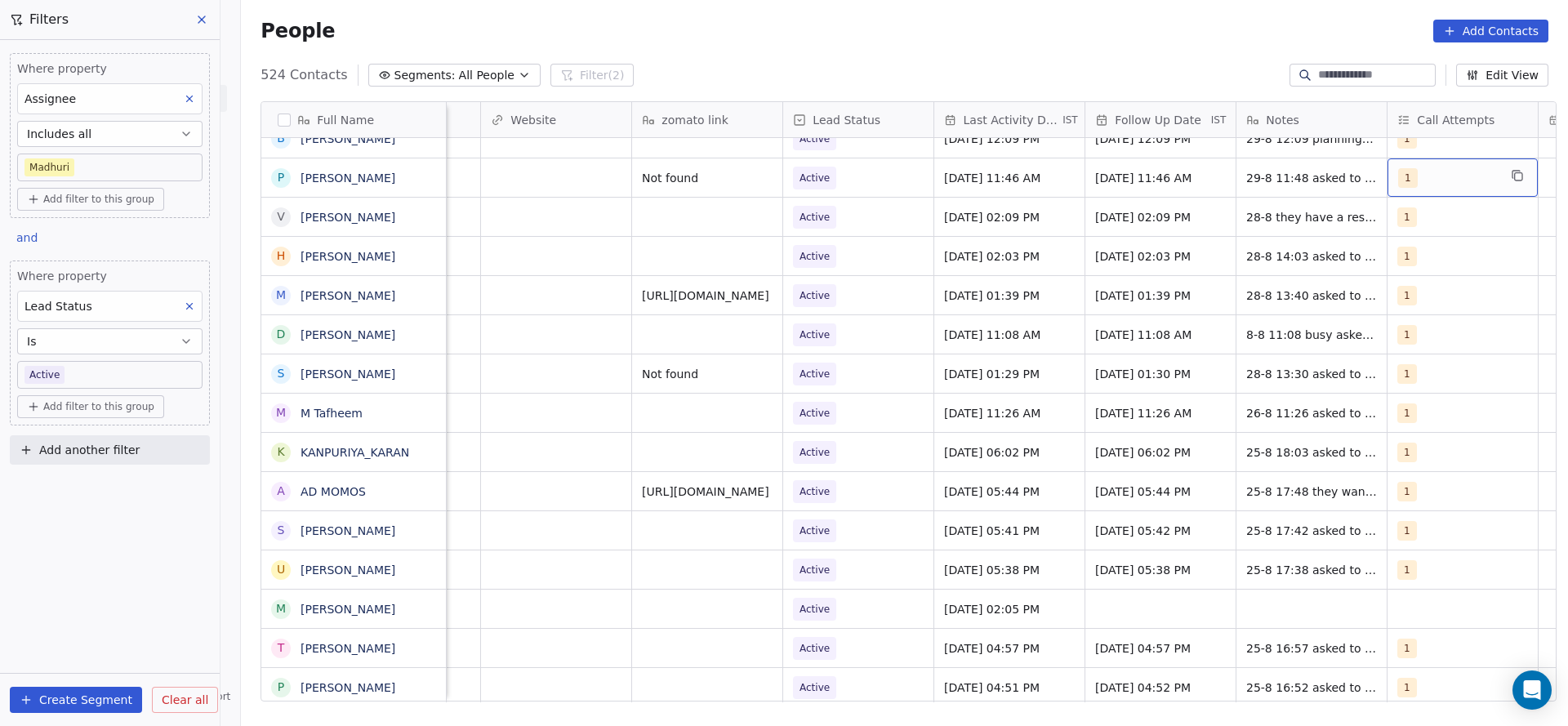
click at [1412, 181] on div "1" at bounding box center [1447, 178] width 99 height 20
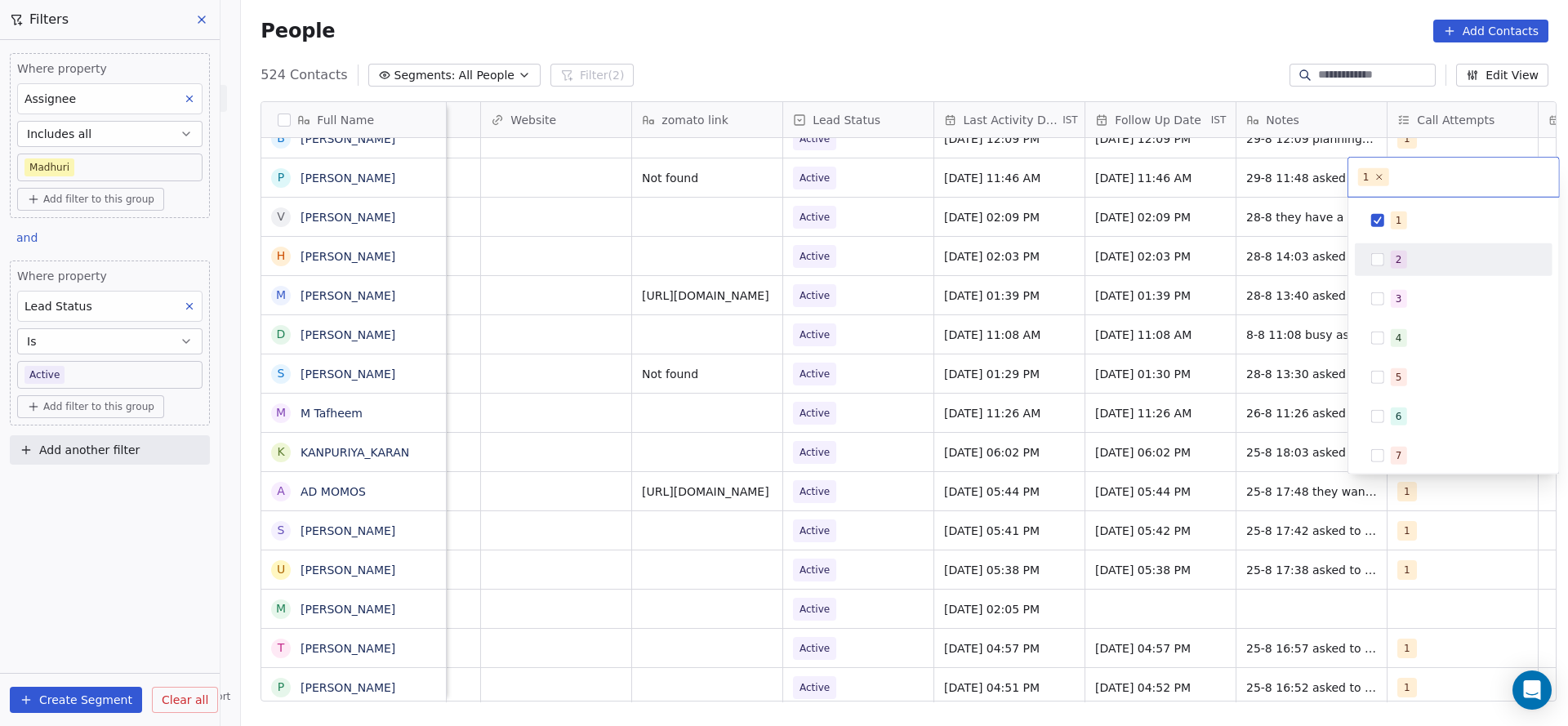
click at [1393, 265] on span "2" at bounding box center [1399, 259] width 16 height 18
click at [1410, 223] on div "1" at bounding box center [1463, 220] width 145 height 18
click at [1046, 269] on html "On2Cook India Pvt. Ltd. Contacts People Marketing Workflows Campaigns Sales Pip…" at bounding box center [784, 363] width 1568 height 726
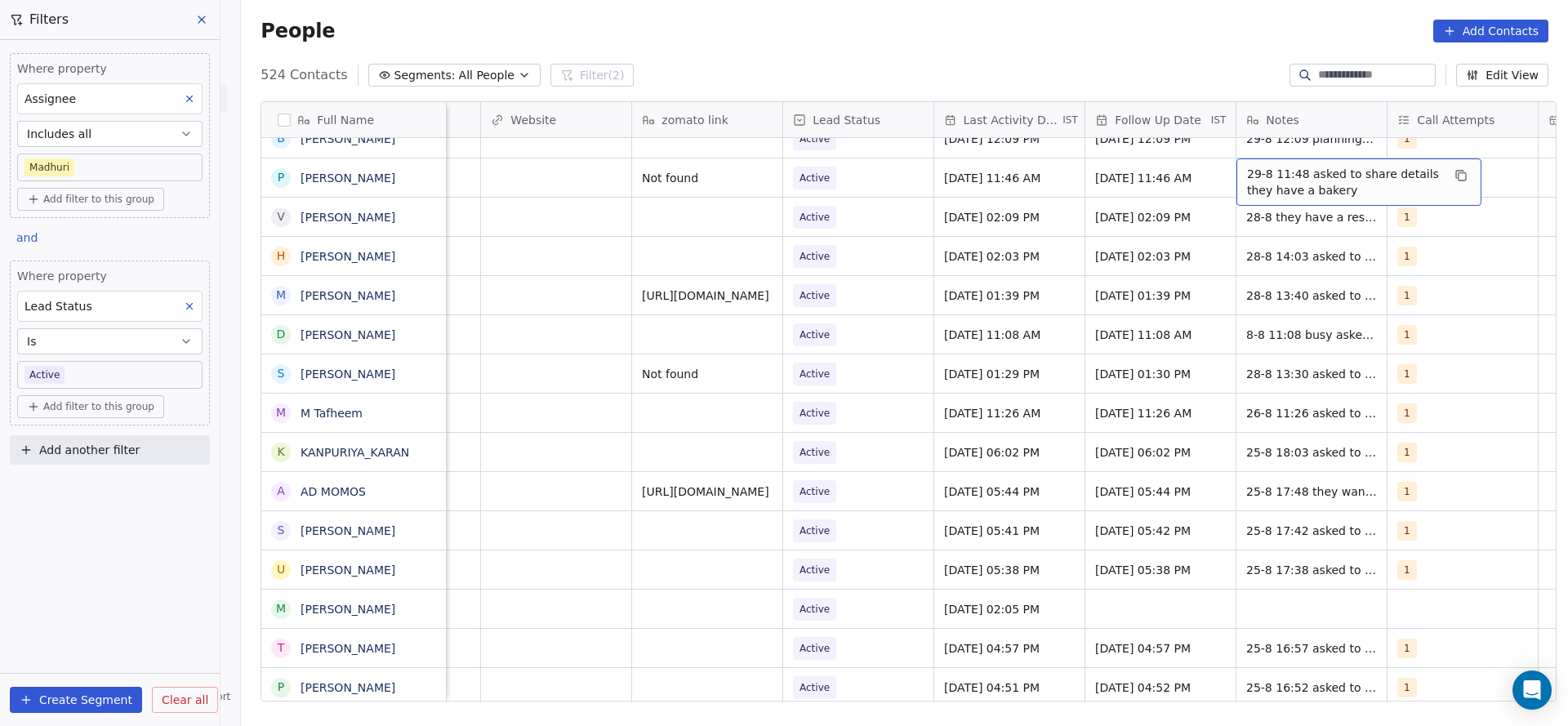
click at [1247, 185] on span "29-8 11:48 asked to share details they have a bakery" at bounding box center [1344, 182] width 195 height 32
click at [1237, 171] on div "29-8 11:48 asked to share details they have a bakery" at bounding box center [1359, 182] width 245 height 48
click at [1234, 173] on textarea "**********" at bounding box center [1350, 184] width 243 height 51
type textarea "**********"
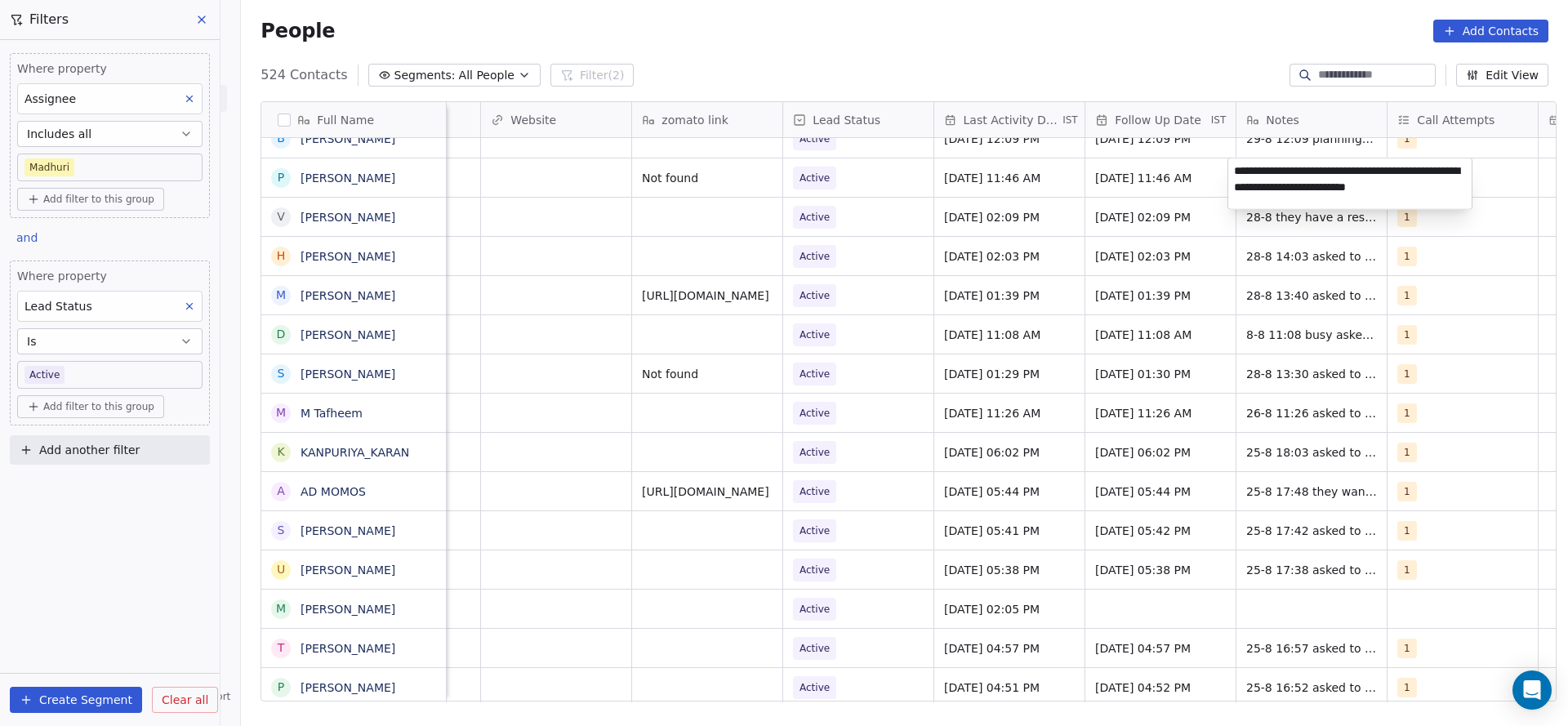
click at [937, 262] on html "On2Cook India Pvt. Ltd. Contacts People Marketing Workflows Campaigns Sales Pip…" at bounding box center [784, 363] width 1568 height 726
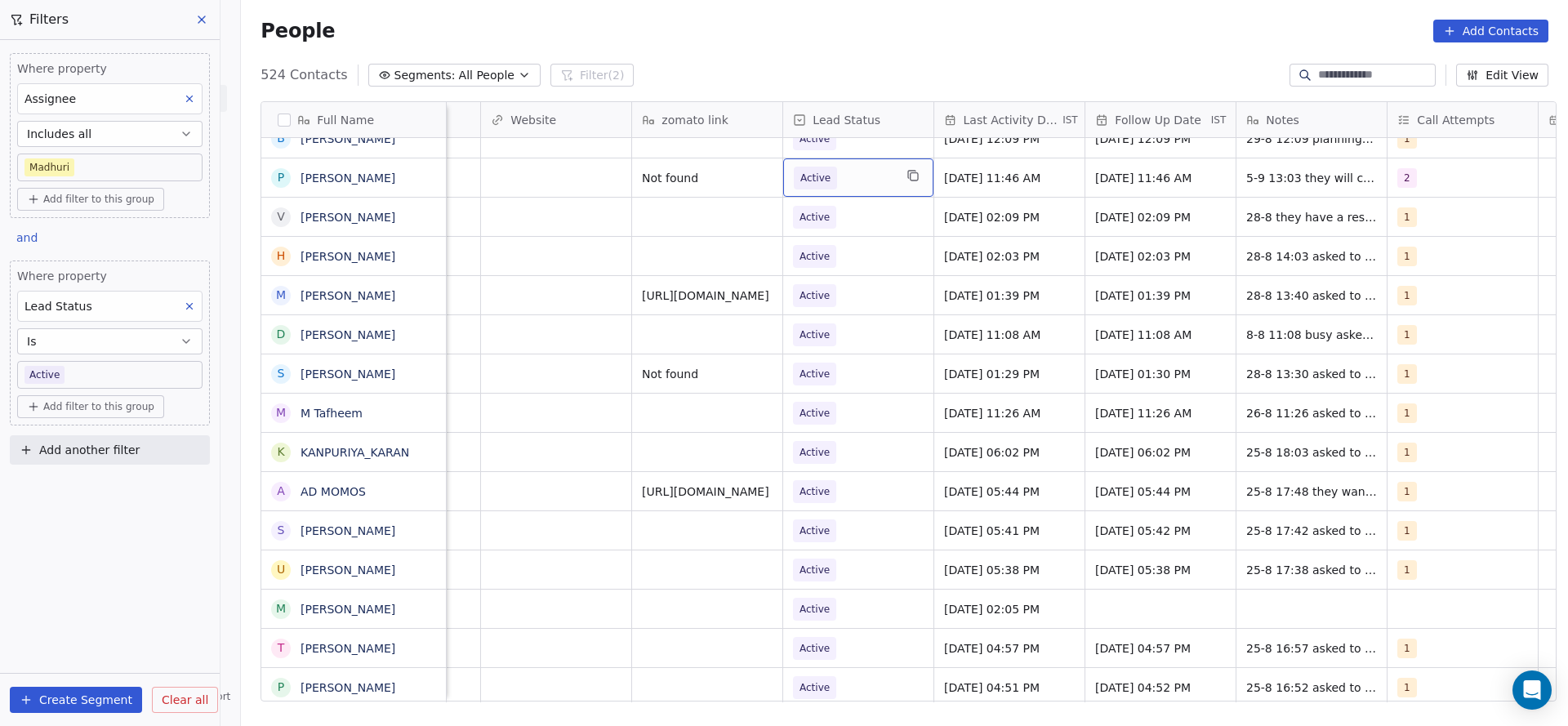
click at [863, 186] on span "Active" at bounding box center [843, 178] width 99 height 23
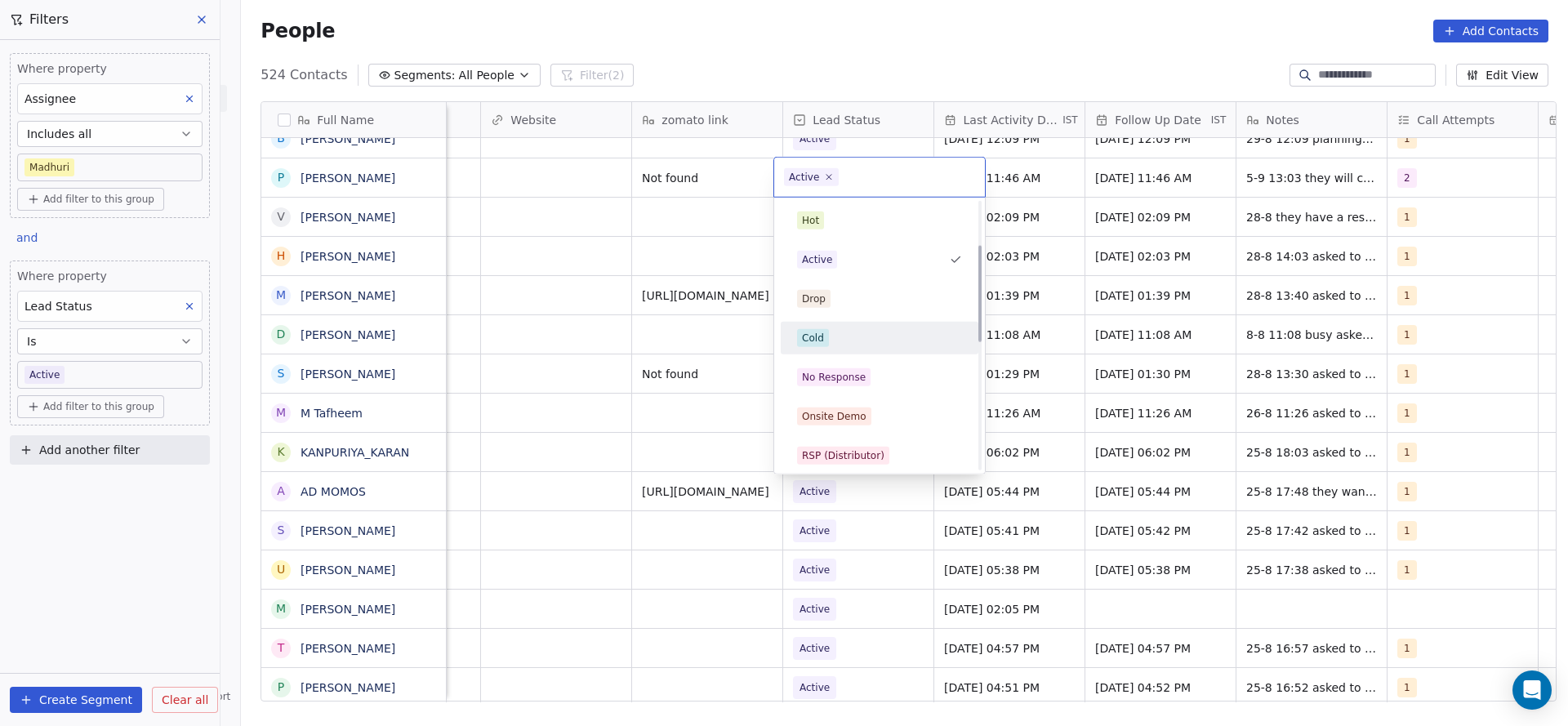
scroll to position [122, 0]
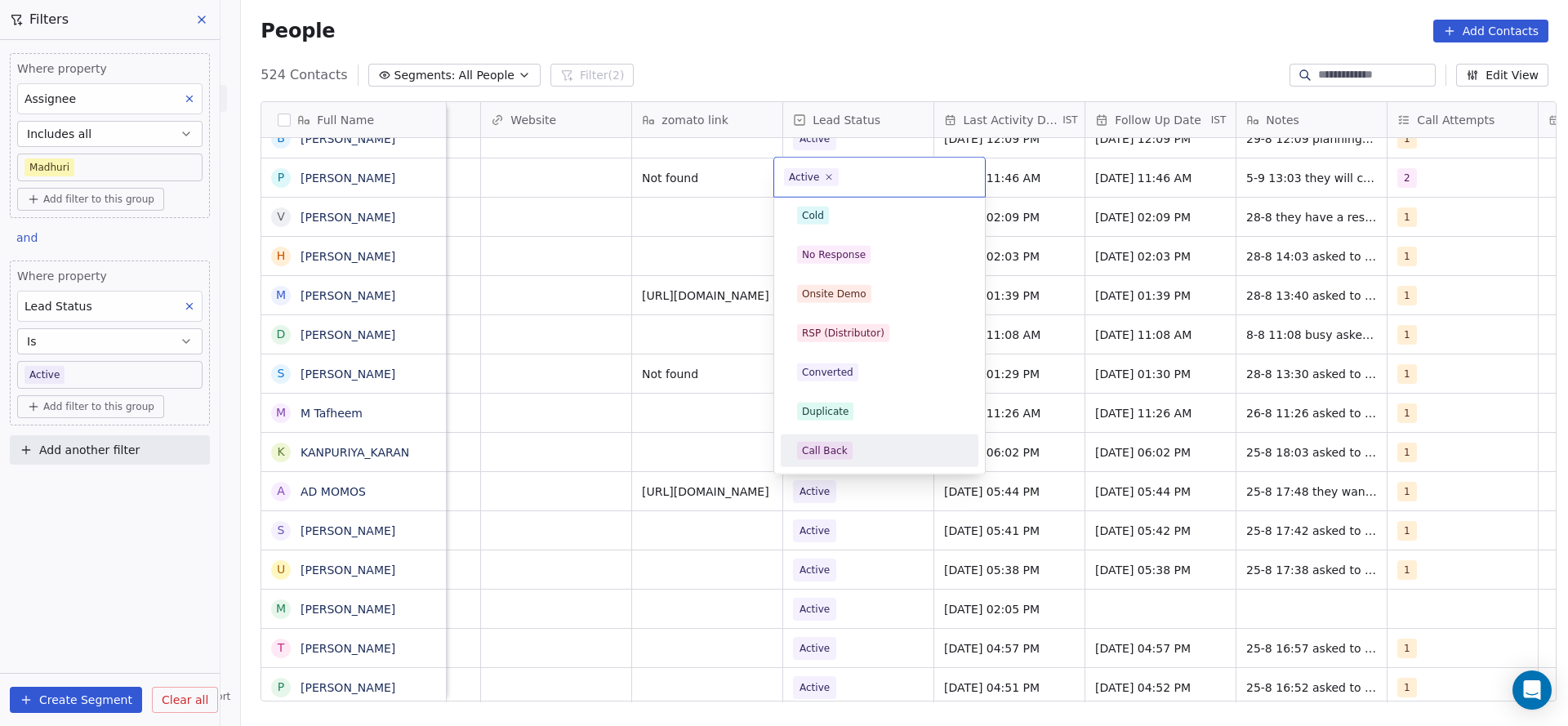
click at [853, 451] on div "Call Back" at bounding box center [880, 451] width 165 height 18
click at [380, 458] on link "KANPURIYA_KARAN" at bounding box center [355, 452] width 109 height 13
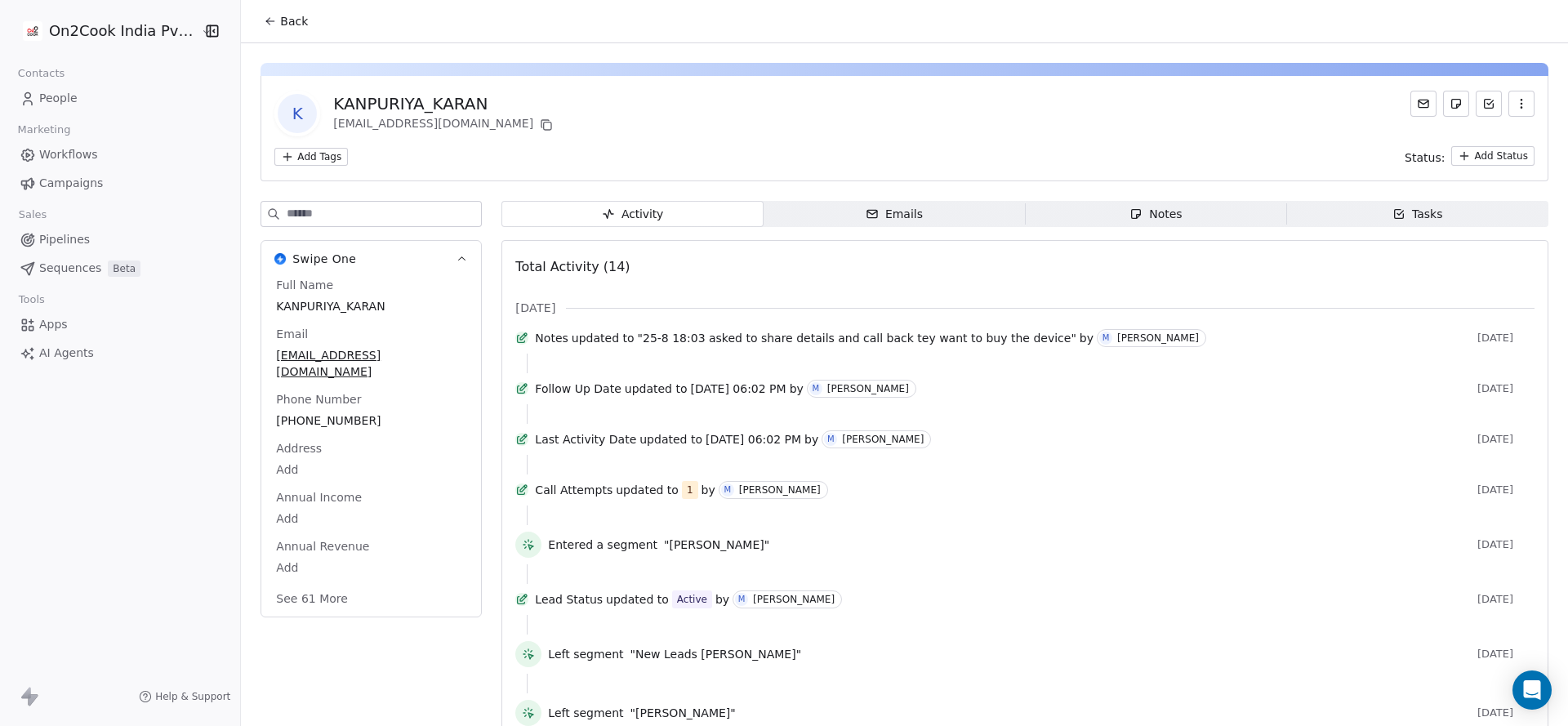
click at [269, 14] on button "Back" at bounding box center [286, 21] width 64 height 30
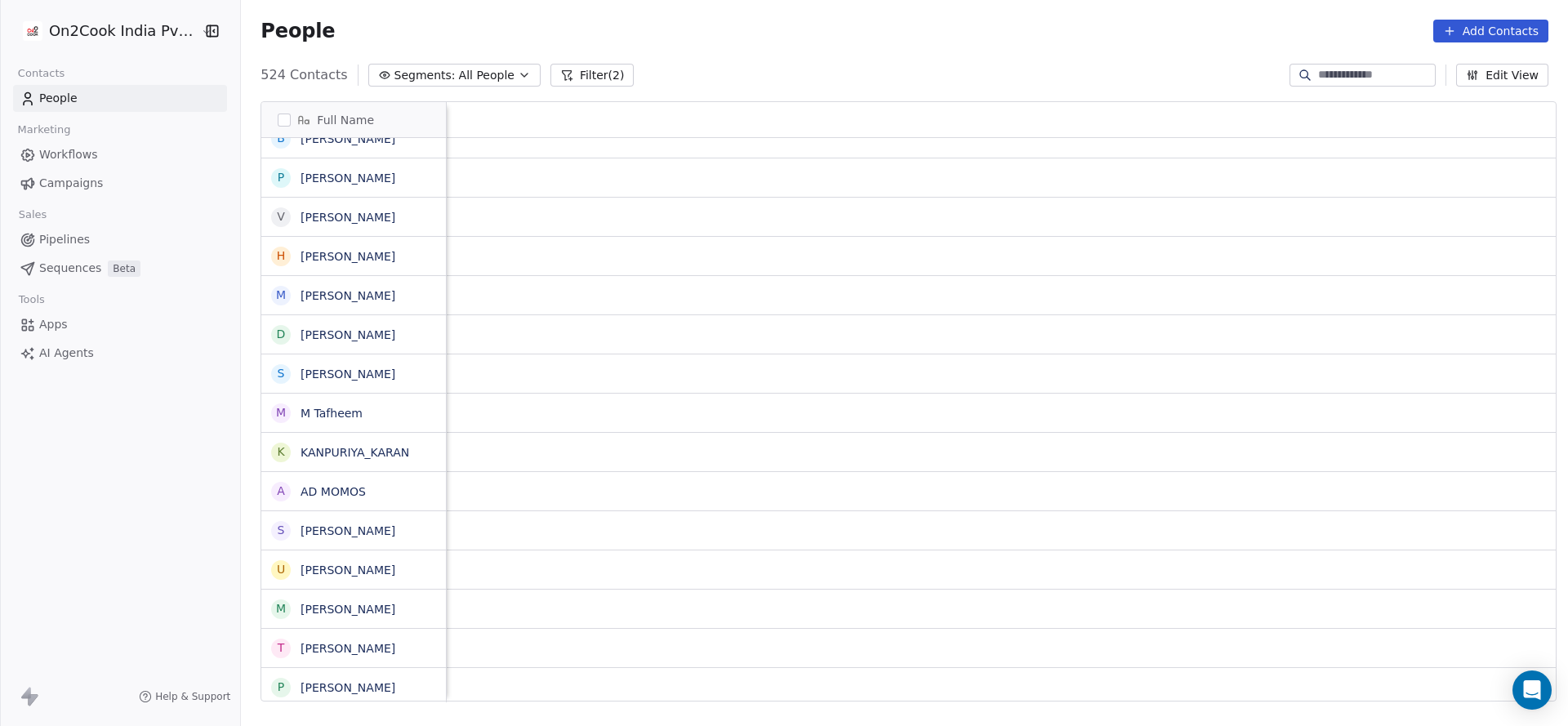
scroll to position [0, 1818]
